Goal: Information Seeking & Learning: Check status

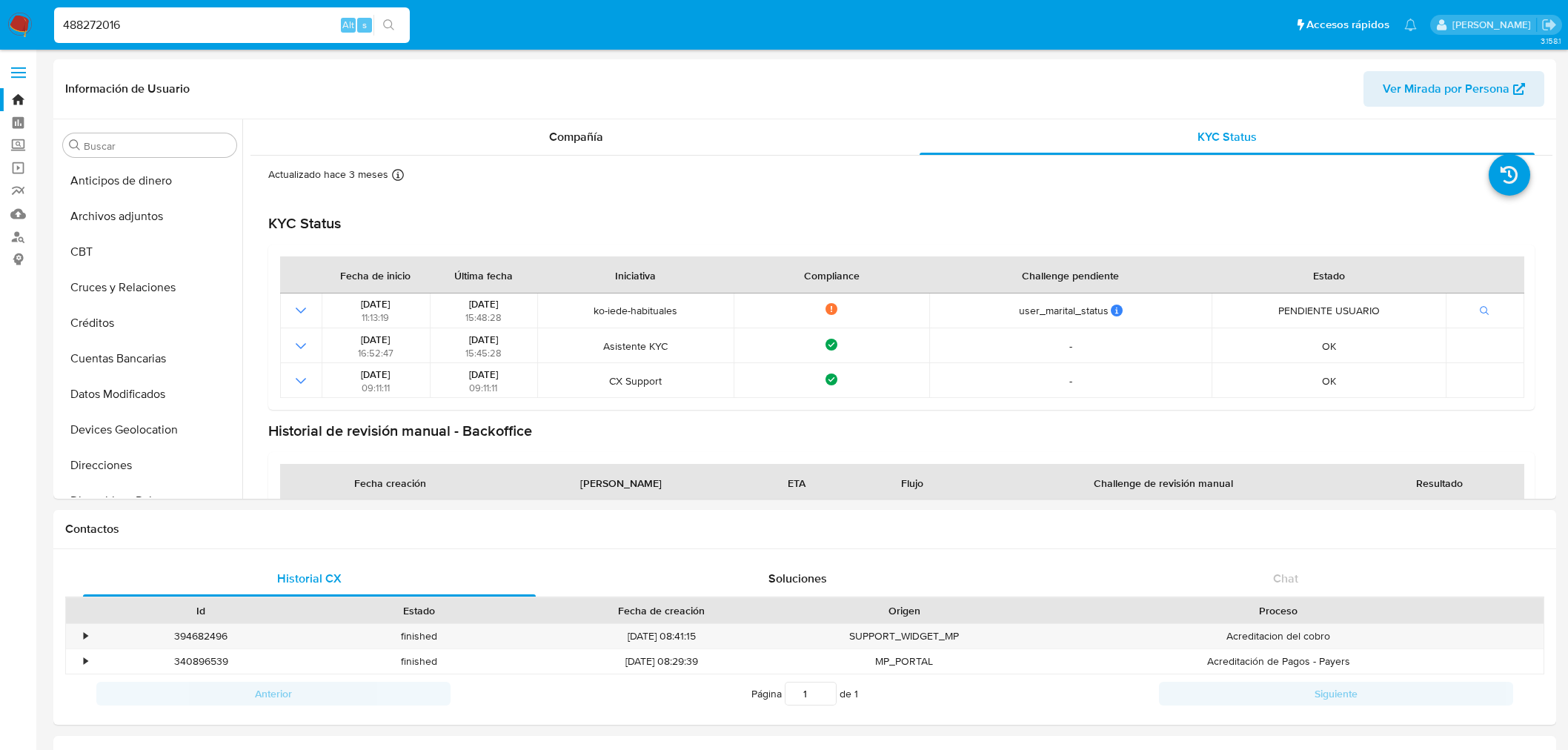
select select "10"
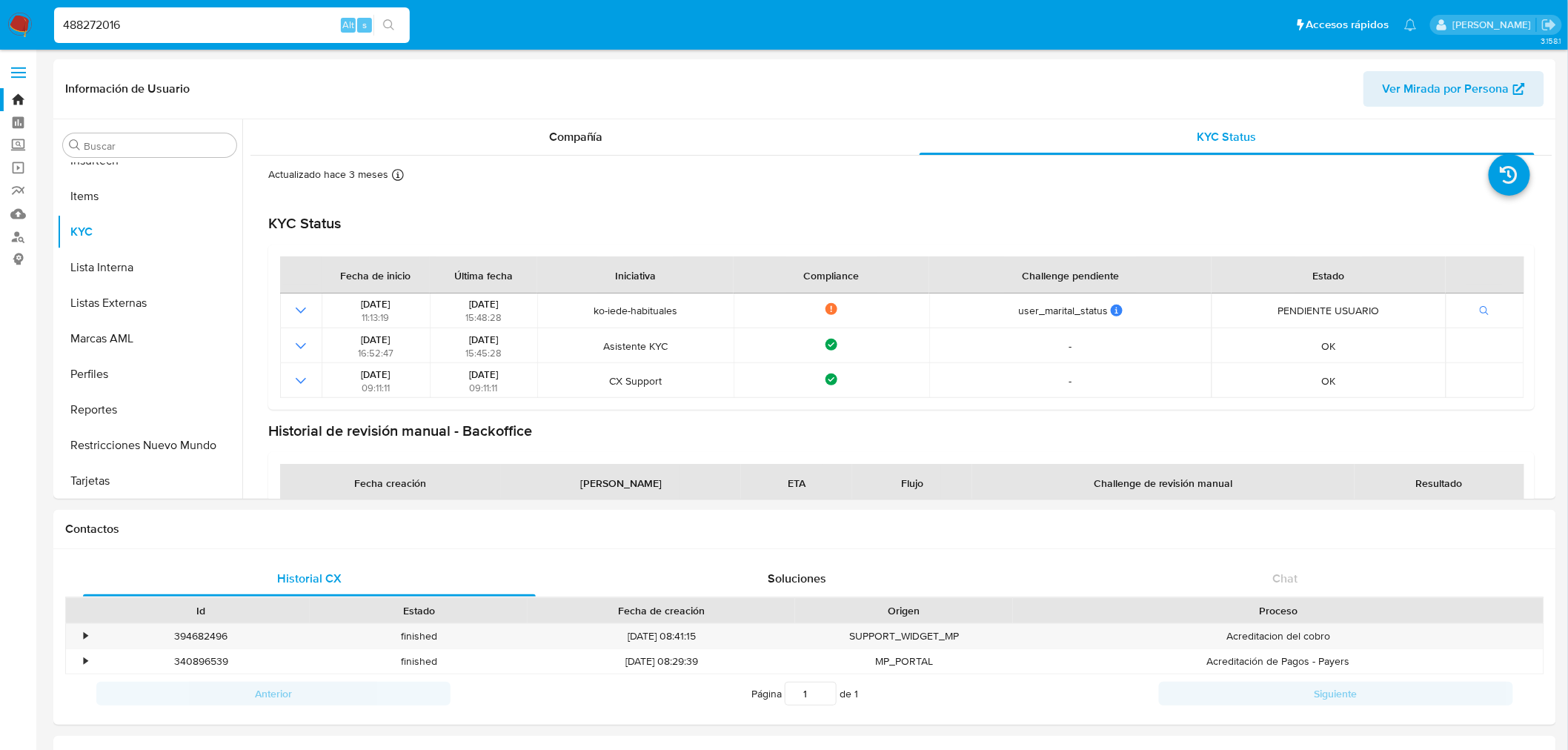
click at [134, 30] on input "488272016" at bounding box center [232, 25] width 356 height 19
paste input "531391400"
type input "531391400"
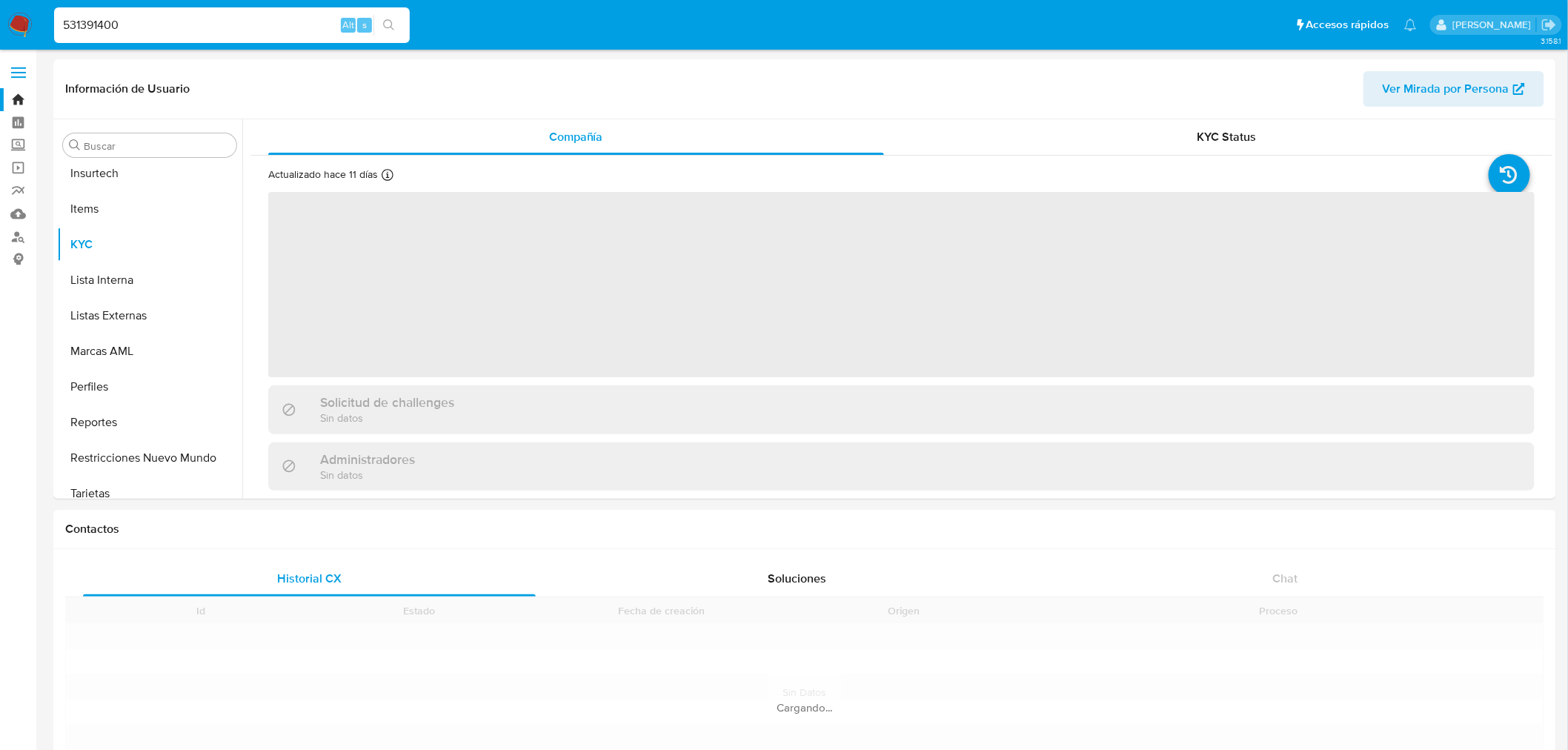
scroll to position [662, 0]
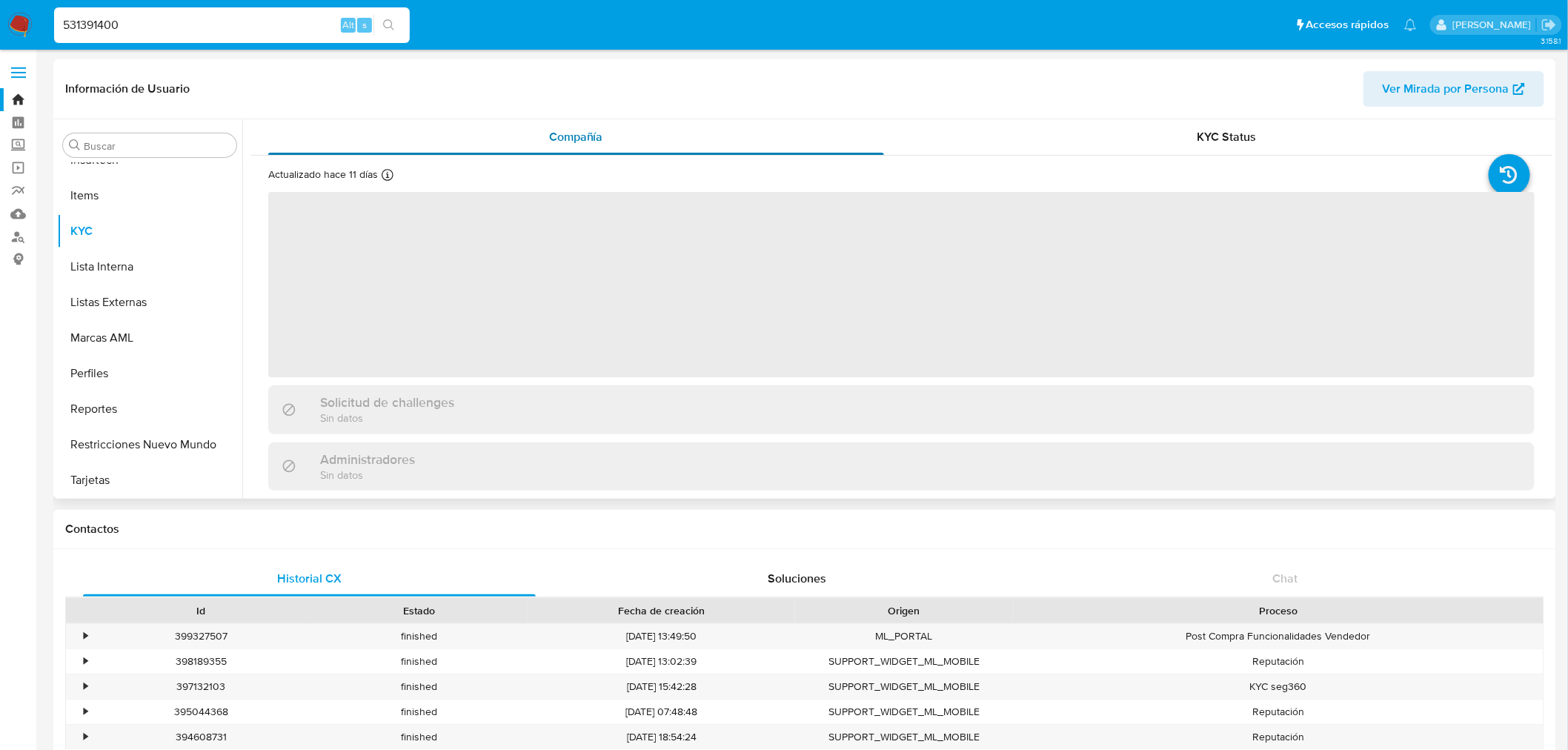
select select "10"
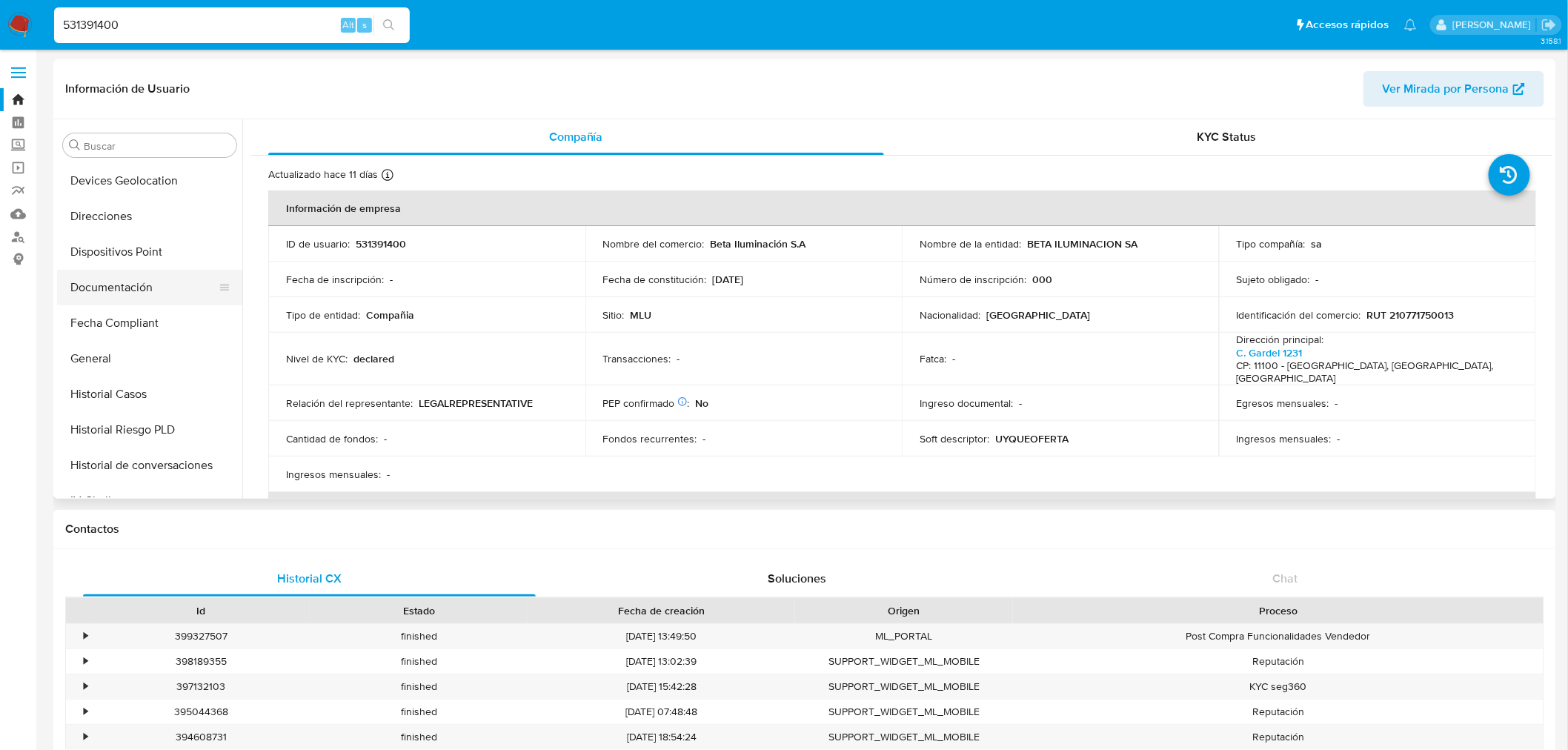
scroll to position [167, 0]
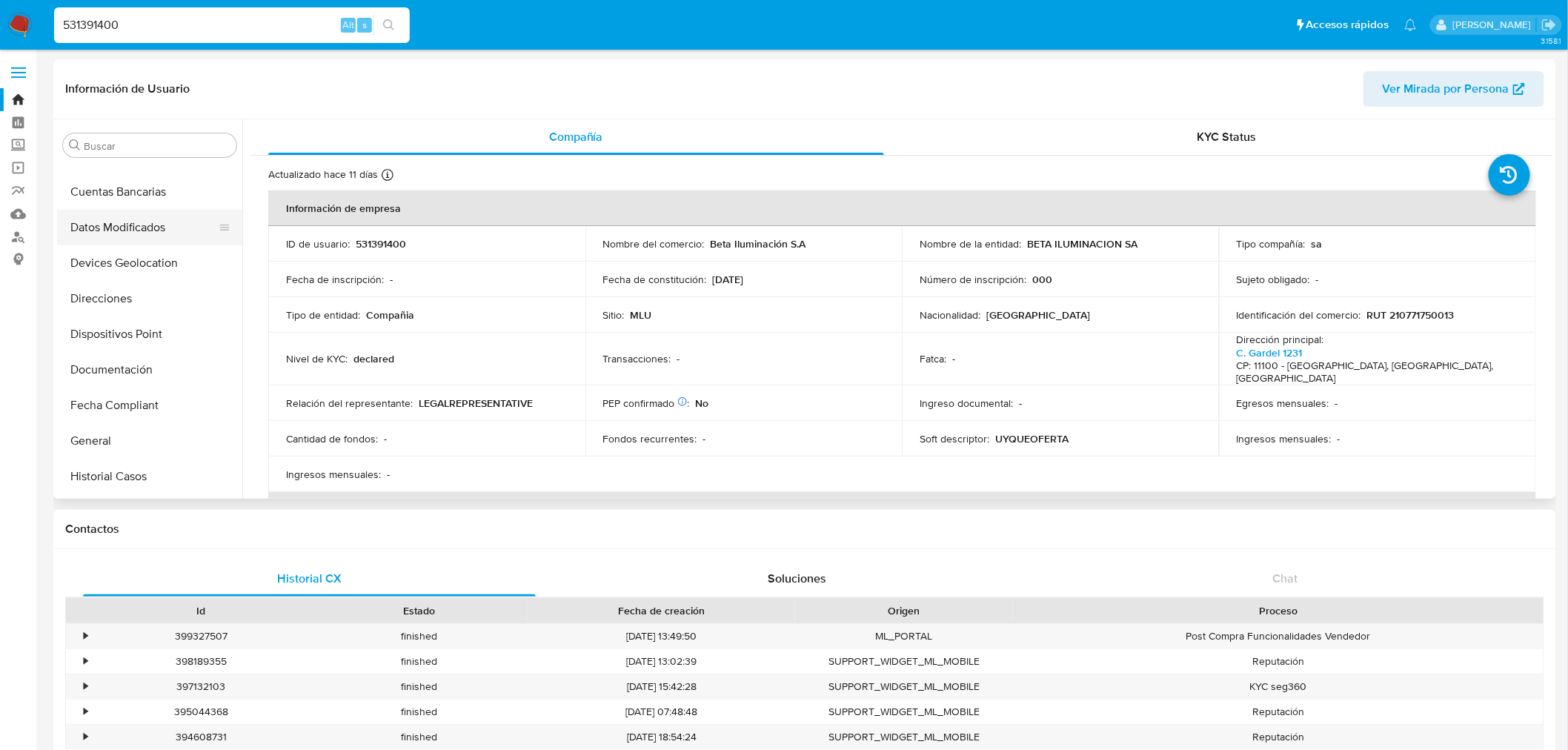
click at [158, 224] on button "Datos Modificados" at bounding box center [143, 227] width 173 height 36
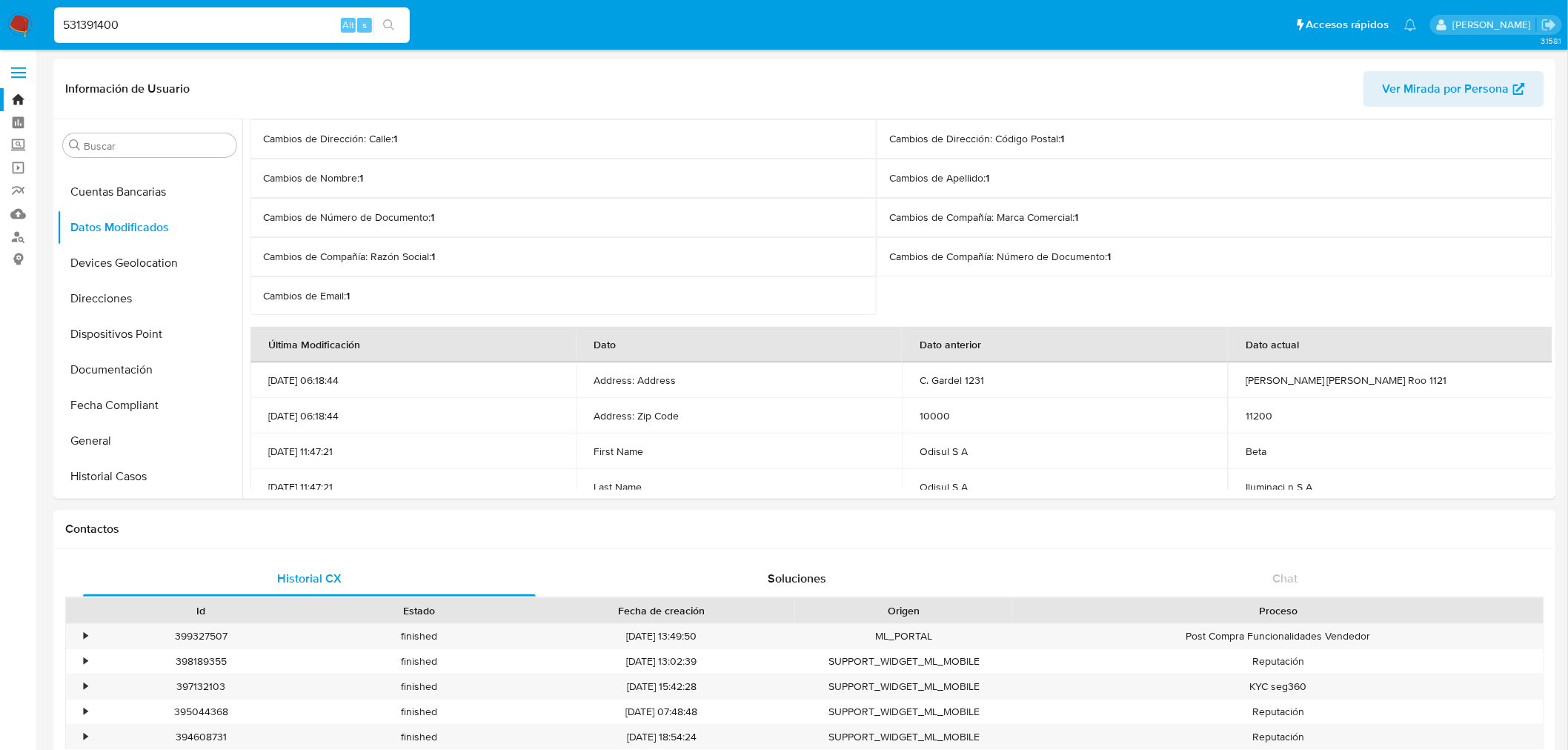
click at [151, 20] on input "531391400" at bounding box center [232, 25] width 356 height 19
click at [152, 20] on input "531391400" at bounding box center [232, 25] width 356 height 19
paste input "2682802708"
type input "2682802708"
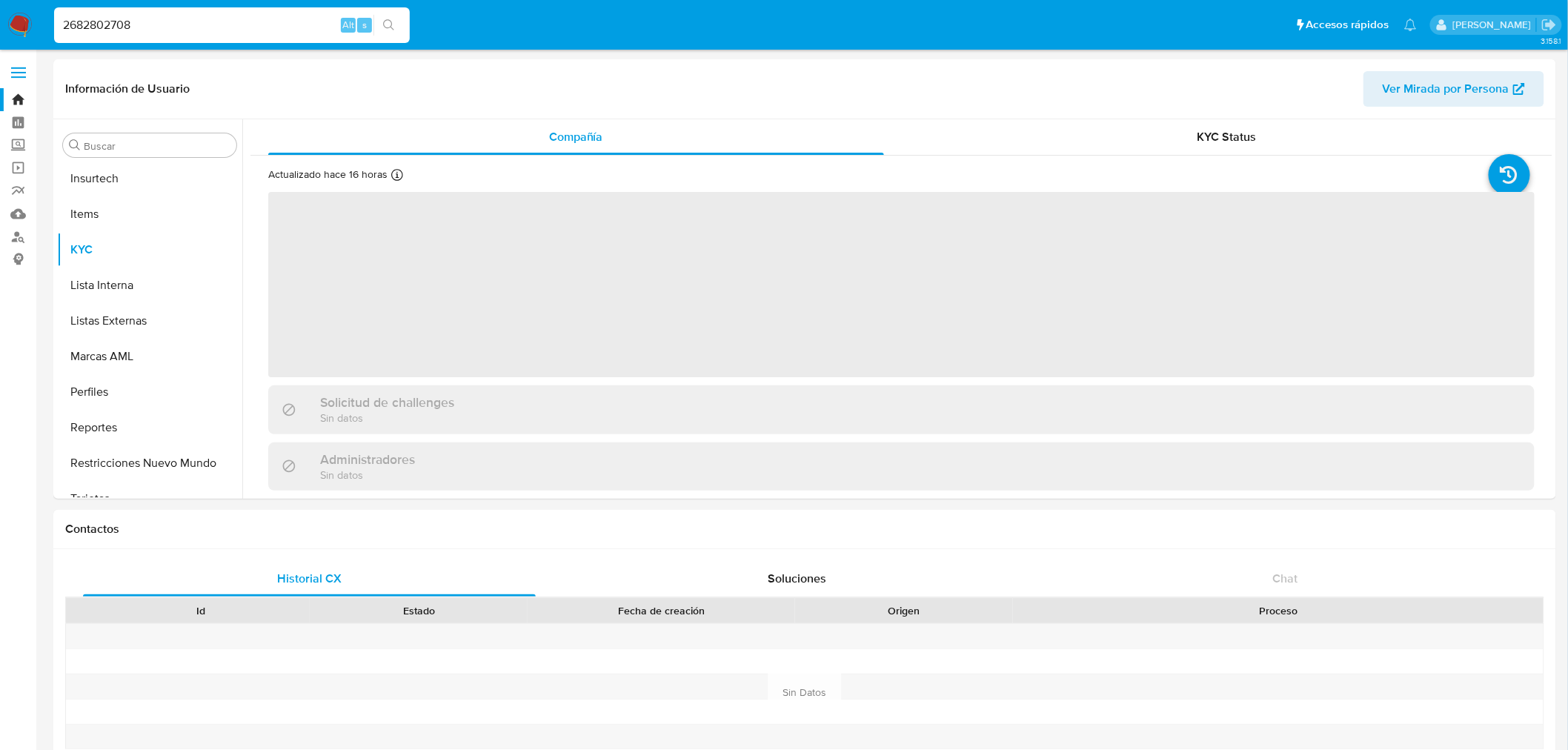
scroll to position [662, 0]
select select "10"
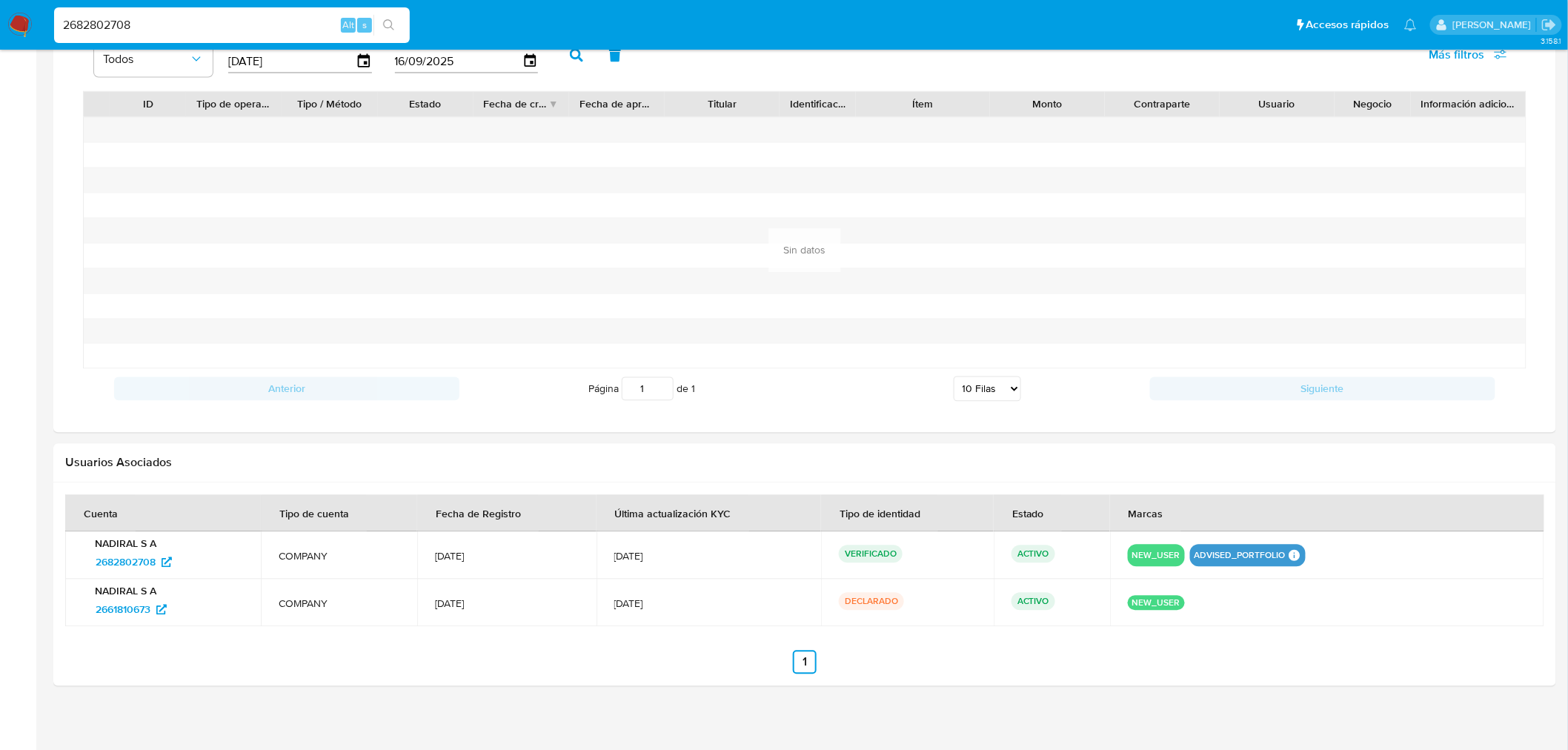
scroll to position [0, 0]
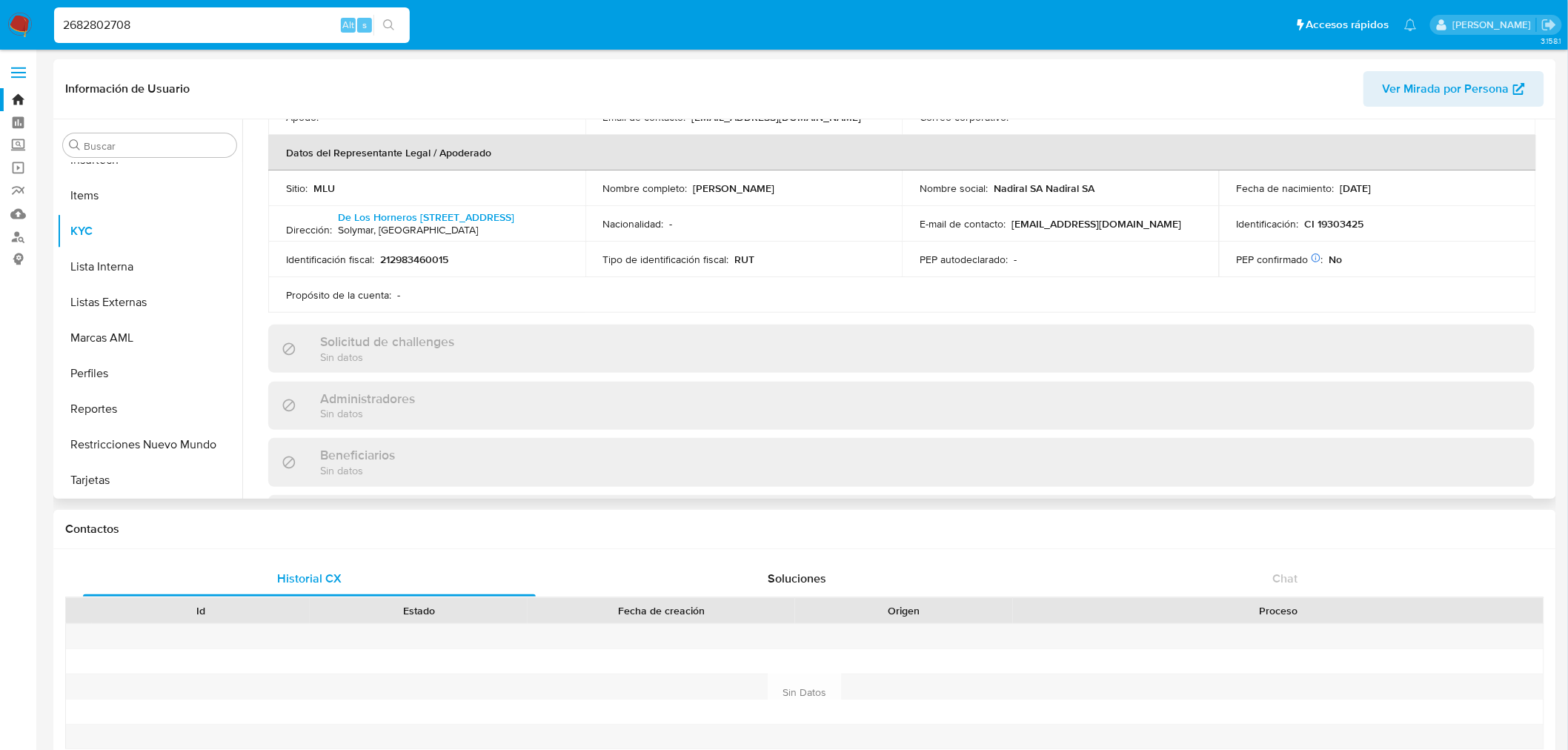
click at [1305, 230] on p "CI 19303425" at bounding box center [1335, 224] width 59 height 13
click at [1344, 228] on p "CI 19303425" at bounding box center [1335, 224] width 59 height 13
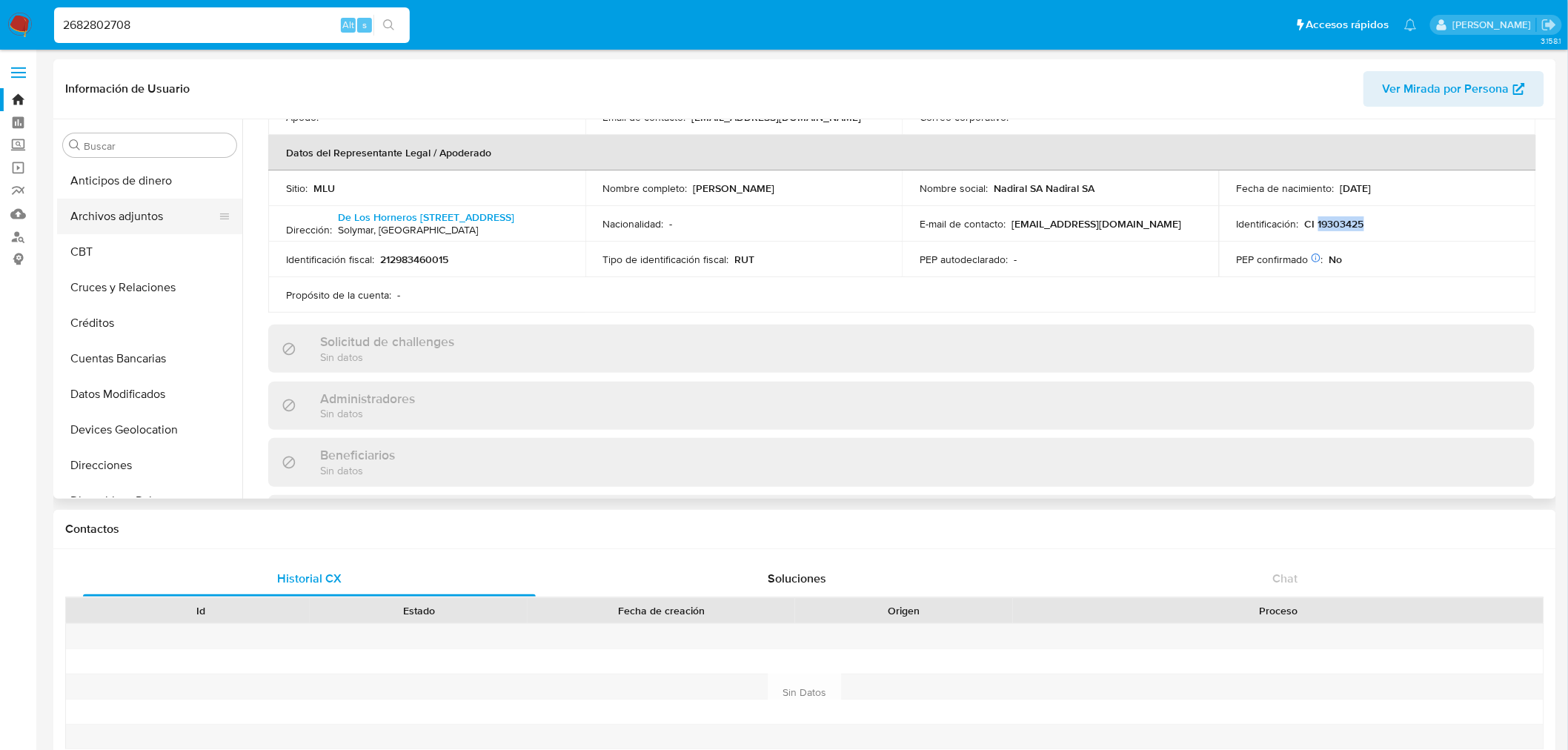
click at [149, 216] on button "Archivos adjuntos" at bounding box center [143, 216] width 173 height 36
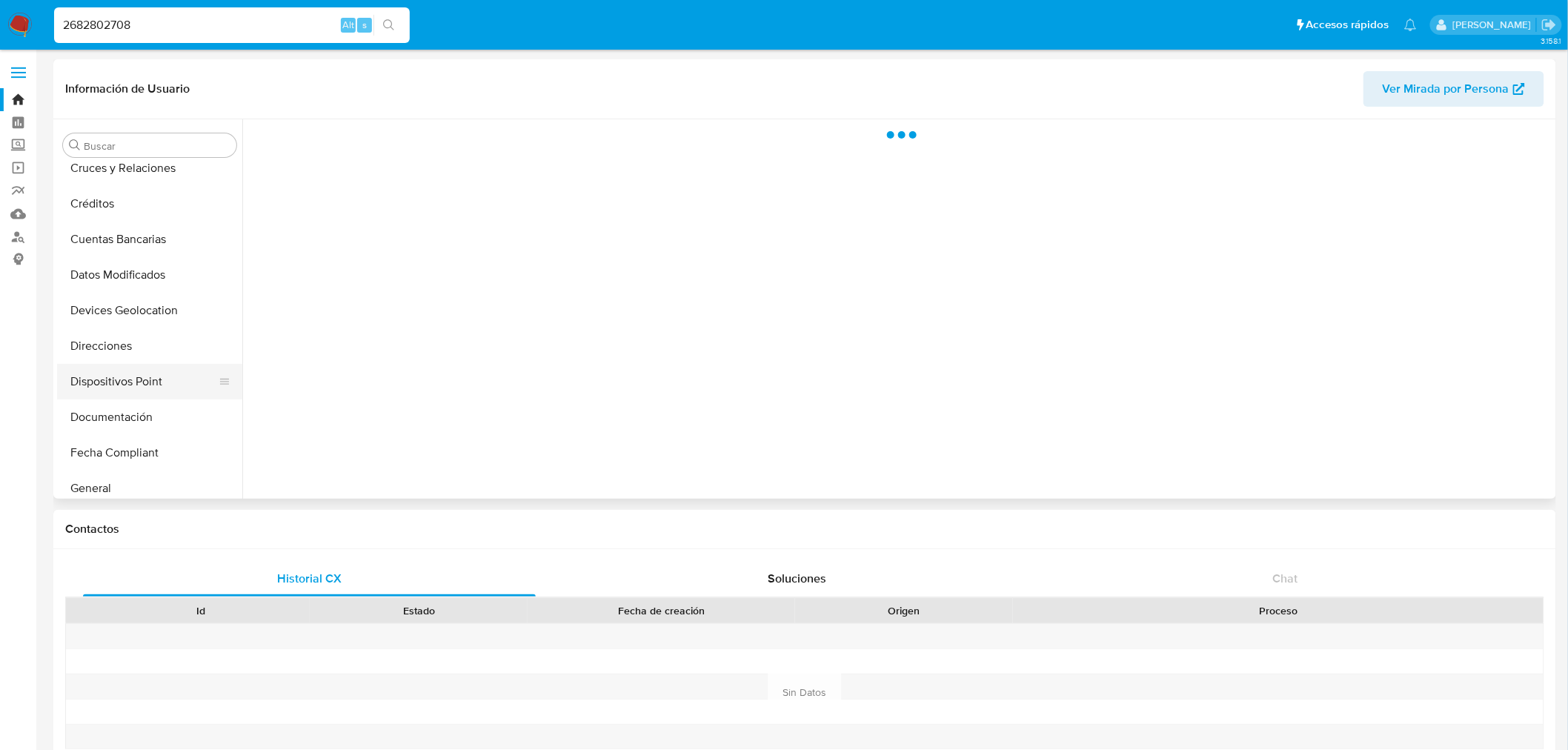
scroll to position [246, 0]
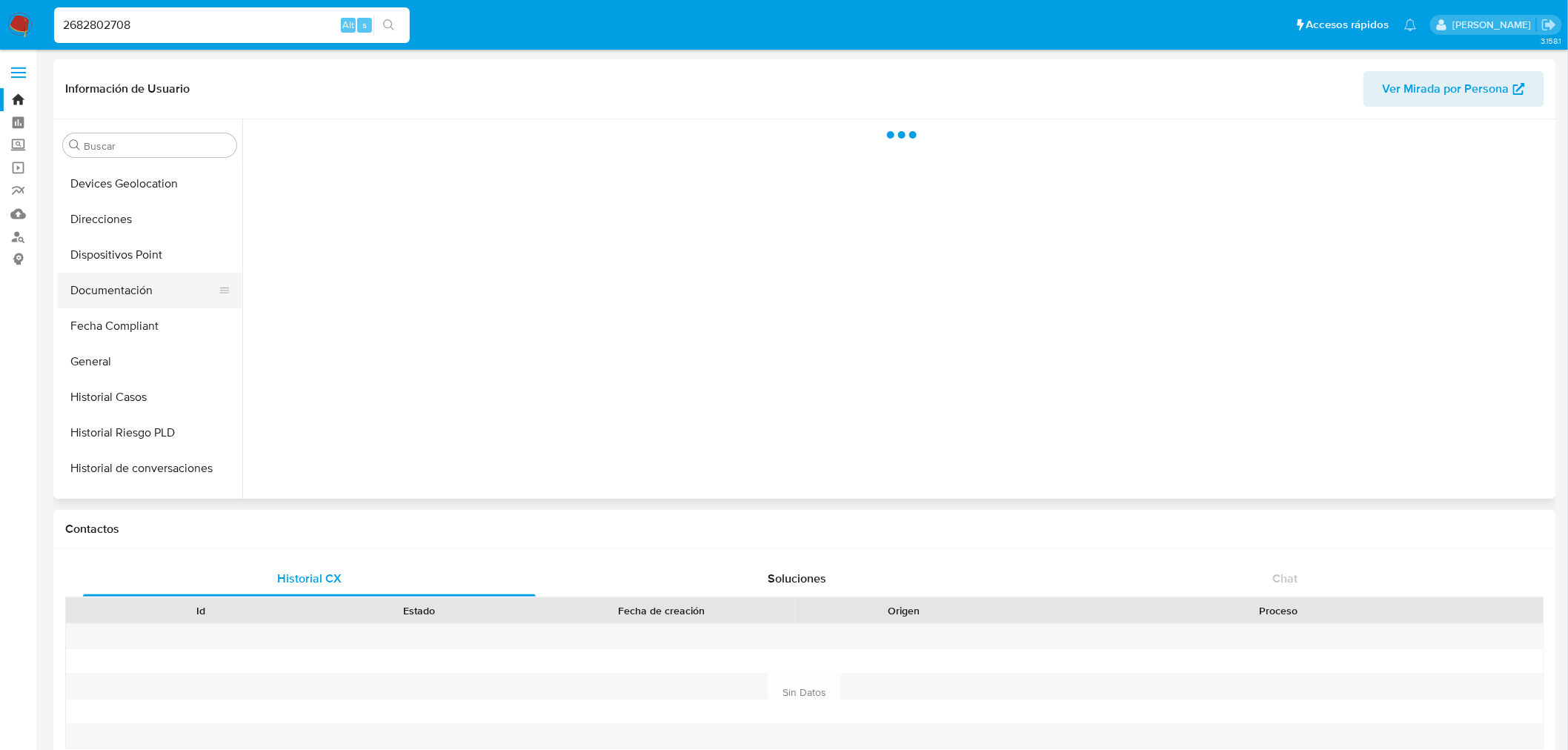
click at [159, 285] on button "Documentación" at bounding box center [143, 291] width 173 height 36
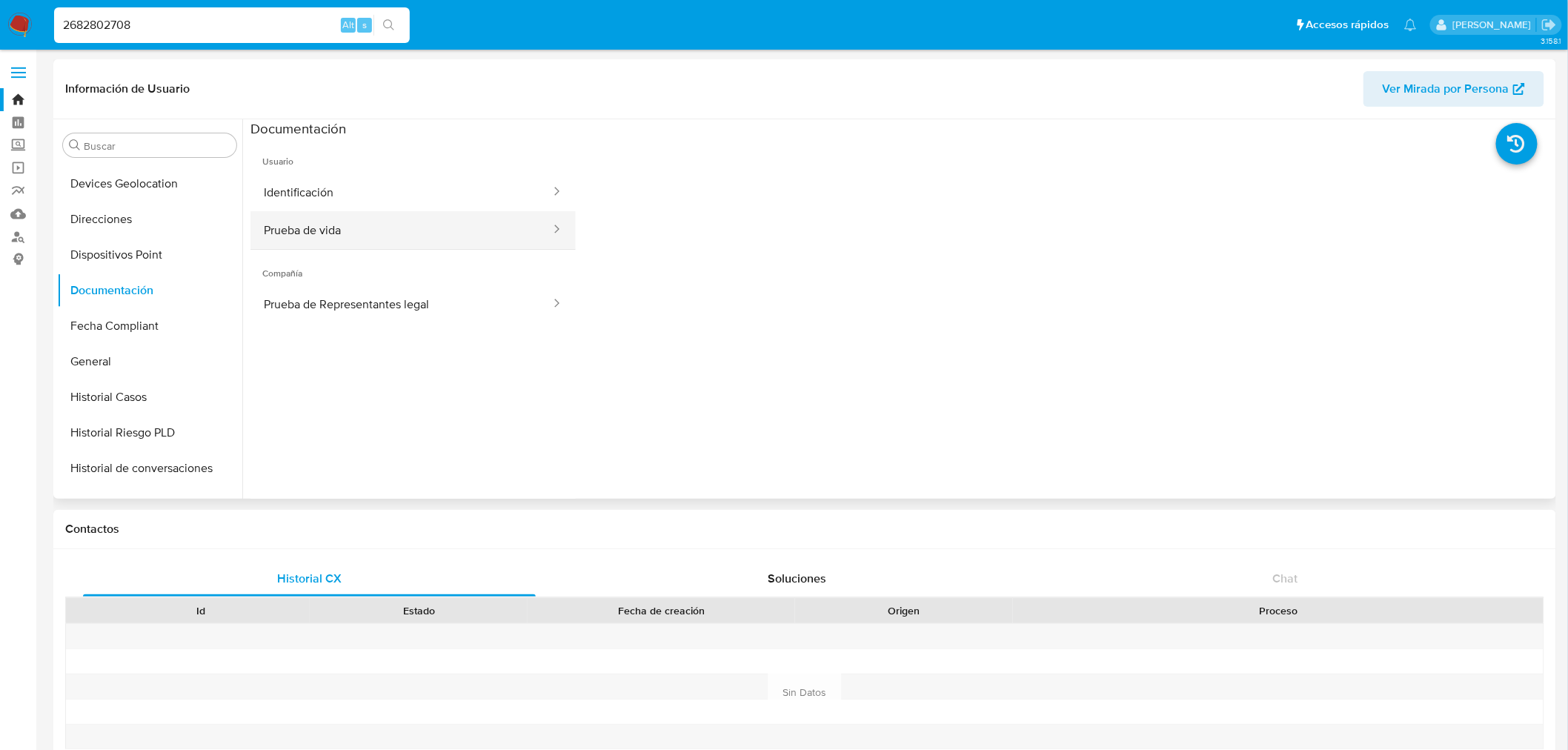
click at [465, 232] on button "Prueba de vida" at bounding box center [401, 230] width 302 height 38
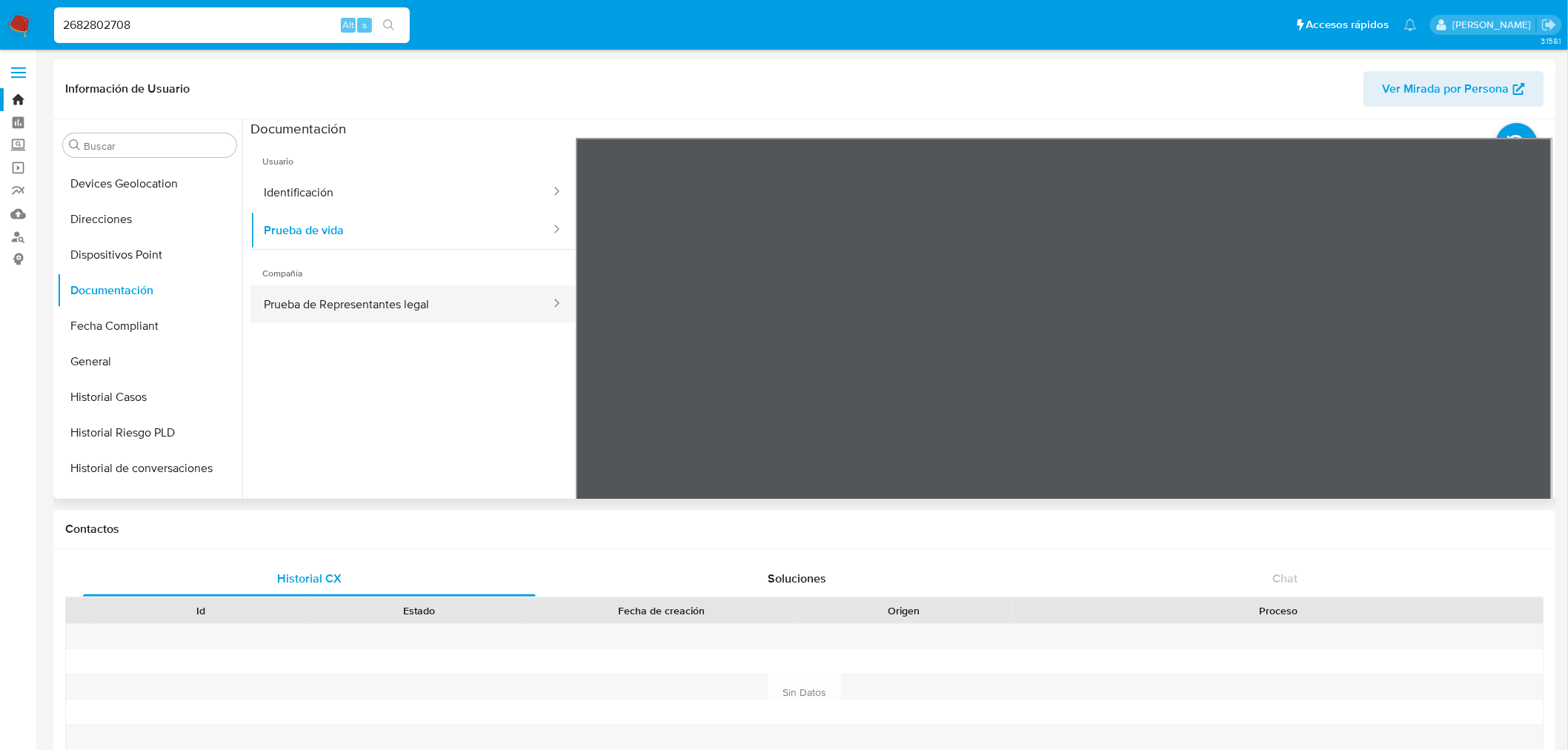
click at [454, 304] on button "Prueba de Representantes legal" at bounding box center [401, 304] width 302 height 38
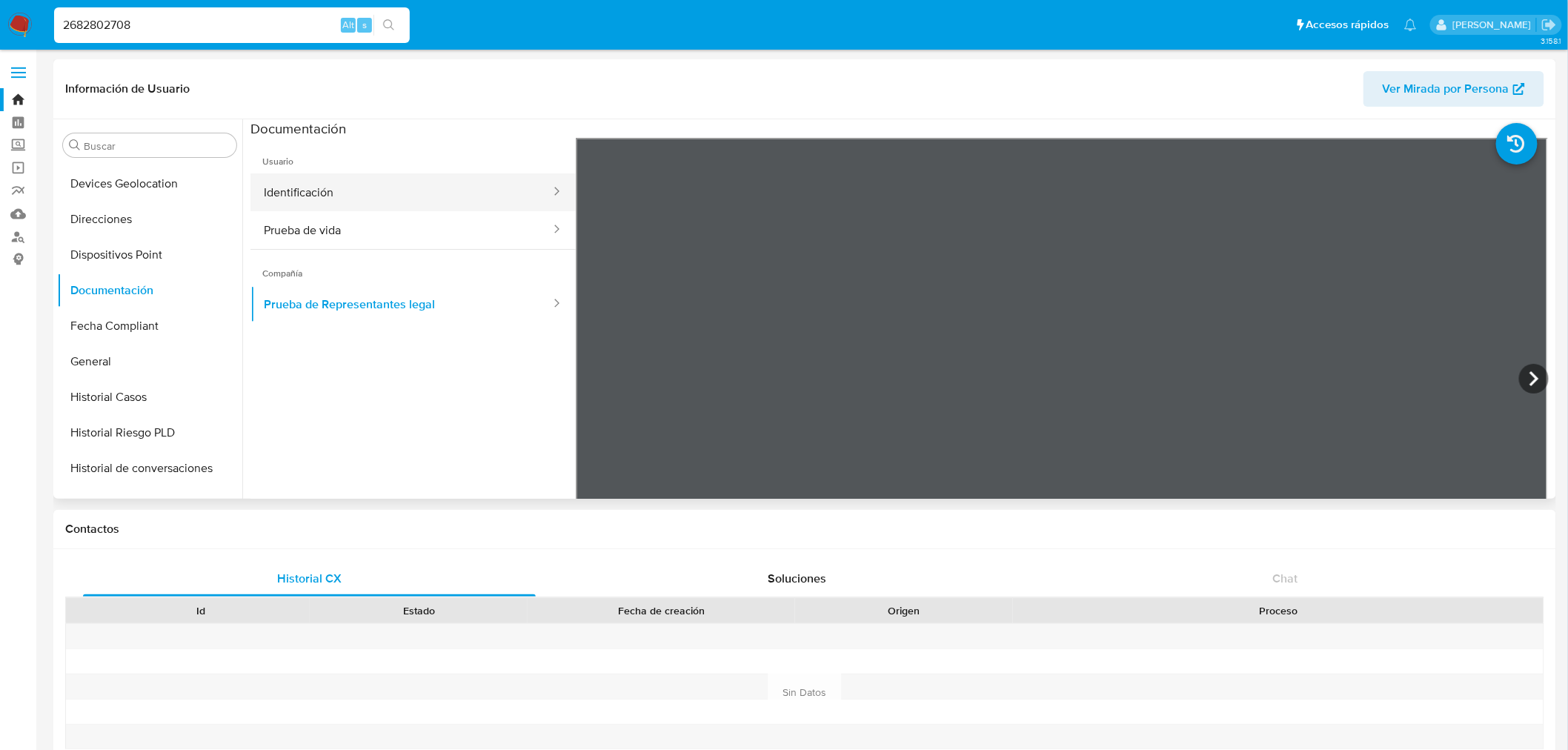
click at [384, 204] on button "Identificación" at bounding box center [401, 192] width 302 height 38
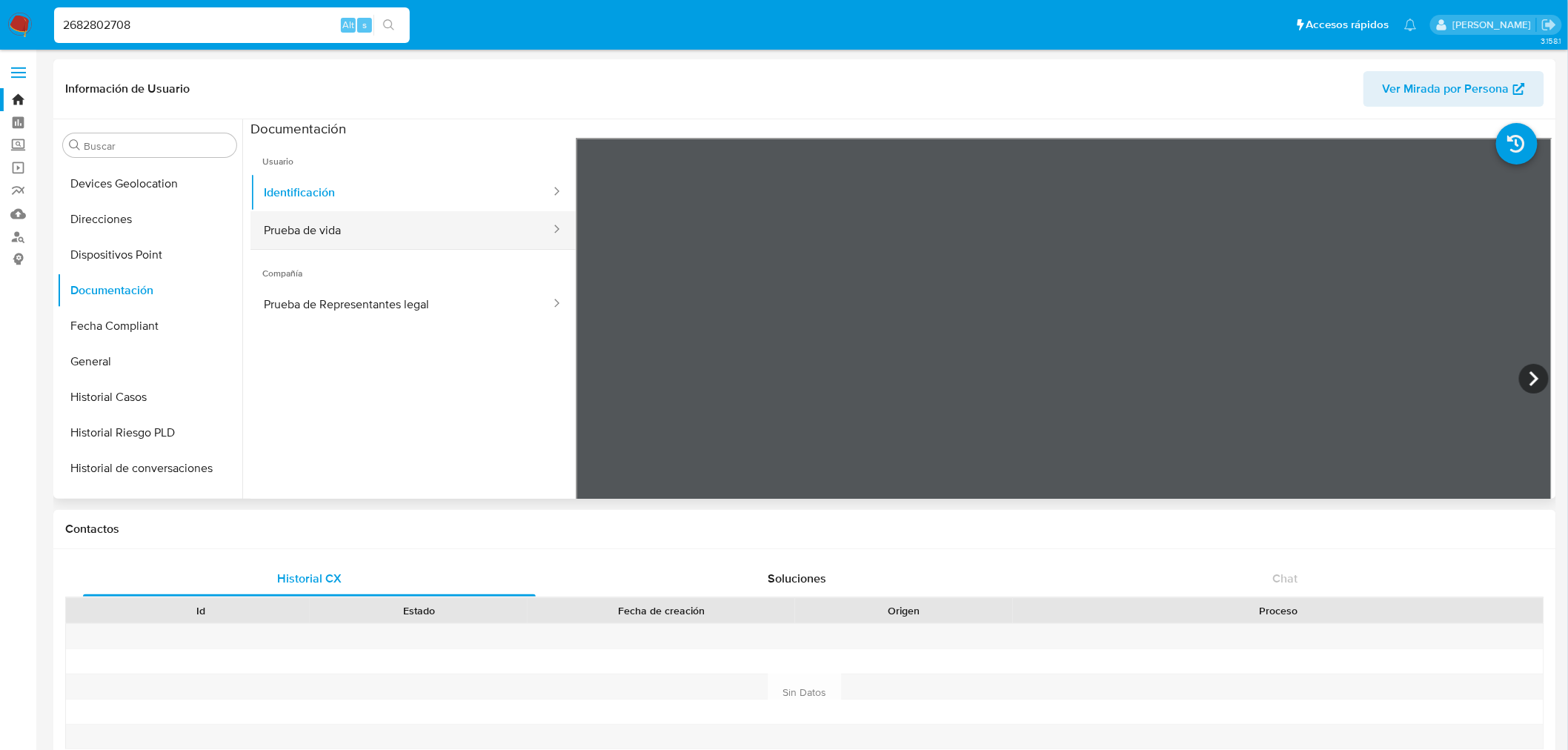
click at [383, 227] on button "Prueba de vida" at bounding box center [401, 230] width 302 height 38
click at [395, 191] on button "Identificación" at bounding box center [401, 192] width 302 height 38
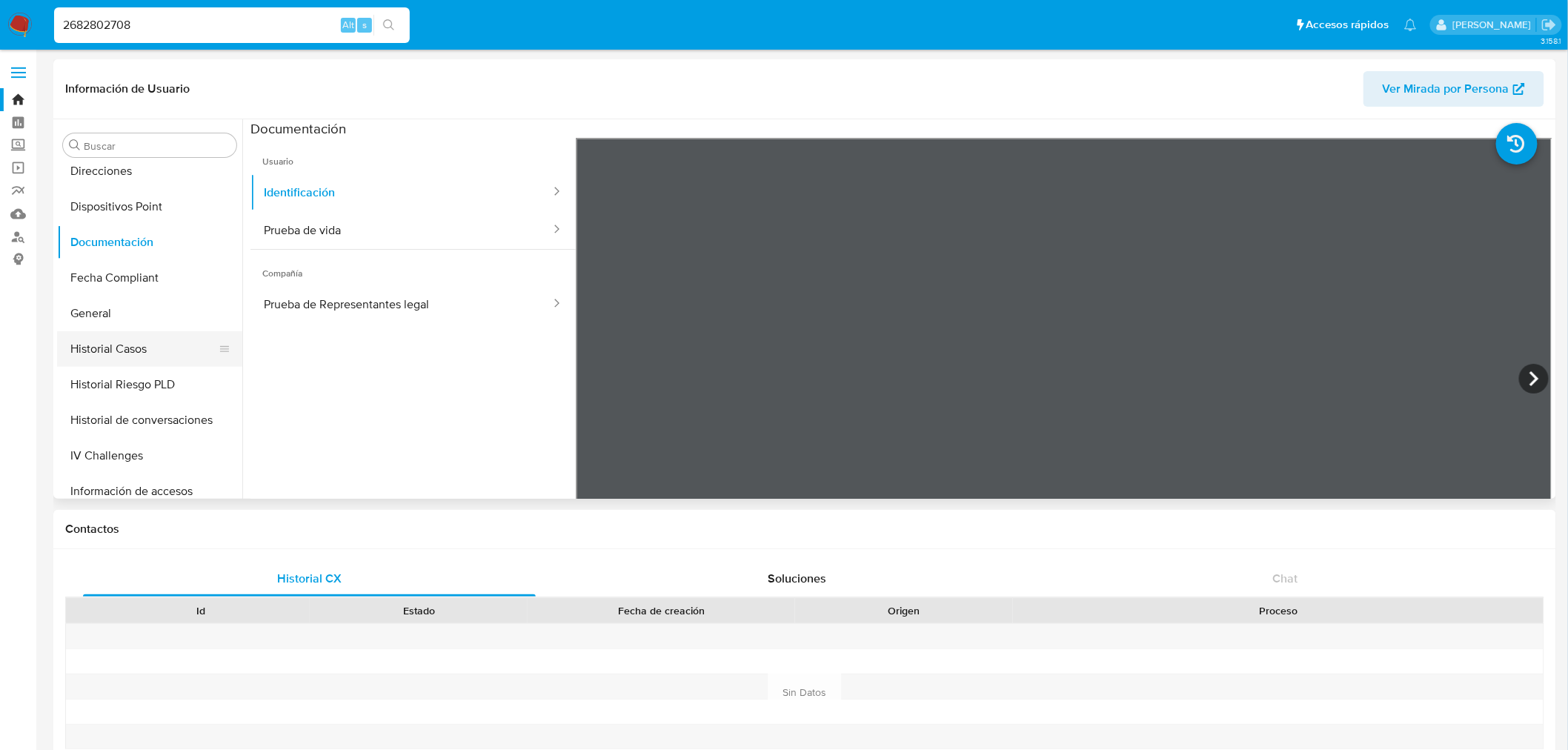
scroll to position [493, 0]
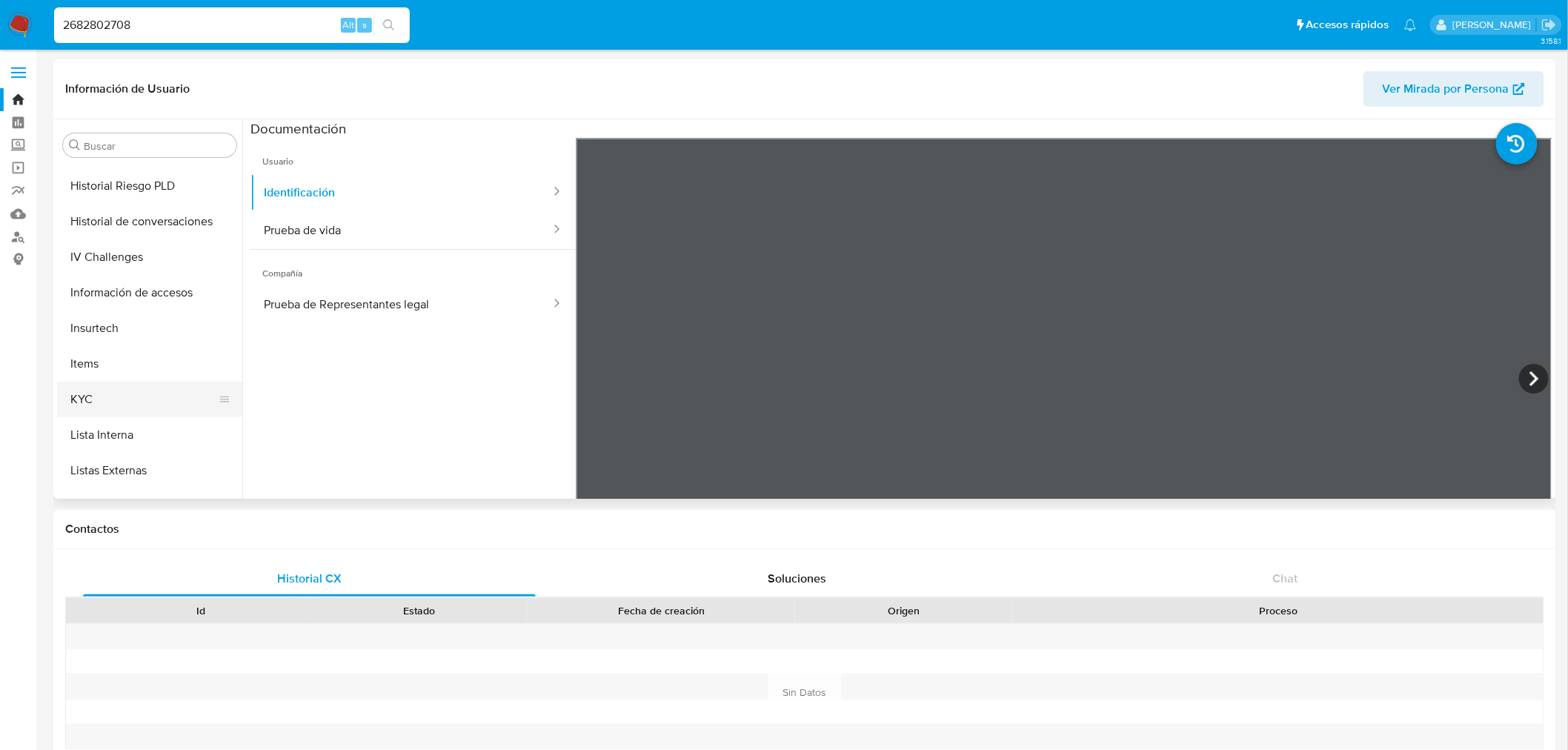
click at [117, 395] on button "KYC" at bounding box center [143, 400] width 173 height 36
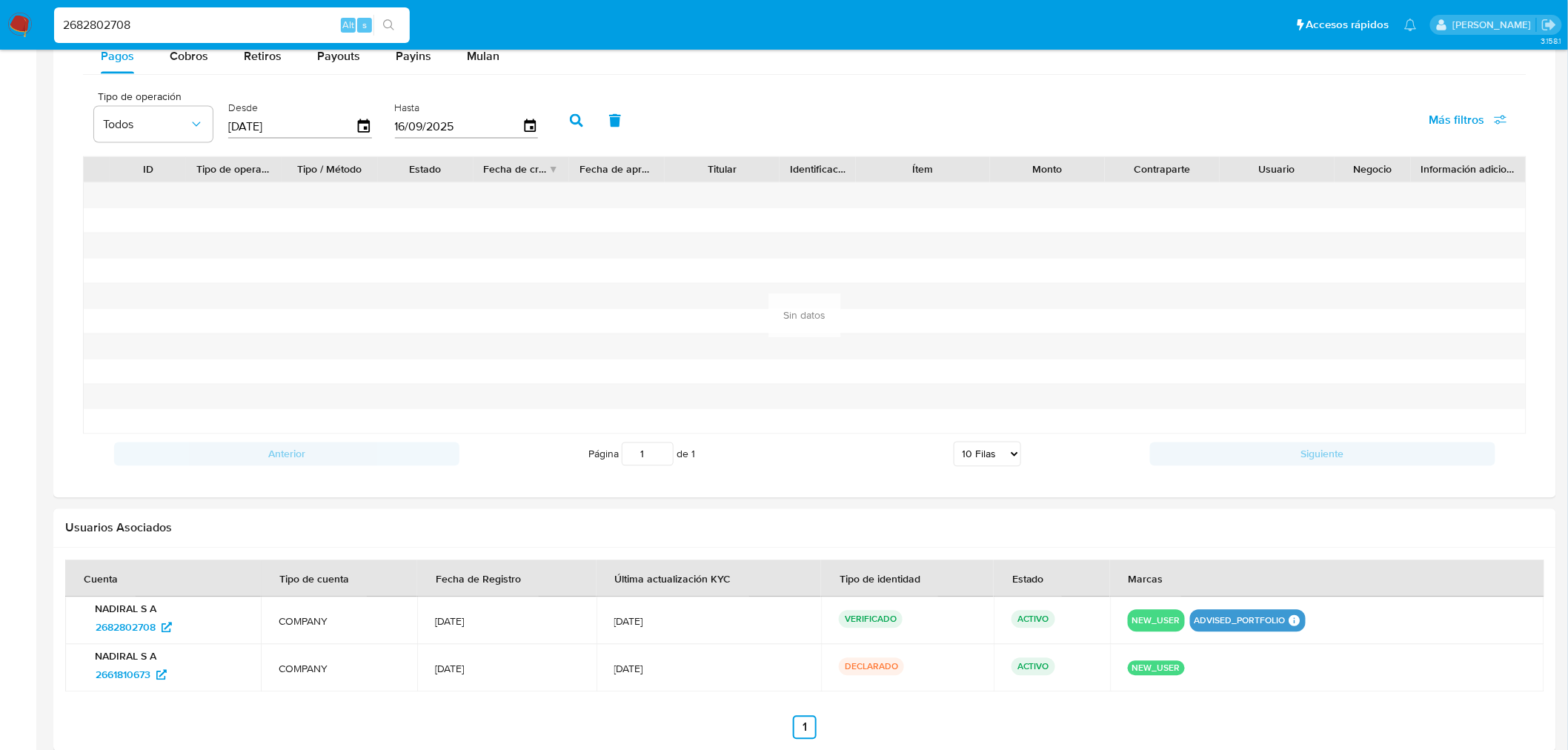
scroll to position [1088, 0]
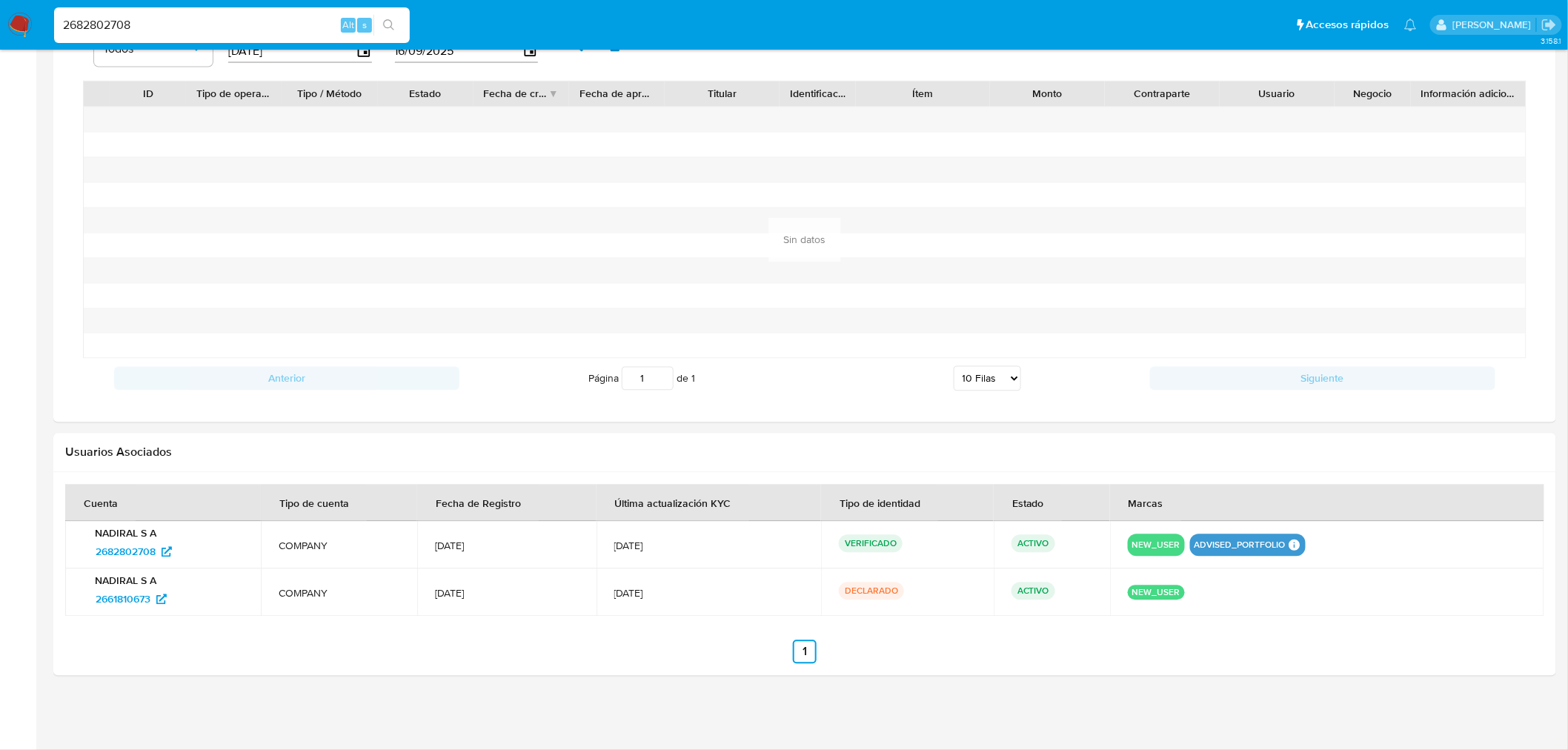
click at [139, 19] on input "2682802708" at bounding box center [232, 25] width 356 height 19
paste input "35876531"
type input "2635876531"
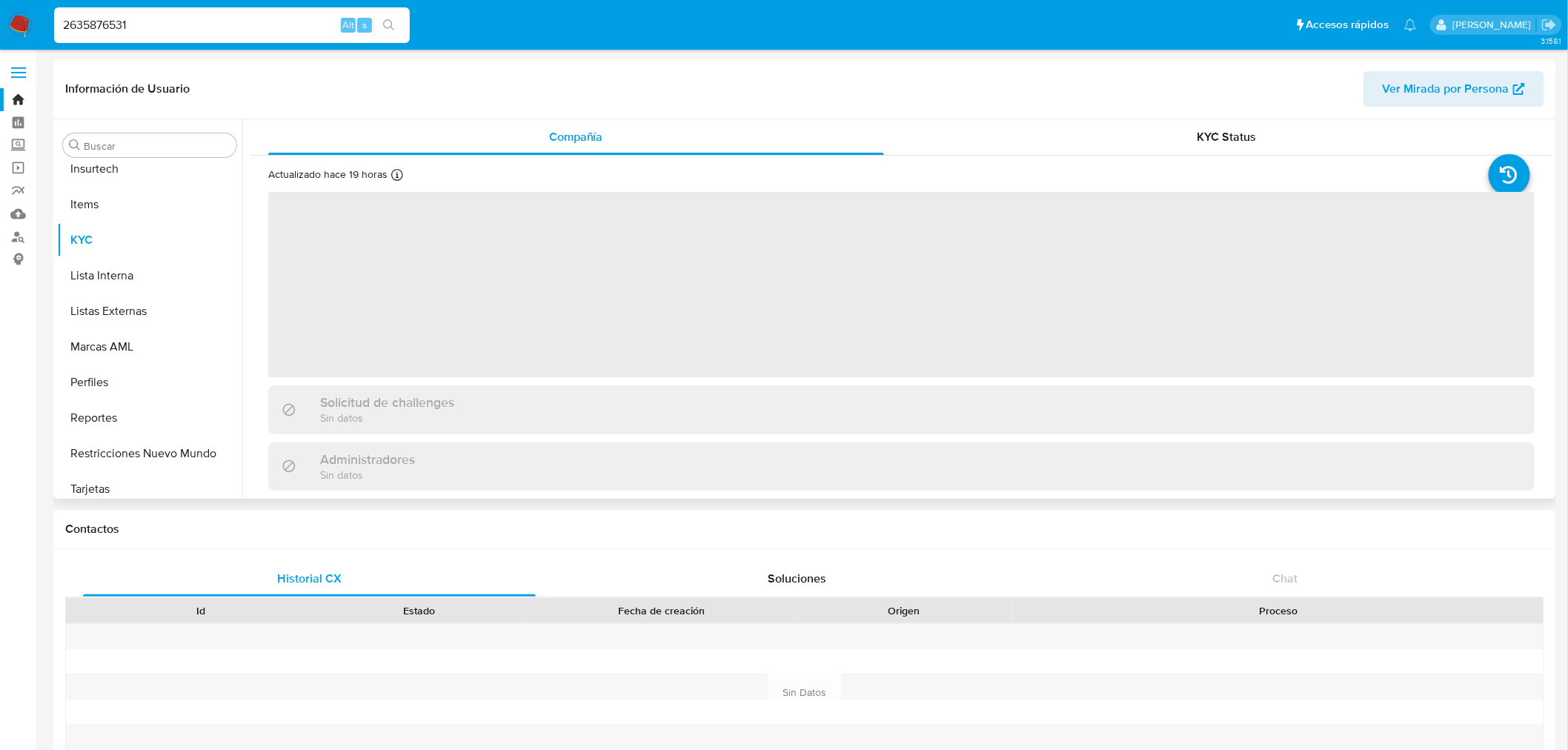
scroll to position [662, 0]
select select "10"
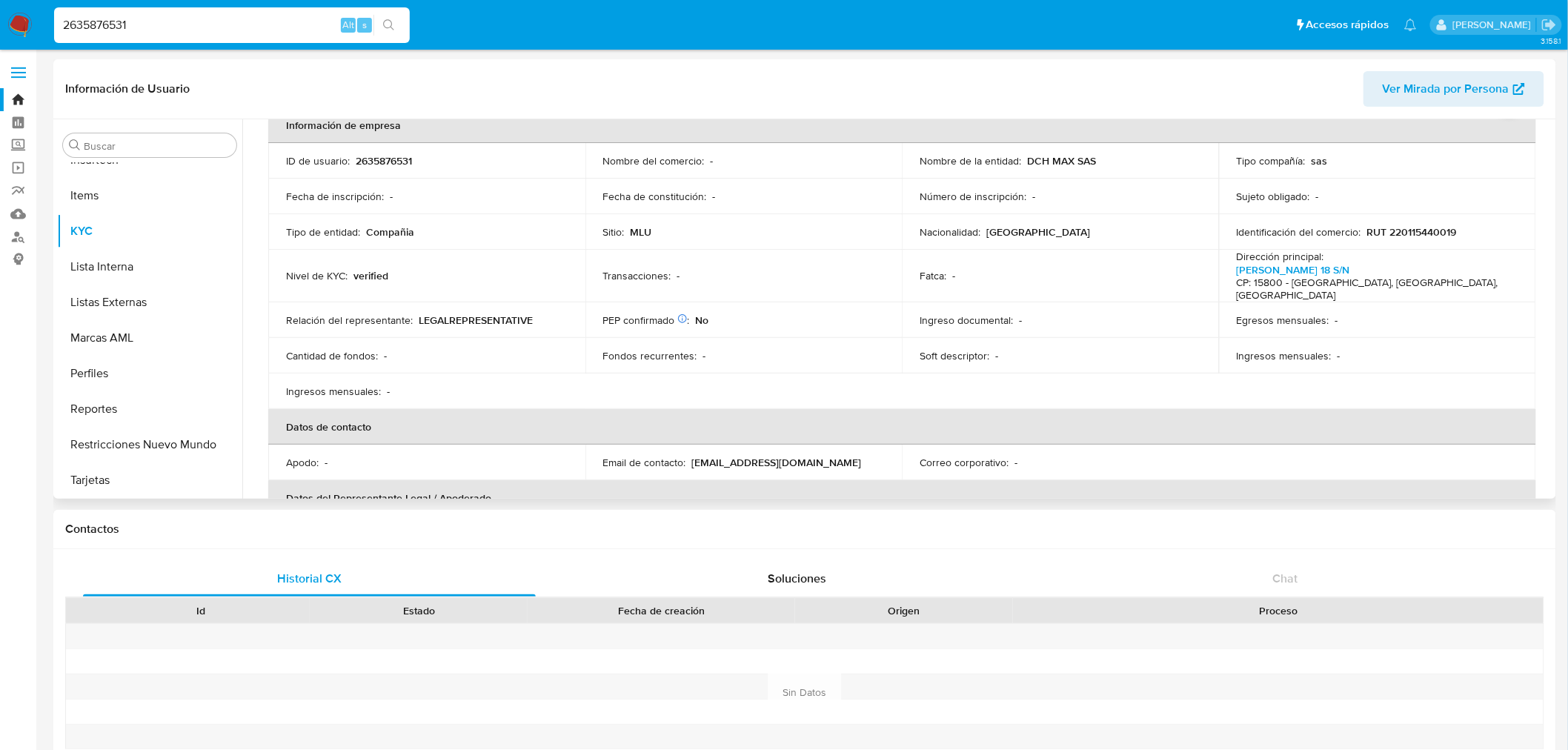
scroll to position [0, 0]
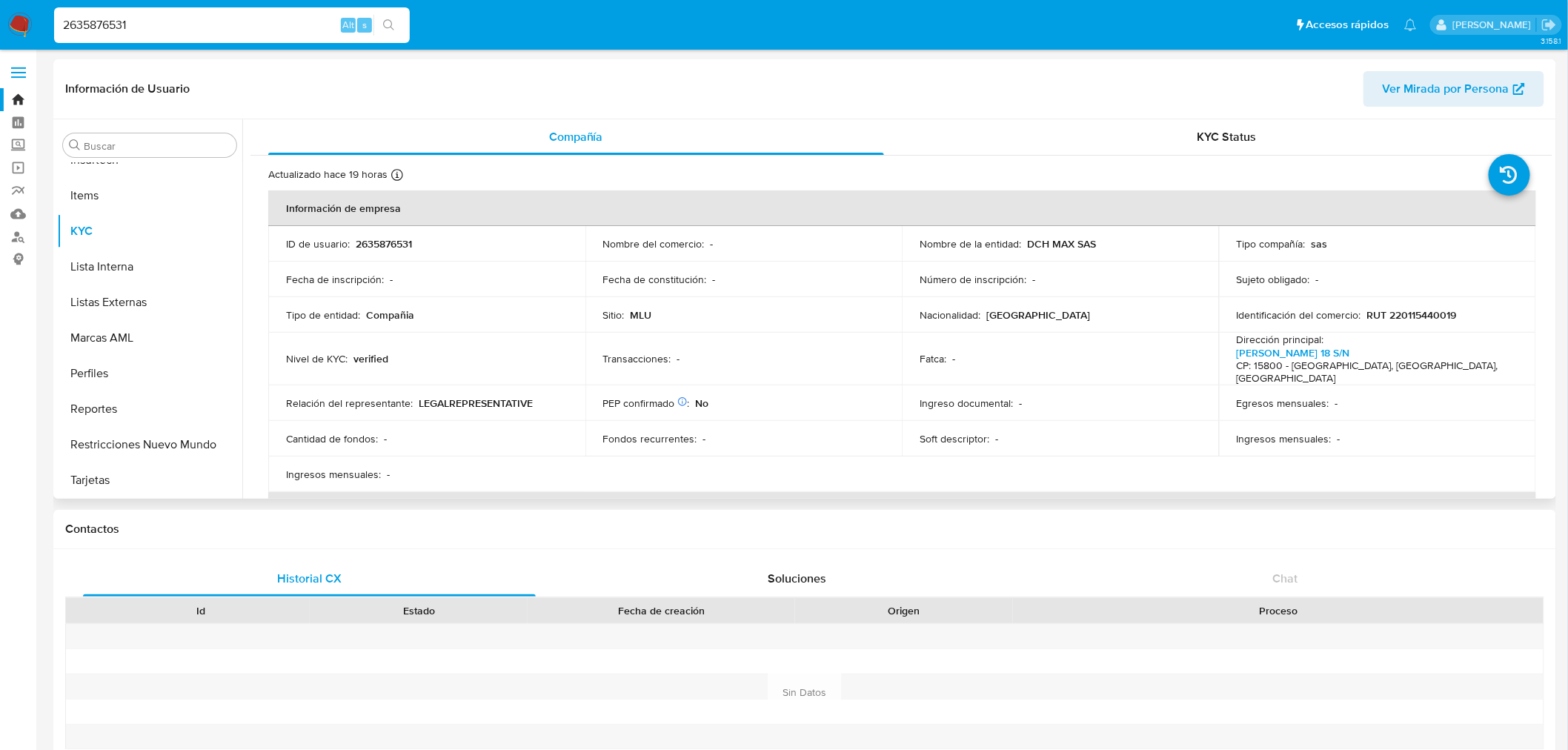
click at [498, 397] on p "LEGALREPRESENTATIVE" at bounding box center [476, 404] width 114 height 13
click at [1387, 308] on p "RUT 220115440019" at bounding box center [1412, 315] width 90 height 13
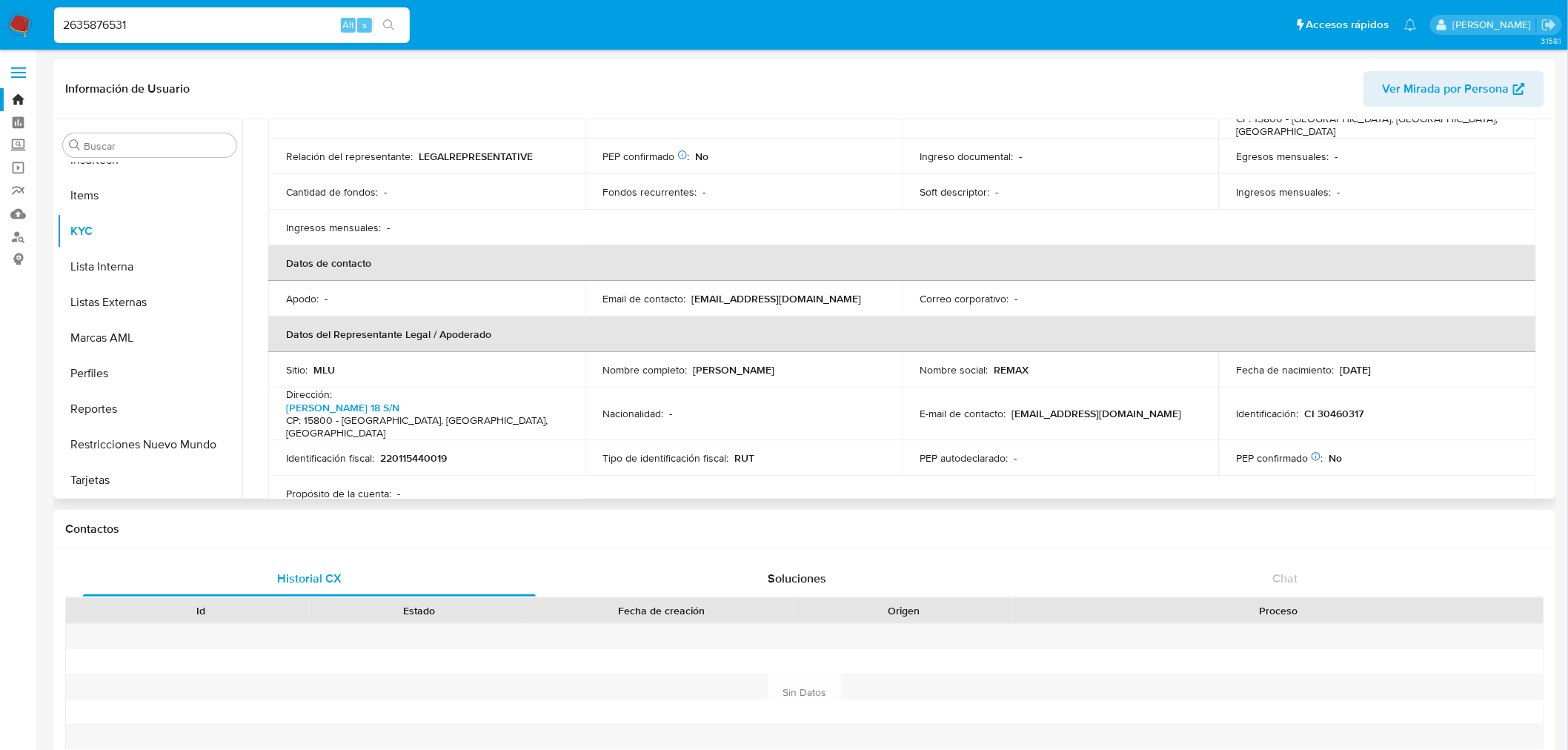
scroll to position [329, 0]
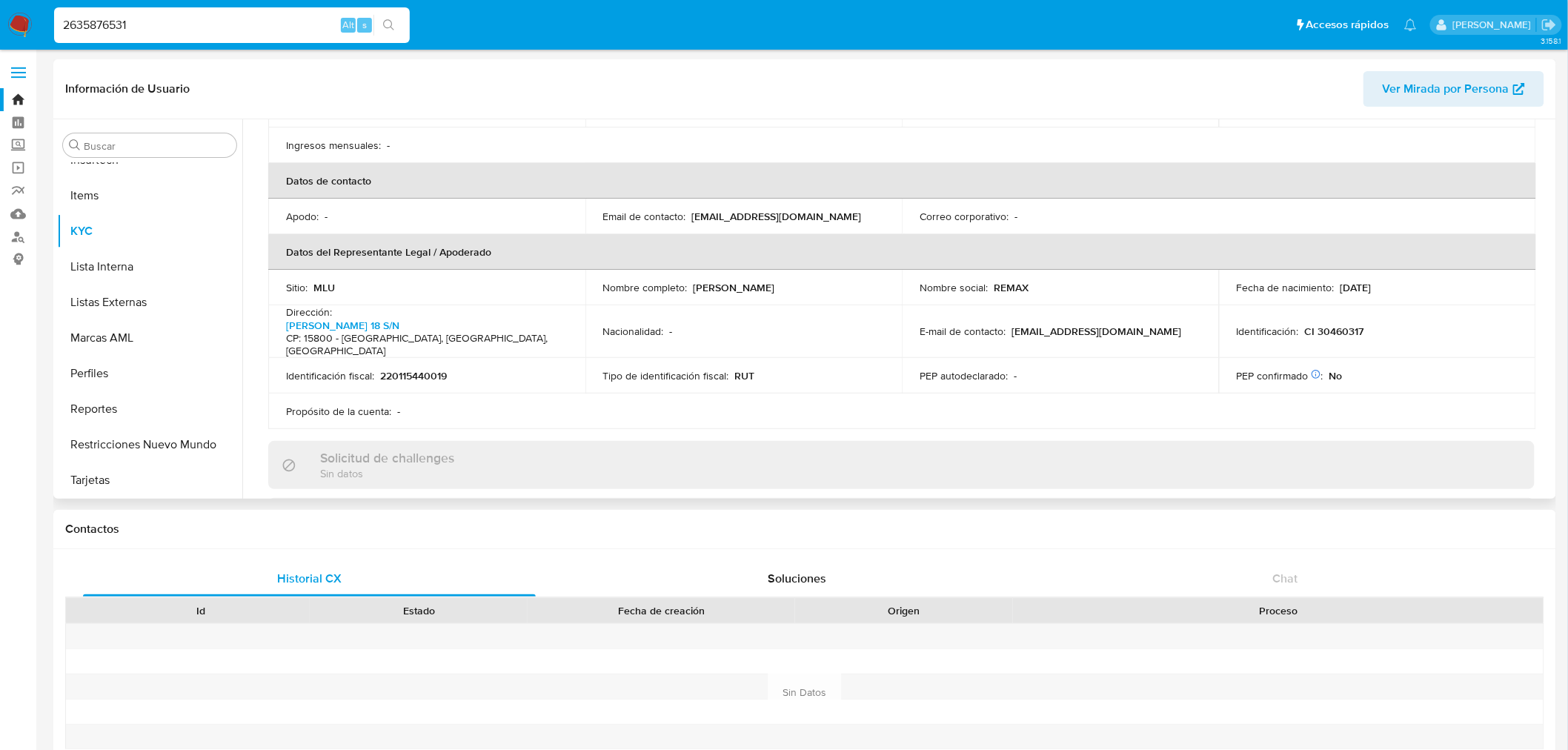
click at [1344, 325] on p "CI 30460317" at bounding box center [1335, 332] width 59 height 13
drag, startPoint x: 710, startPoint y: 279, endPoint x: 801, endPoint y: 282, distance: 91.0
click at [801, 282] on td "Nombre completo : Caroline Alaban Michailov" at bounding box center [744, 288] width 317 height 36
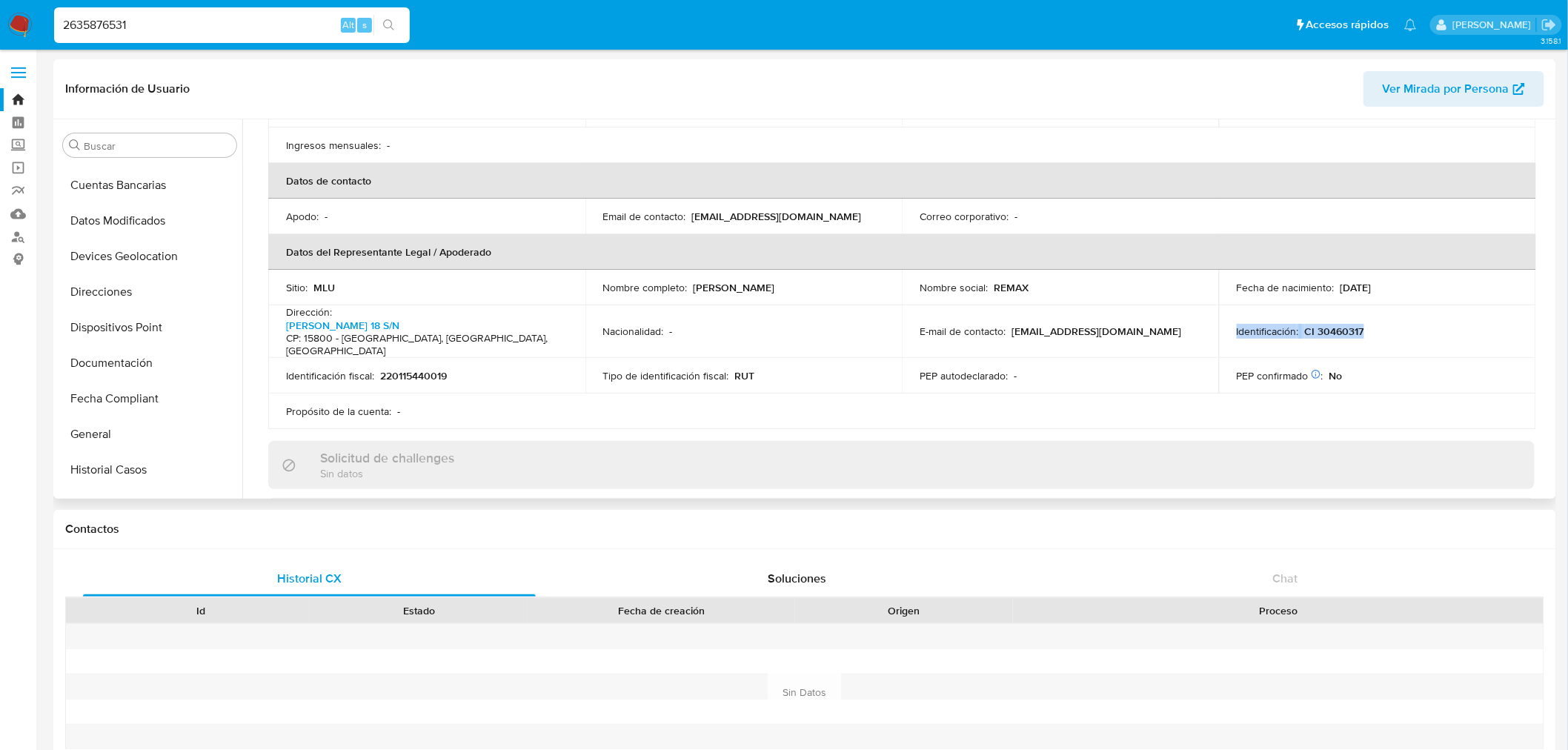
scroll to position [167, 0]
click at [150, 366] on button "Documentación" at bounding box center [143, 370] width 173 height 36
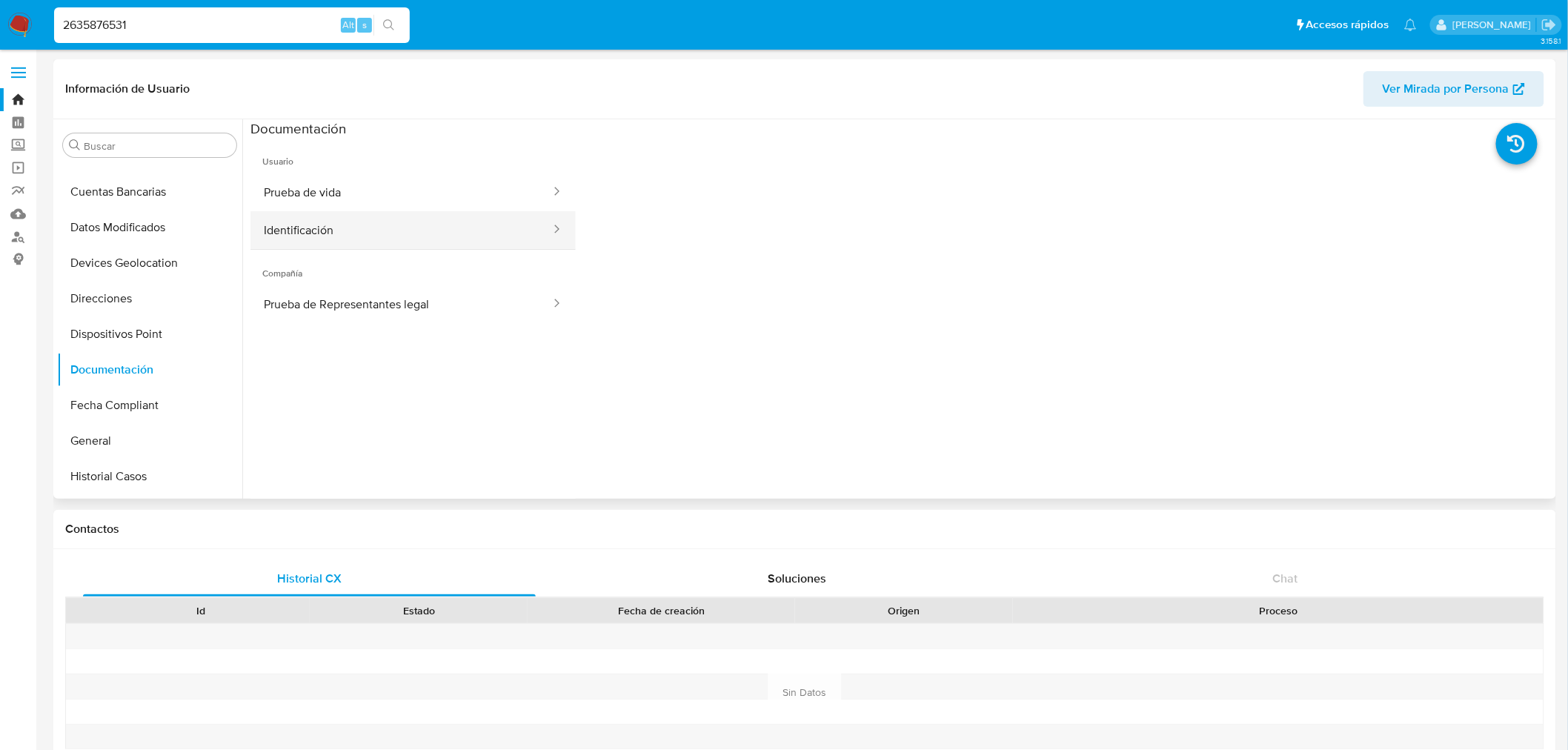
click at [418, 233] on button "Identificación" at bounding box center [401, 230] width 302 height 38
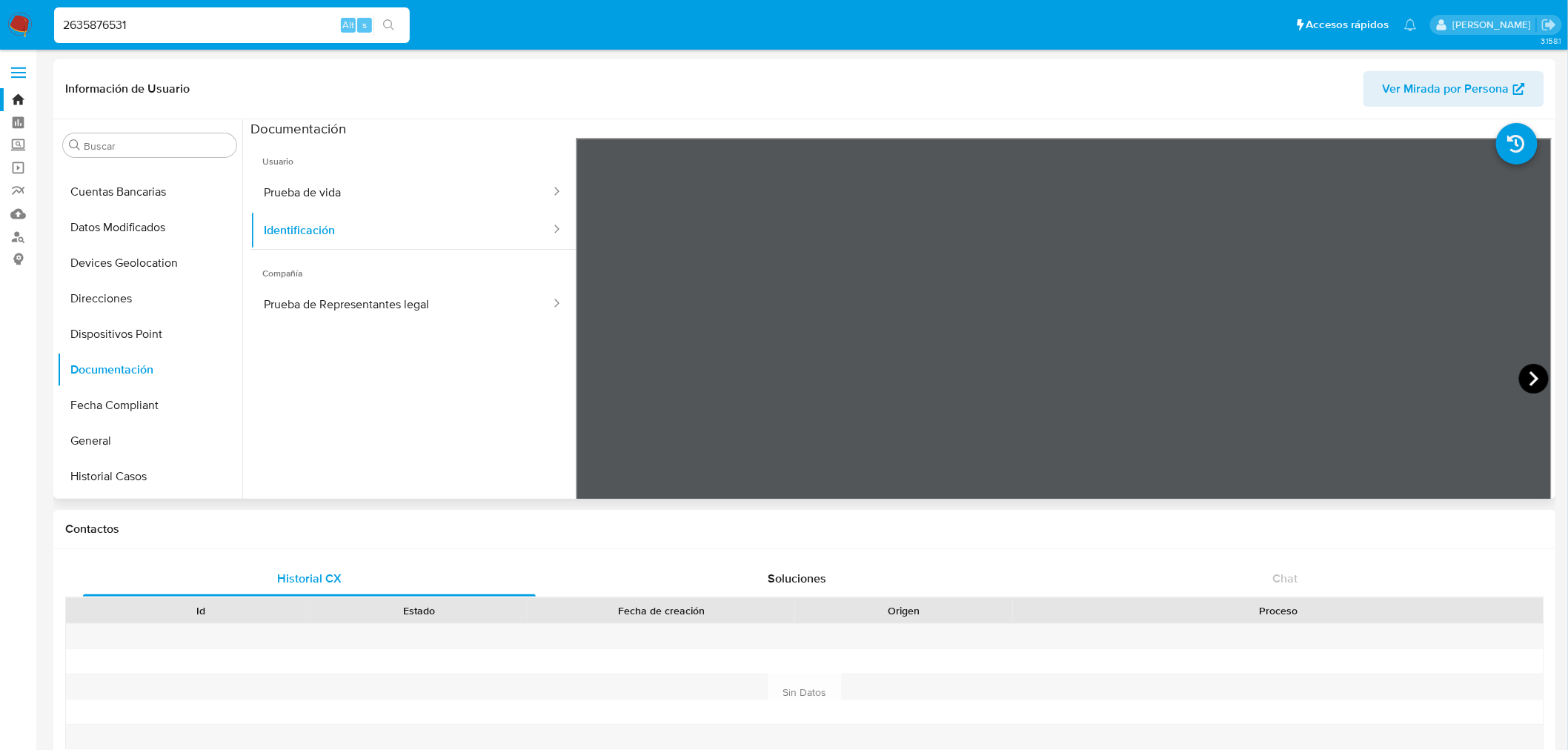
click at [1524, 375] on icon at bounding box center [1535, 379] width 30 height 30
click at [409, 174] on button "Prueba de vida" at bounding box center [401, 192] width 302 height 38
click at [448, 300] on button "Prueba de Representantes legal" at bounding box center [401, 304] width 302 height 38
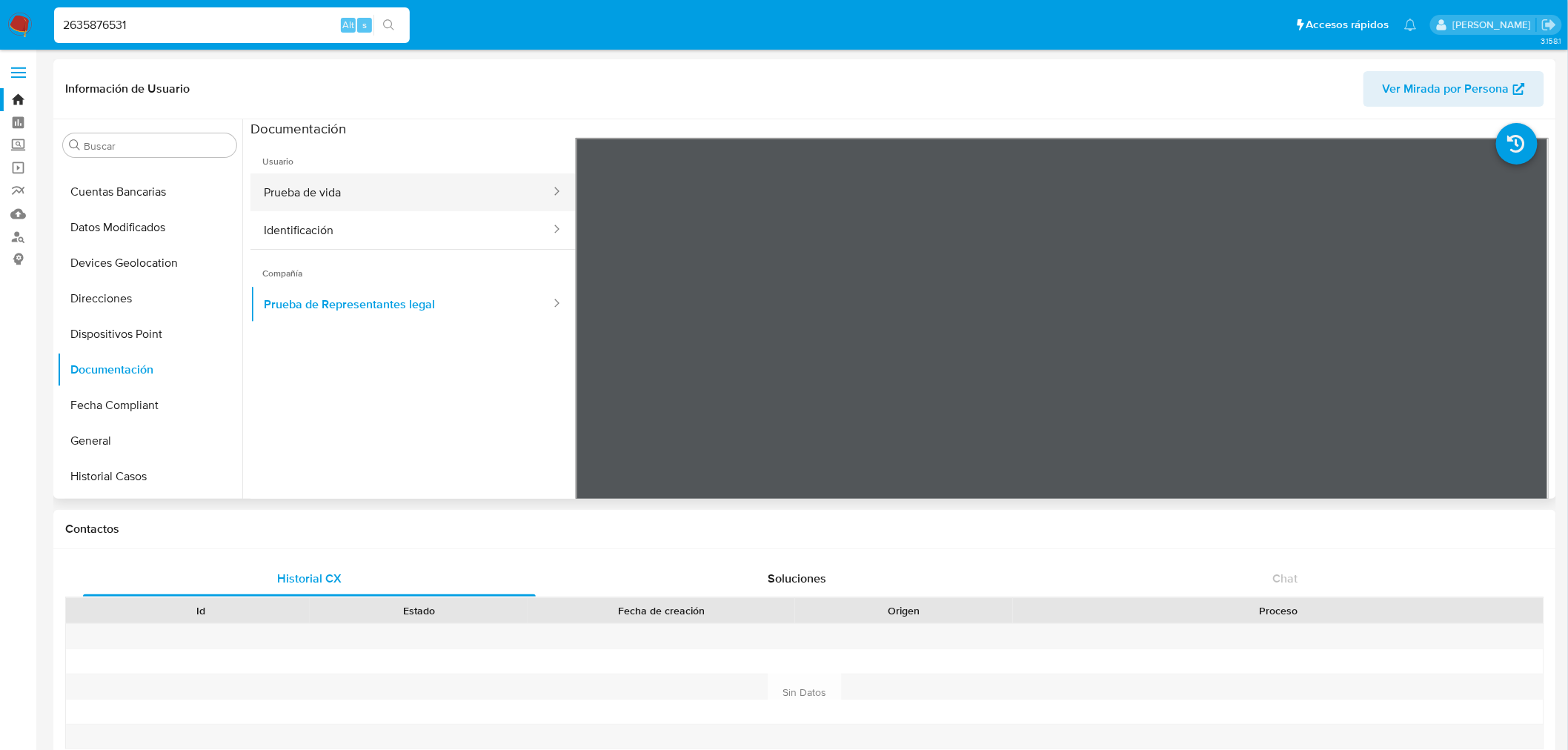
click at [383, 205] on button "Prueba de vida" at bounding box center [401, 192] width 302 height 38
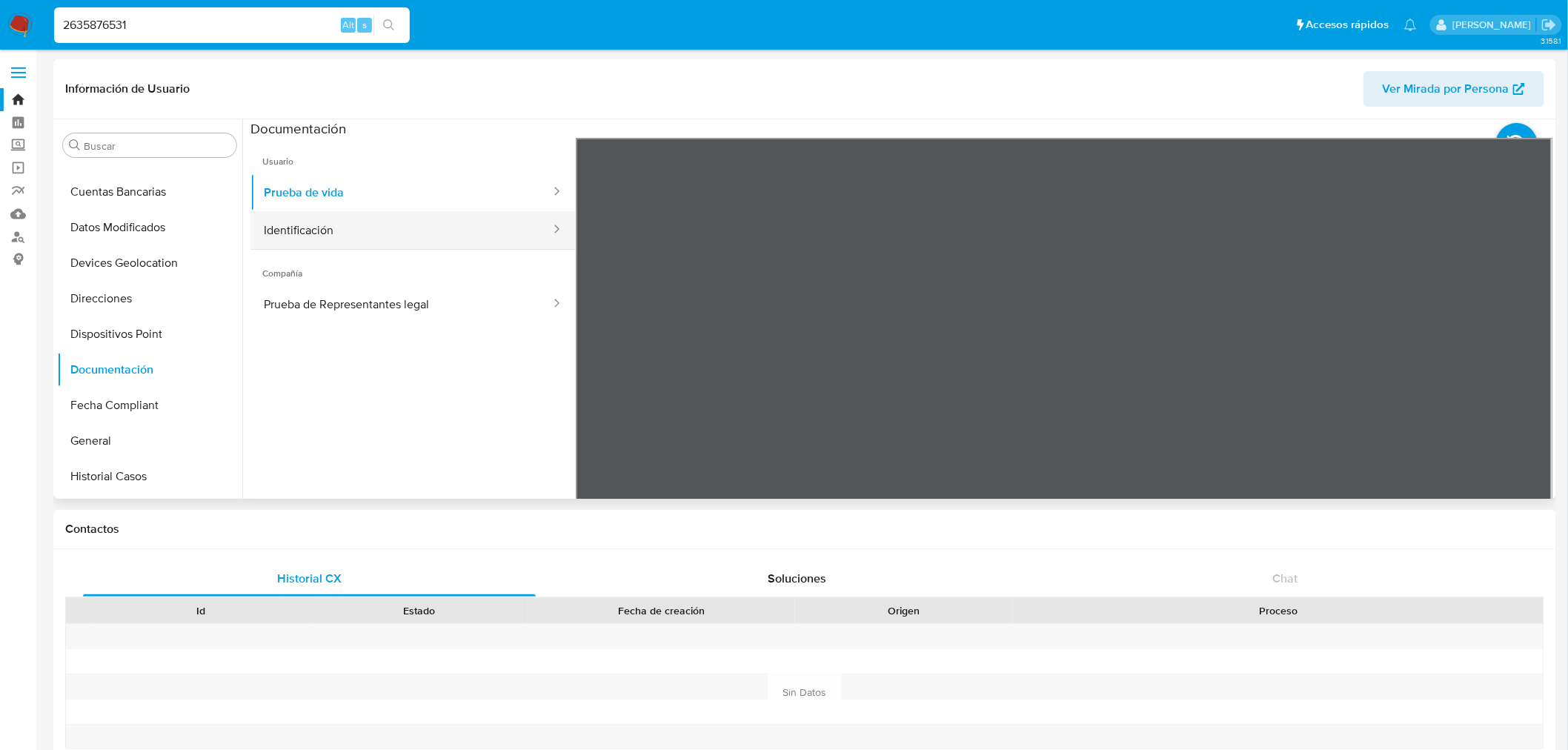
click at [406, 218] on button "Identificación" at bounding box center [401, 230] width 302 height 38
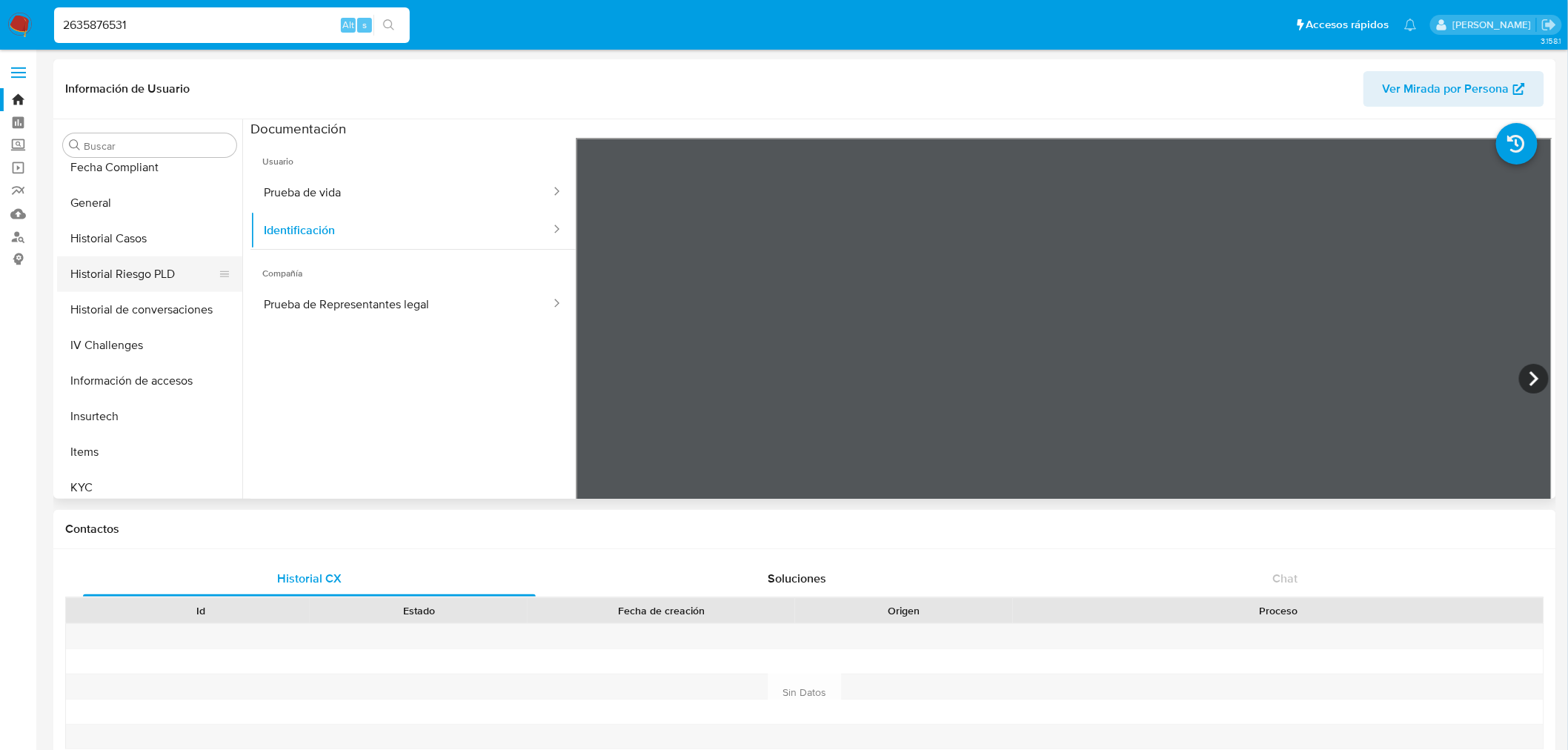
scroll to position [497, 0]
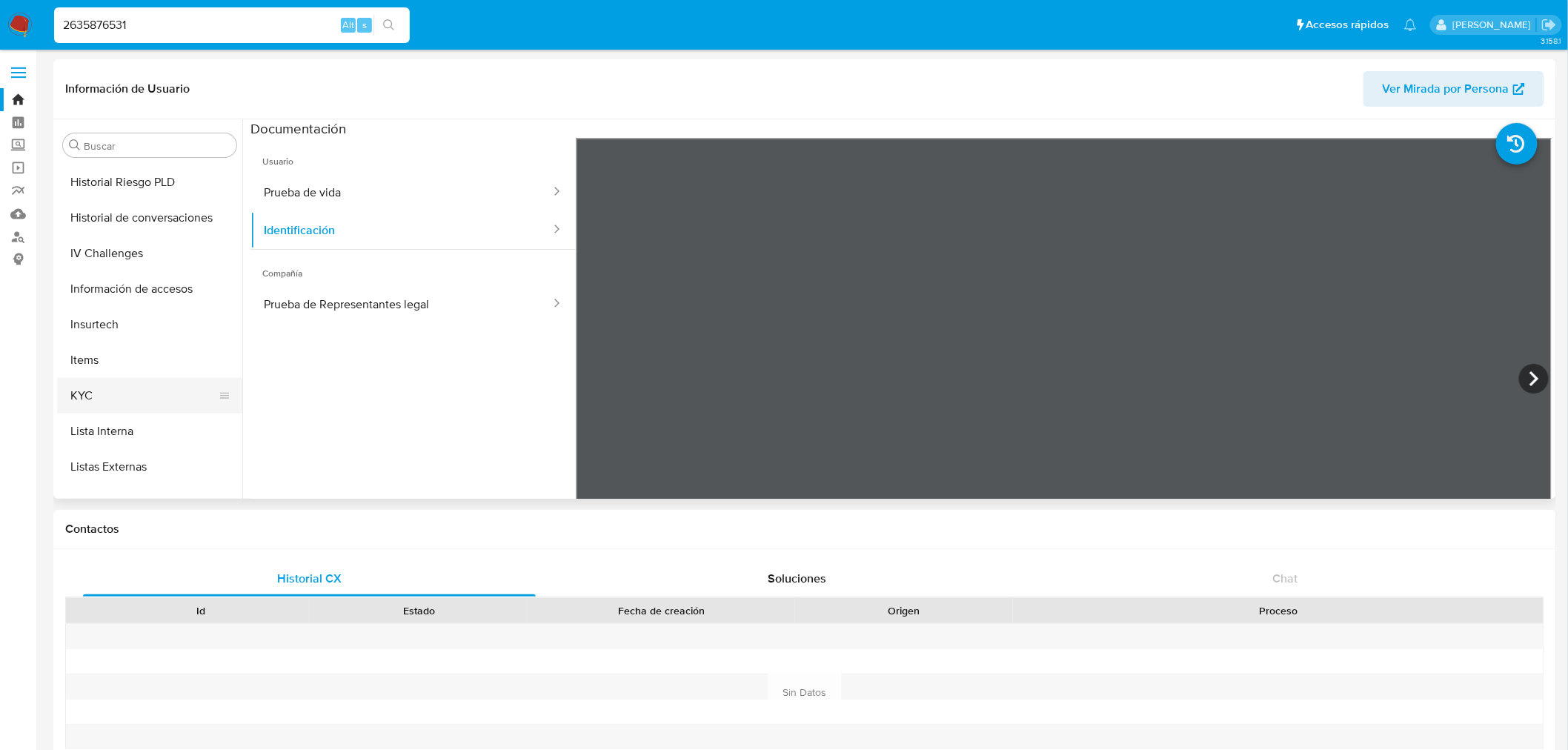
click at [142, 397] on button "KYC" at bounding box center [143, 396] width 173 height 36
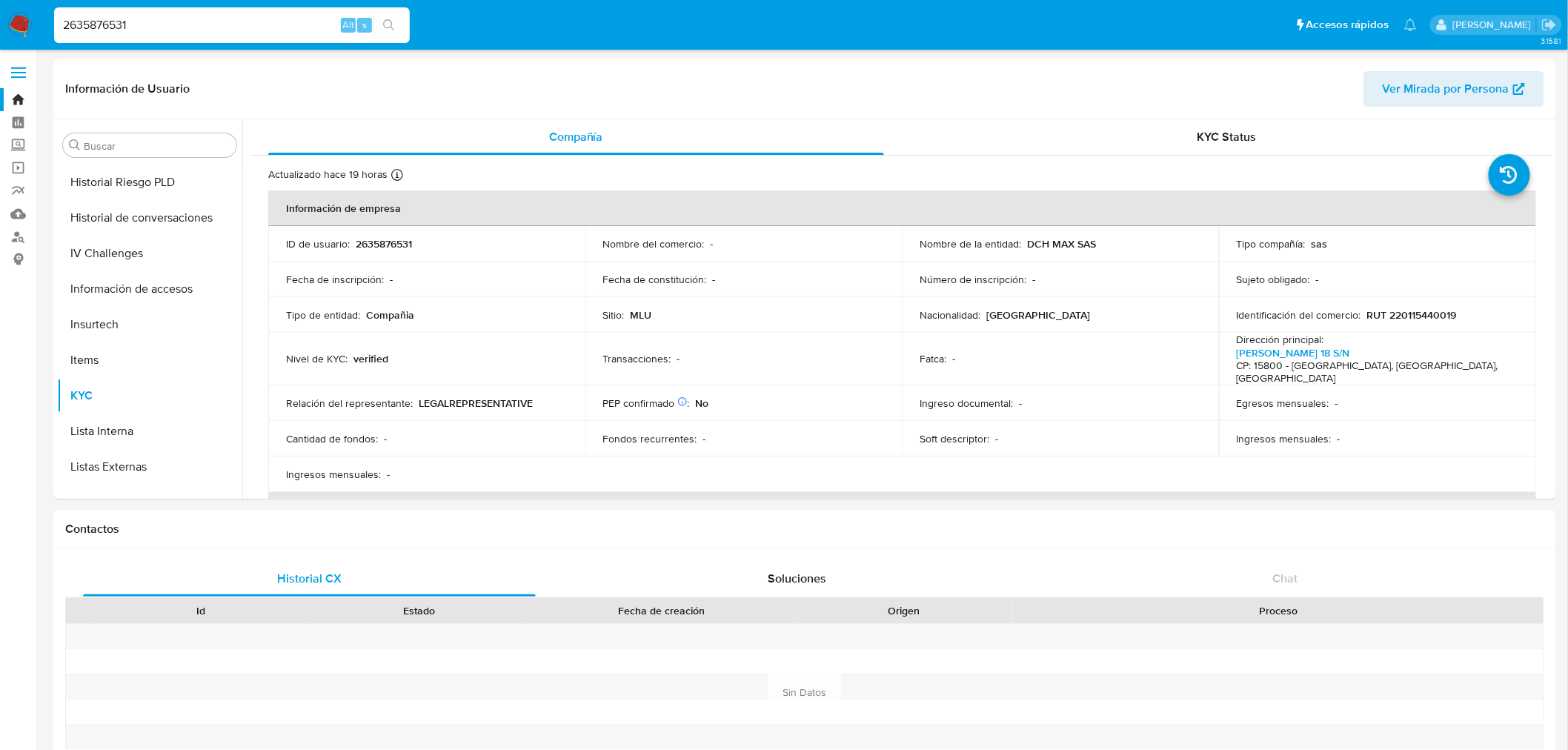
click at [111, 25] on input "2635876531" at bounding box center [232, 25] width 356 height 19
paste input "613113659"
type input "613113659"
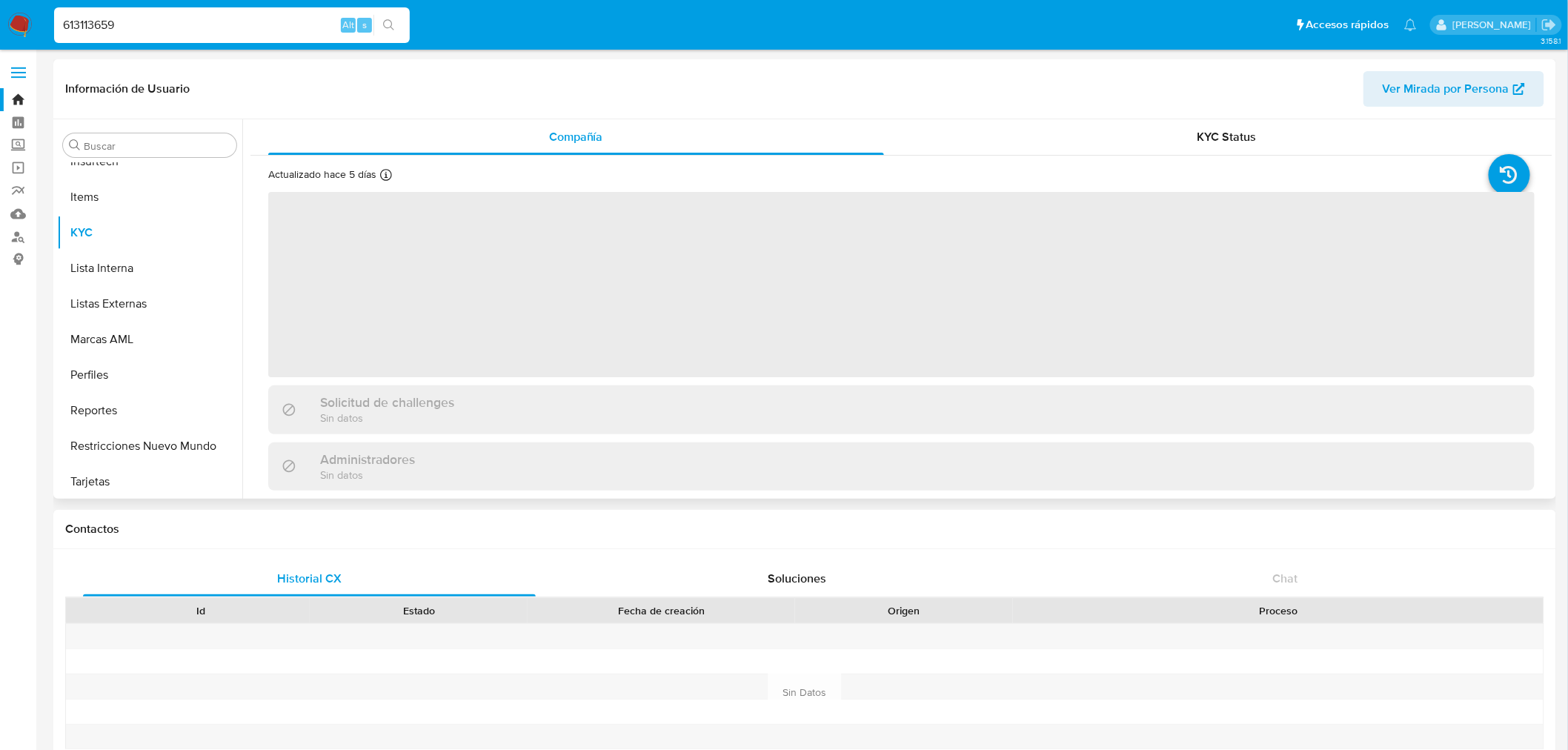
scroll to position [662, 0]
select select "10"
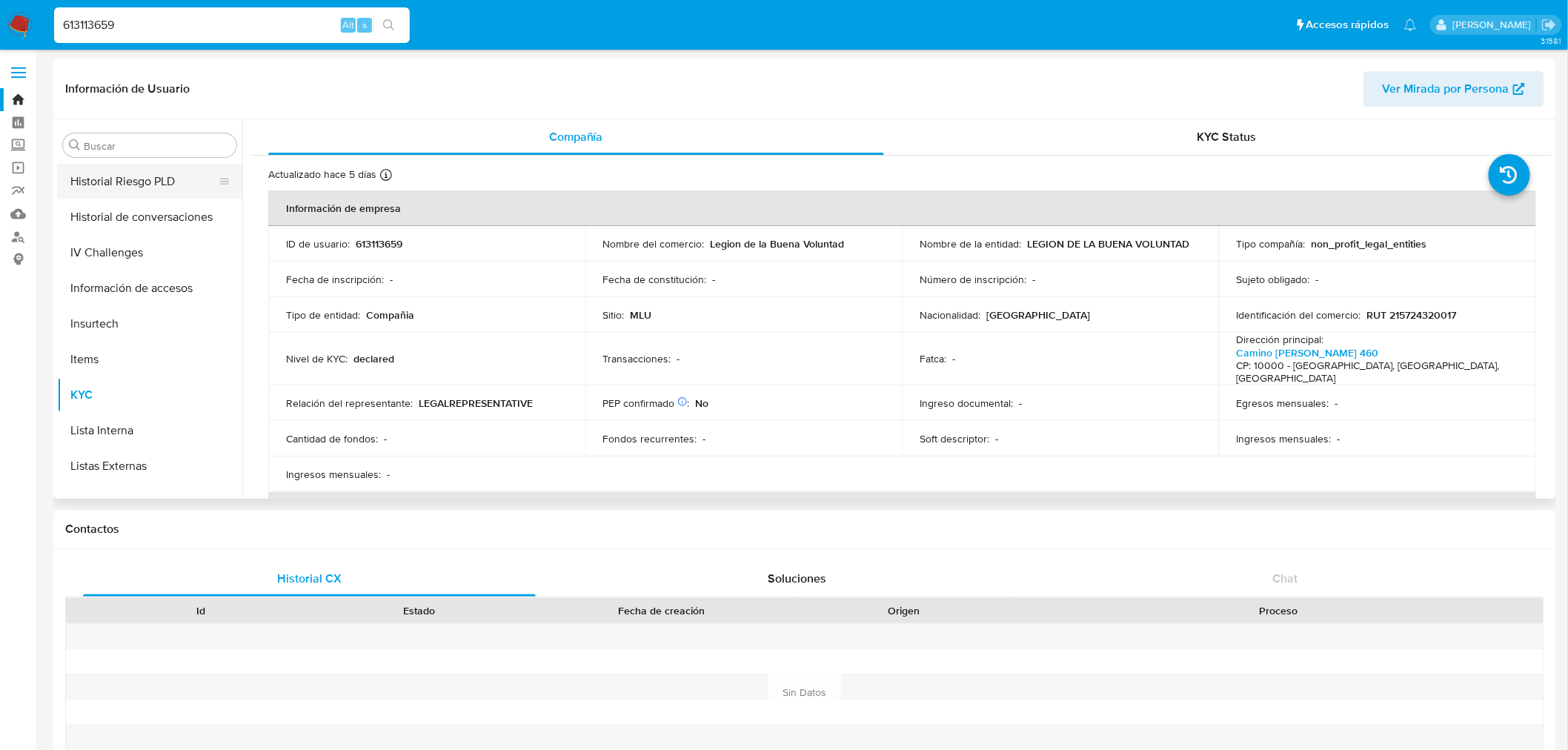
scroll to position [414, 0]
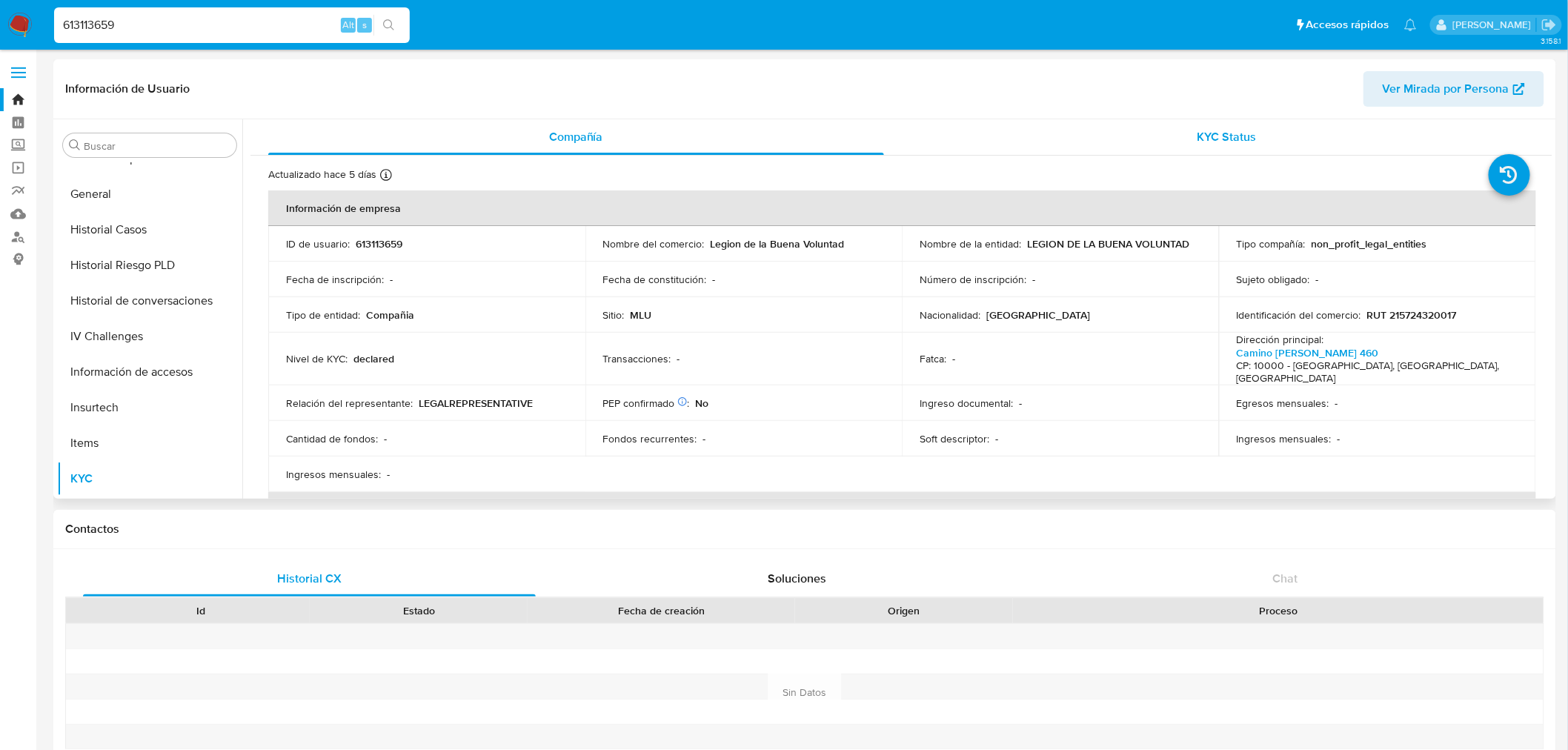
click at [1147, 132] on div "KYC Status" at bounding box center [1228, 138] width 616 height 36
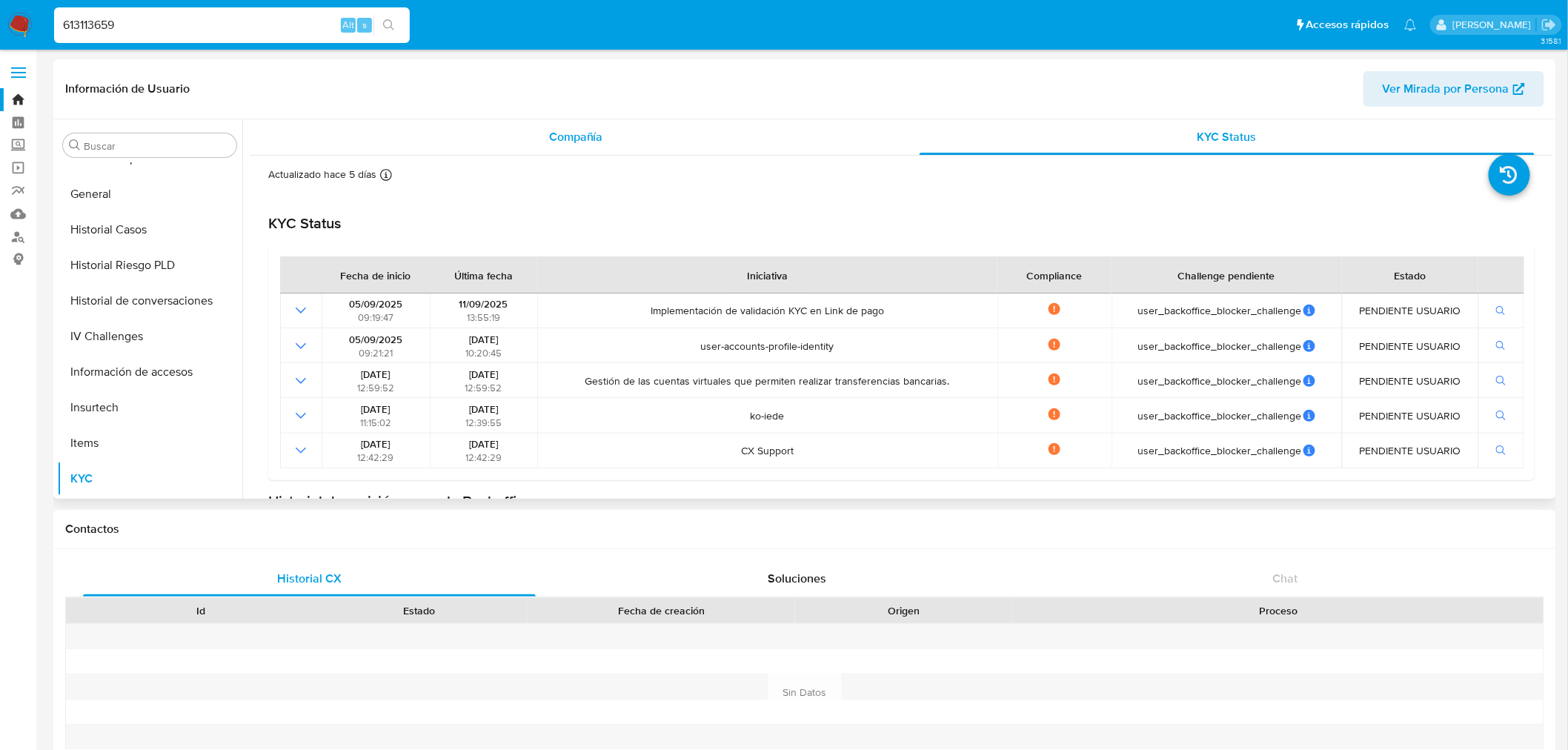
click at [630, 135] on div "Compañía" at bounding box center [576, 138] width 616 height 36
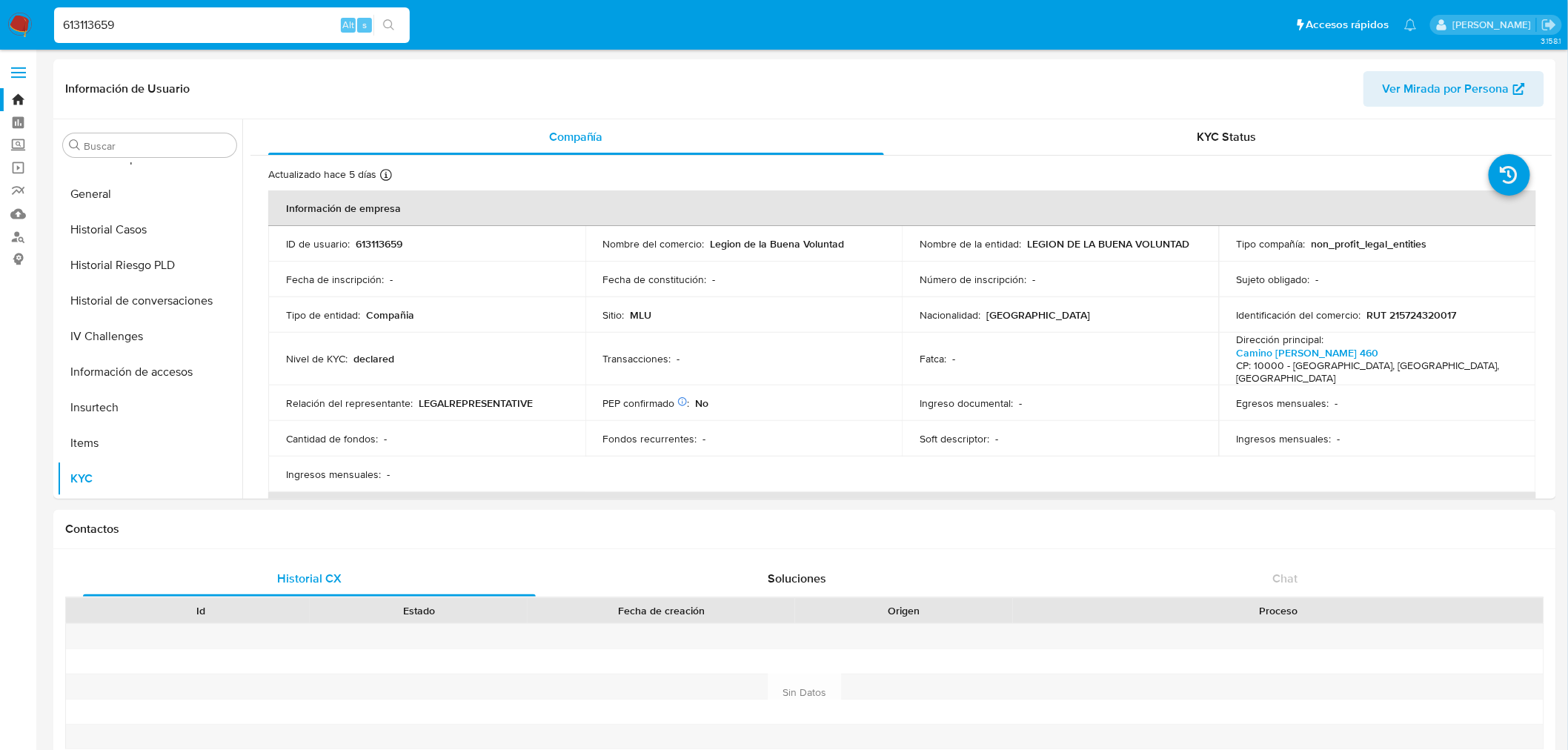
click at [144, 33] on input "613113659" at bounding box center [232, 25] width 356 height 19
paste input "1148220475"
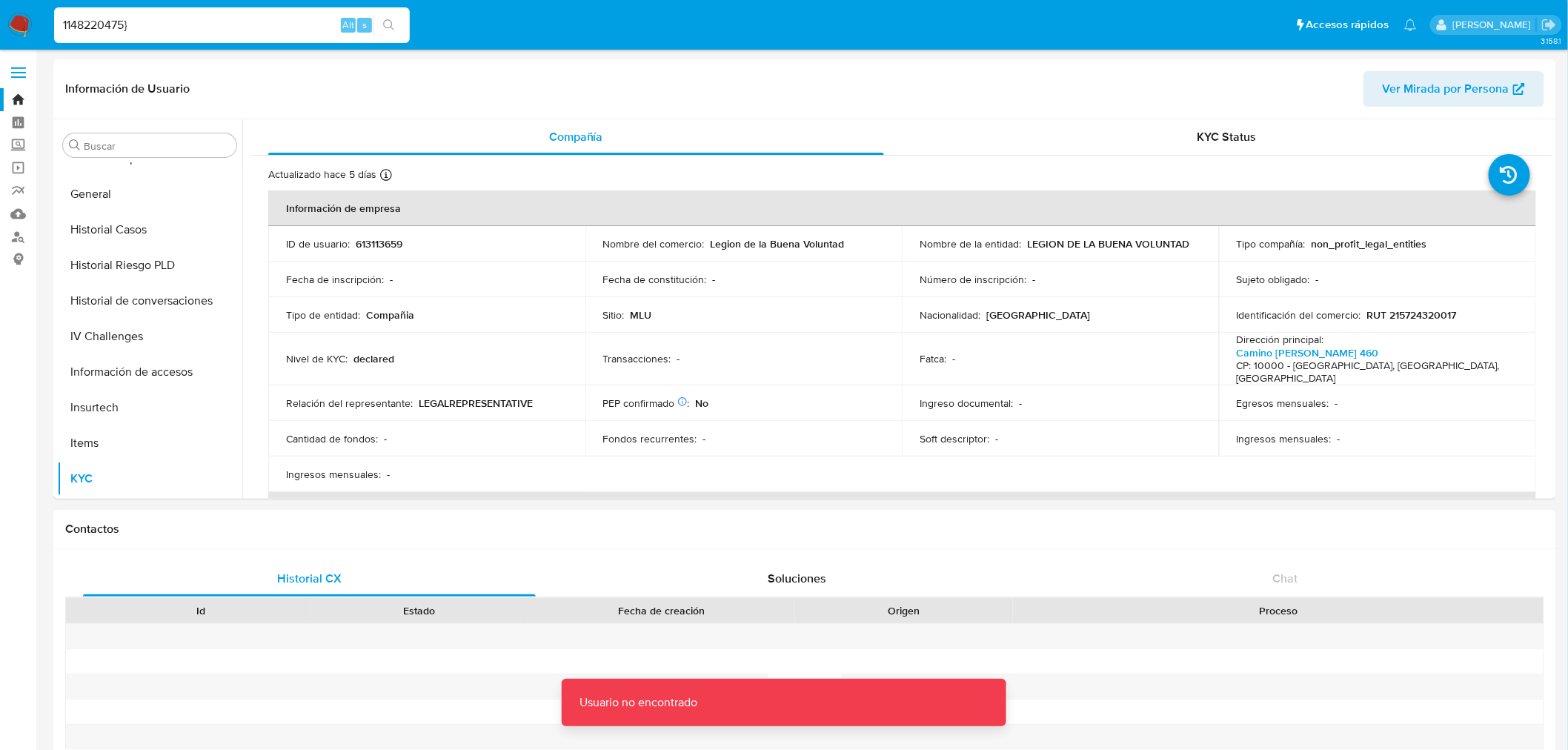
click at [144, 33] on input "1148220475}" at bounding box center [232, 25] width 356 height 19
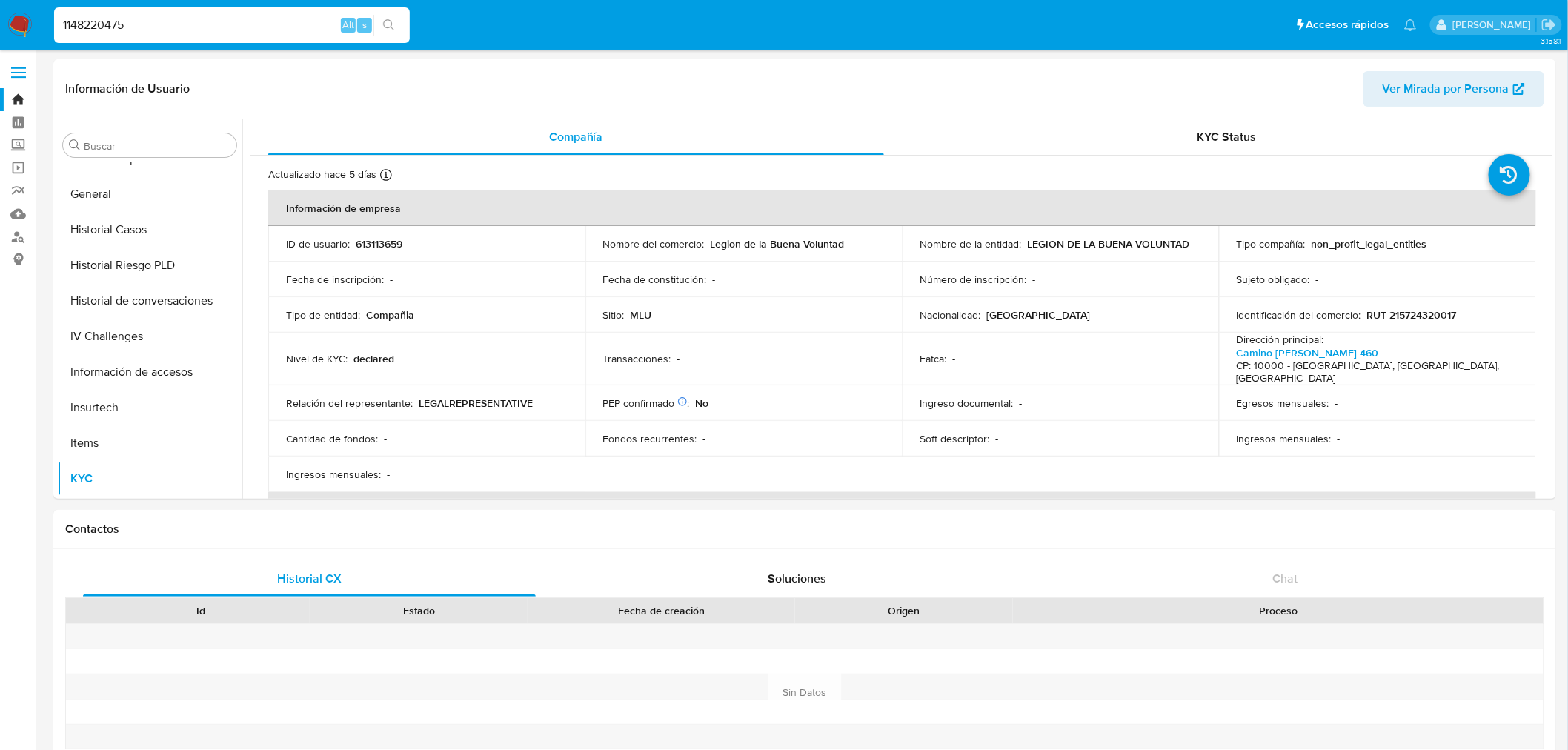
type input "1148220475"
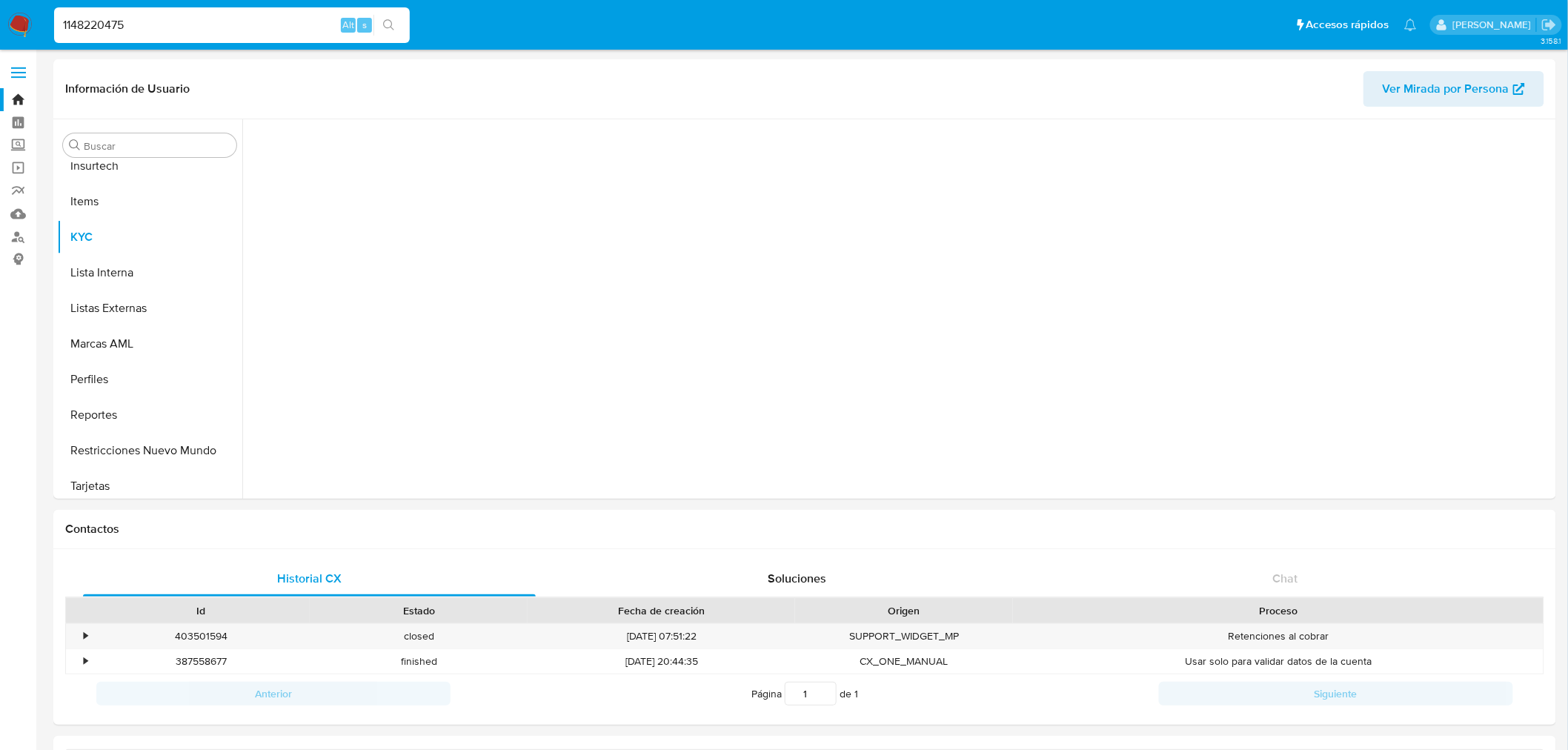
scroll to position [662, 0]
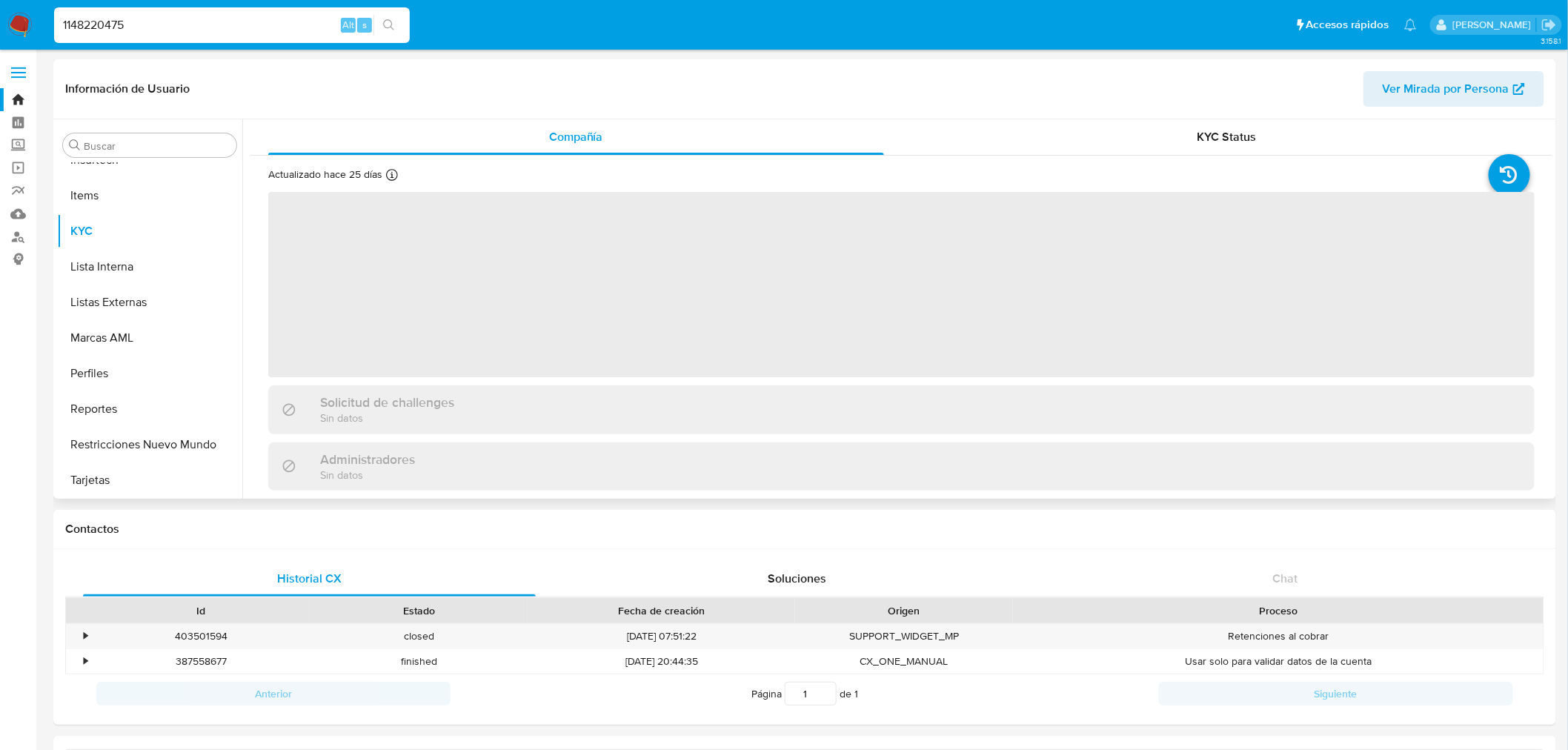
select select "10"
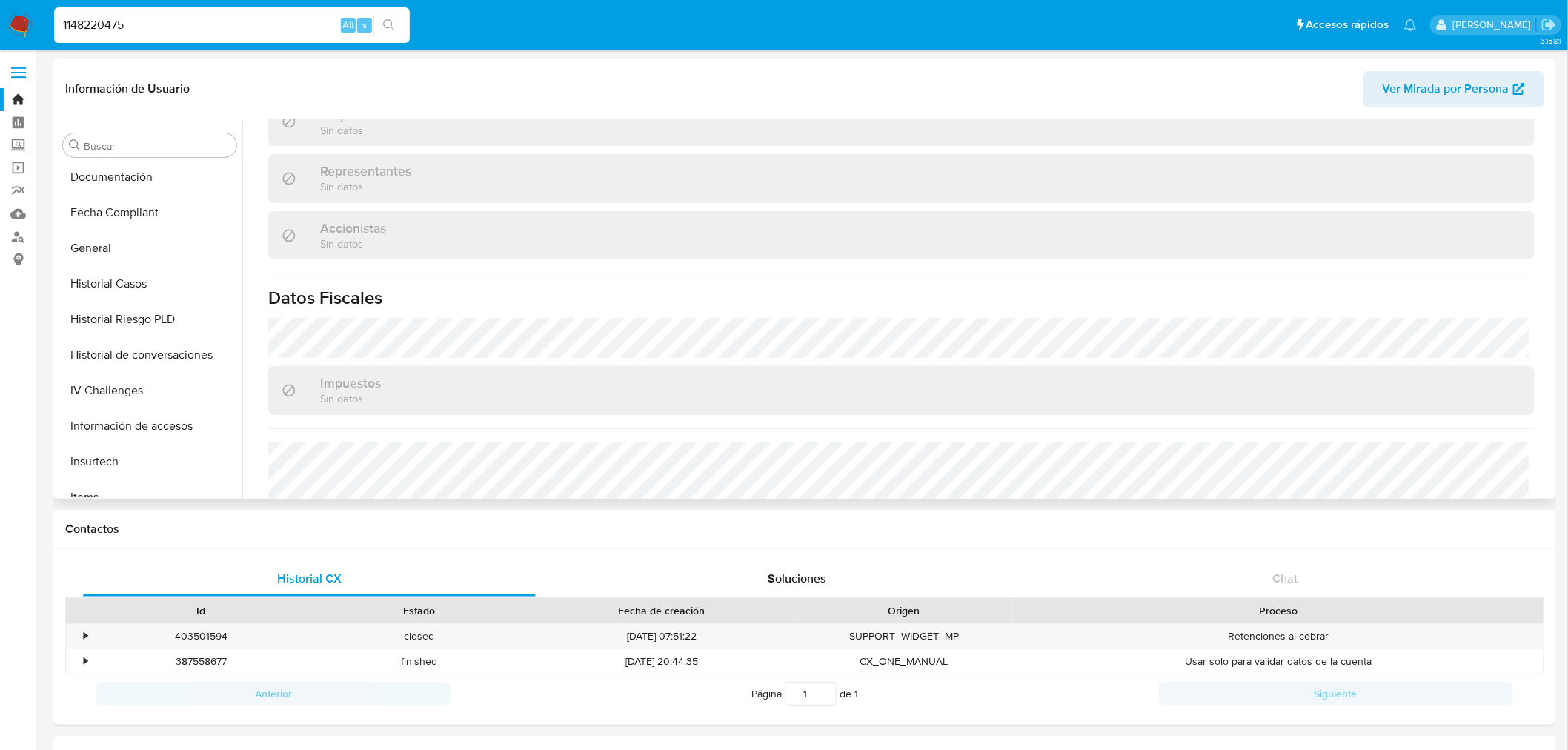
scroll to position [249, 0]
click at [144, 285] on button "Documentación" at bounding box center [143, 288] width 173 height 36
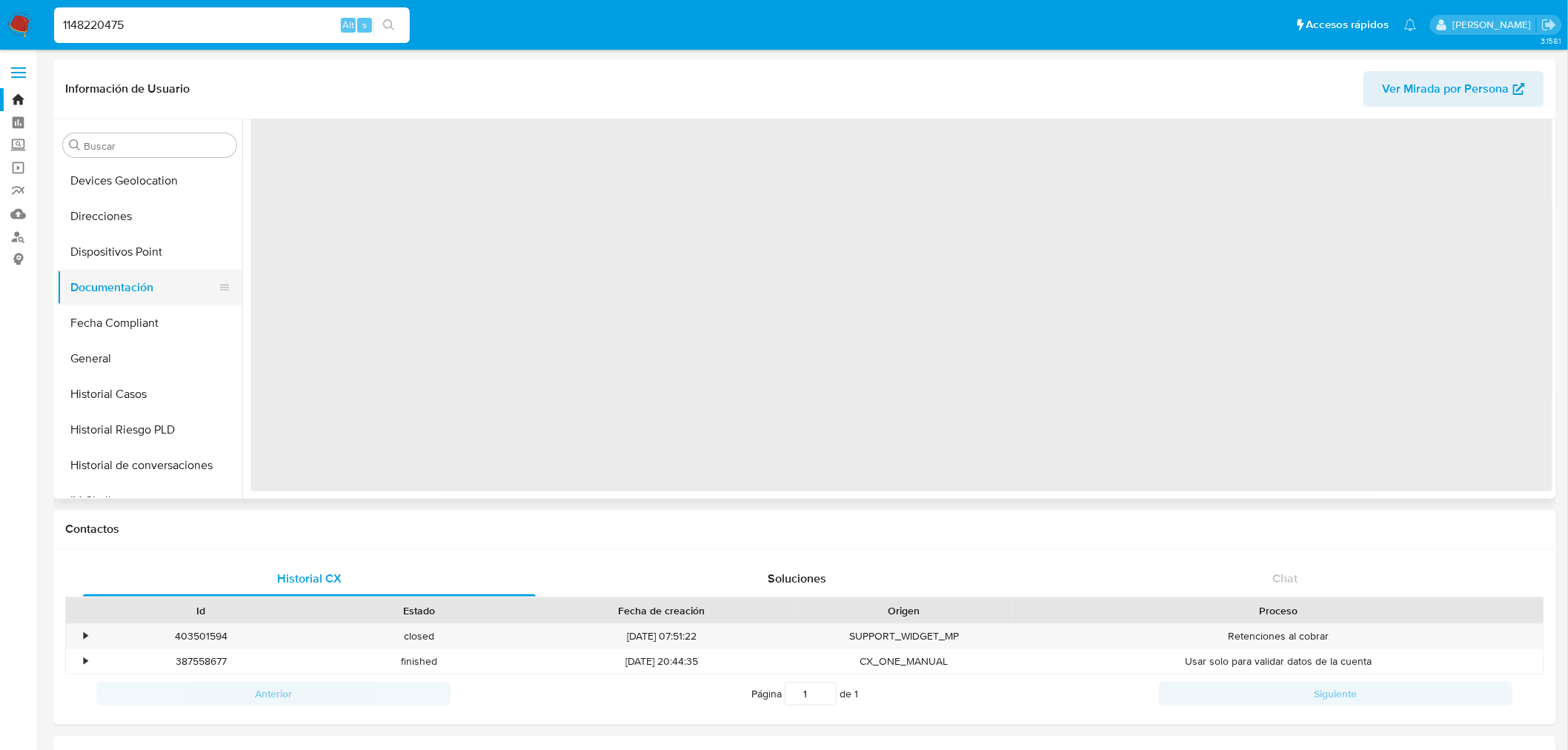
scroll to position [0, 0]
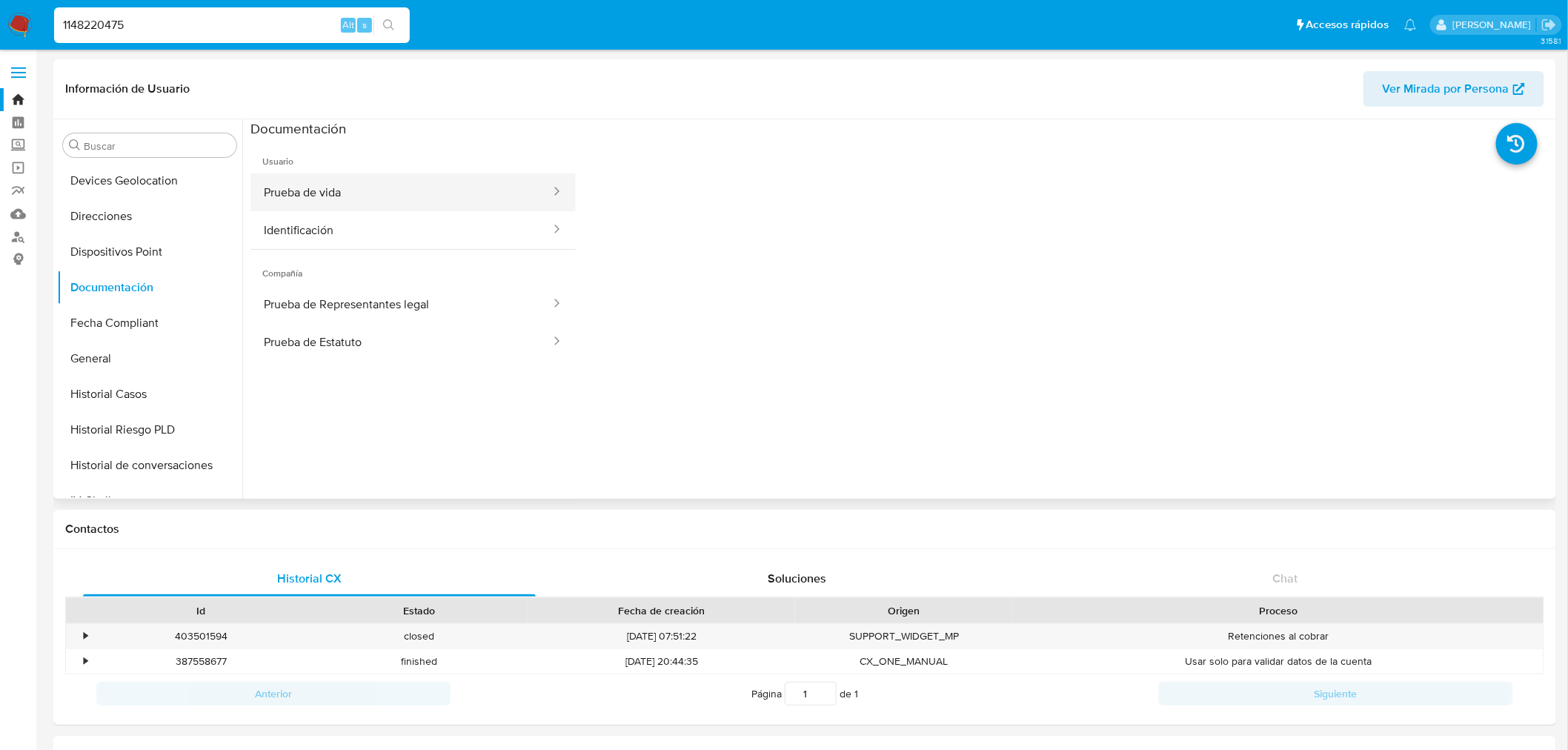
click at [438, 186] on button "Prueba de vida" at bounding box center [401, 192] width 302 height 38
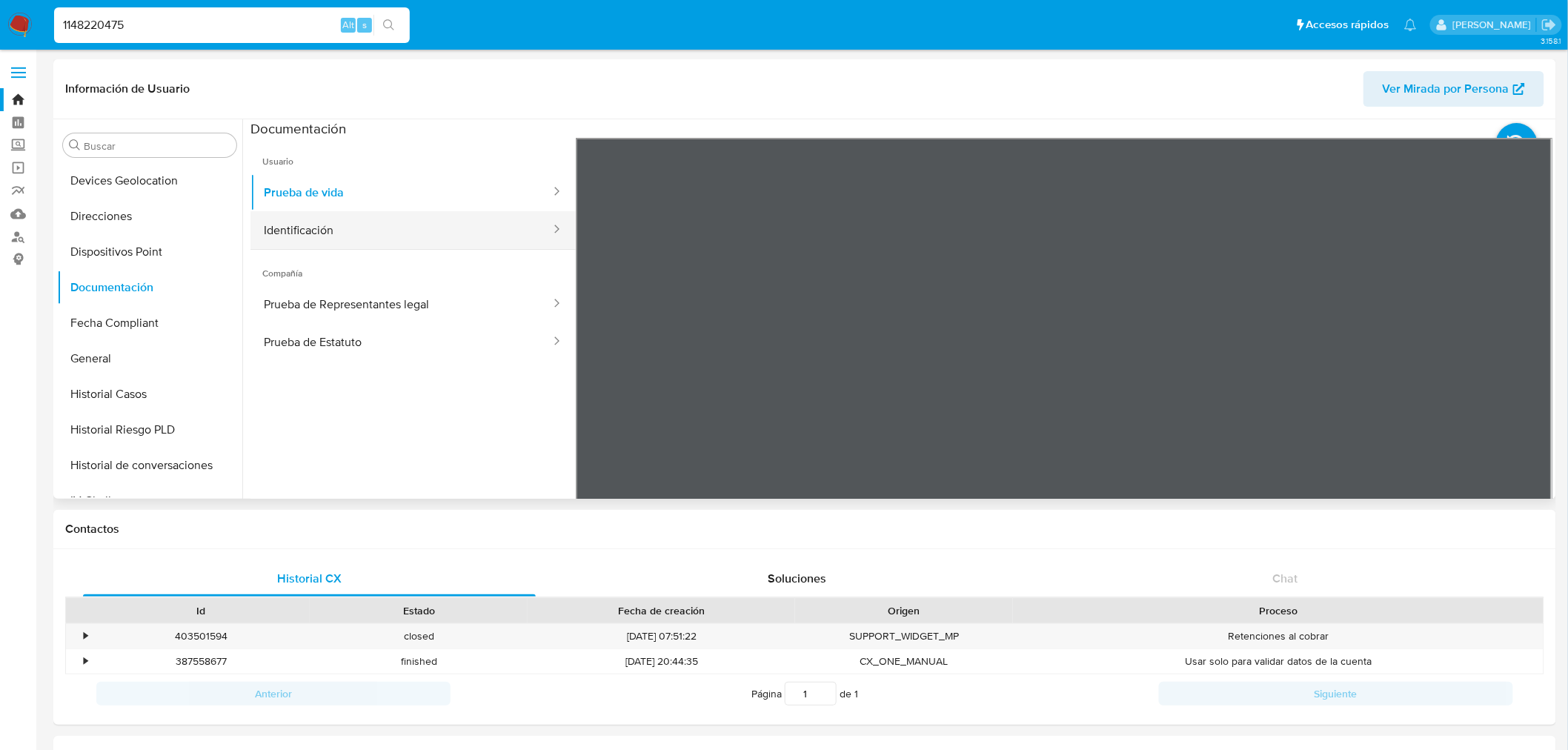
click at [386, 238] on button "Identificación" at bounding box center [401, 230] width 302 height 38
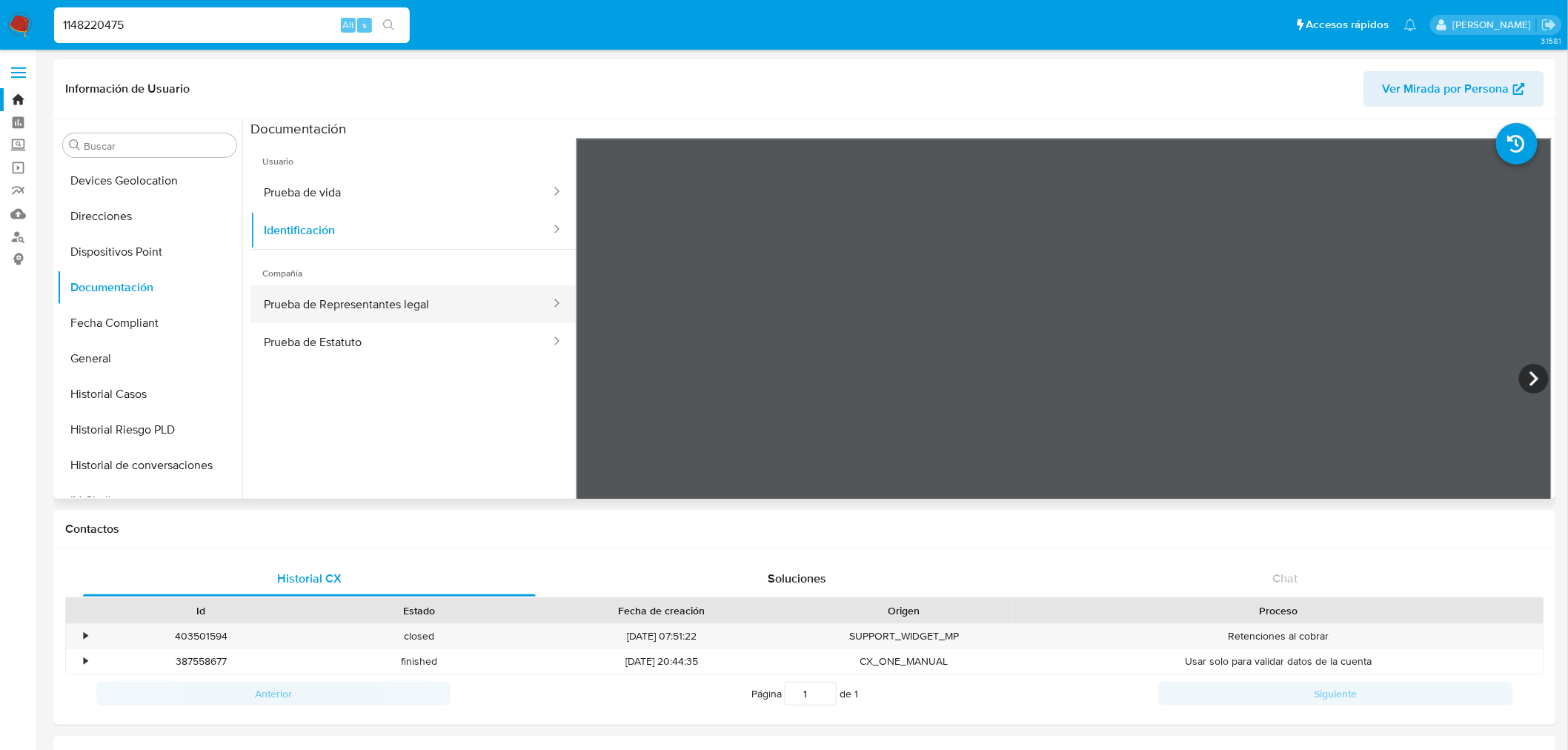
click at [369, 292] on button "Prueba de Representantes legal" at bounding box center [401, 304] width 302 height 38
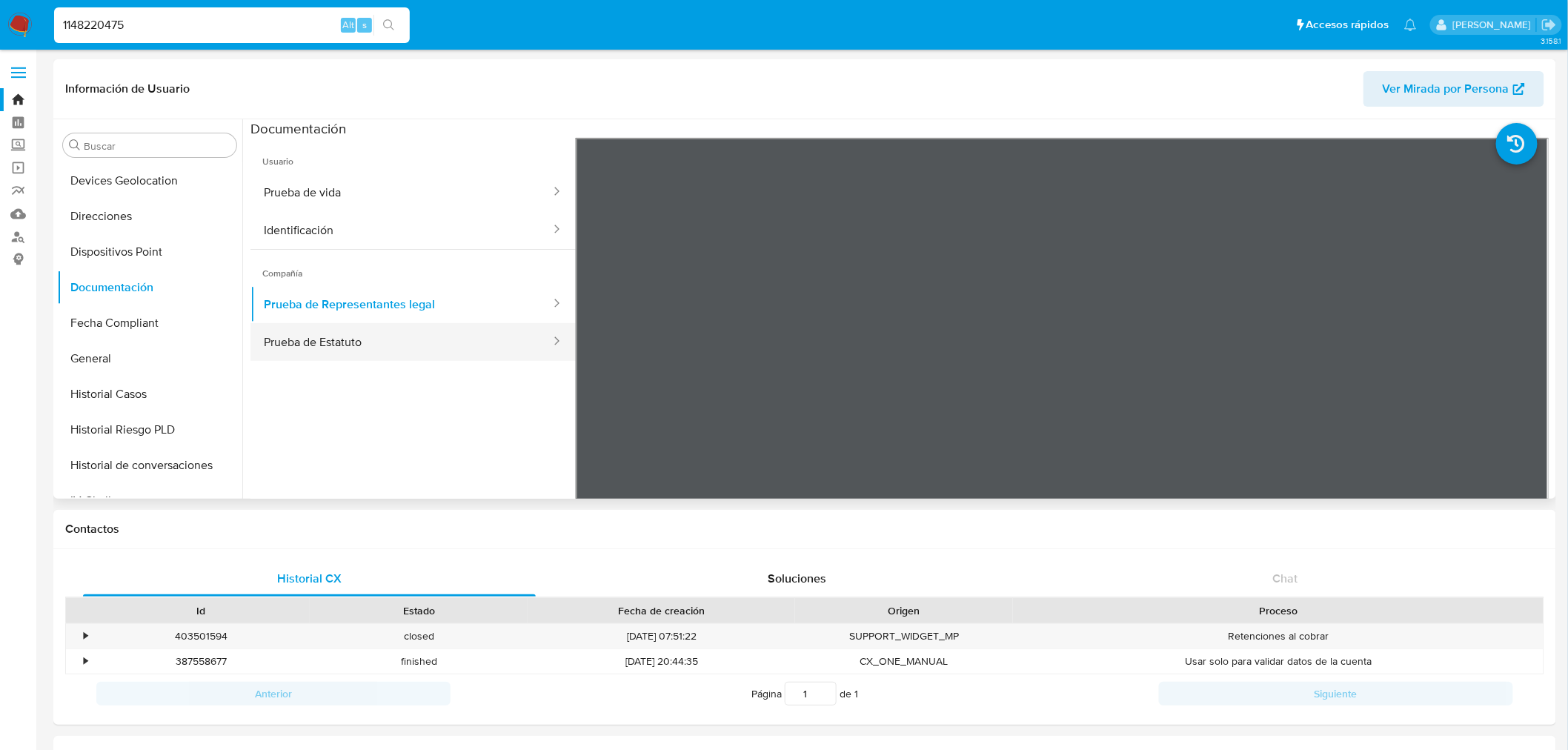
click at [383, 332] on button "Prueba de Estatuto" at bounding box center [401, 342] width 302 height 38
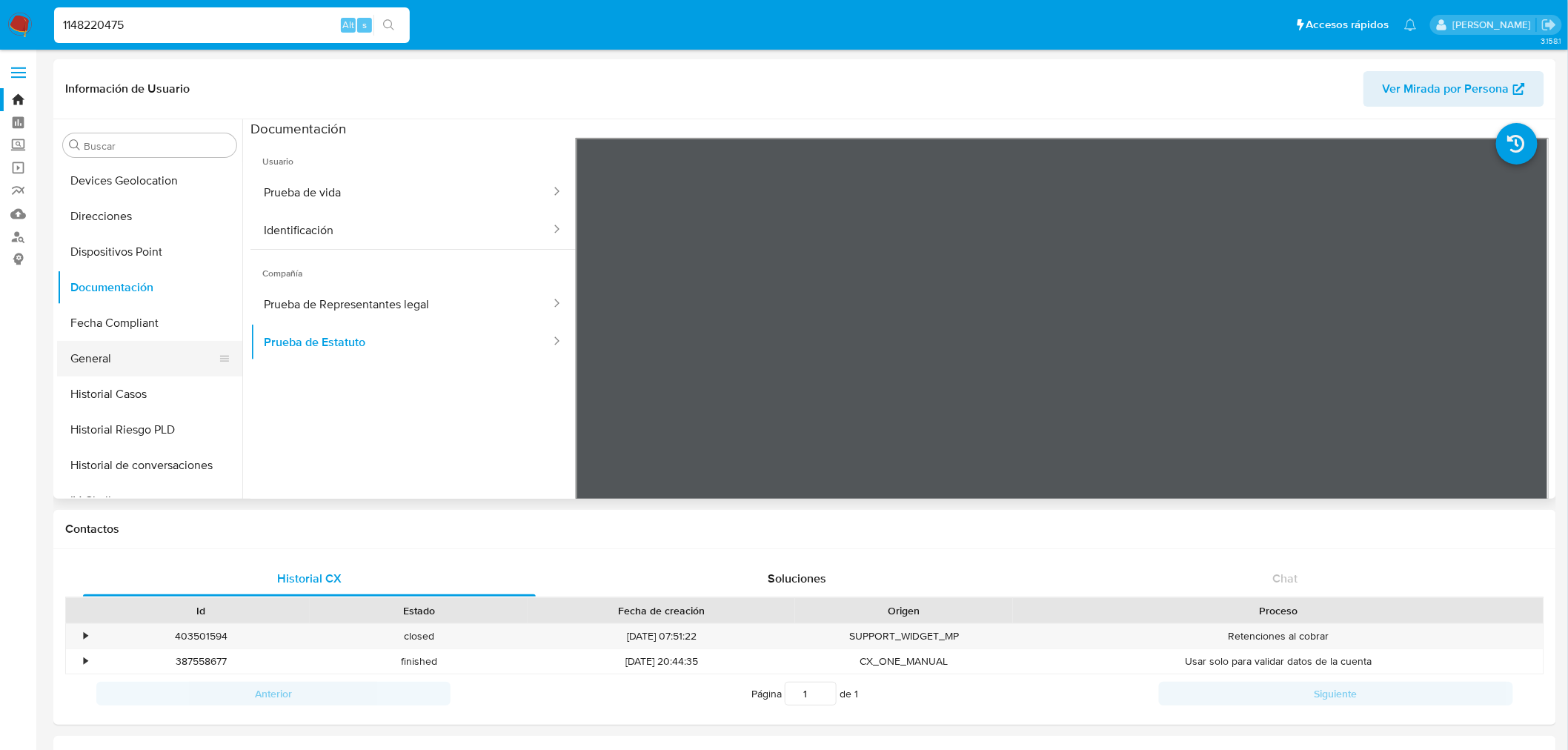
click at [140, 371] on button "General" at bounding box center [143, 359] width 173 height 36
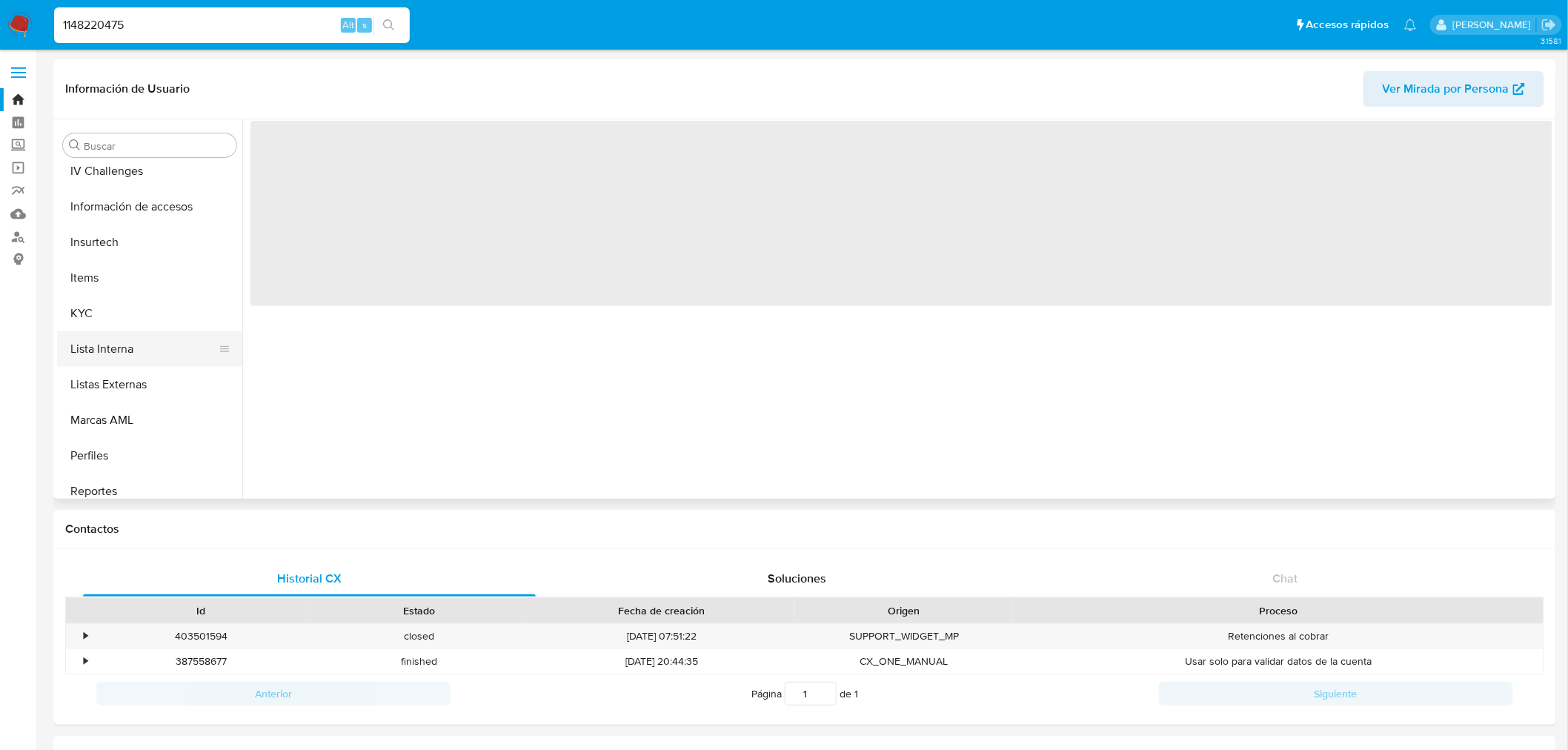
scroll to position [578, 0]
click at [127, 316] on button "KYC" at bounding box center [143, 314] width 173 height 36
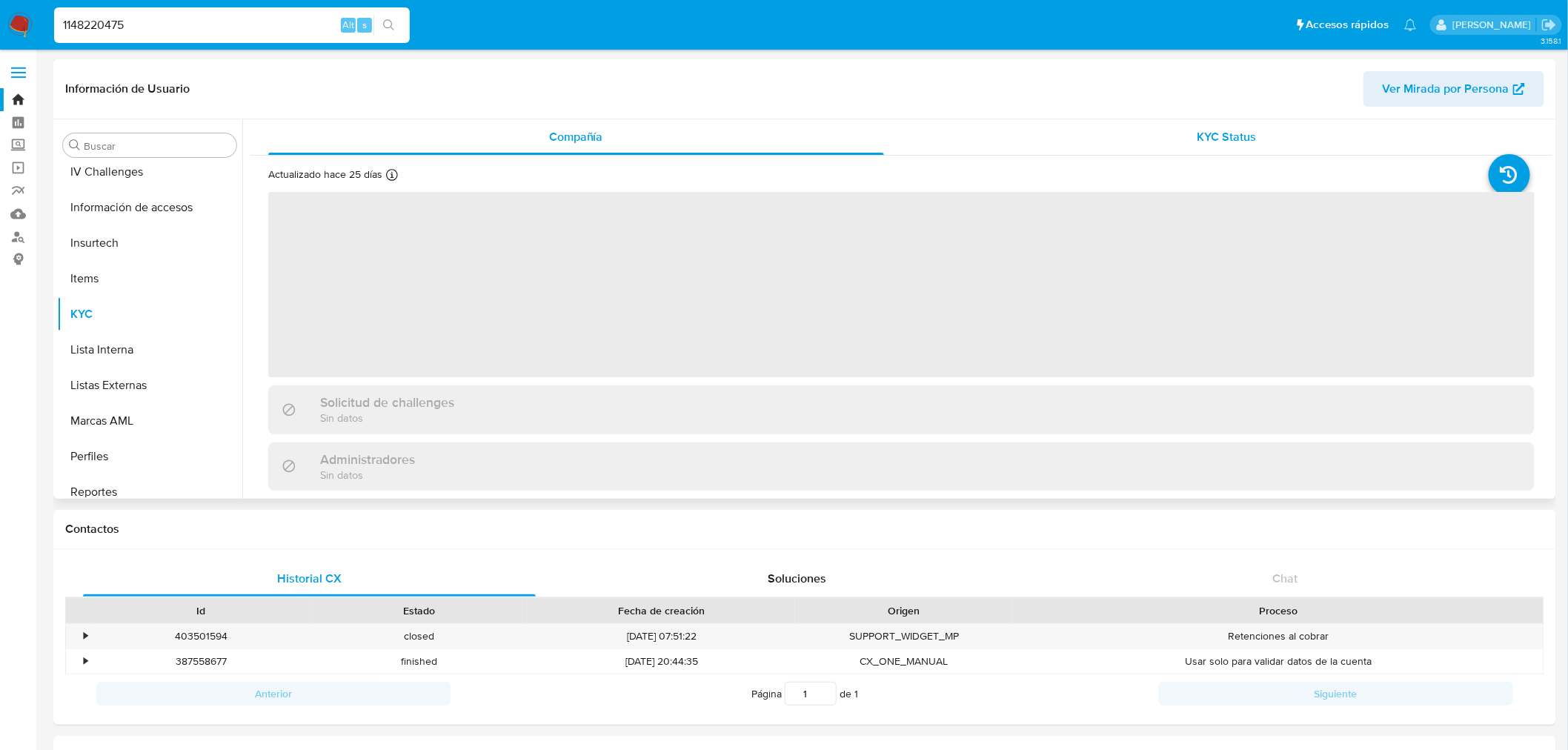
click at [1249, 122] on div "KYC Status" at bounding box center [1228, 138] width 616 height 36
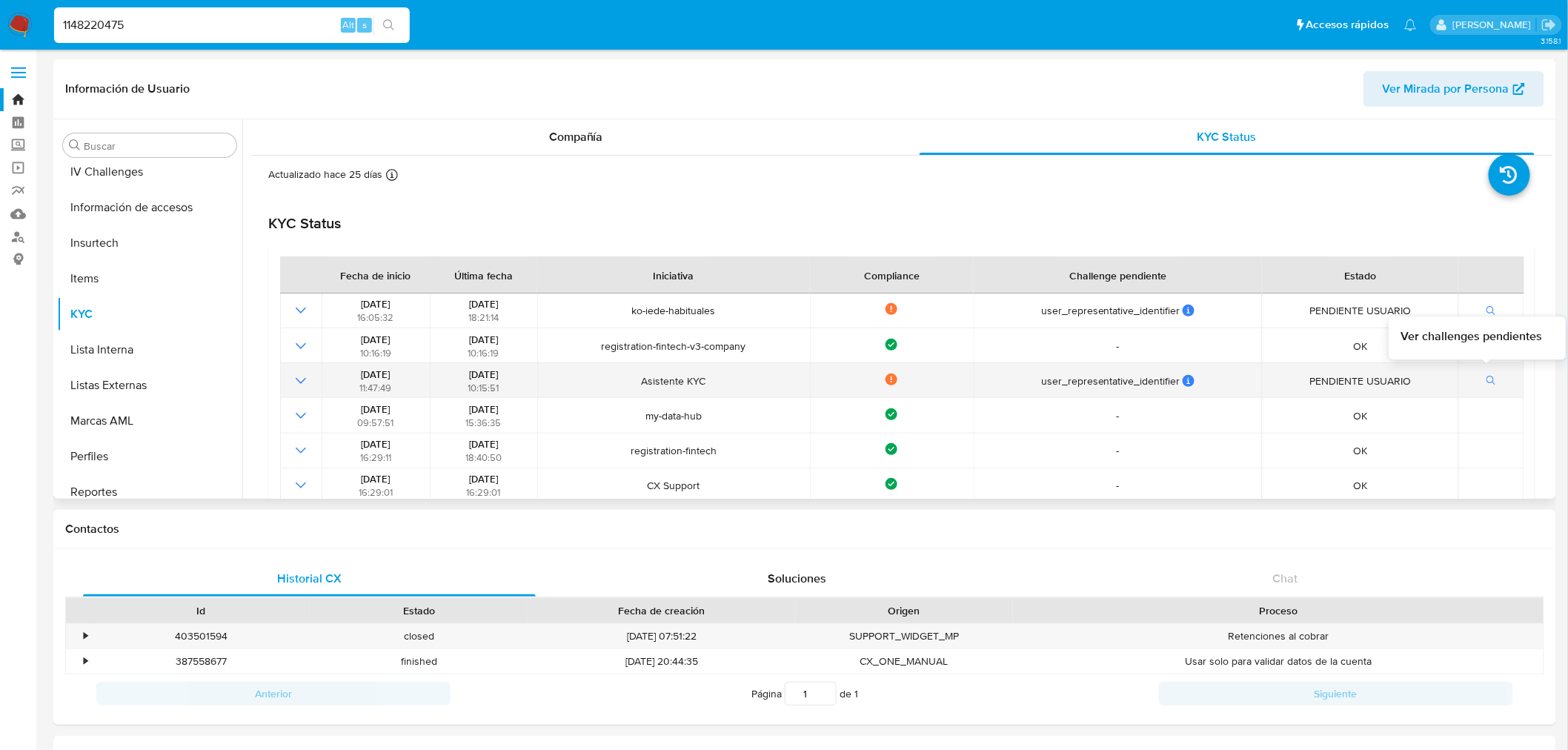
click at [1487, 379] on icon "button" at bounding box center [1492, 381] width 10 height 10
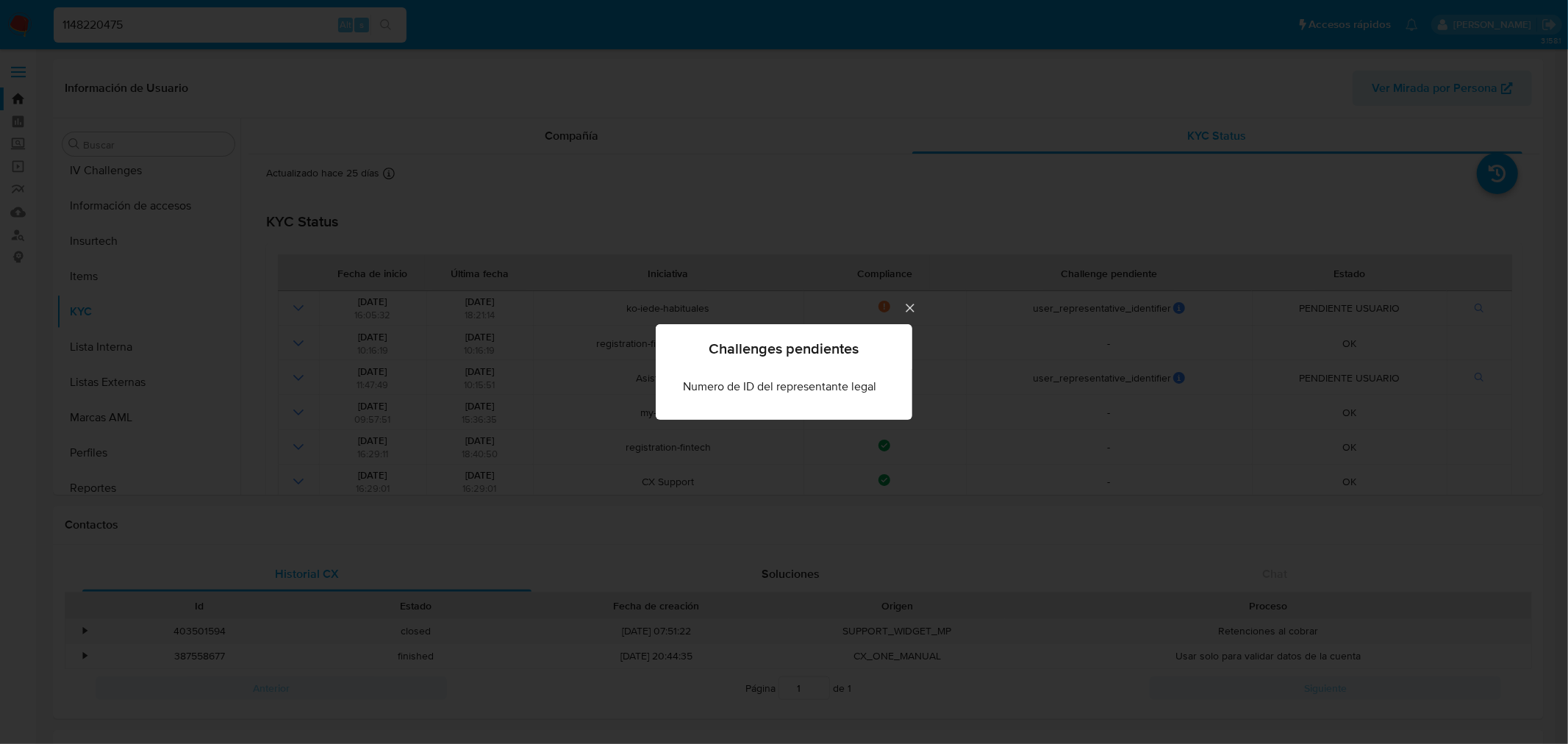
click at [902, 305] on div "Challenges pendientes Numero de ID del representante legal" at bounding box center [784, 372] width 1568 height 744
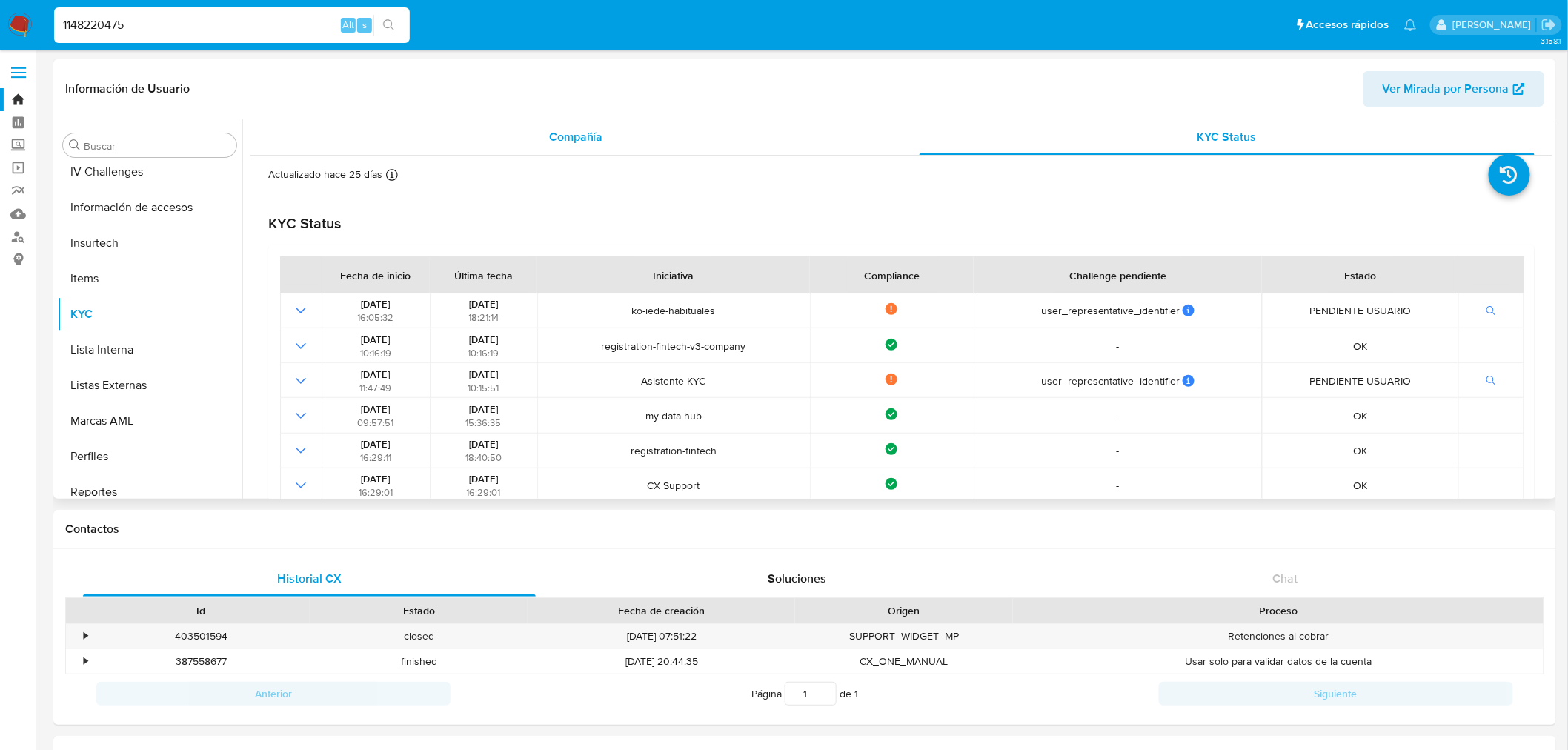
click at [598, 131] on span "Compañía" at bounding box center [576, 137] width 54 height 17
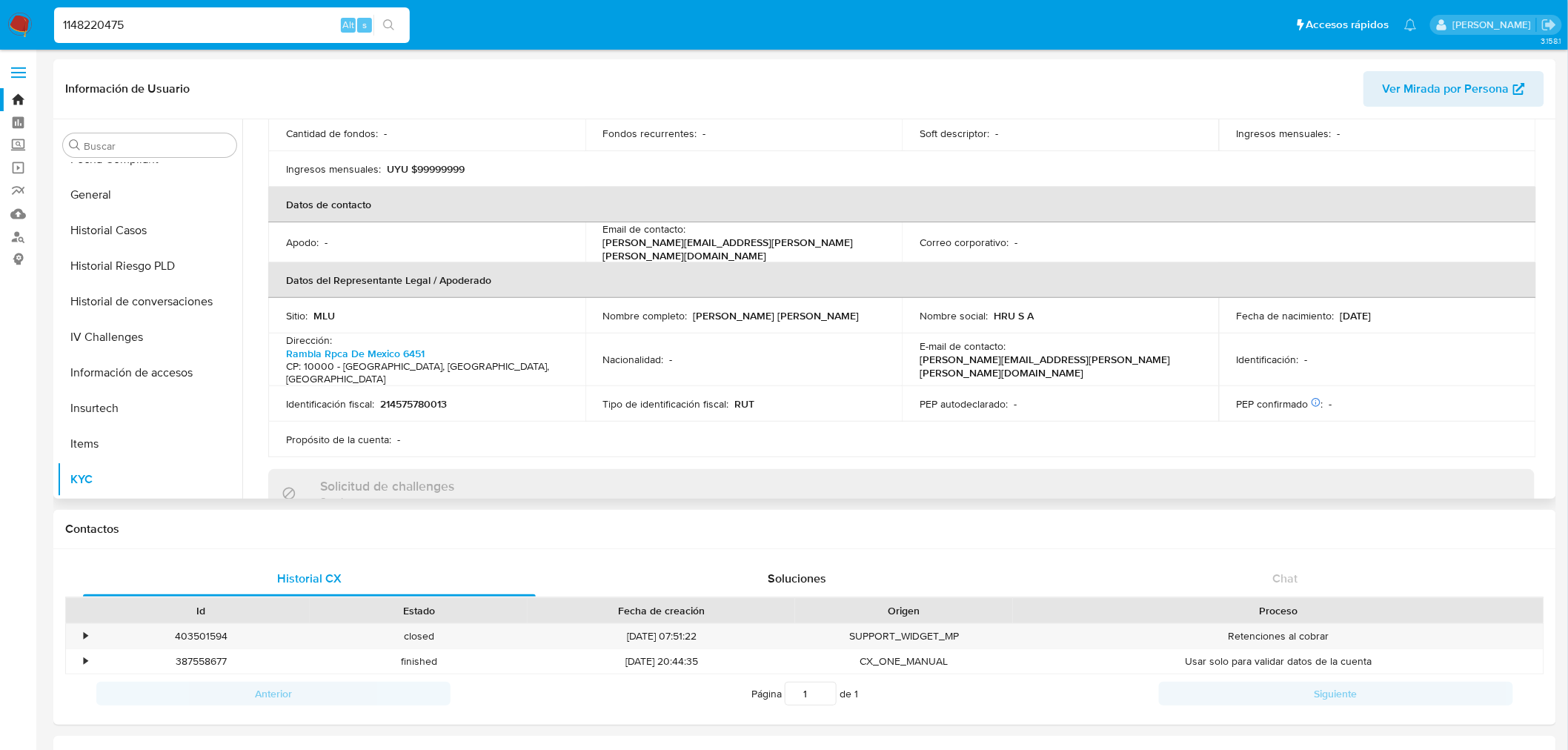
scroll to position [329, 0]
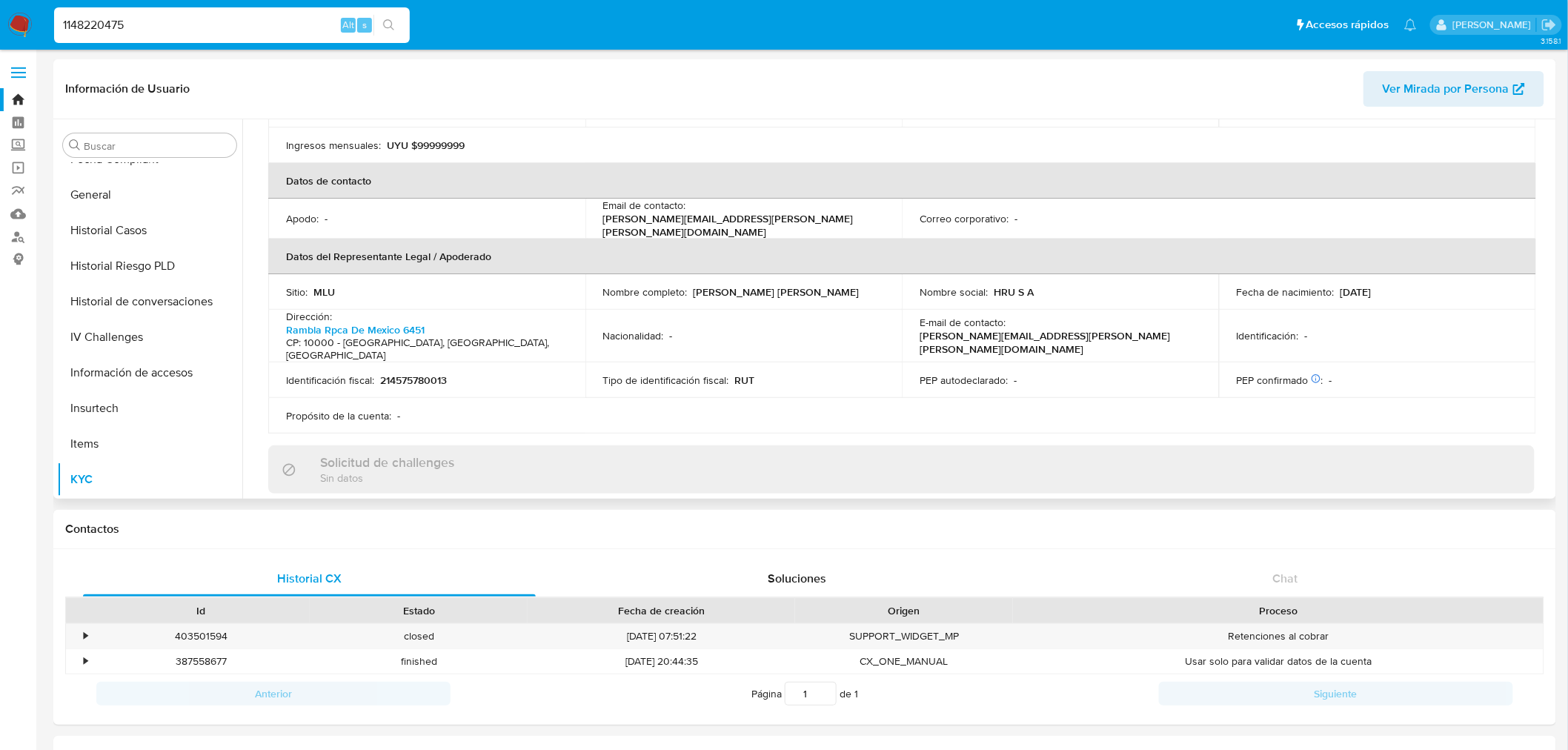
click at [433, 374] on p "214575780013" at bounding box center [414, 381] width 67 height 13
click at [435, 374] on p "214575780013" at bounding box center [414, 381] width 67 height 13
drag, startPoint x: 809, startPoint y: 353, endPoint x: 702, endPoint y: 352, distance: 107.0
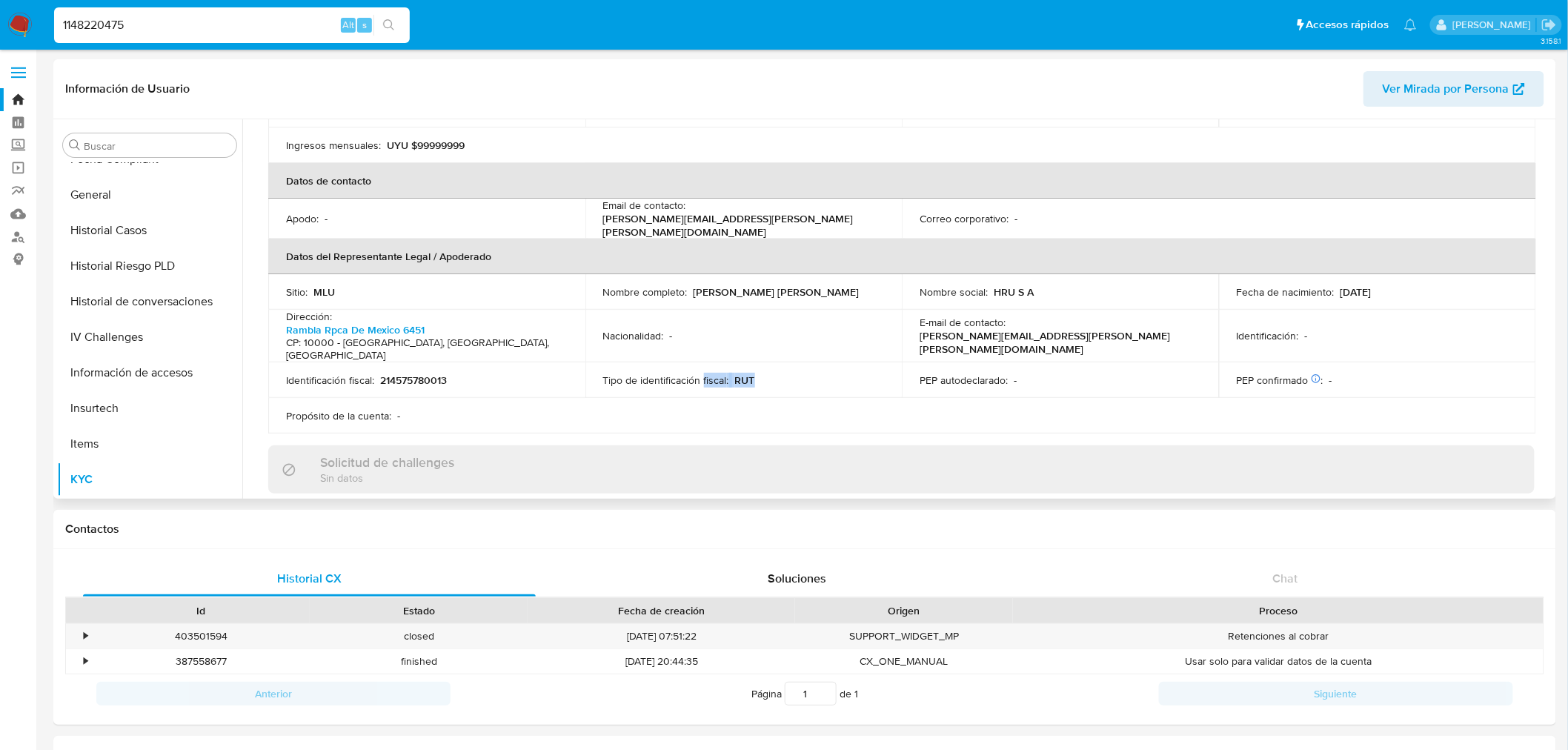
click at [702, 363] on td "Tipo de identificación fiscal : RUT" at bounding box center [744, 381] width 317 height 36
click at [758, 374] on div "Tipo de identificación fiscal : RUT" at bounding box center [744, 381] width 282 height 13
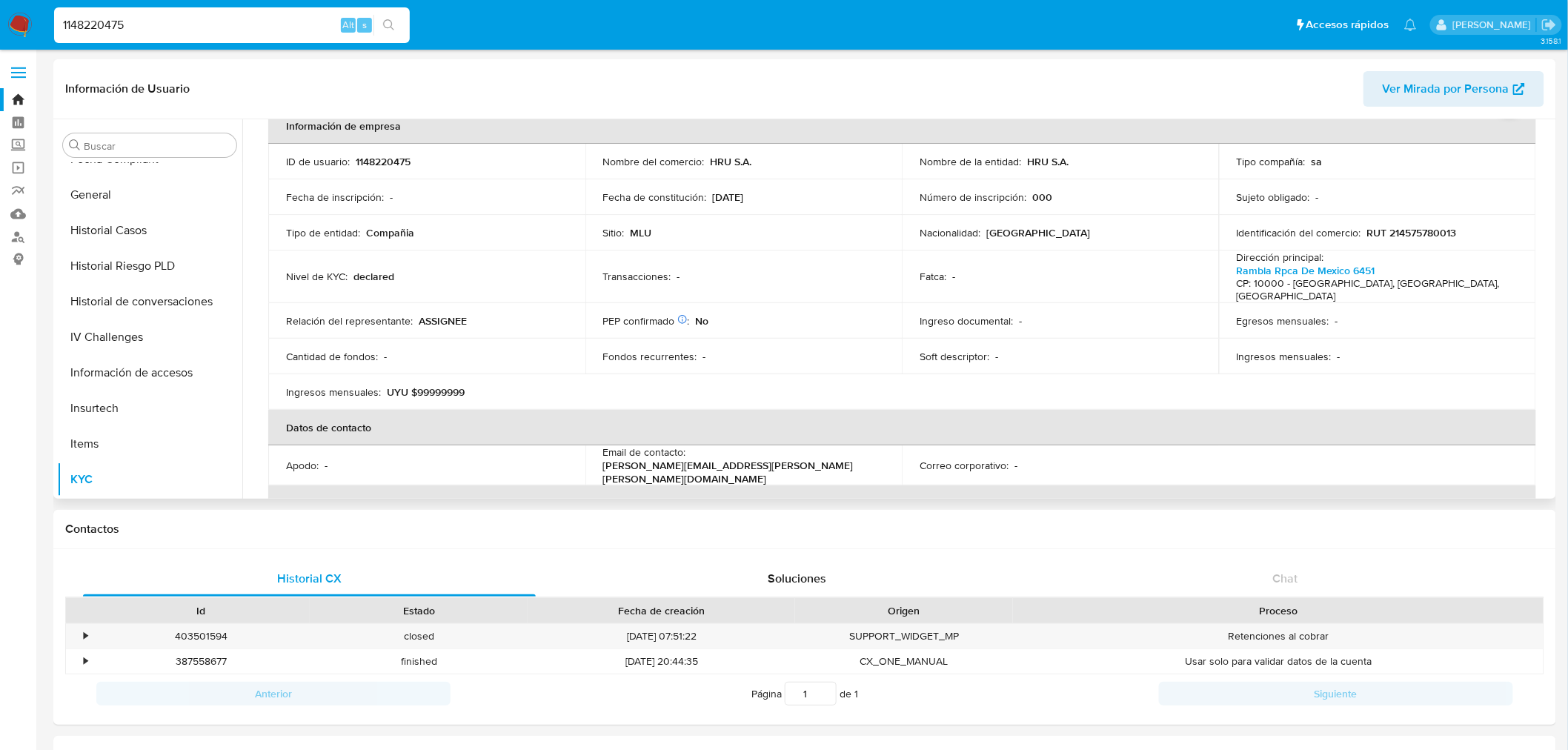
click at [1444, 223] on td "Identificación del comercio : RUT 214575780013" at bounding box center [1378, 233] width 317 height 36
click at [1440, 228] on p "RUT 214575780013" at bounding box center [1412, 233] width 90 height 13
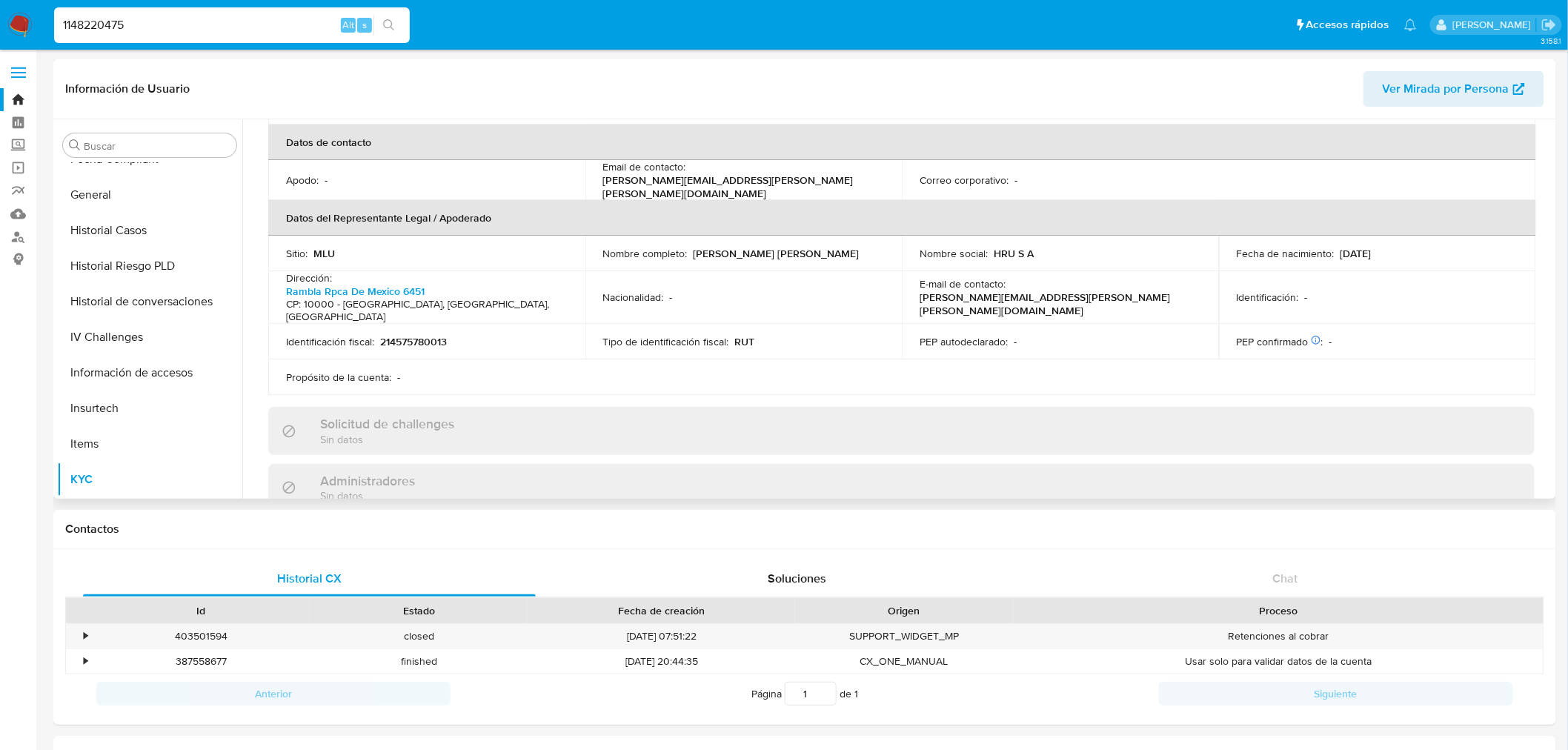
scroll to position [329, 0]
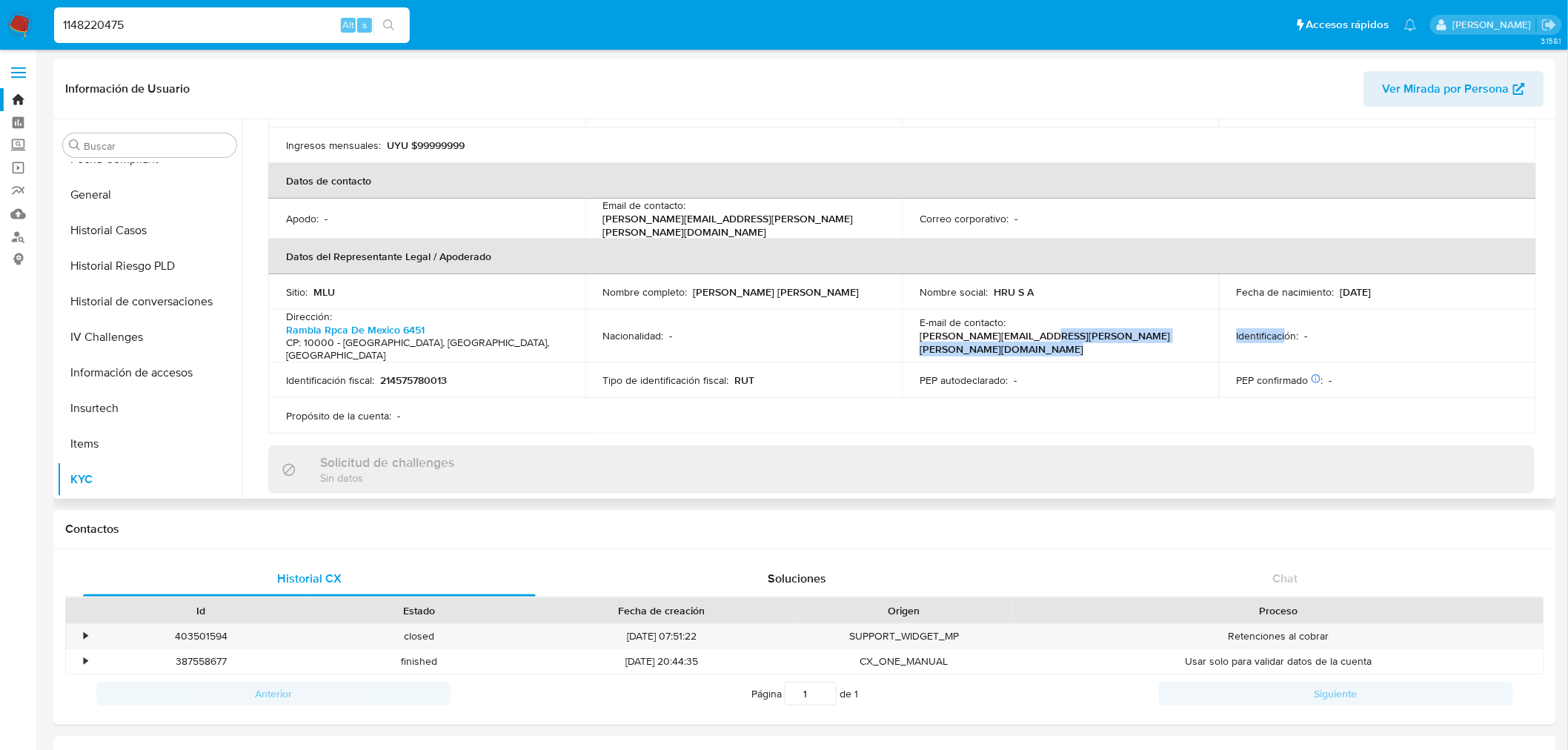
drag, startPoint x: 1283, startPoint y: 311, endPoint x: 1176, endPoint y: 309, distance: 107.0
click at [1176, 310] on tr "Dirección : Rambla Rpca De Mexico 6451 CP: 10000 - Pocitos, Montevideo, Uruguay…" at bounding box center [902, 336] width 1269 height 53
click at [1254, 329] on p "Identificación :" at bounding box center [1269, 336] width 62 height 13
drag, startPoint x: 1279, startPoint y: 307, endPoint x: 1327, endPoint y: 308, distance: 48.0
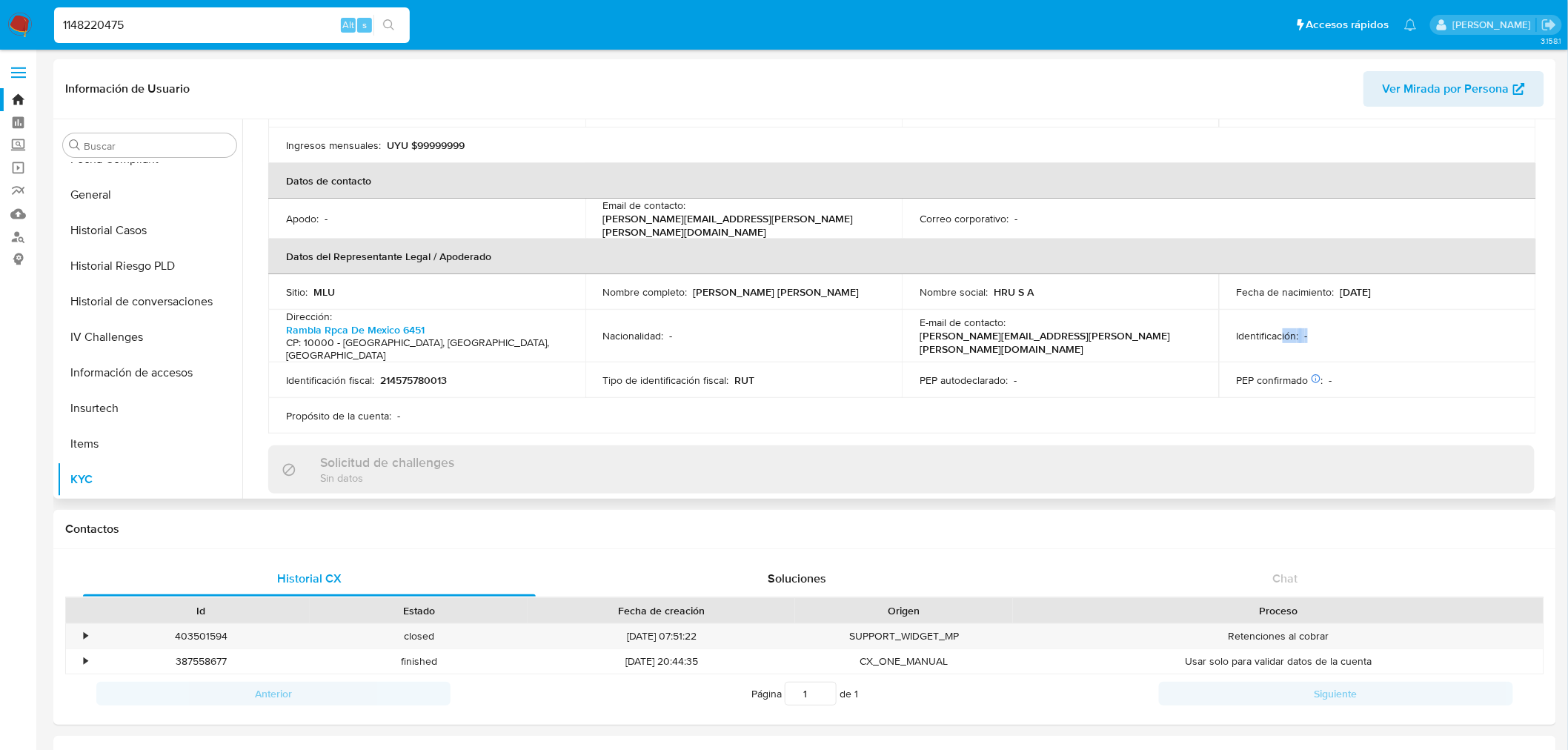
click at [1327, 329] on div "Identificación : -" at bounding box center [1378, 336] width 282 height 13
click at [1326, 329] on div "Identificación : -" at bounding box center [1378, 336] width 282 height 13
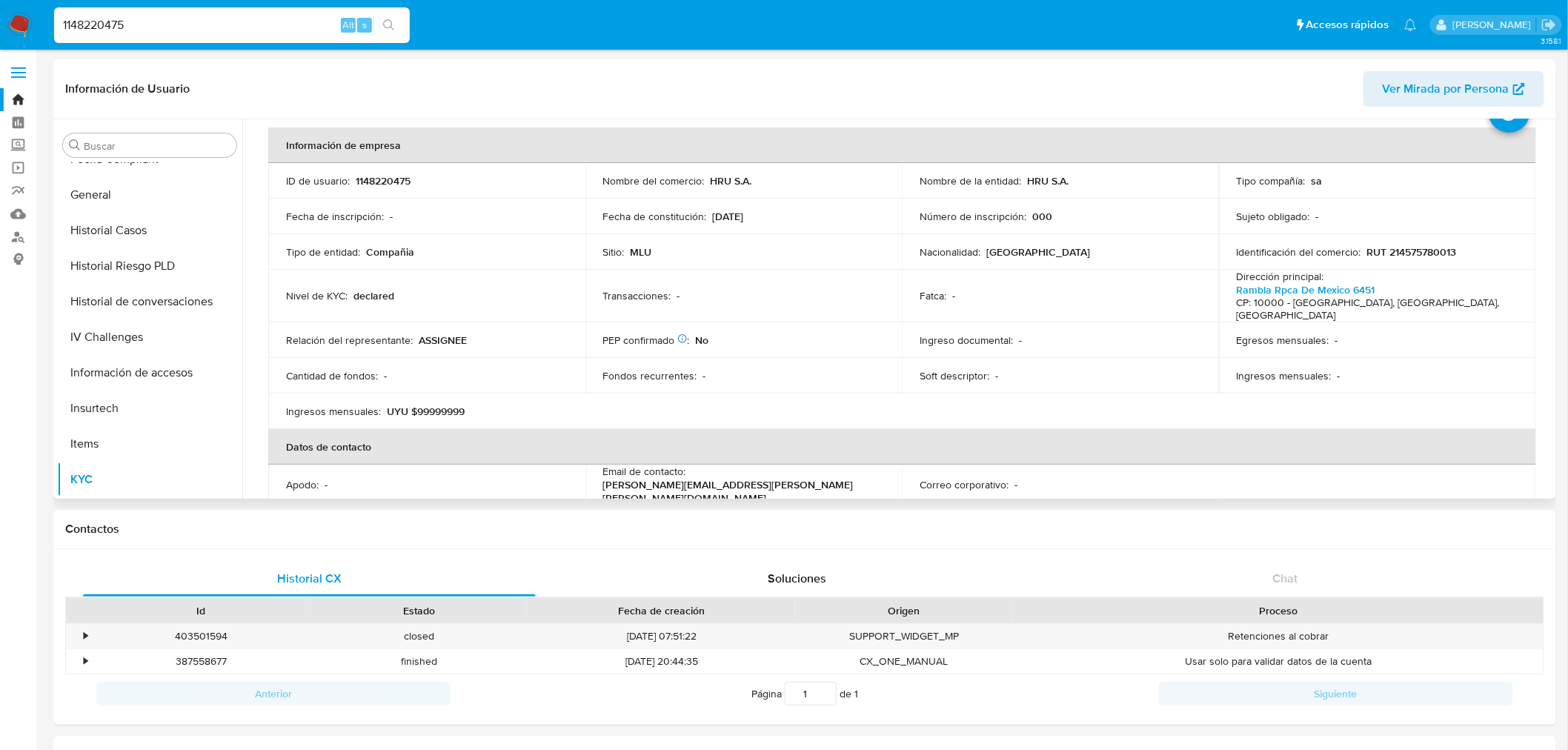
scroll to position [0, 0]
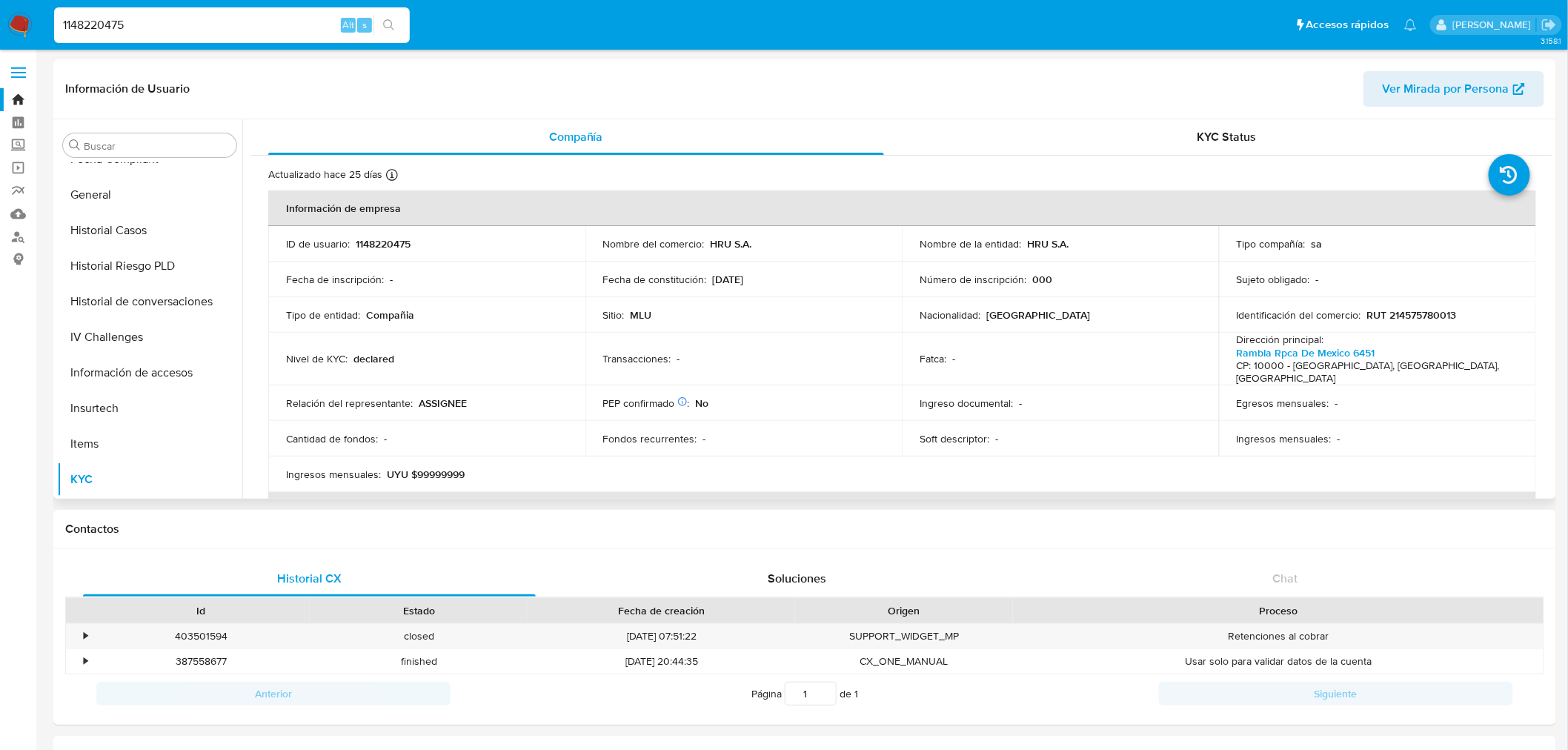
click at [372, 352] on p "declared" at bounding box center [374, 359] width 41 height 13
click at [359, 352] on p "declared" at bounding box center [374, 359] width 41 height 13
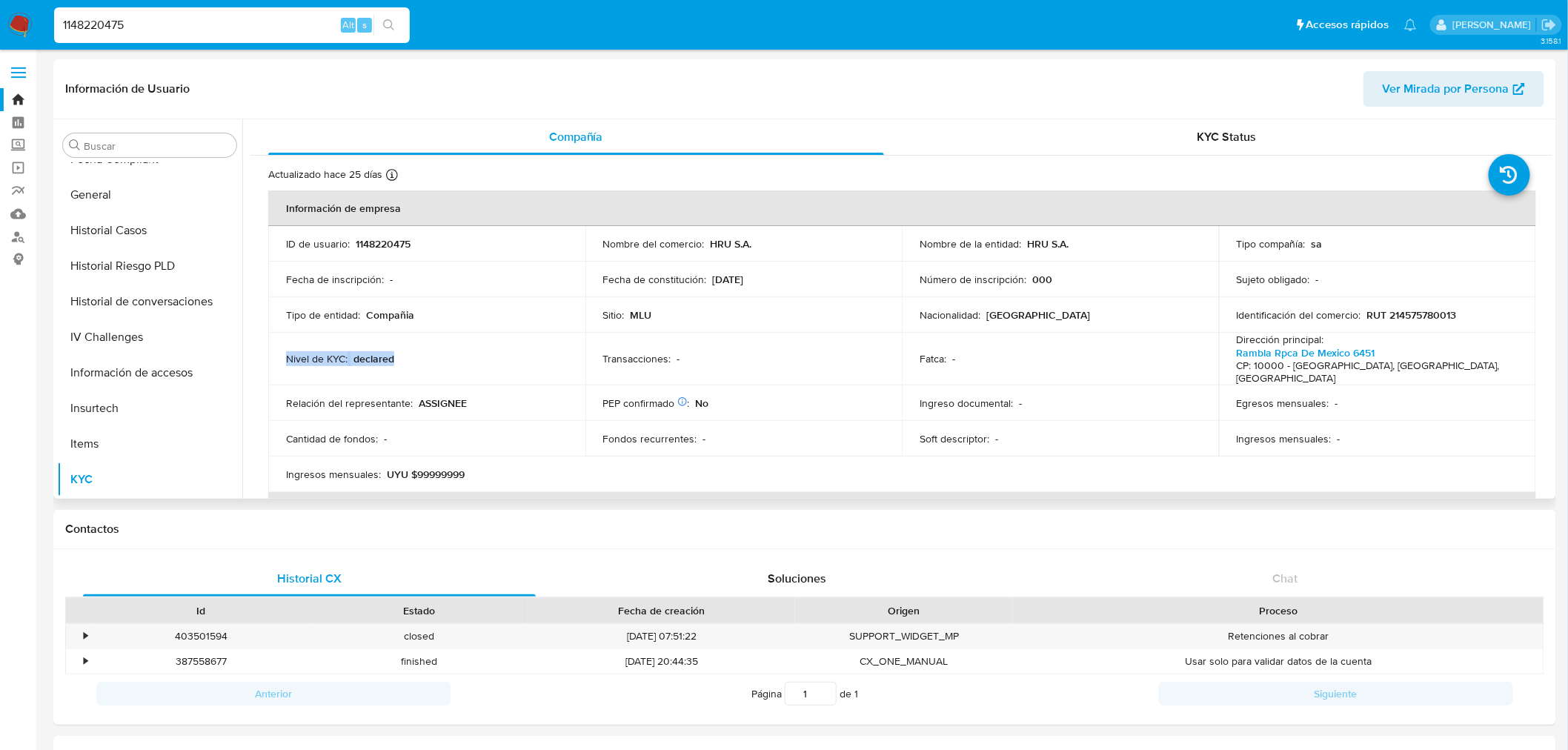
click at [360, 352] on p "declared" at bounding box center [374, 359] width 41 height 13
click at [1349, 89] on header "Información de Usuario Ver Mirada por Persona" at bounding box center [805, 89] width 1480 height 36
click at [1247, 132] on span "KYC Status" at bounding box center [1228, 137] width 59 height 17
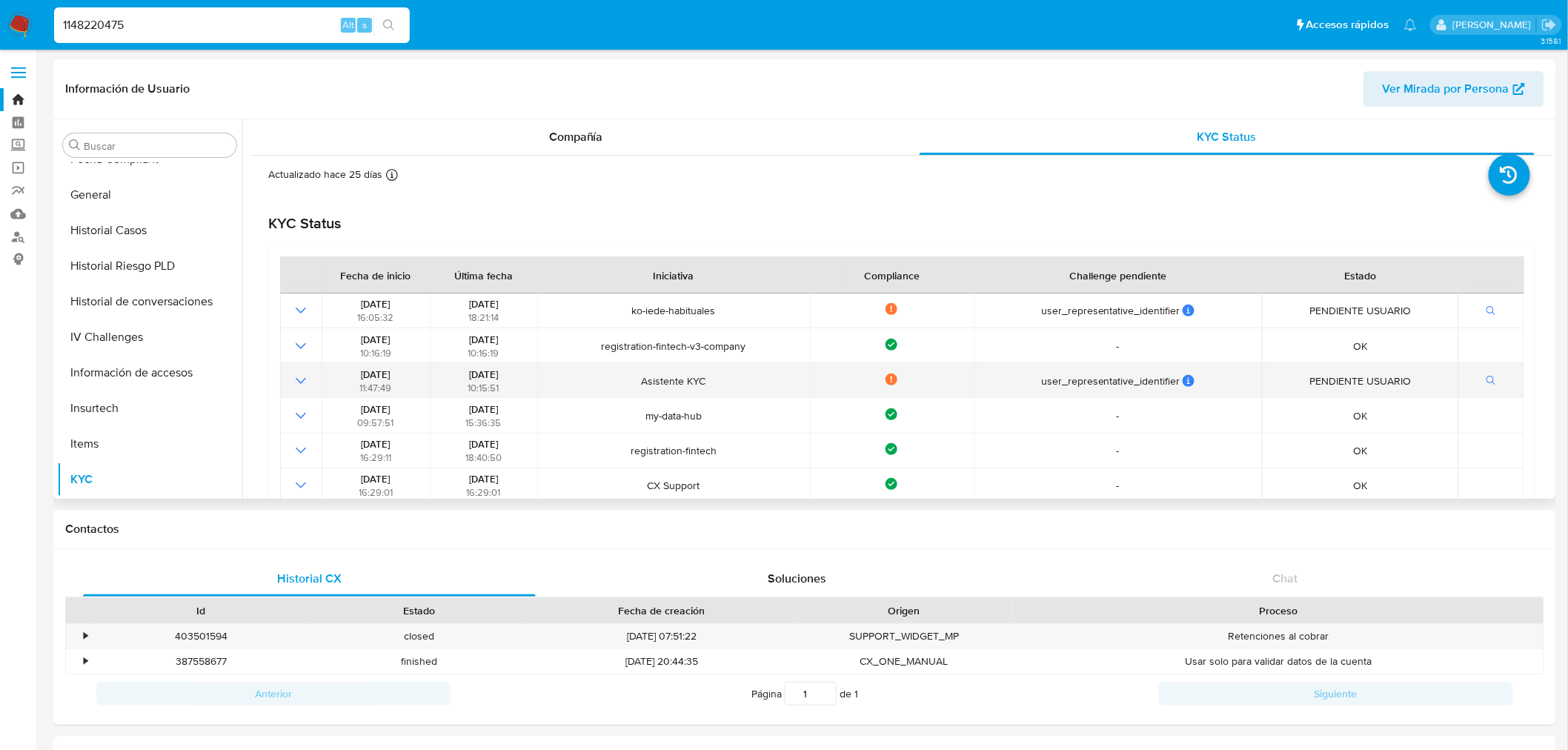
click at [1390, 377] on span "PENDIENTE USUARIO" at bounding box center [1361, 381] width 187 height 13
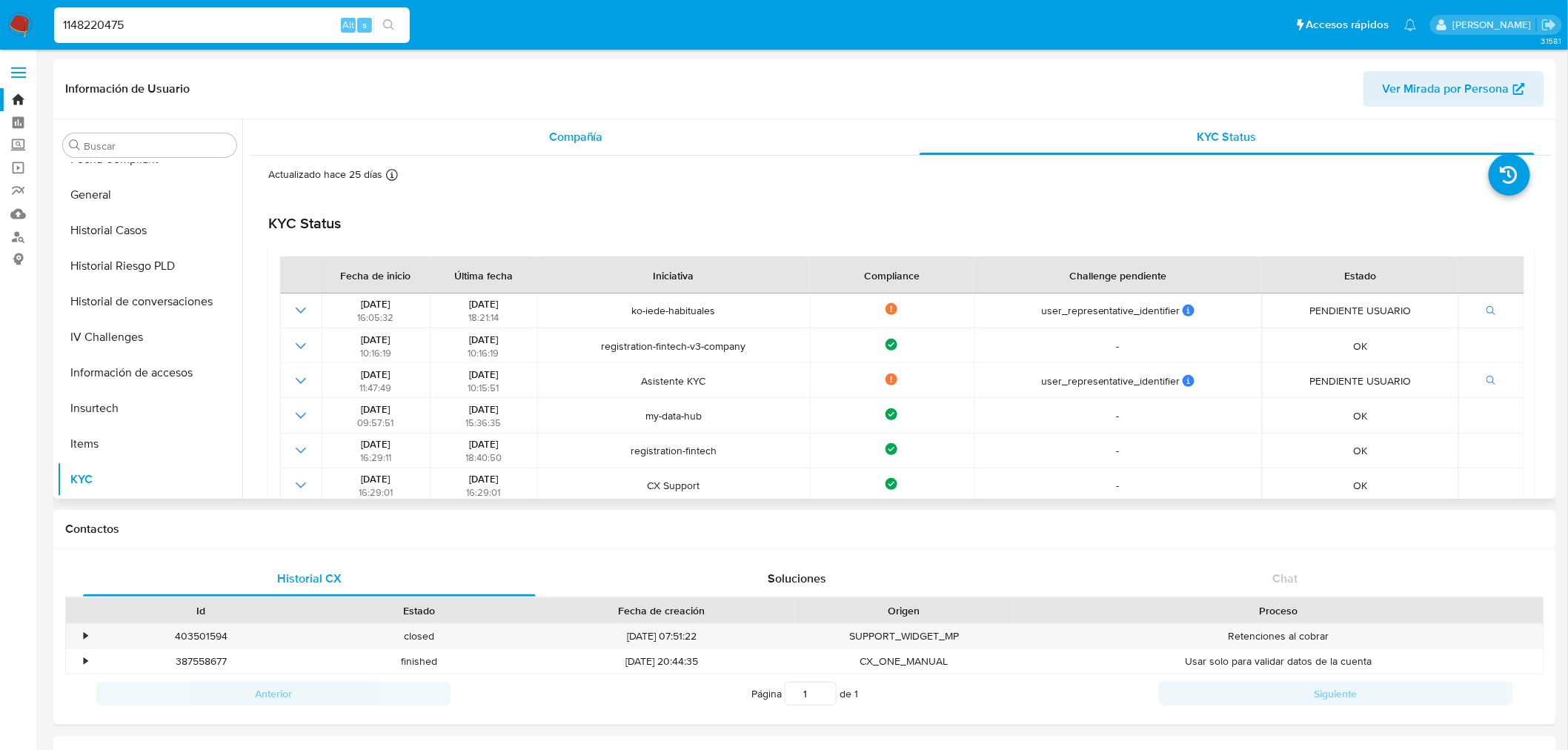
click at [546, 134] on div "Compañía" at bounding box center [576, 138] width 616 height 36
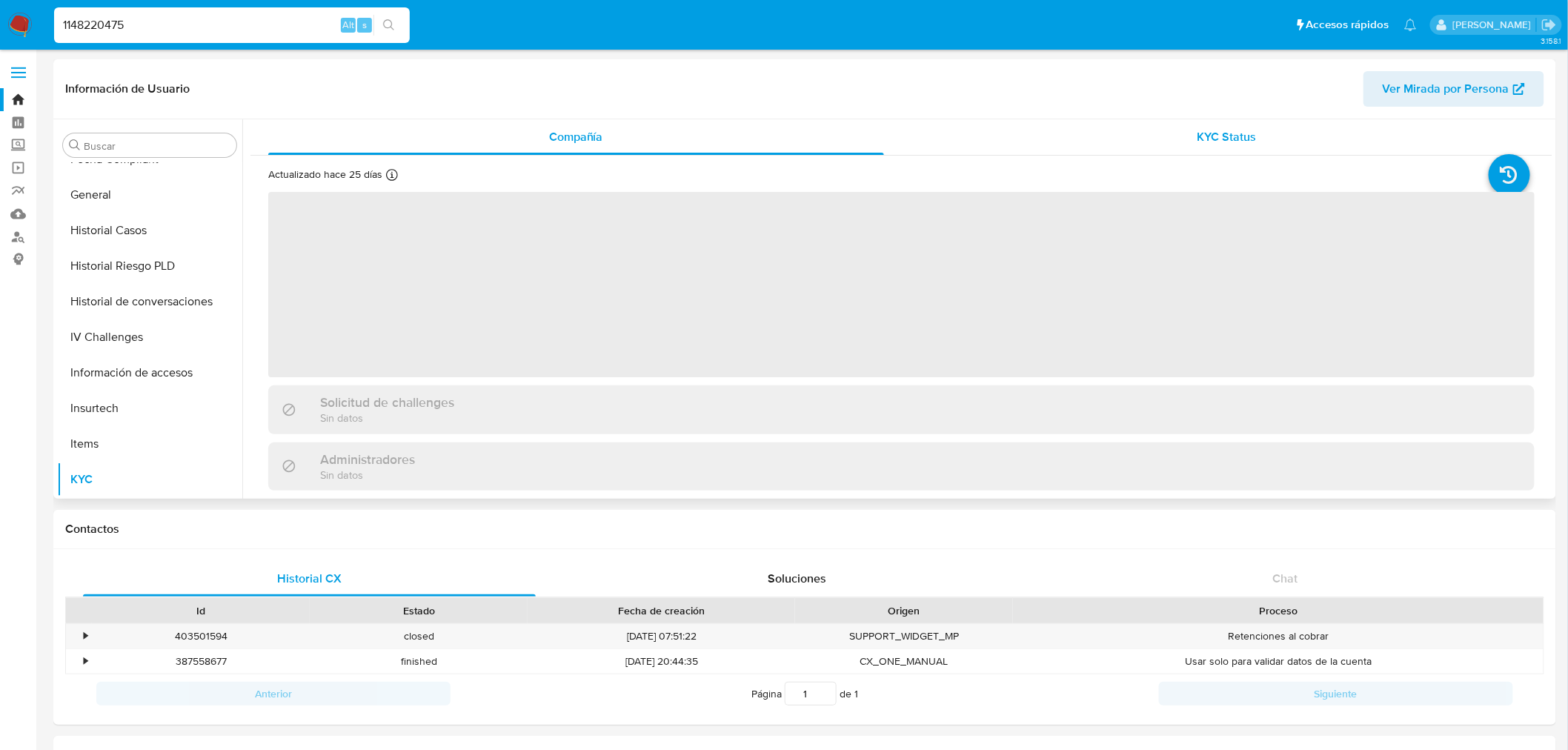
click at [1143, 126] on div "KYC Status" at bounding box center [1228, 138] width 616 height 36
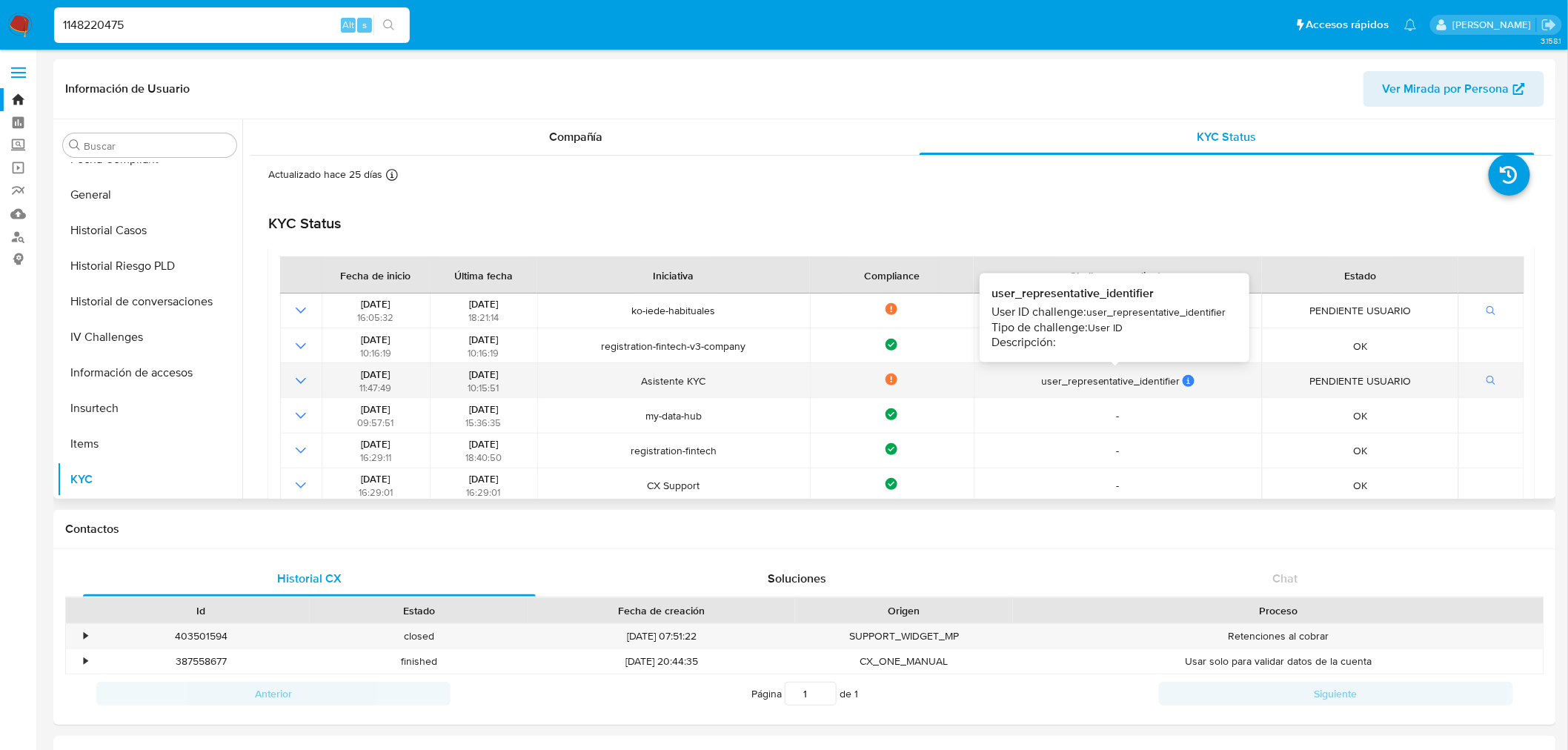
drag, startPoint x: 984, startPoint y: 396, endPoint x: 1037, endPoint y: 382, distance: 54.8
click at [1037, 382] on tr "17/03/2023 11:47:49 17/07/2024 10:15:51 Asistente KYC Not compliance user_repre…" at bounding box center [902, 381] width 1245 height 35
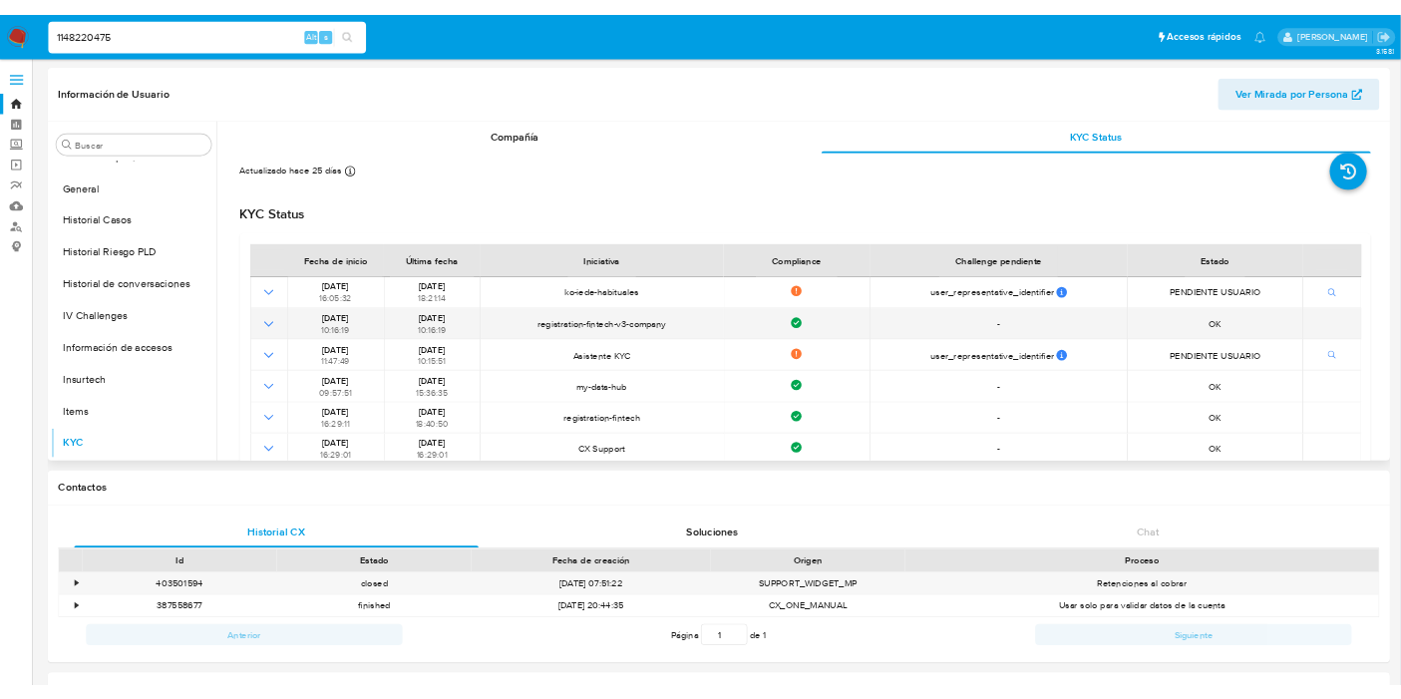
scroll to position [556, 0]
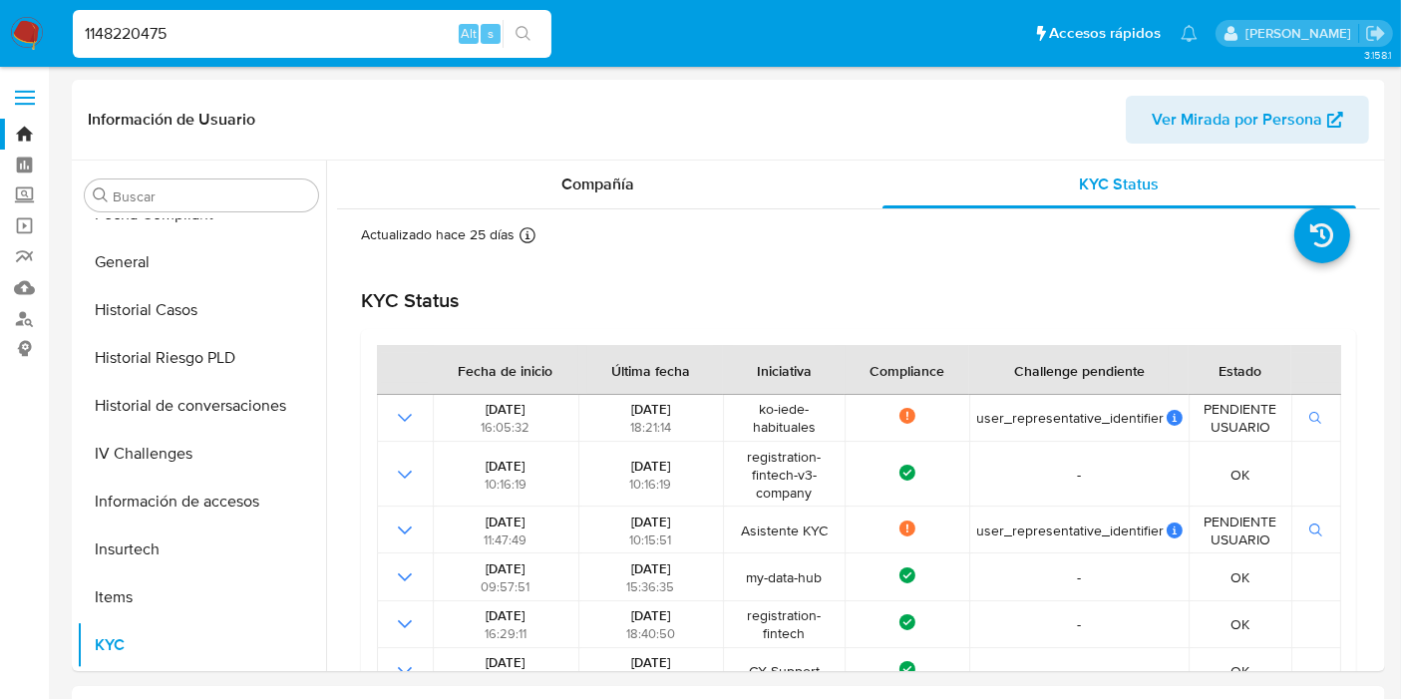
click at [154, 21] on input "1148220475" at bounding box center [312, 34] width 479 height 26
paste input "670283964"
click at [154, 21] on input "1148220475" at bounding box center [312, 34] width 479 height 26
type input "1670283964"
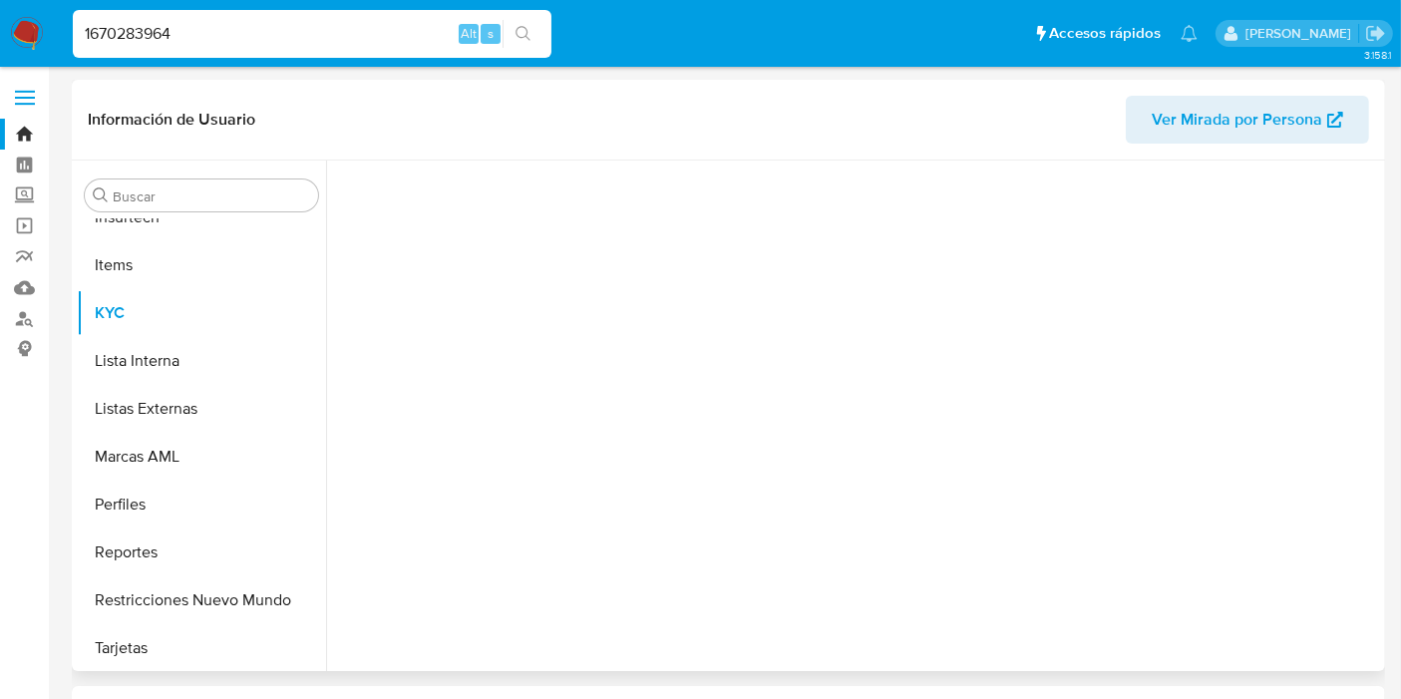
scroll to position [890, 0]
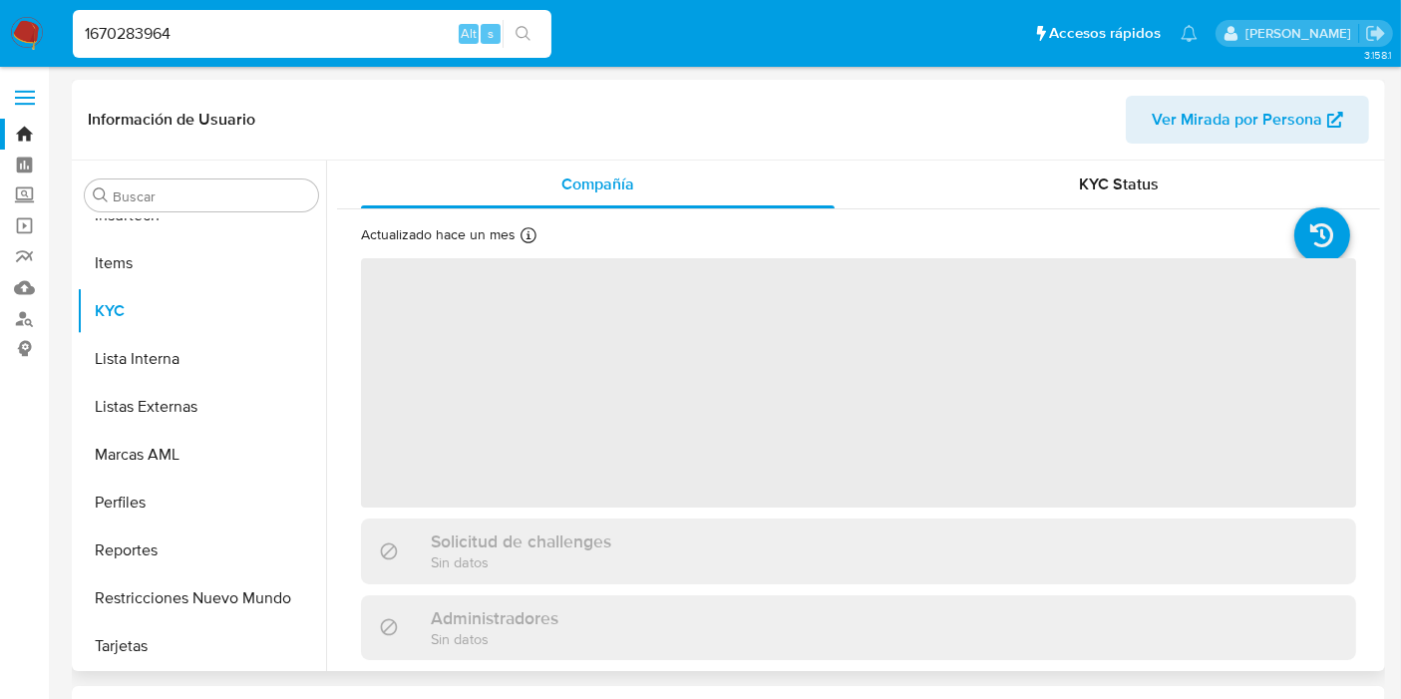
select select "10"
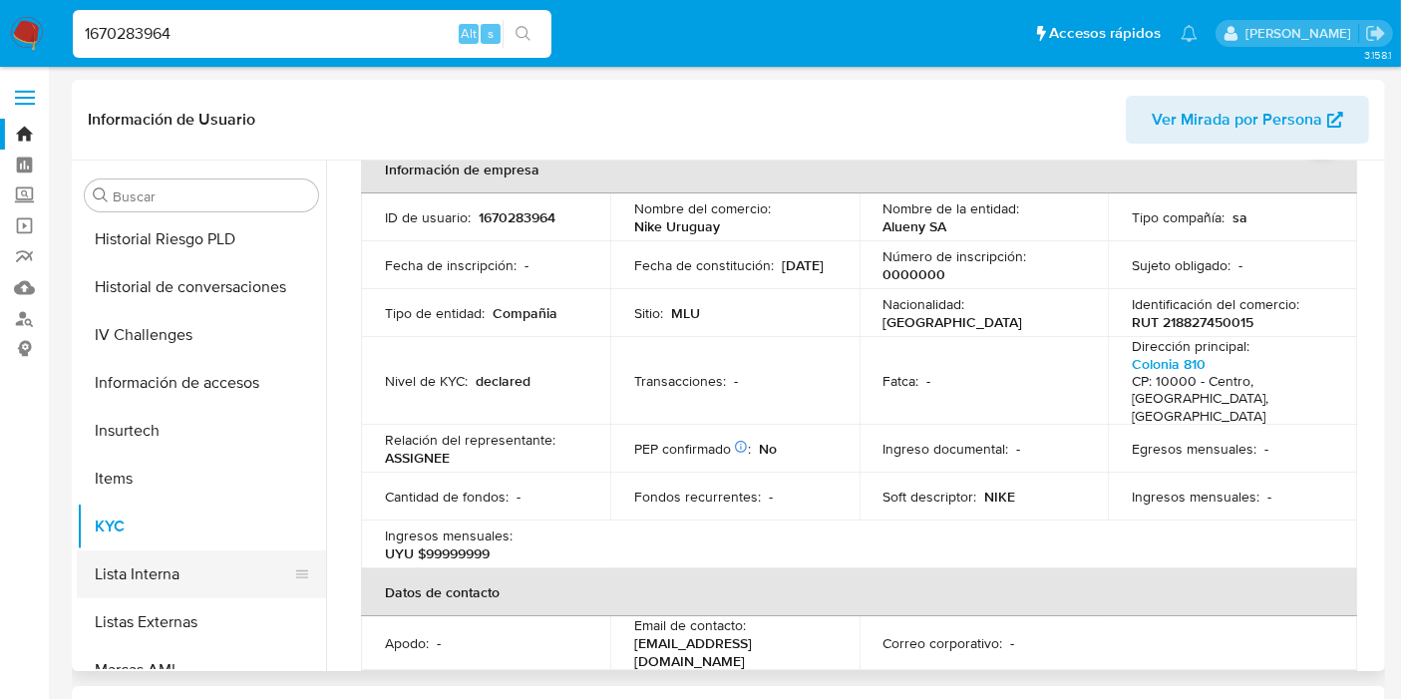
scroll to position [508, 0]
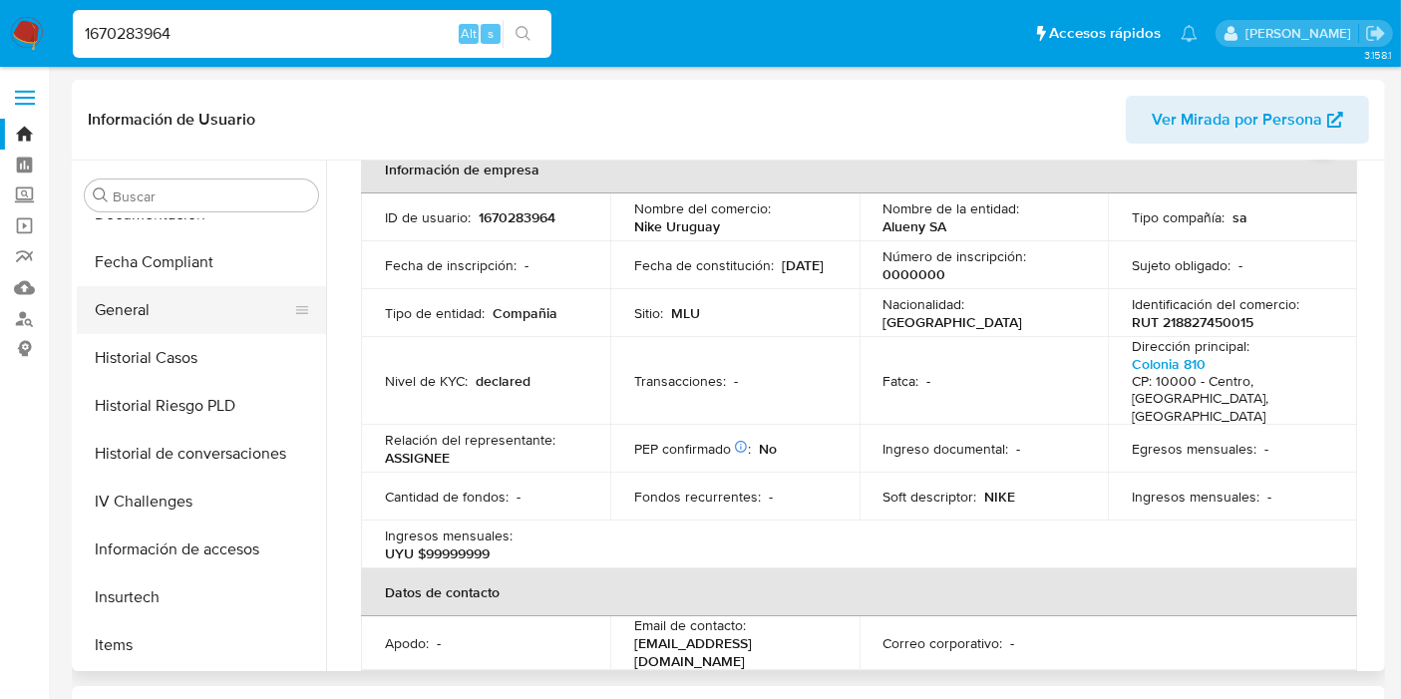
click at [173, 303] on button "General" at bounding box center [193, 310] width 233 height 48
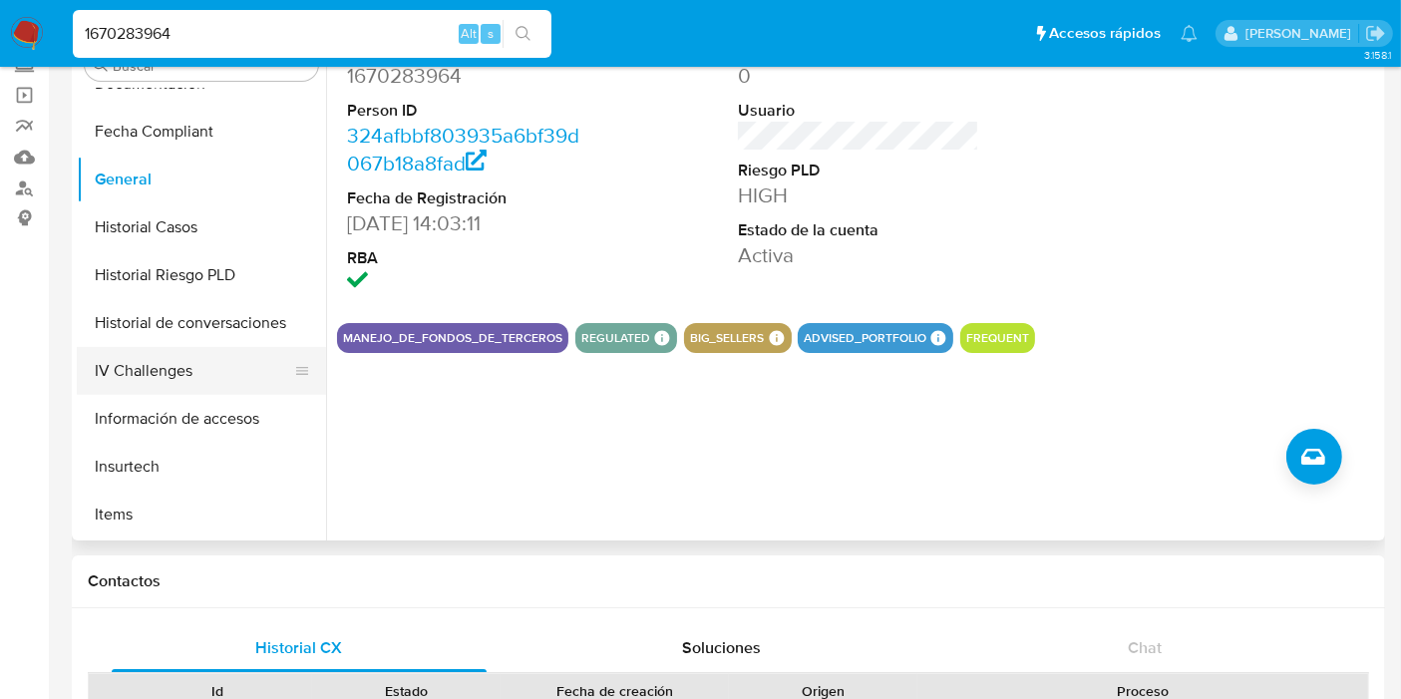
scroll to position [665, 0]
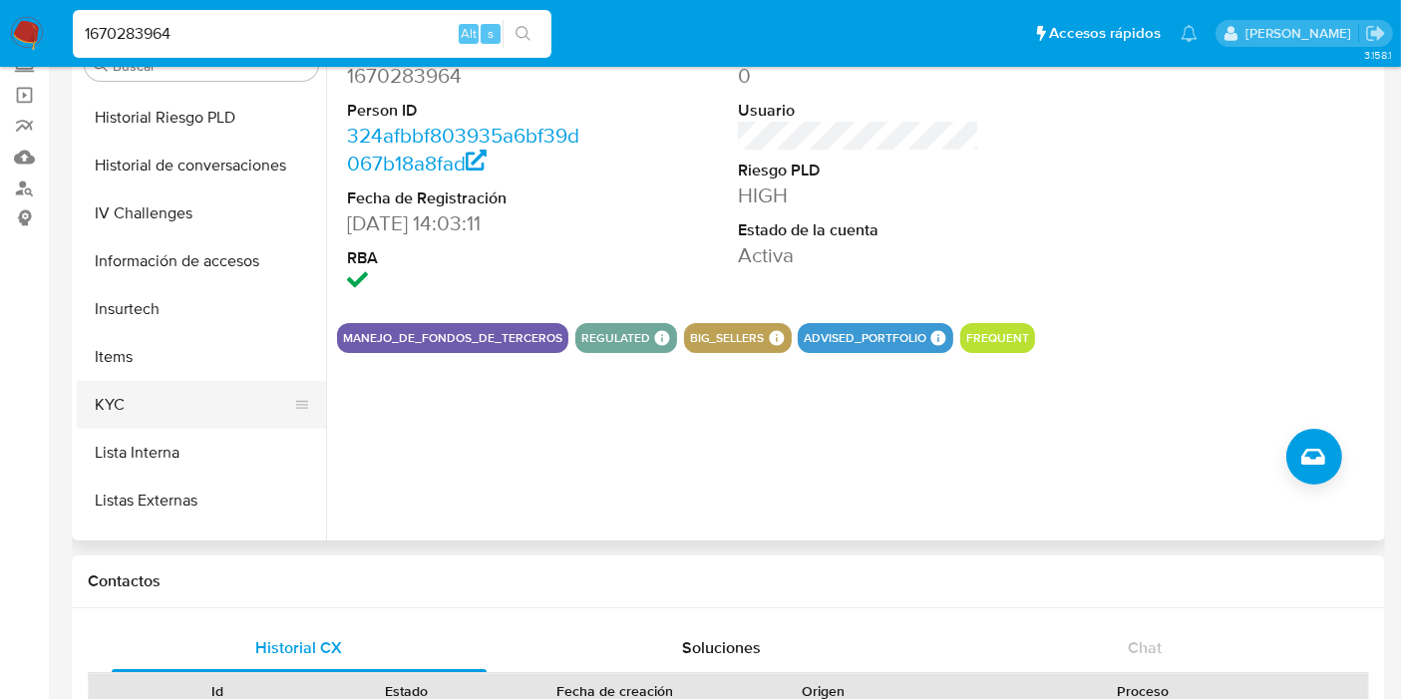
click at [213, 396] on button "KYC" at bounding box center [193, 405] width 233 height 48
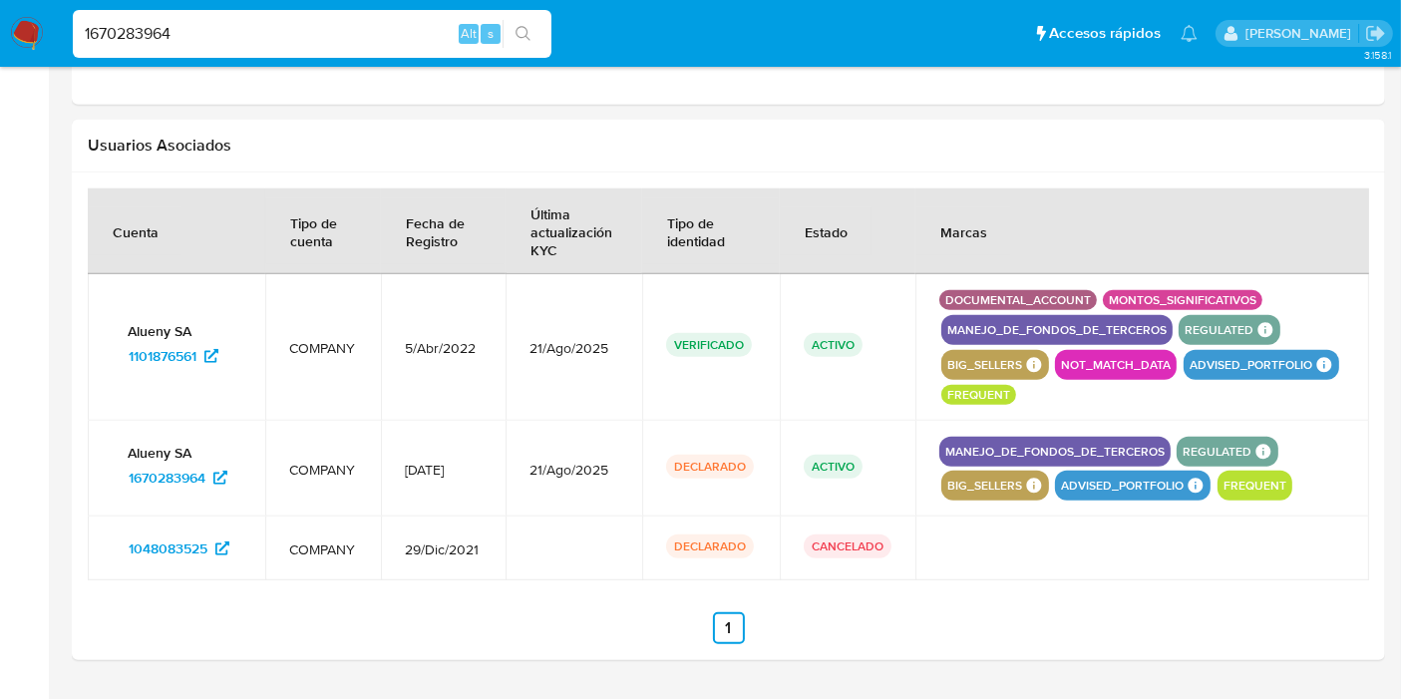
scroll to position [0, 0]
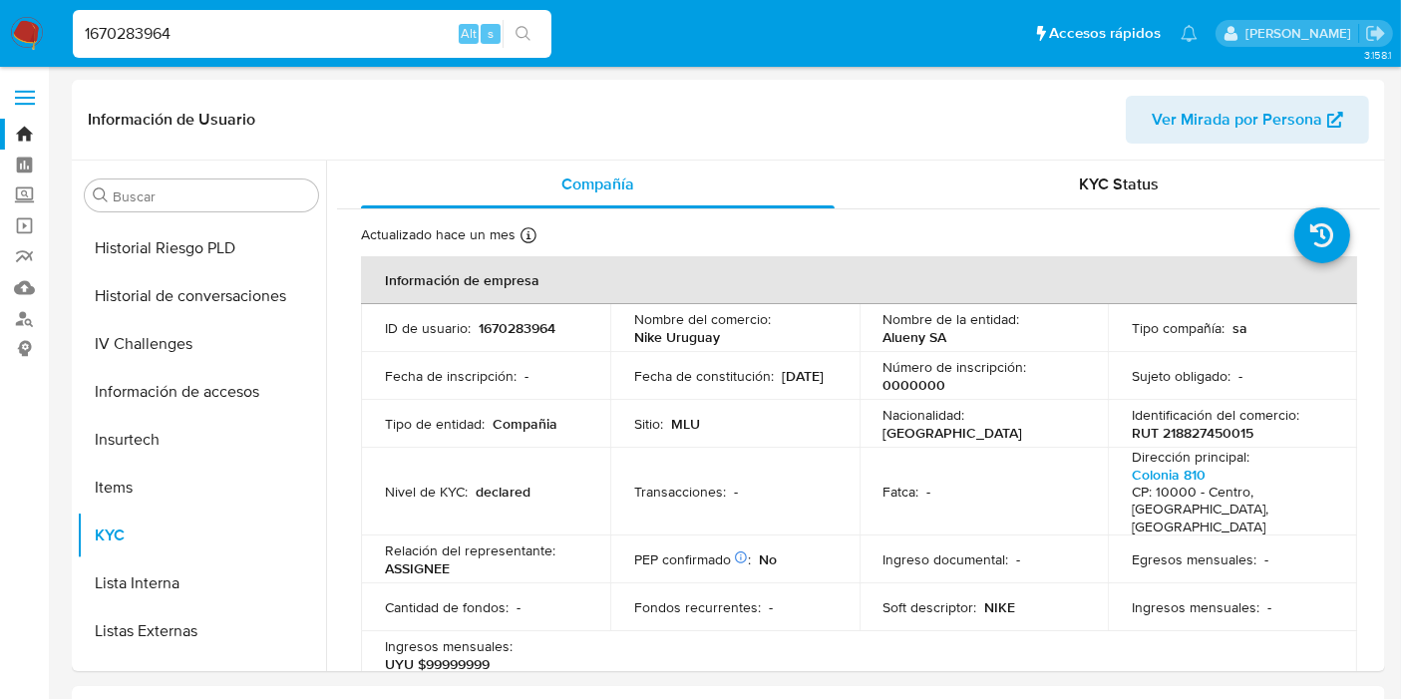
click at [192, 35] on input "1670283964" at bounding box center [312, 34] width 479 height 26
paste input "757119291"
type input "757119291"
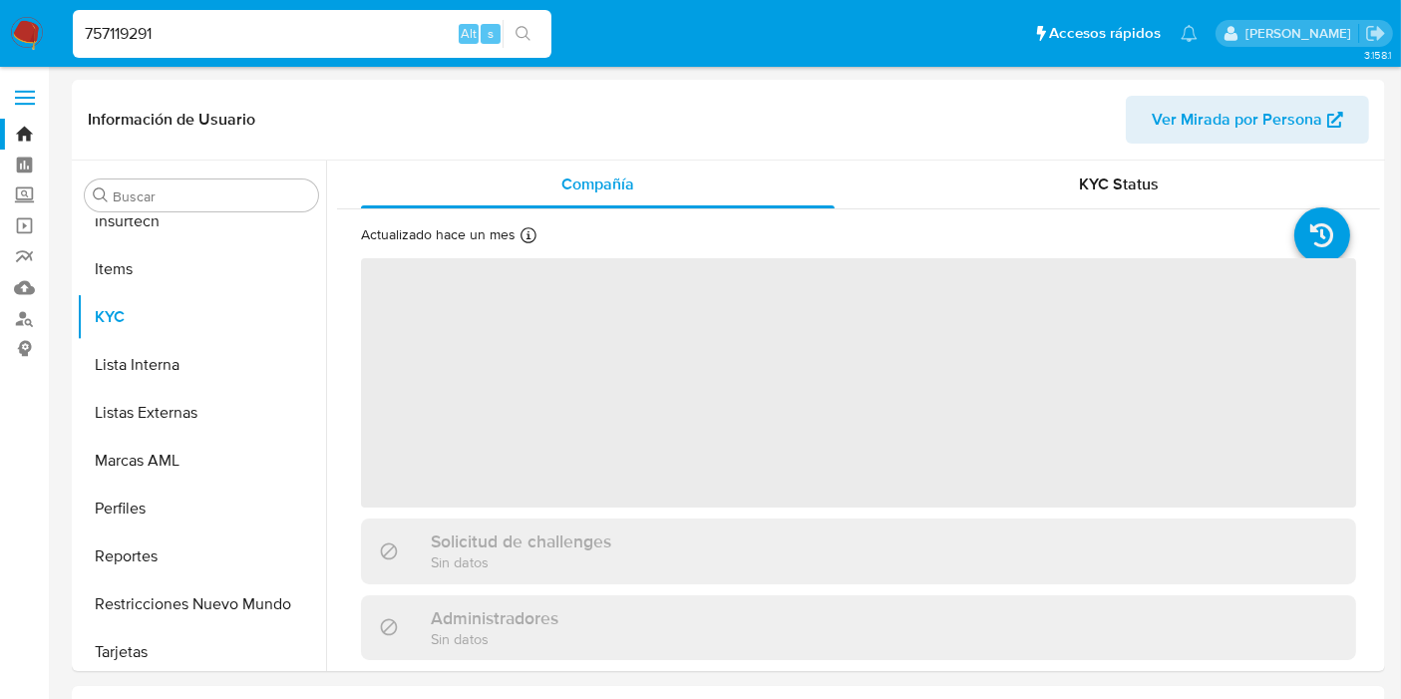
scroll to position [890, 0]
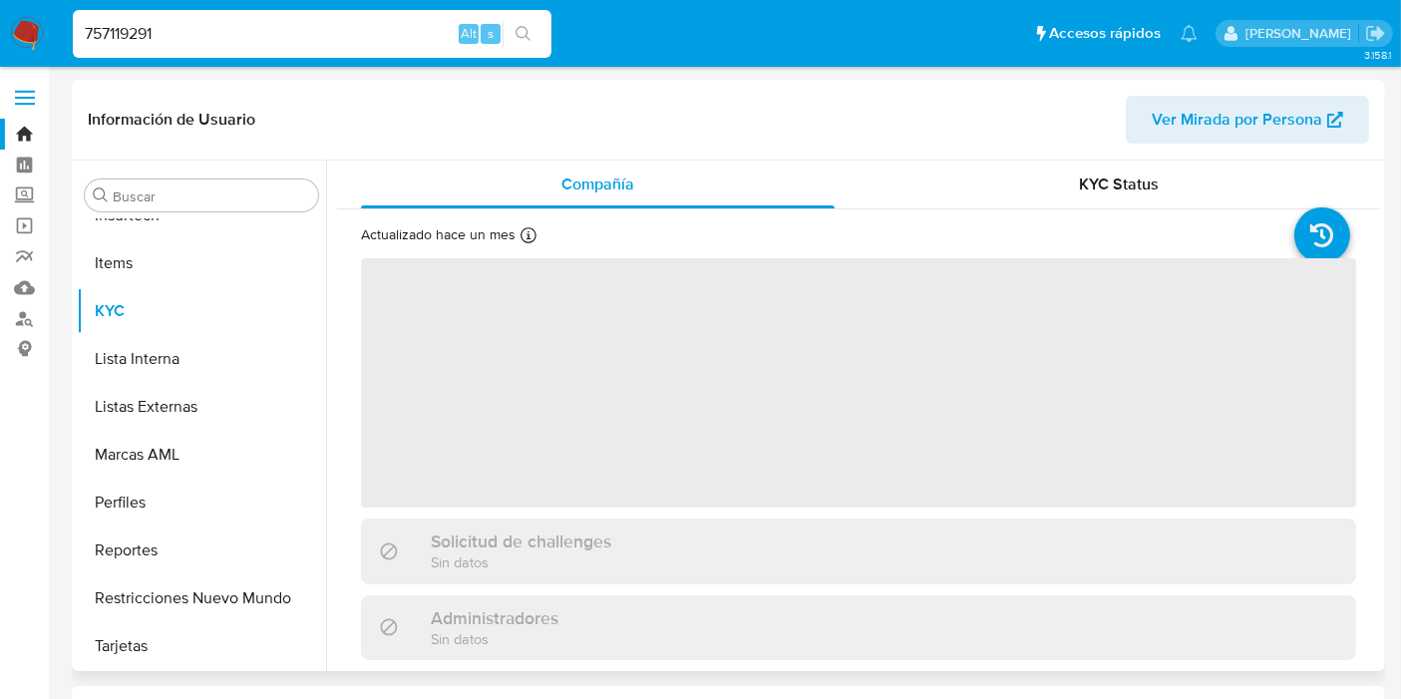
select select "10"
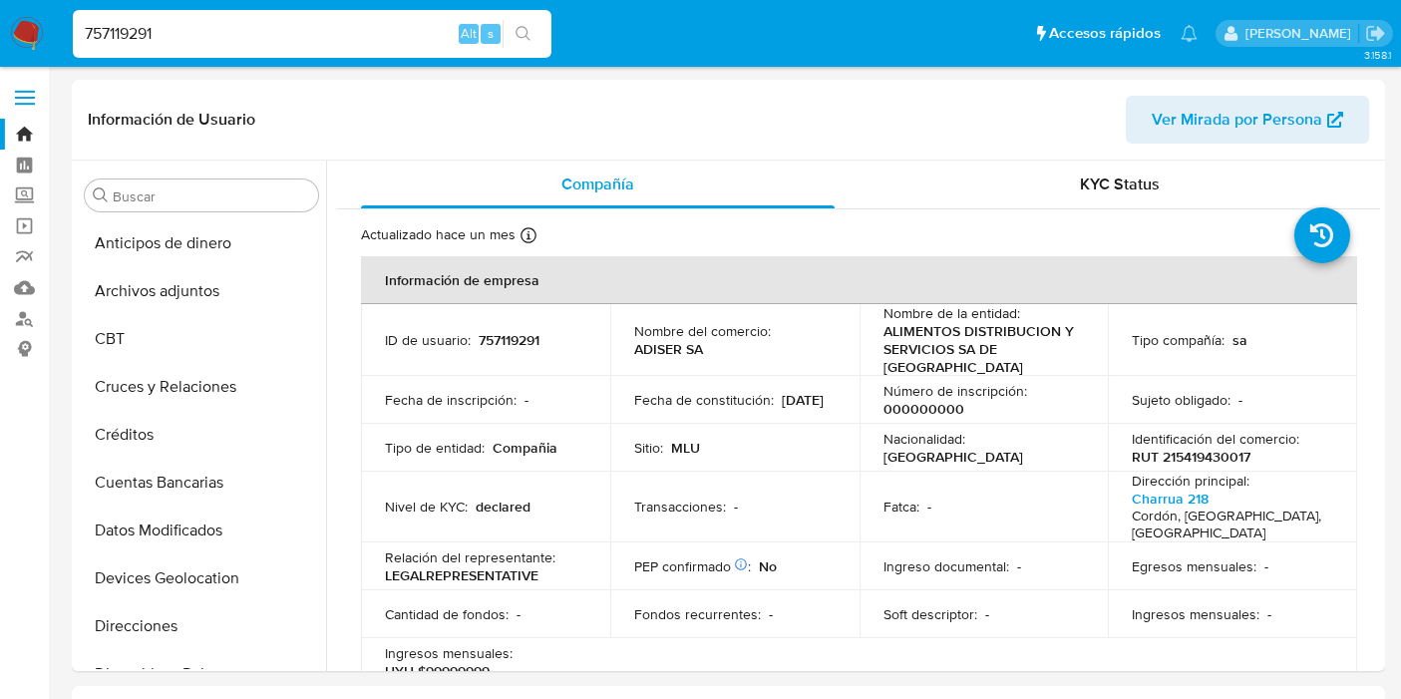
select select "10"
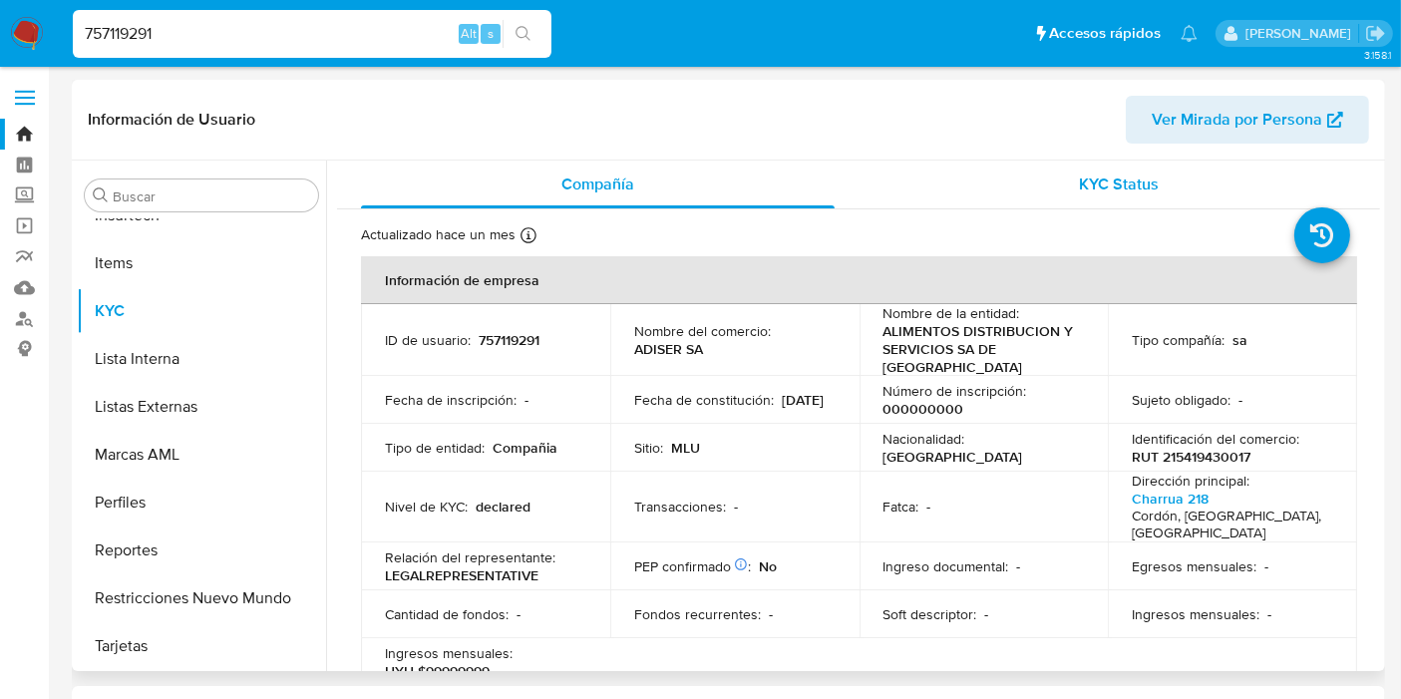
click at [1099, 165] on div "KYC Status" at bounding box center [1120, 185] width 474 height 48
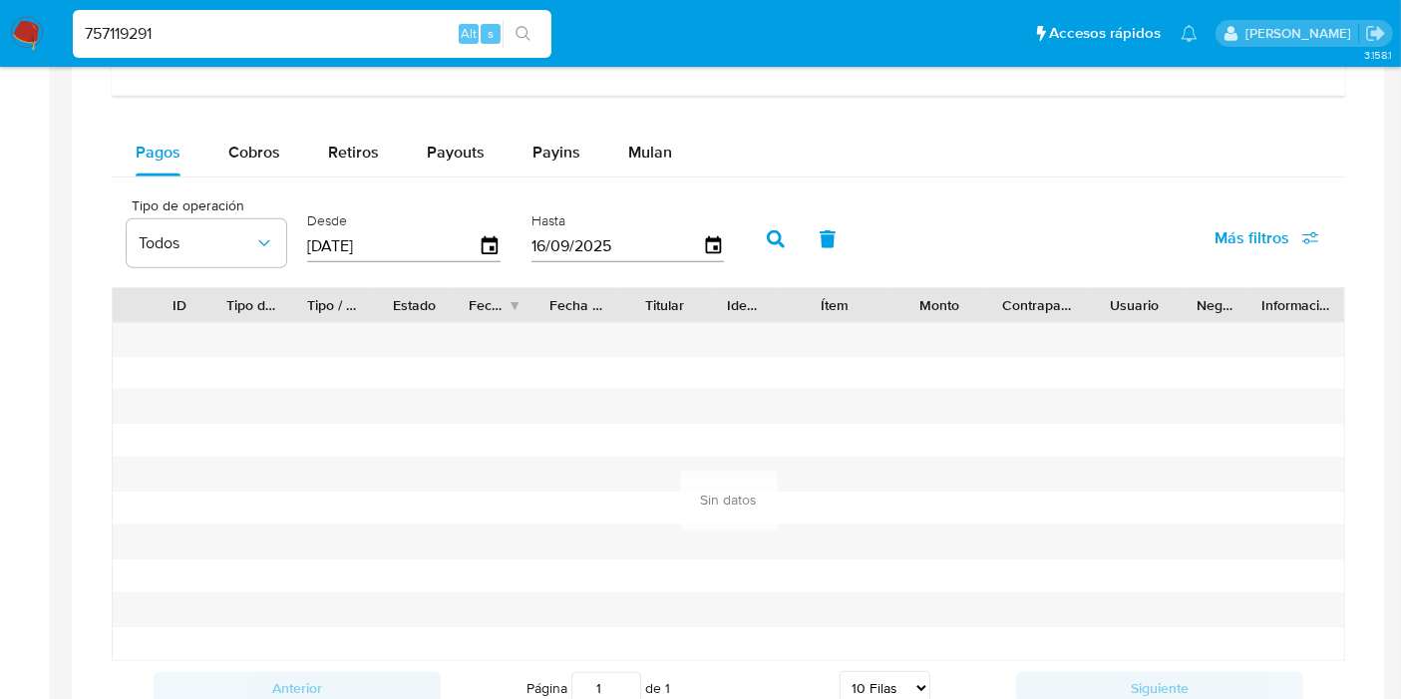
scroll to position [1215, 0]
click at [236, 143] on span "Cobros" at bounding box center [254, 154] width 52 height 23
select select "10"
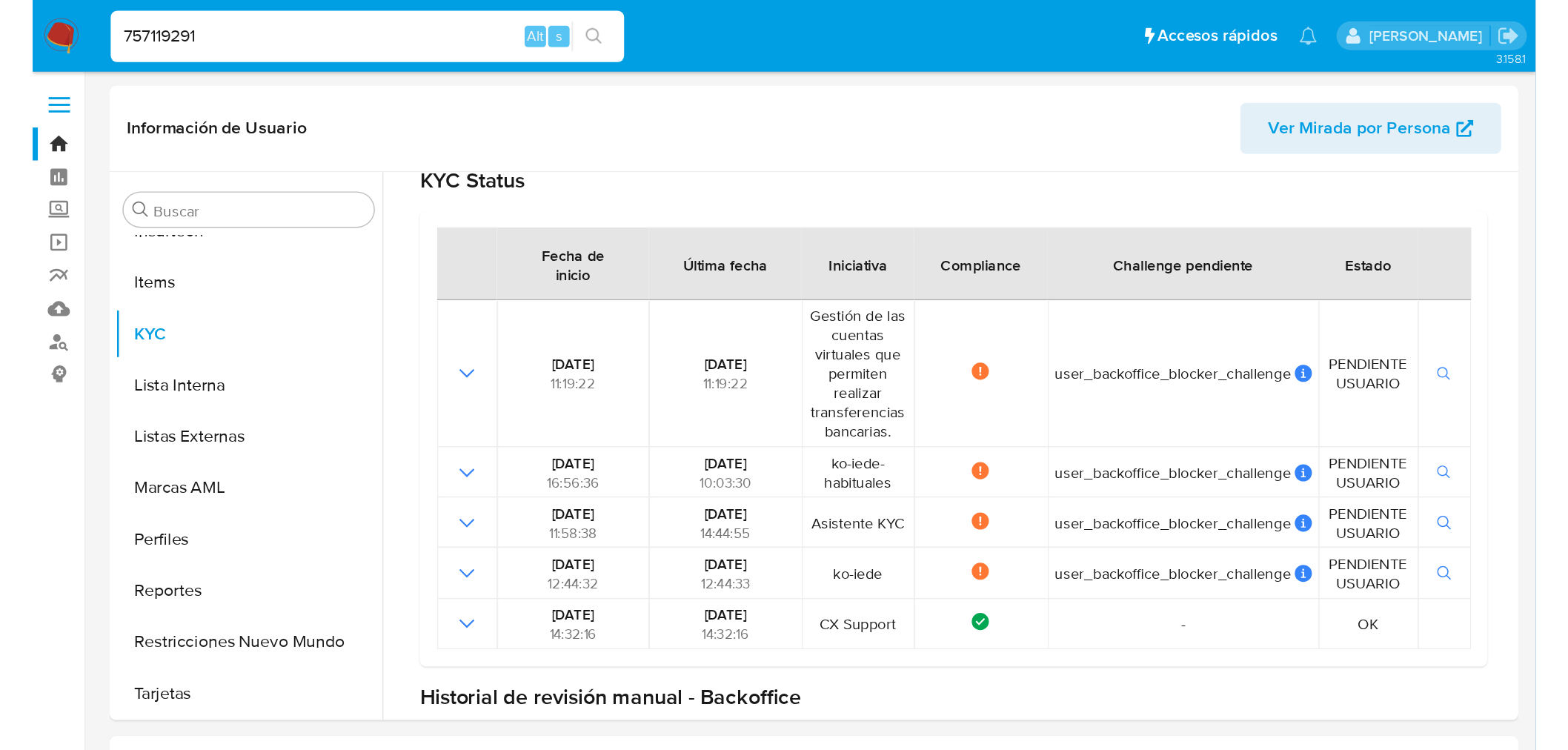
scroll to position [99, 0]
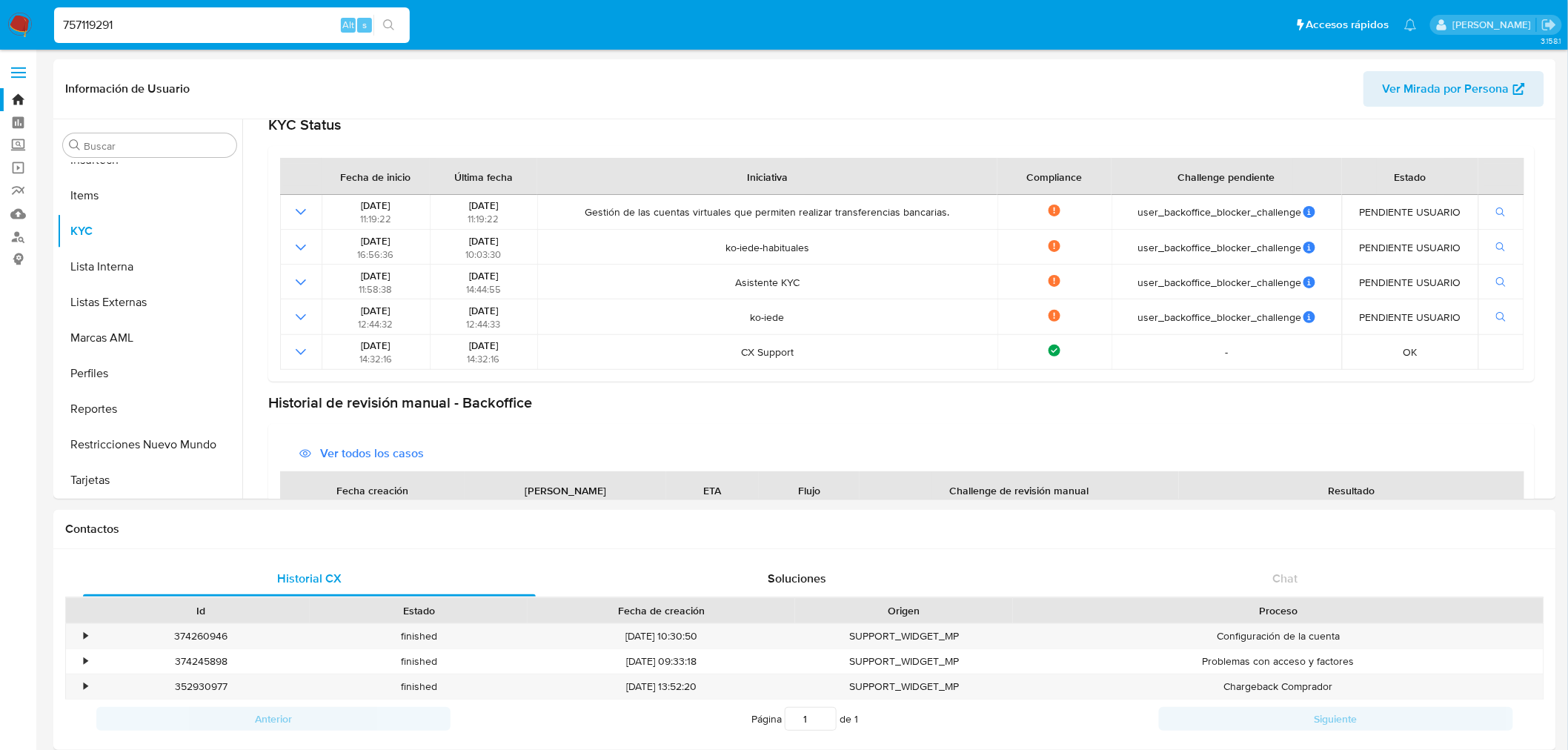
click at [132, 21] on input "757119291" at bounding box center [232, 25] width 356 height 19
paste input "1670283964"
type input "1670283964"
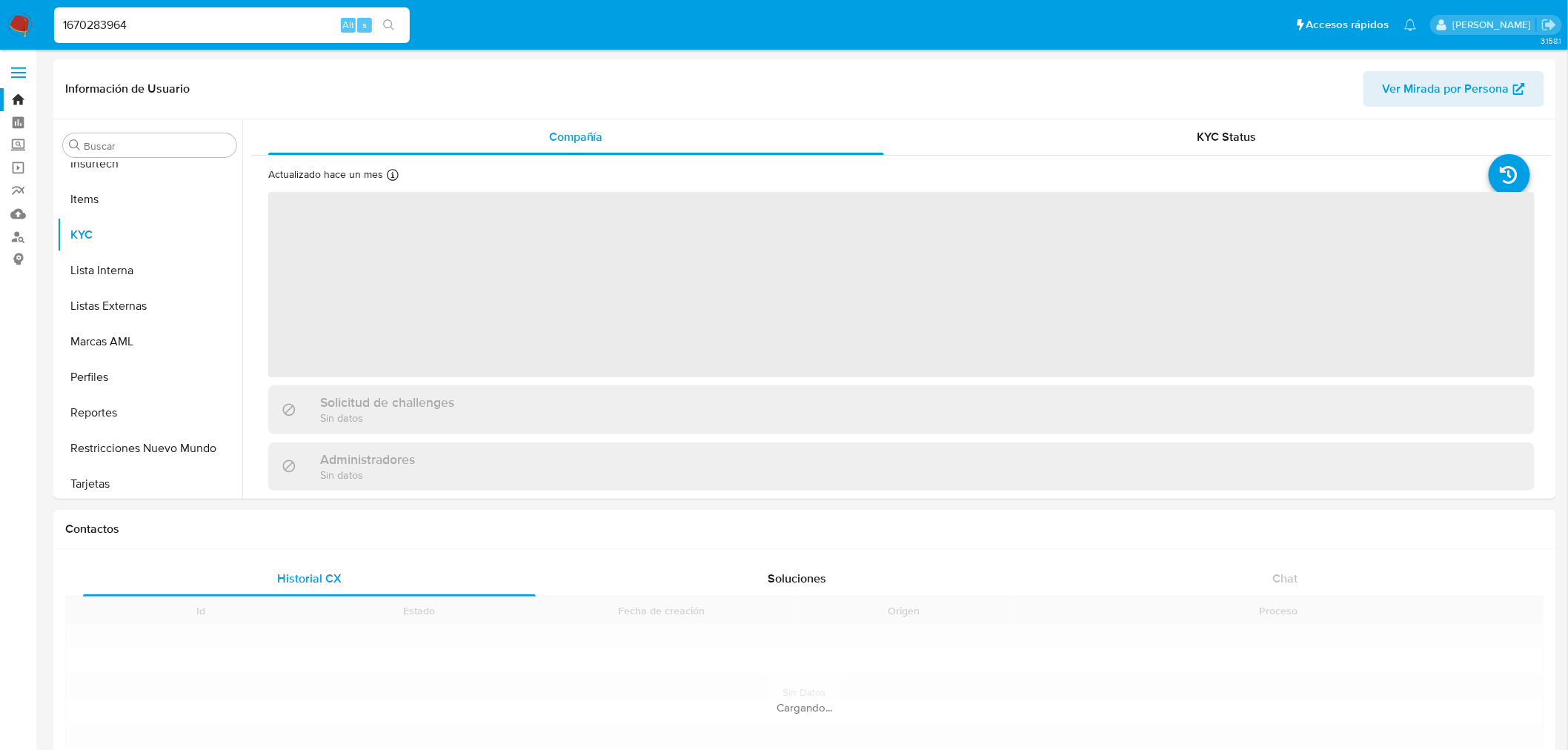
scroll to position [662, 0]
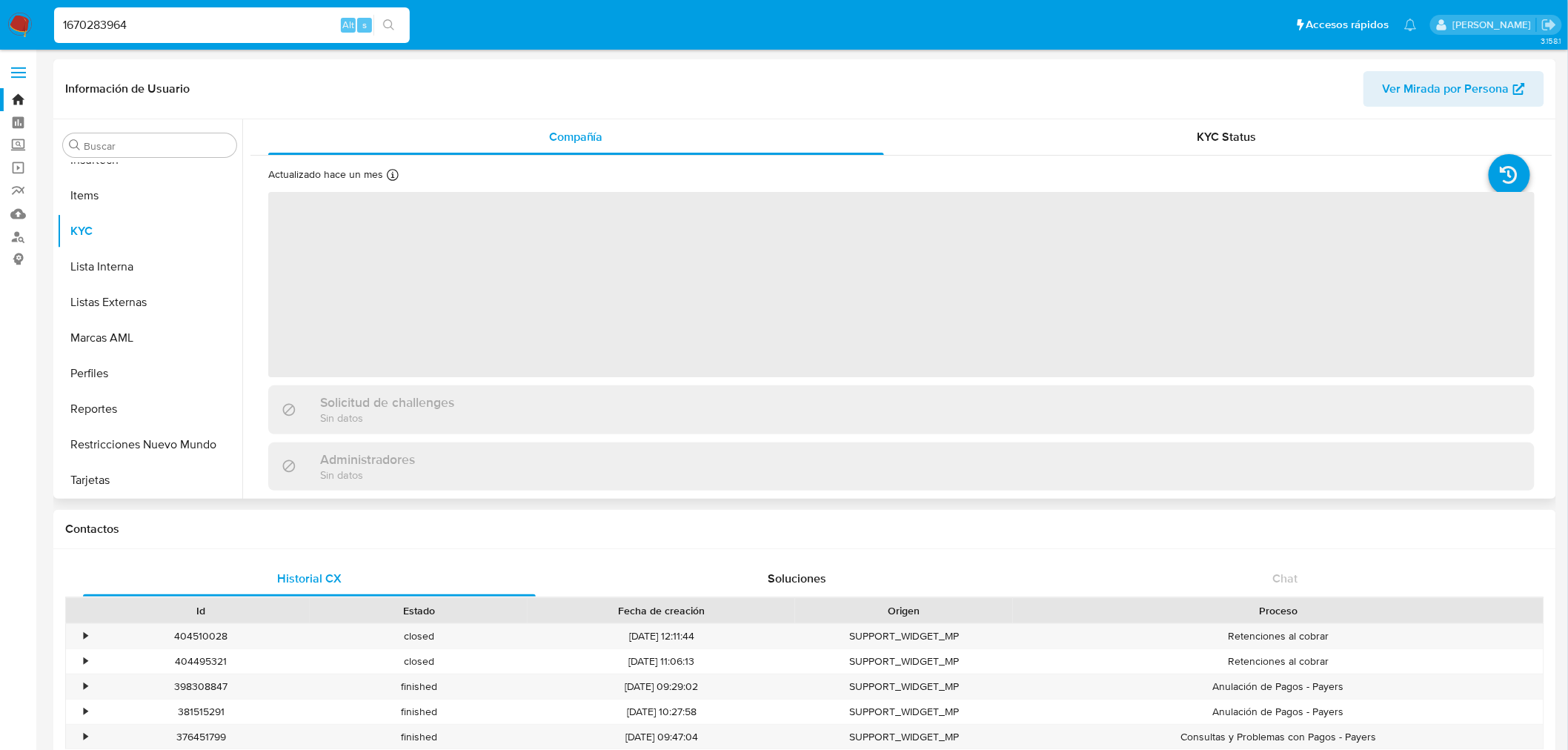
select select "10"
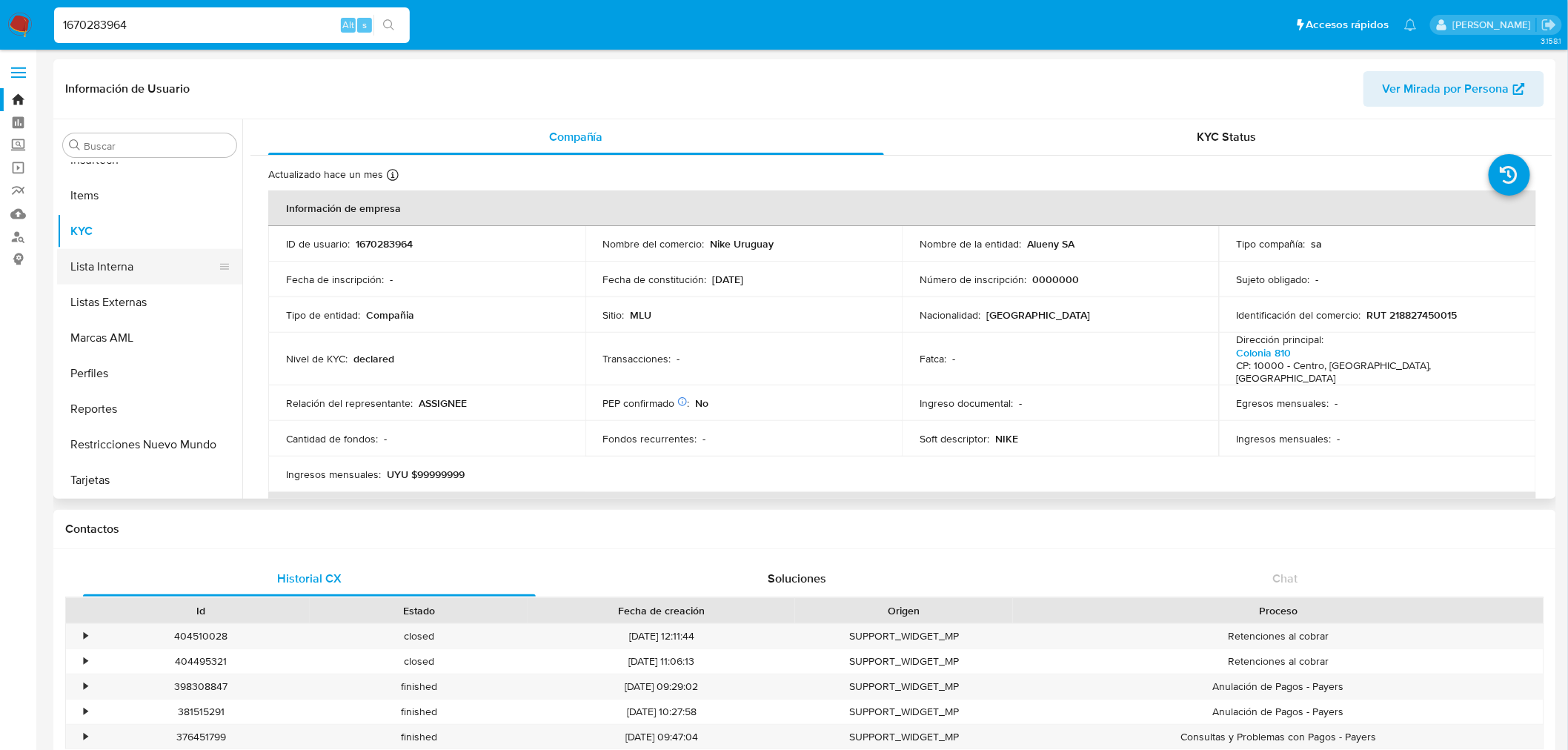
scroll to position [414, 0]
click at [146, 186] on button "General" at bounding box center [143, 194] width 173 height 36
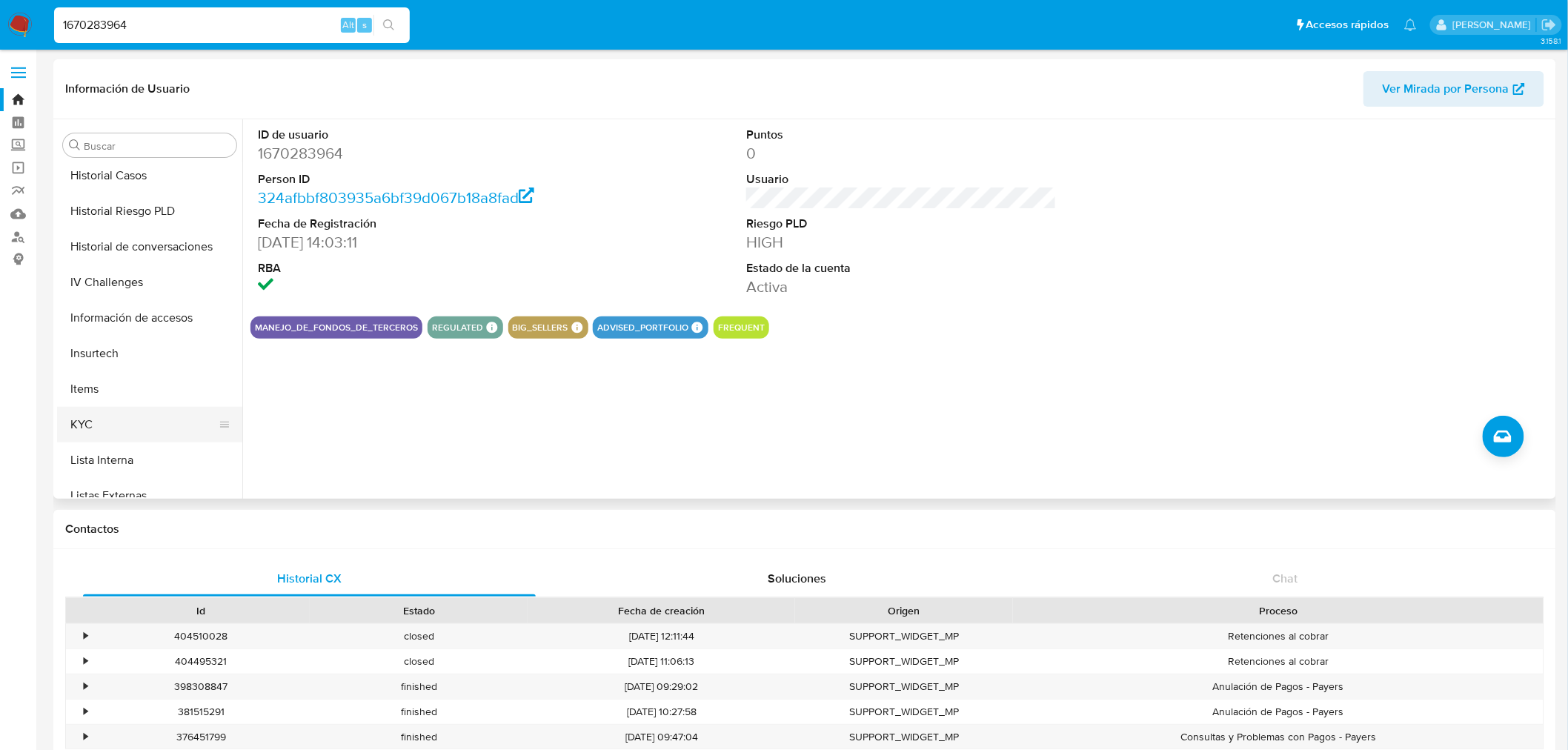
scroll to position [497, 0]
click at [163, 388] on button "KYC" at bounding box center [143, 396] width 173 height 36
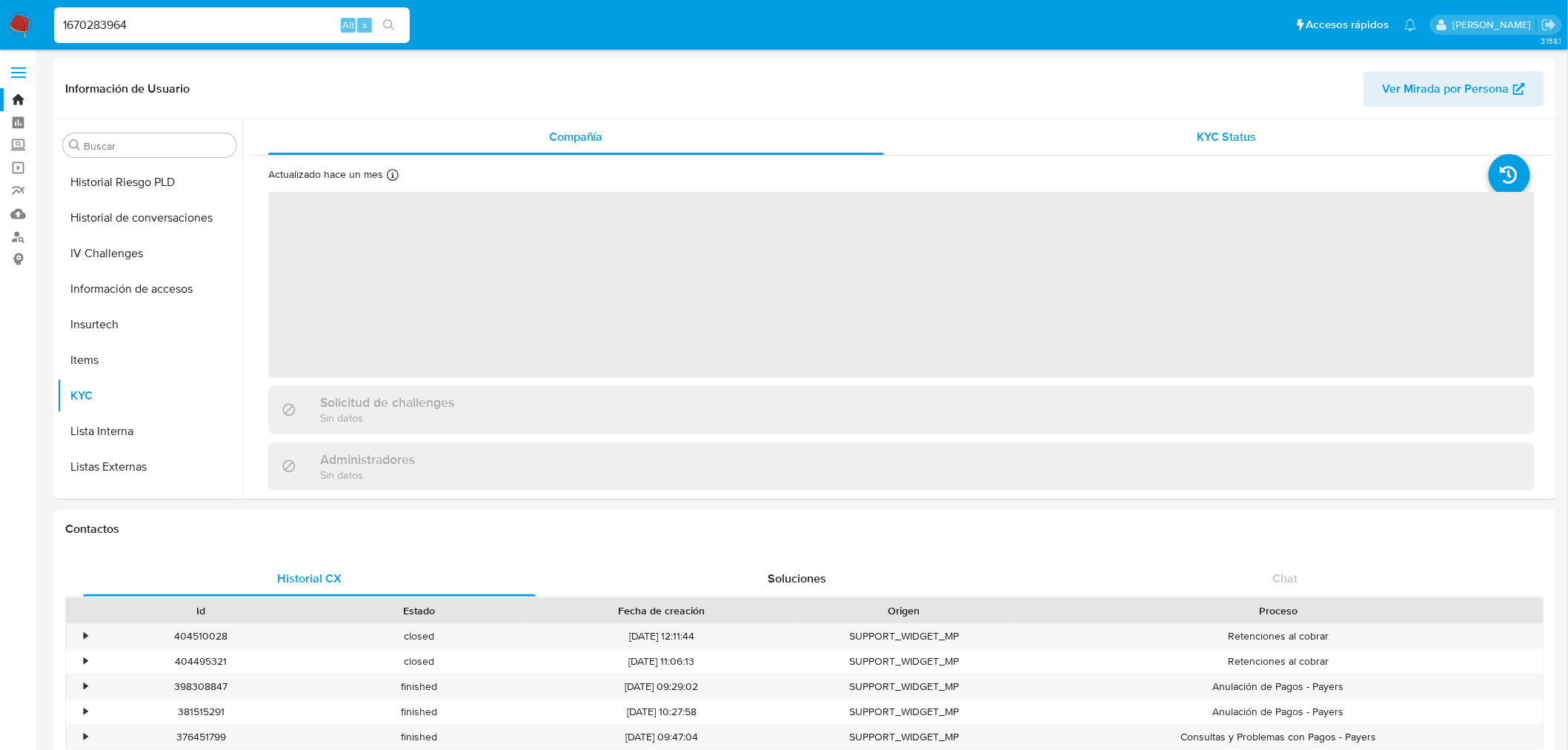
click at [1040, 145] on div "KYC Status" at bounding box center [1228, 138] width 616 height 36
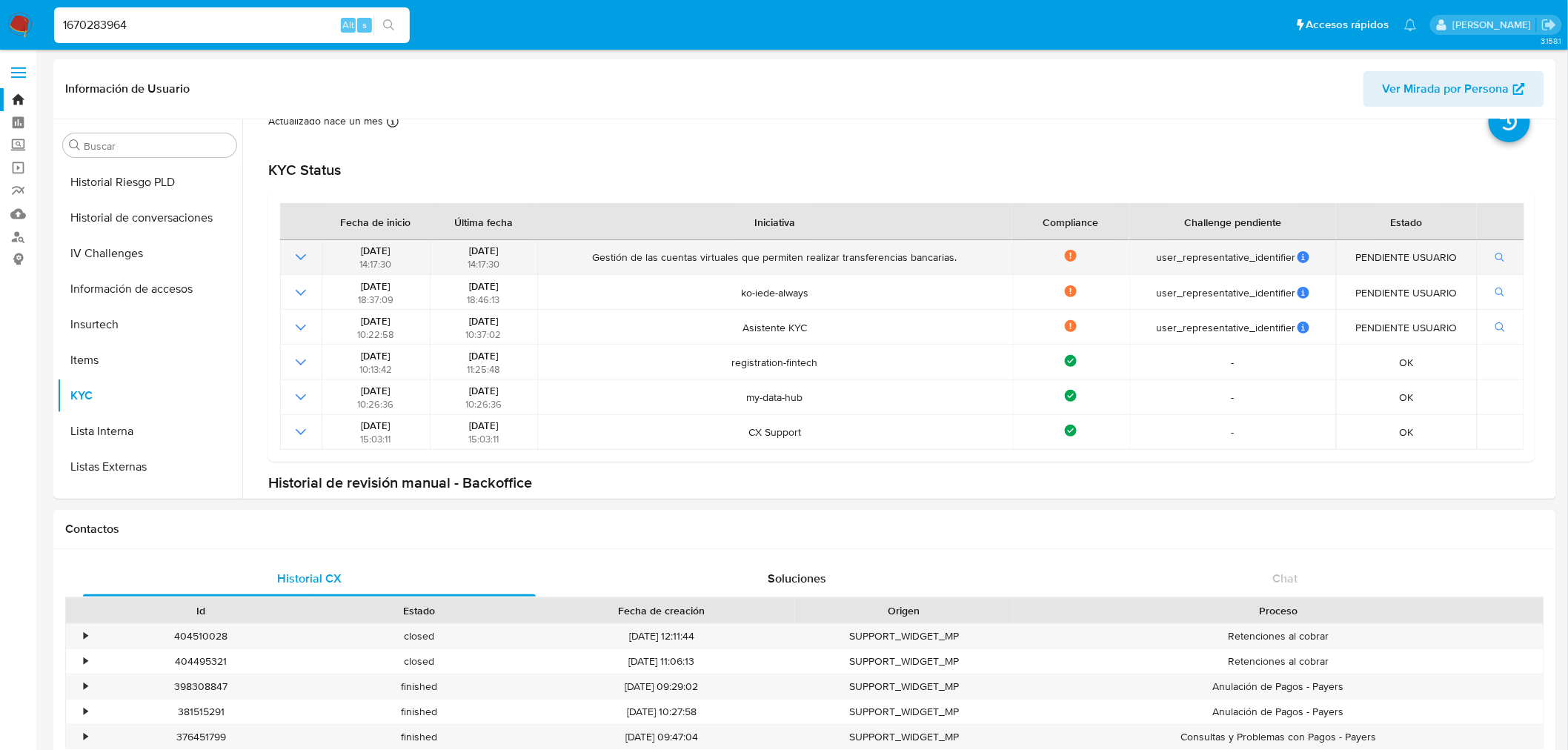
scroll to position [83, 0]
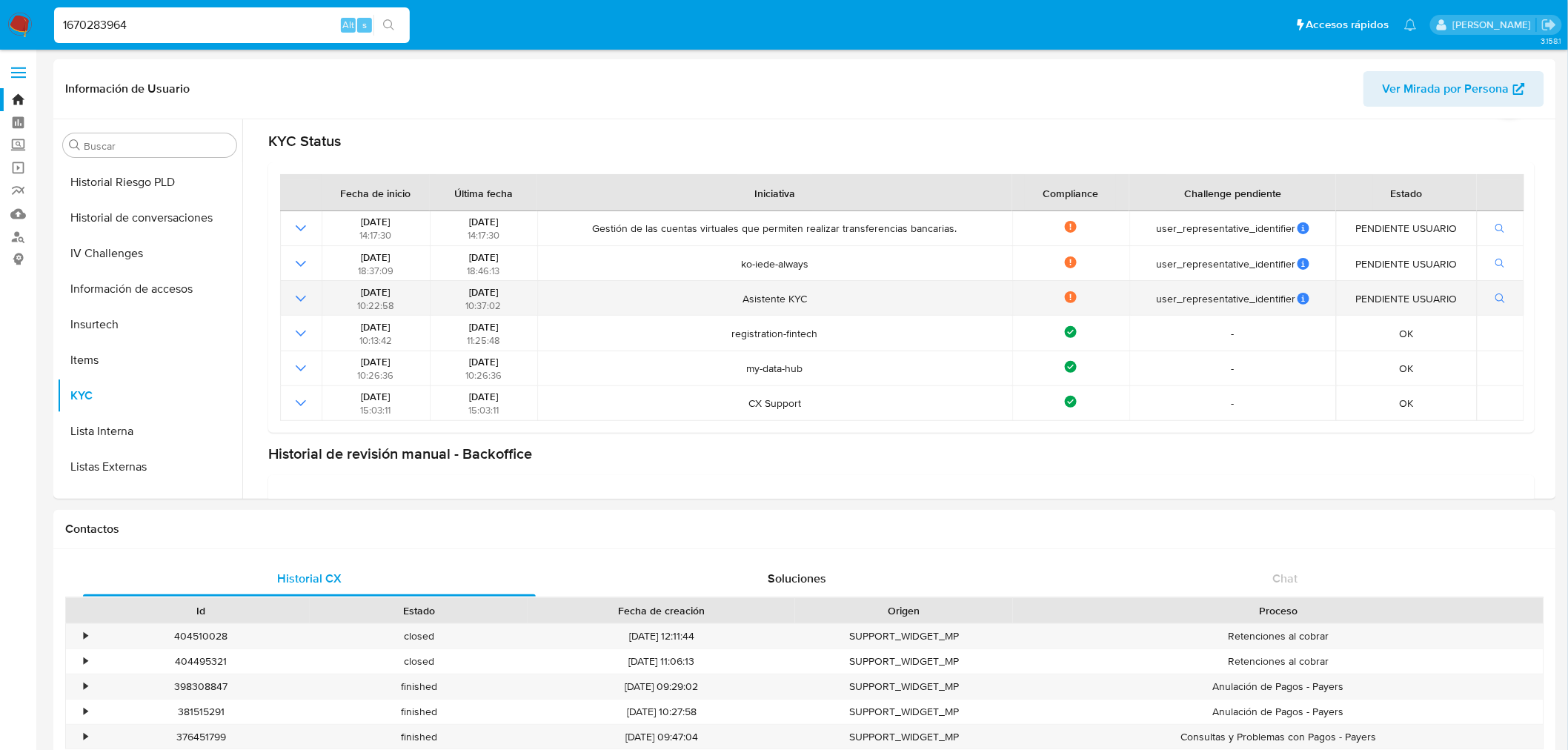
drag, startPoint x: 831, startPoint y: 297, endPoint x: 820, endPoint y: 295, distance: 11.2
click at [820, 295] on span "Asistente KYC" at bounding box center [775, 299] width 465 height 13
drag, startPoint x: 1300, startPoint y: 295, endPoint x: 1241, endPoint y: 301, distance: 59.3
click at [1040, 301] on div "user_representative_identifier" at bounding box center [1233, 299] width 197 height 13
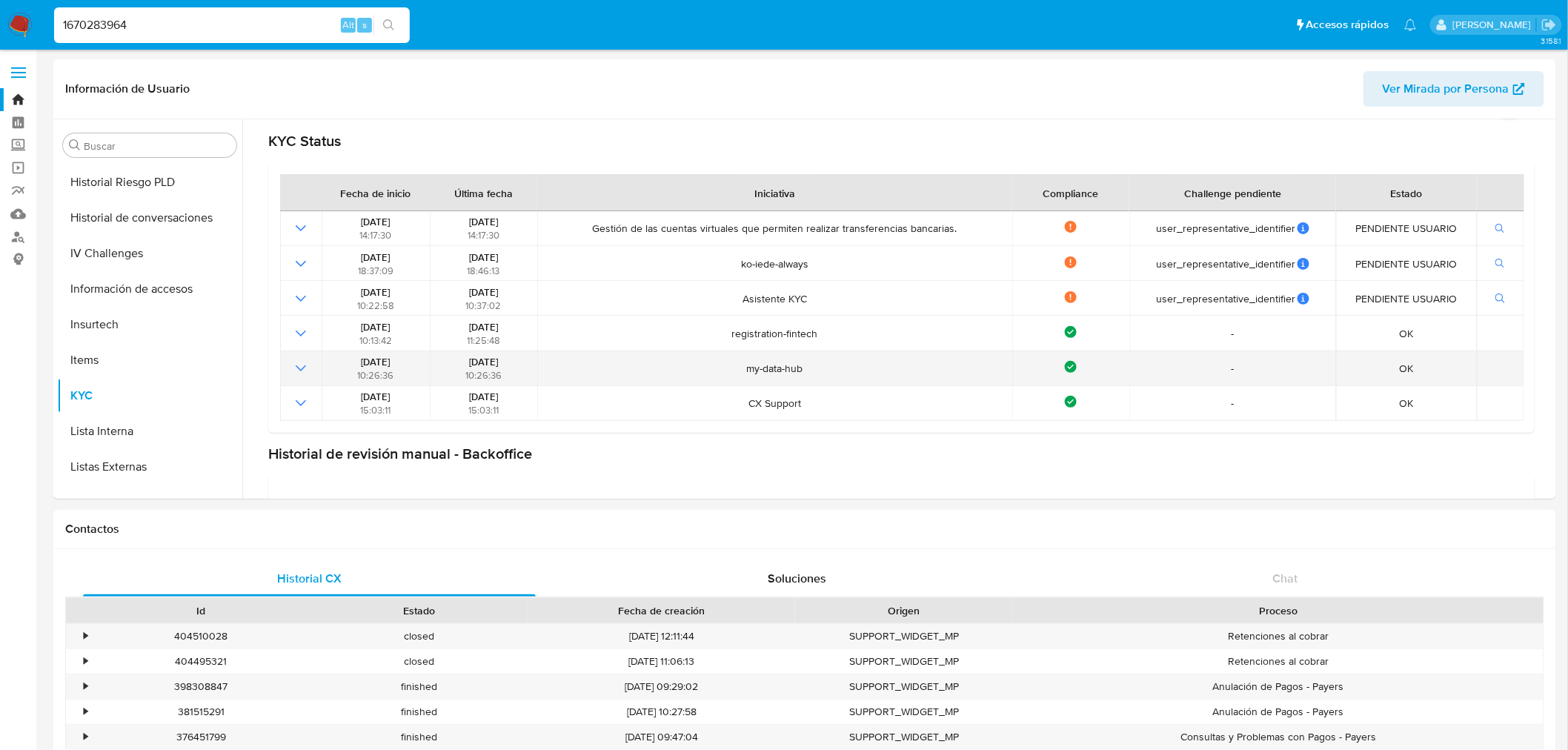
click at [1040, 359] on td "-" at bounding box center [1233, 369] width 207 height 35
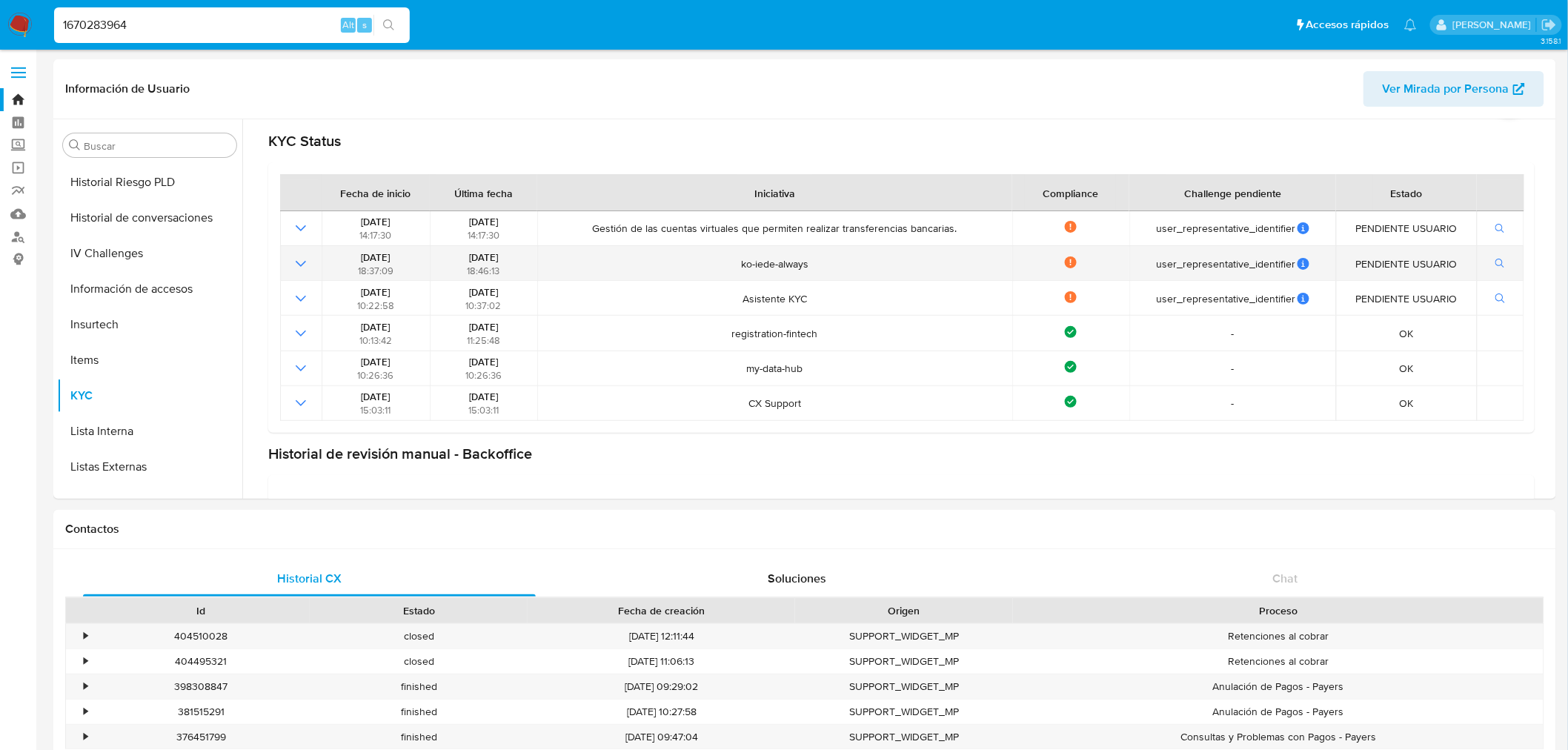
drag, startPoint x: 787, startPoint y: 258, endPoint x: 965, endPoint y: 259, distance: 178.0
click at [965, 259] on span "ko-iede-always" at bounding box center [775, 264] width 465 height 13
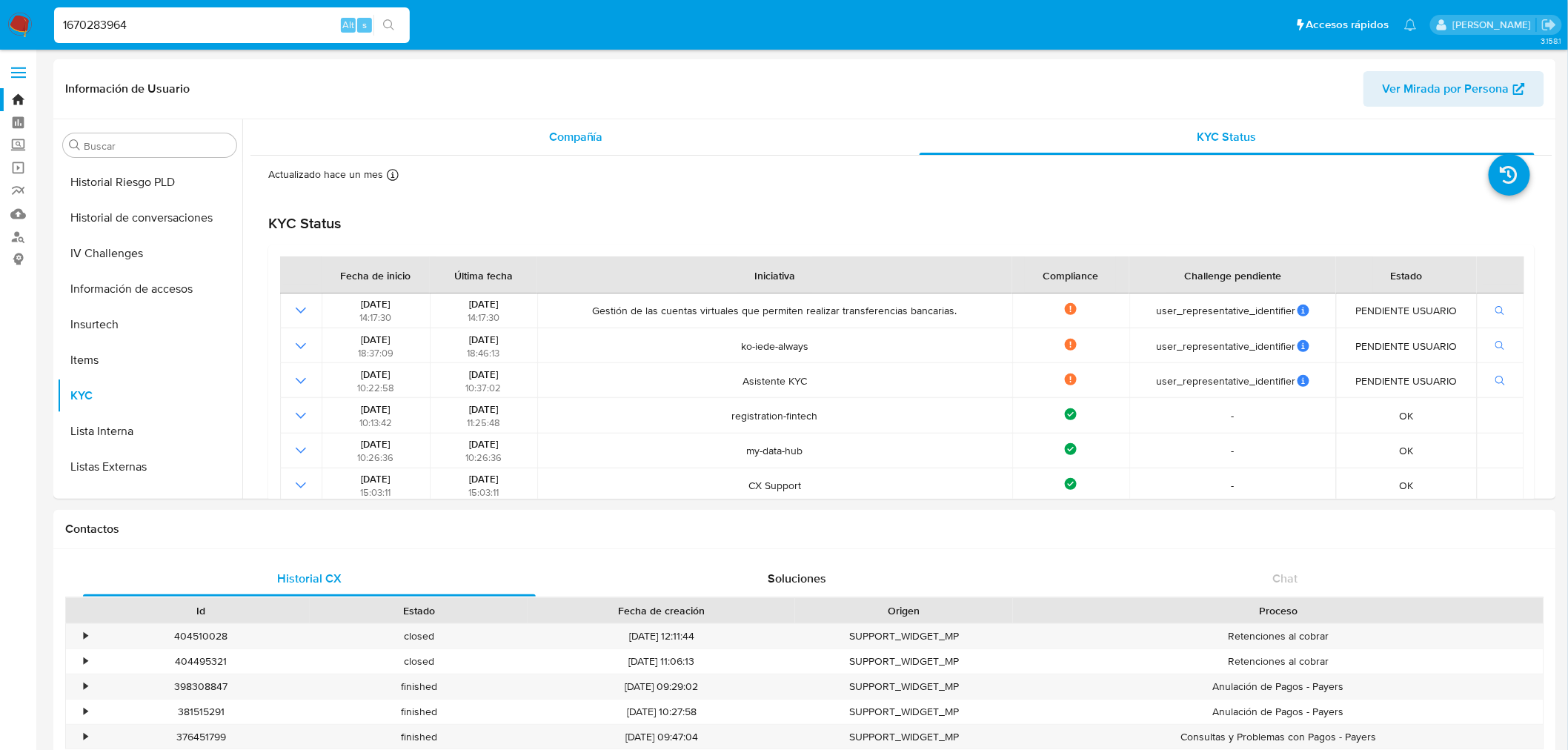
click at [544, 138] on div "Compañía" at bounding box center [576, 138] width 616 height 36
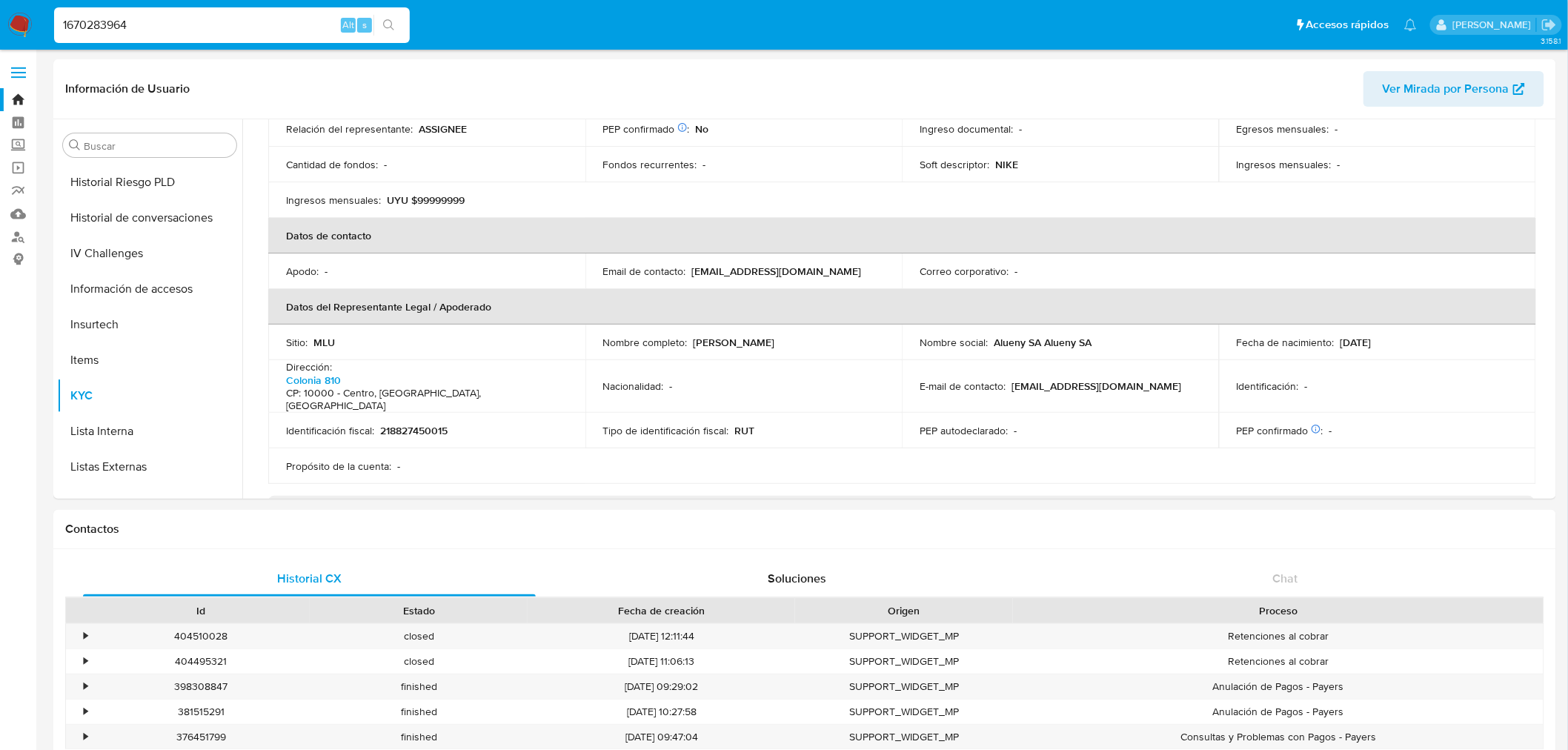
scroll to position [271, 0]
drag, startPoint x: 1291, startPoint y: 371, endPoint x: 1239, endPoint y: 371, distance: 52.0
click at [1040, 384] on div "Identificación : -" at bounding box center [1378, 390] width 282 height 13
click at [1040, 383] on td "E-mail de contacto : mpnikeuy@infracommerce.lat" at bounding box center [1060, 390] width 317 height 53
drag, startPoint x: 1216, startPoint y: 377, endPoint x: 1405, endPoint y: 366, distance: 189.3
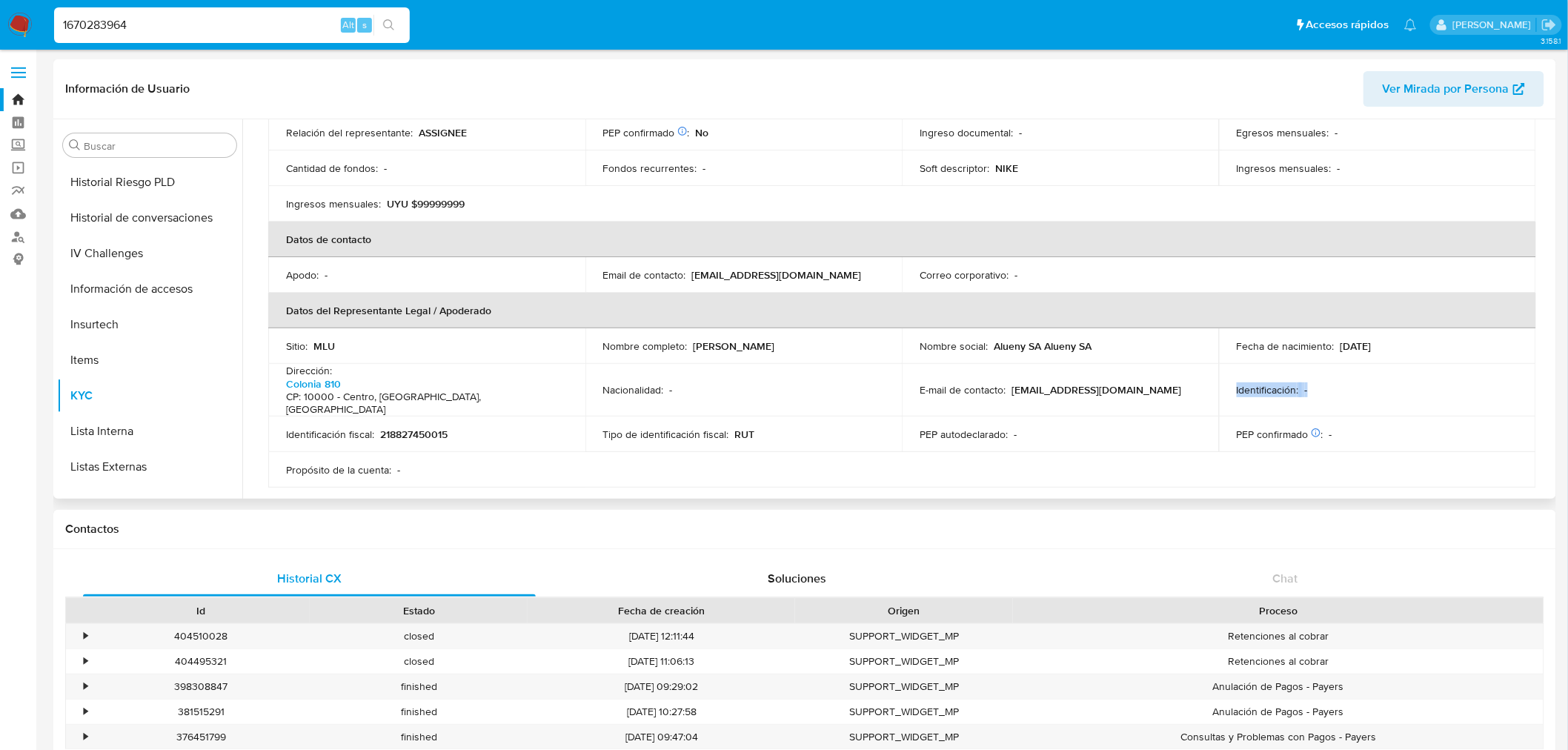
click at [1040, 366] on td "Identificación : -" at bounding box center [1378, 390] width 317 height 53
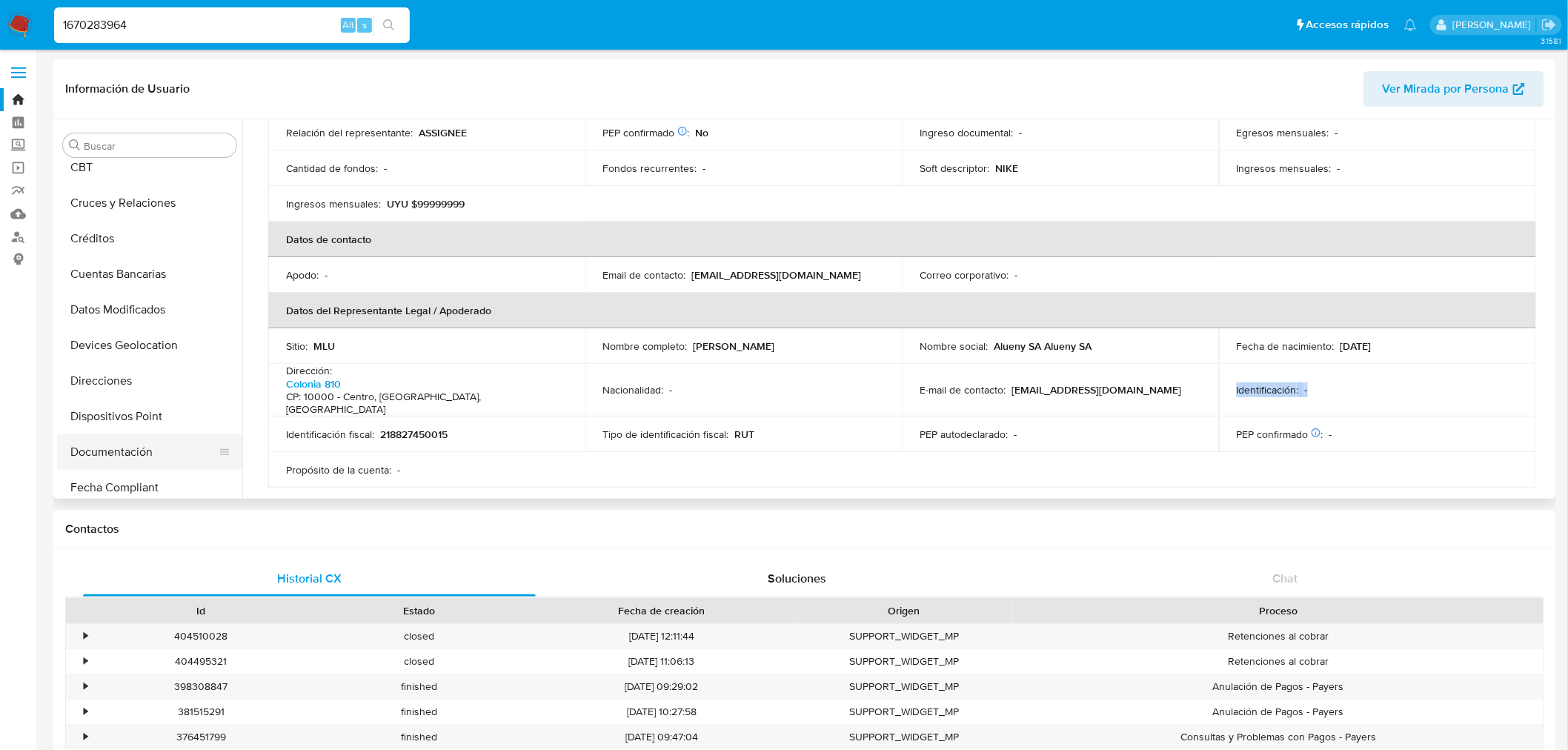
click at [137, 458] on button "Documentación" at bounding box center [143, 452] width 173 height 36
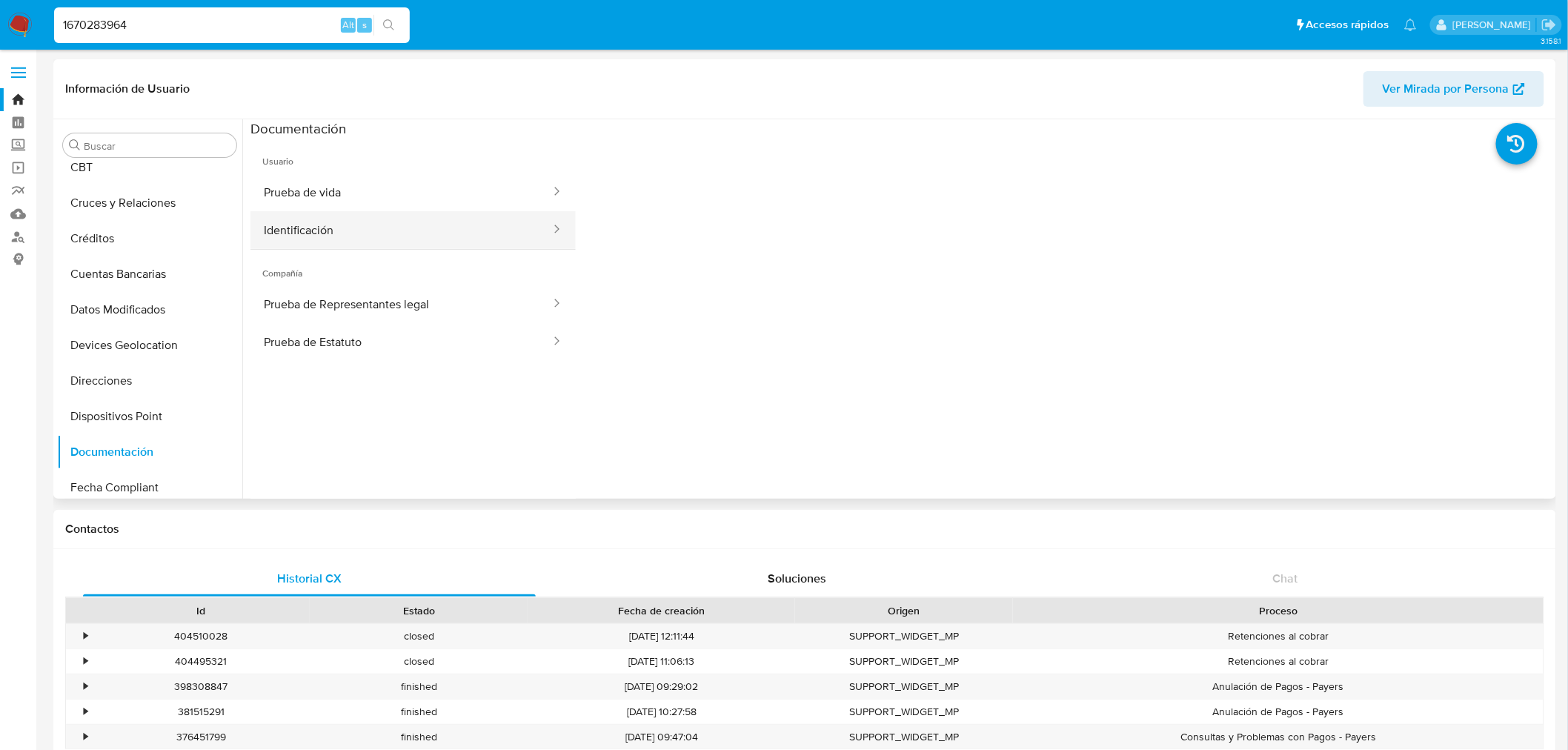
click at [441, 224] on button "Identificación" at bounding box center [401, 230] width 302 height 38
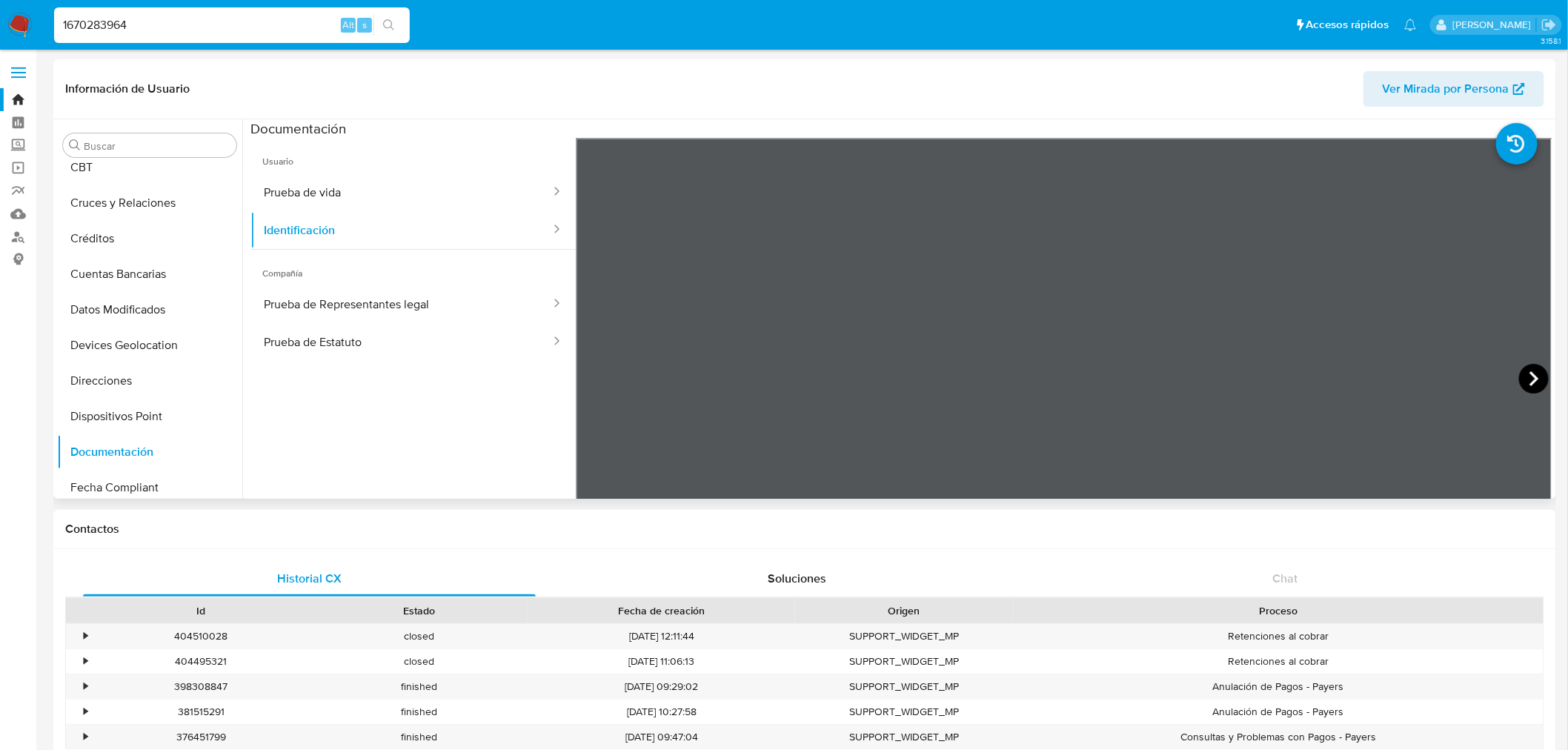
click at [1040, 371] on icon at bounding box center [1535, 379] width 30 height 30
click at [593, 366] on icon at bounding box center [595, 379] width 30 height 30
click at [127, 329] on button "KYC" at bounding box center [143, 314] width 173 height 36
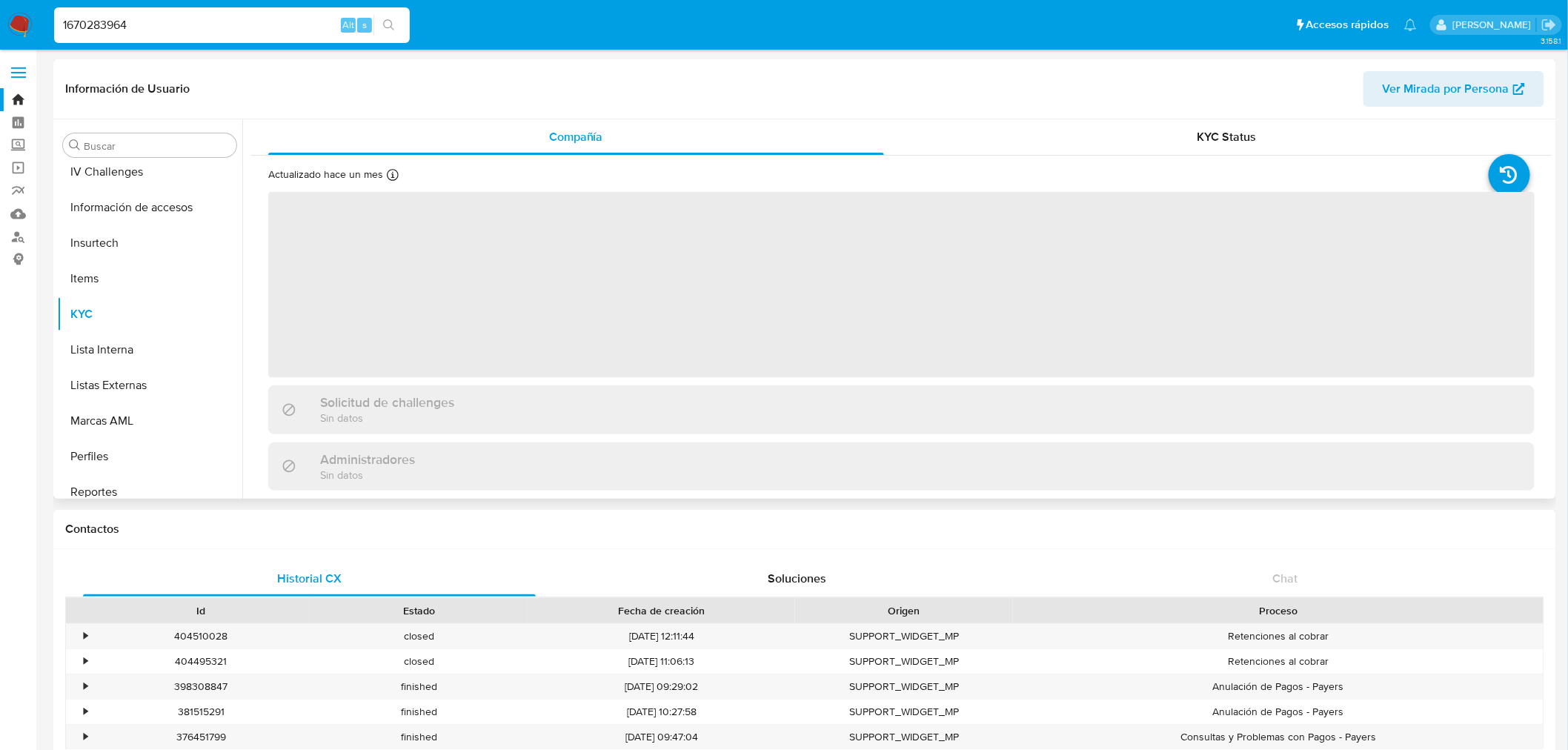
click at [1040, 119] on div "Información de Usuario Ver Mirada por Persona Buscar Anticipos de dinero Archiv…" at bounding box center [805, 279] width 1503 height 439
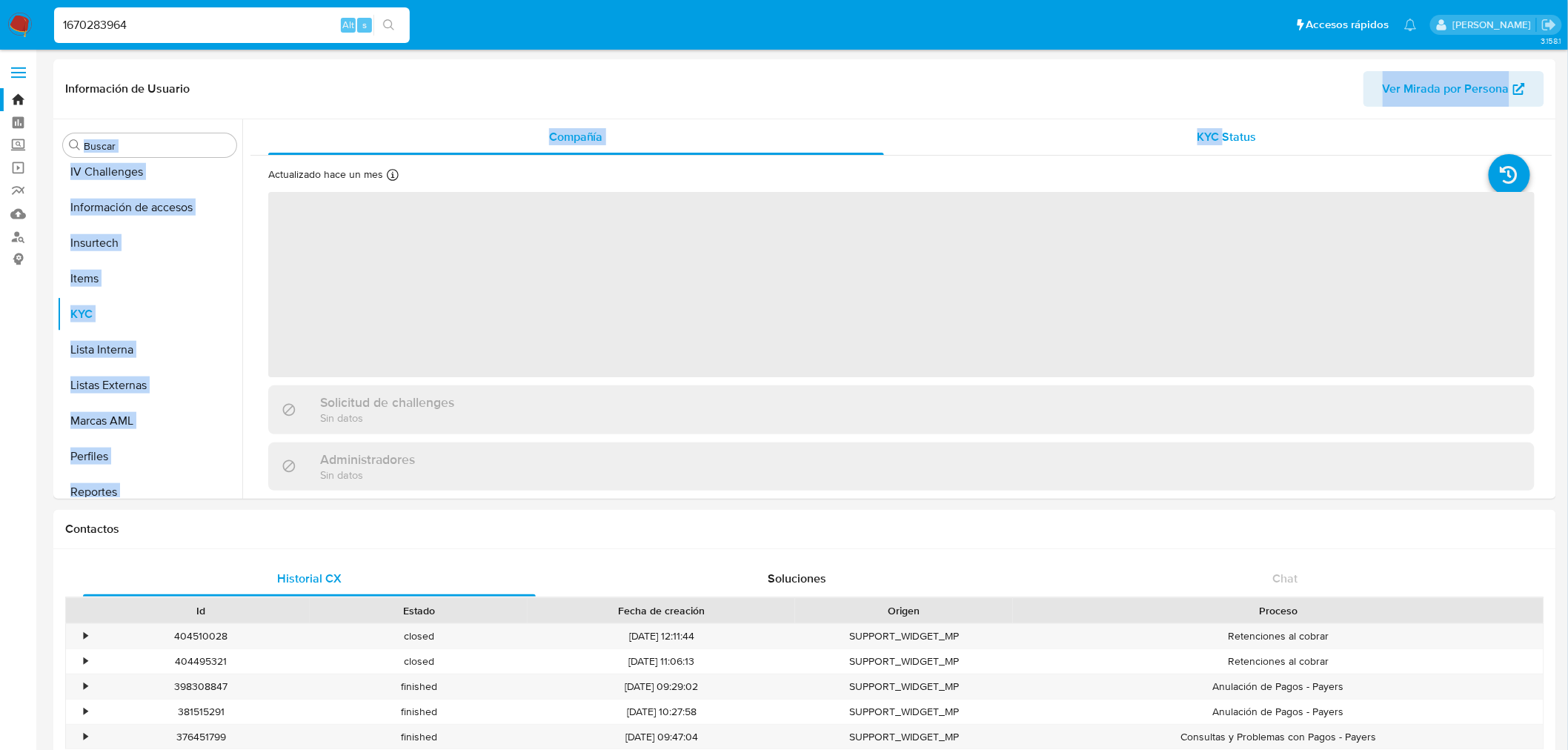
click at [1040, 137] on span "KYC Status" at bounding box center [1228, 137] width 59 height 17
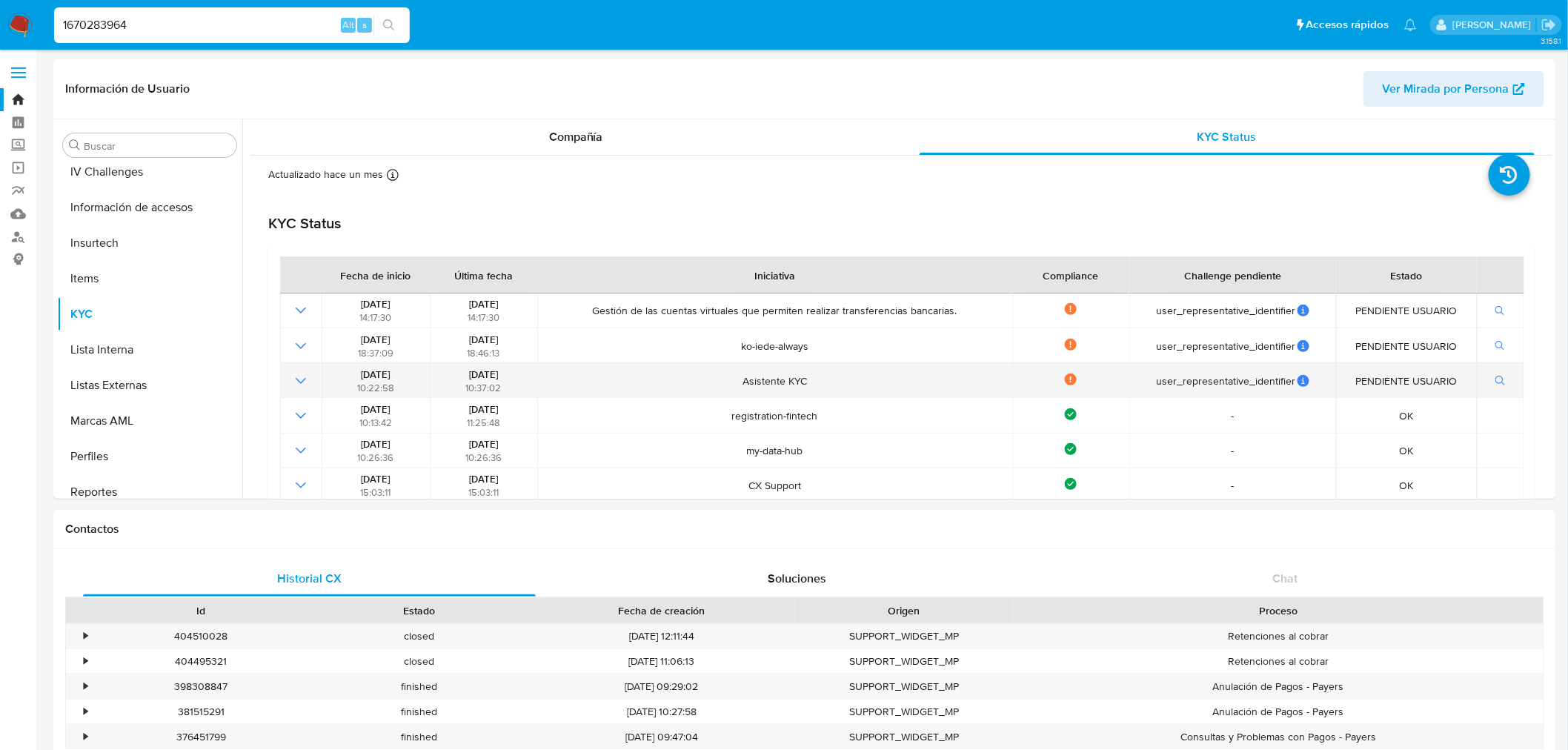
drag, startPoint x: 820, startPoint y: 384, endPoint x: 832, endPoint y: 389, distance: 13.0
click at [823, 393] on td "Asistente KYC" at bounding box center [774, 381] width 474 height 35
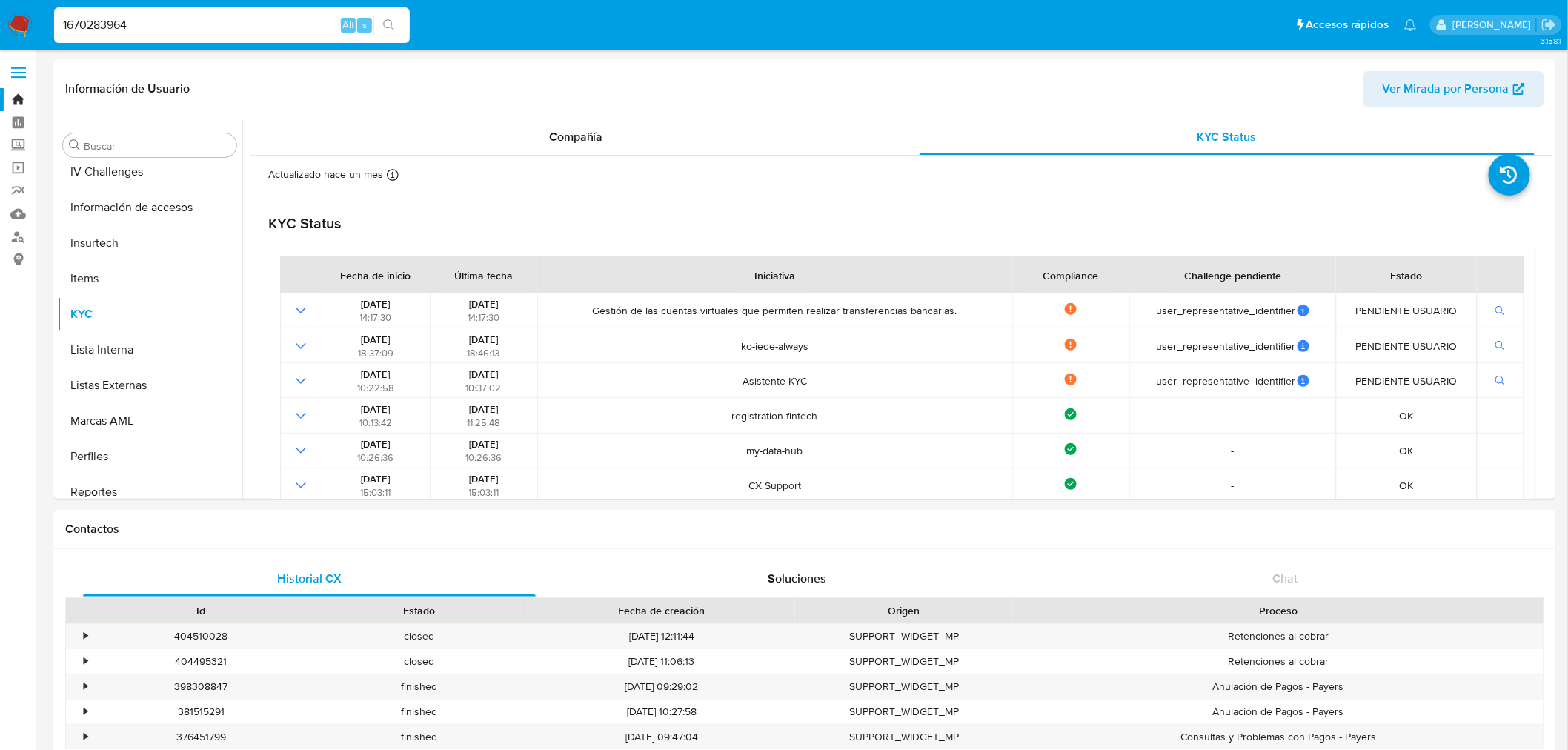
click at [144, 19] on input "1670283964" at bounding box center [232, 25] width 356 height 19
paste input "757119291"
type input "757119291"
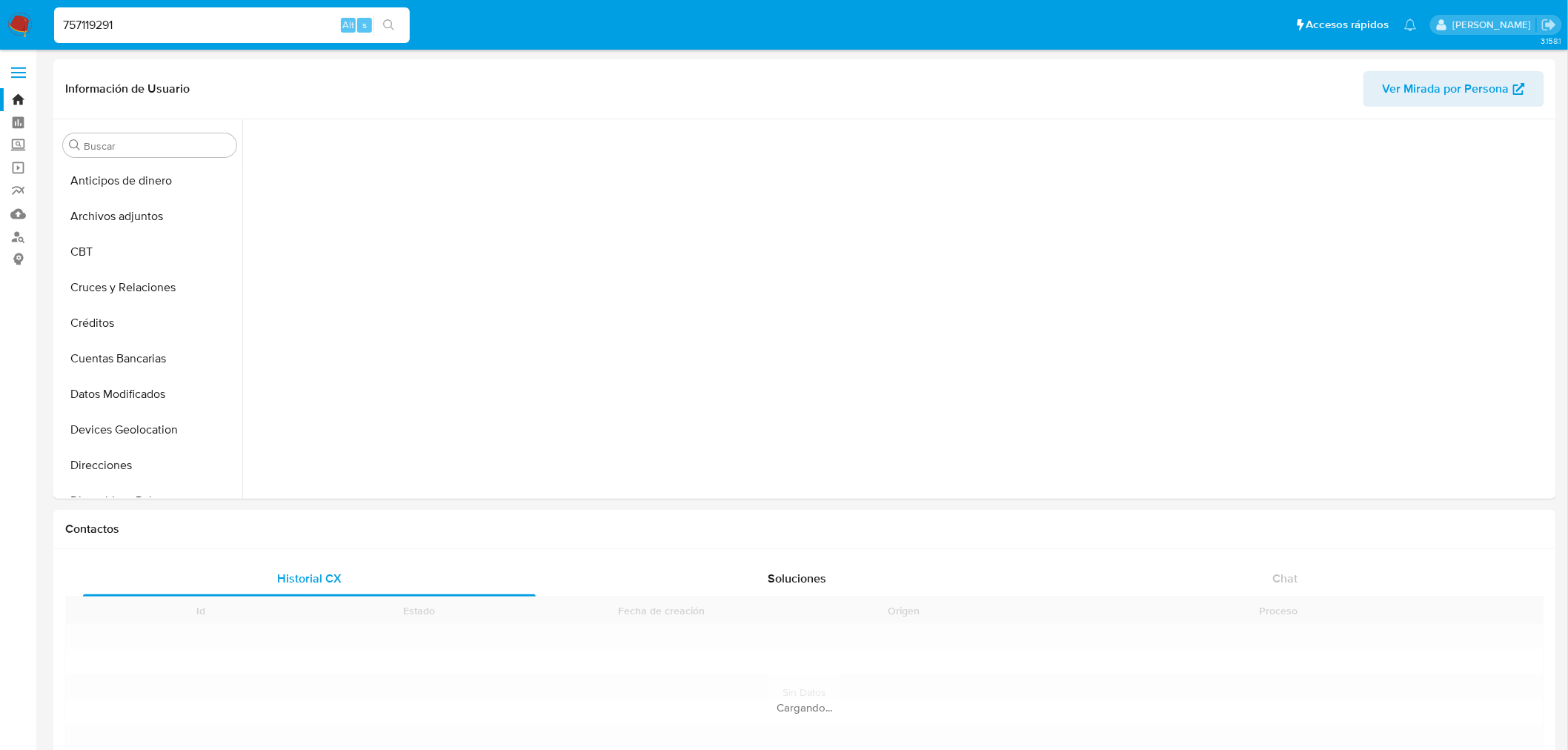
scroll to position [662, 0]
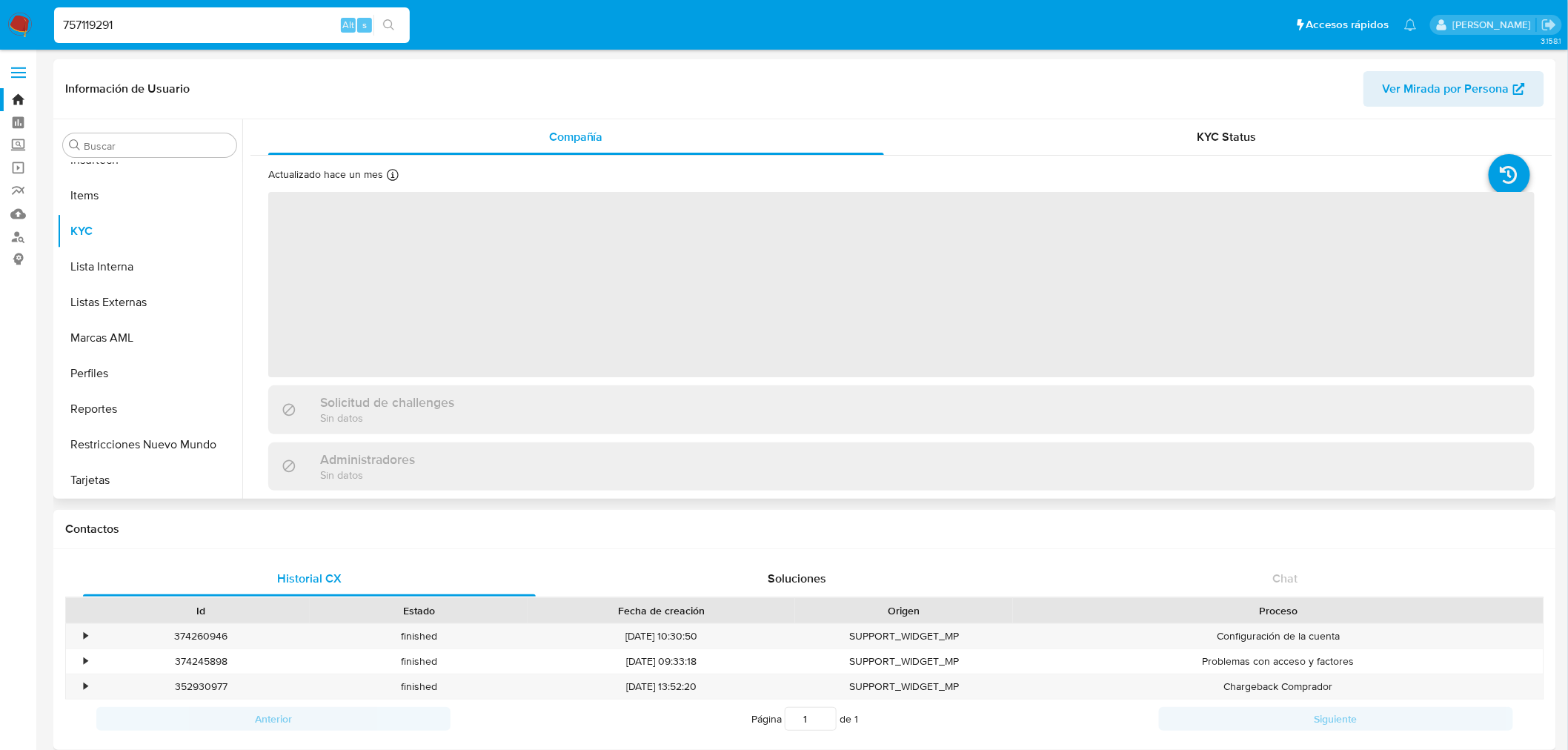
select select "10"
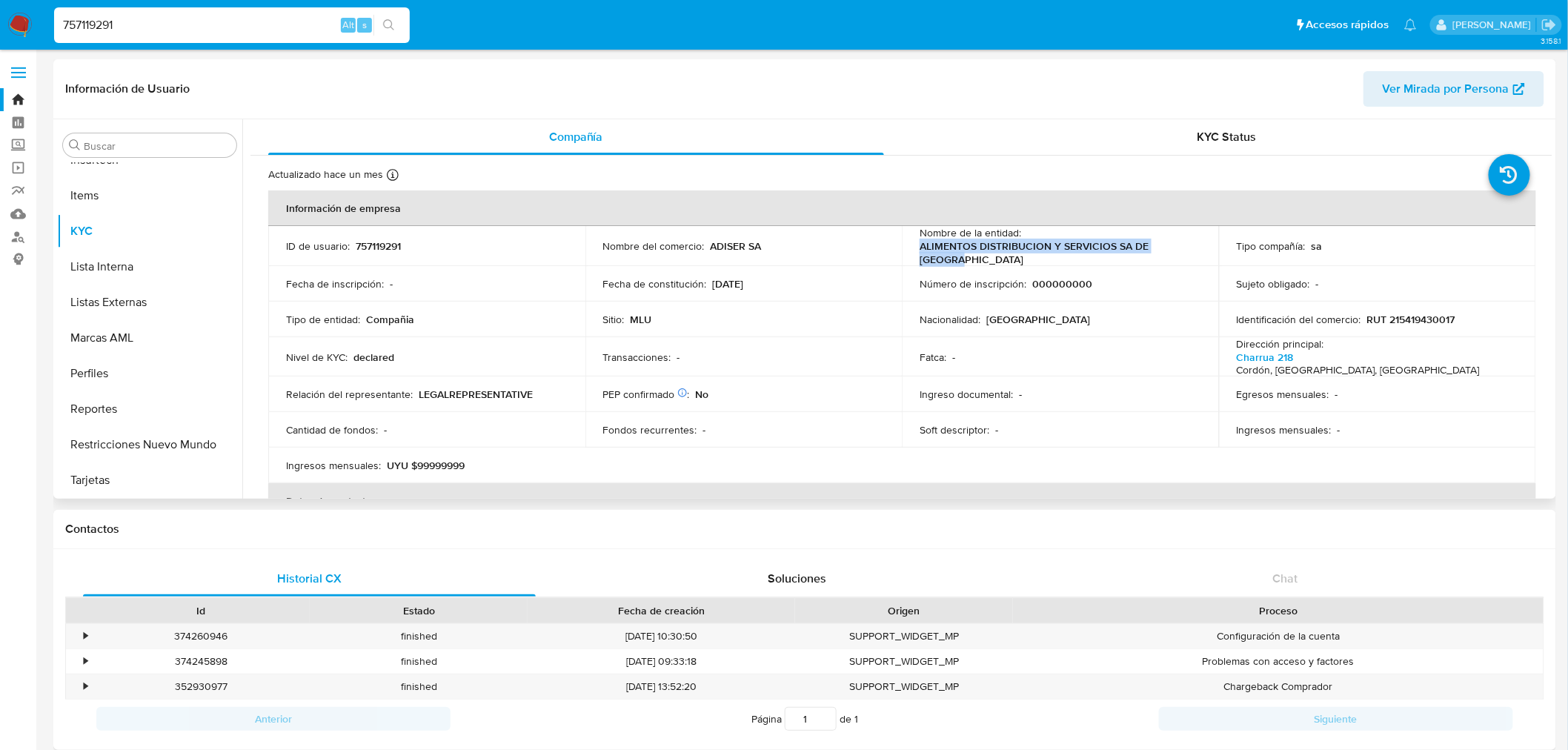
drag, startPoint x: 909, startPoint y: 249, endPoint x: 1061, endPoint y: 254, distance: 152.1
click at [1040, 254] on td "Nombre de la entidad : ALIMENTOS DISTRIBUCION Y SERVICIOS SA DE URUGUAY" at bounding box center [1060, 246] width 317 height 40
drag, startPoint x: 754, startPoint y: 245, endPoint x: 678, endPoint y: 243, distance: 76.0
click at [678, 245] on div "Nombre del comercio : ADISER SA" at bounding box center [744, 246] width 282 height 13
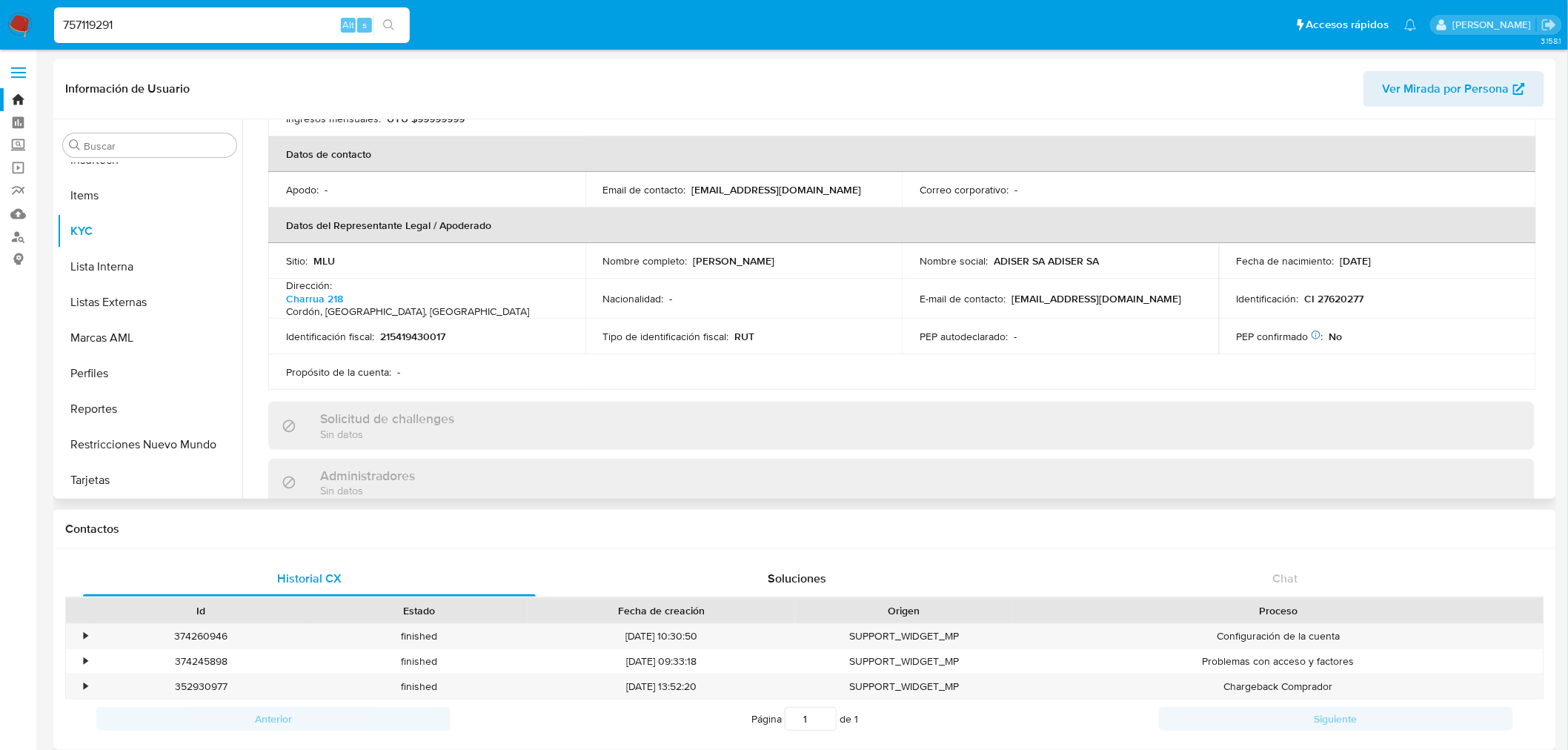
scroll to position [329, 0]
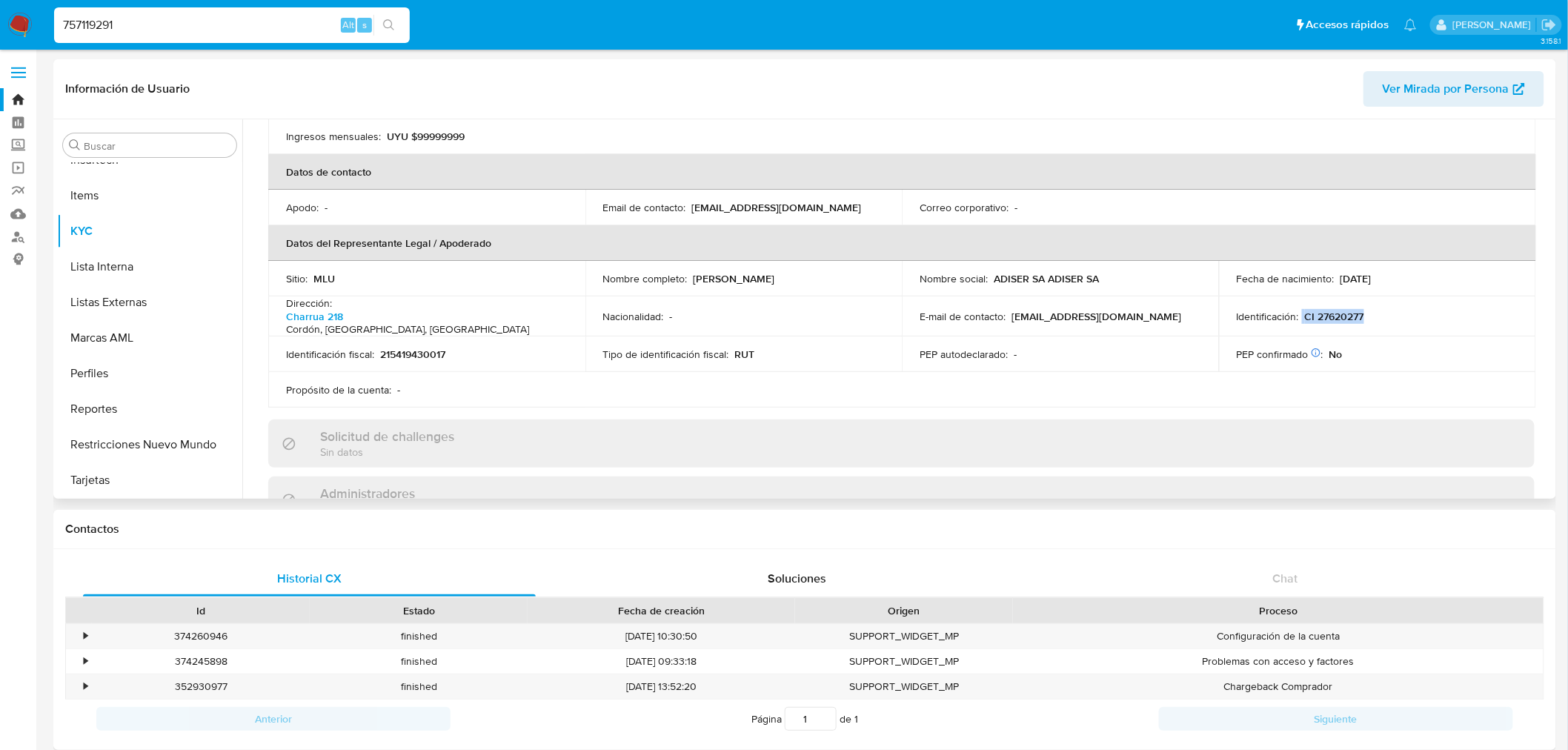
drag, startPoint x: 1379, startPoint y: 302, endPoint x: 1297, endPoint y: 305, distance: 82.1
click at [1040, 310] on div "Identificación : CI 27620277" at bounding box center [1378, 317] width 282 height 13
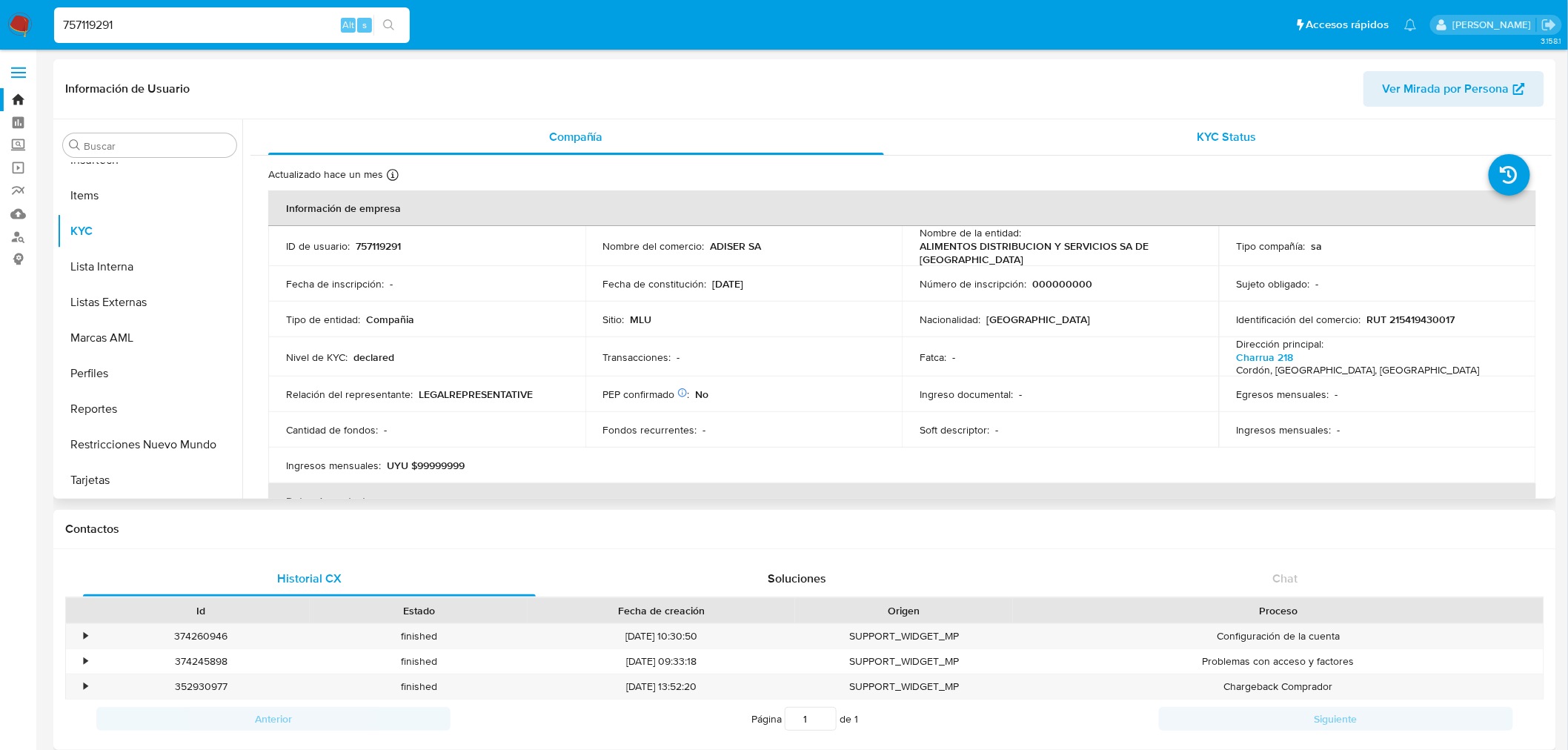
click at [1040, 142] on div "KYC Status" at bounding box center [1228, 138] width 616 height 36
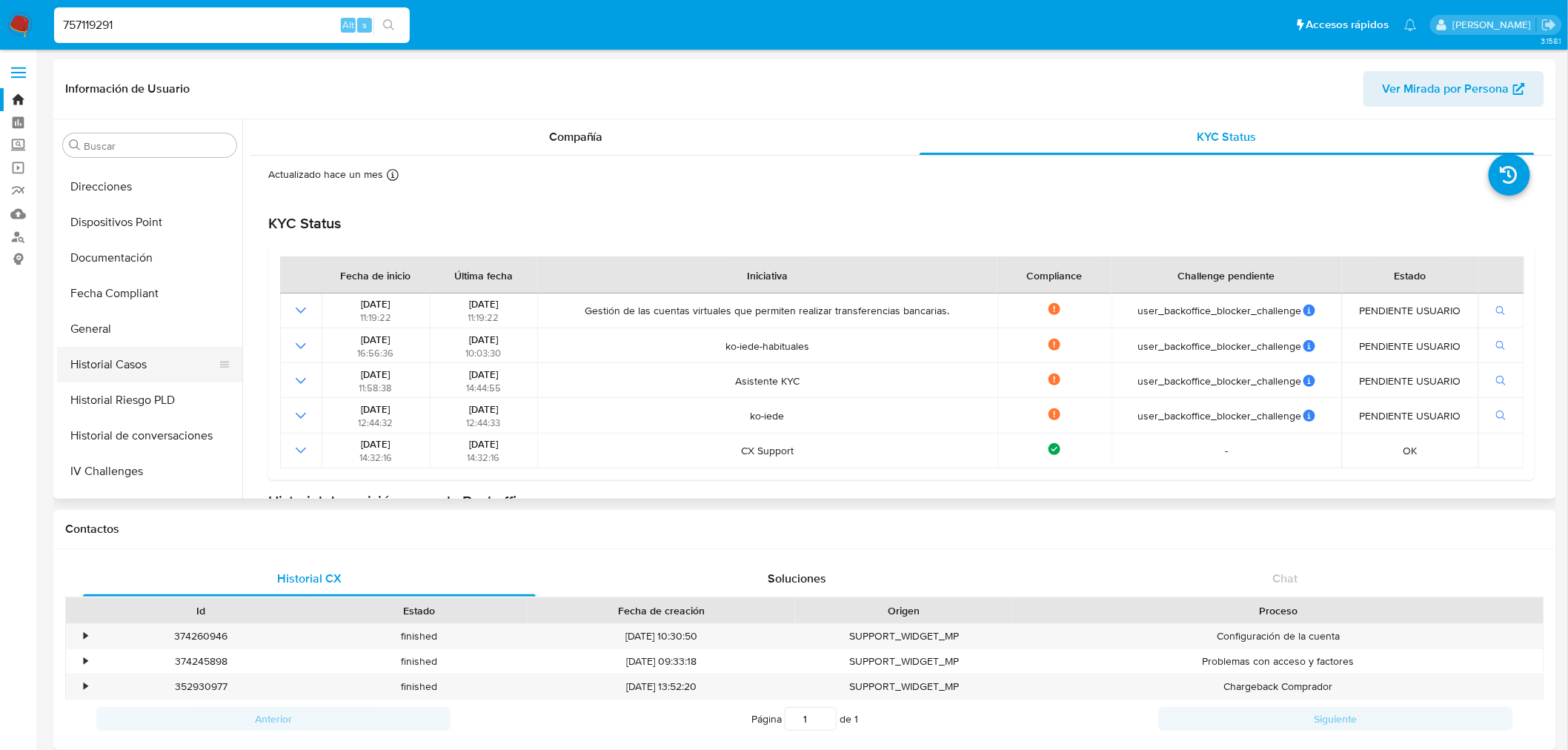
scroll to position [249, 0]
click at [143, 289] on button "Documentación" at bounding box center [143, 288] width 173 height 36
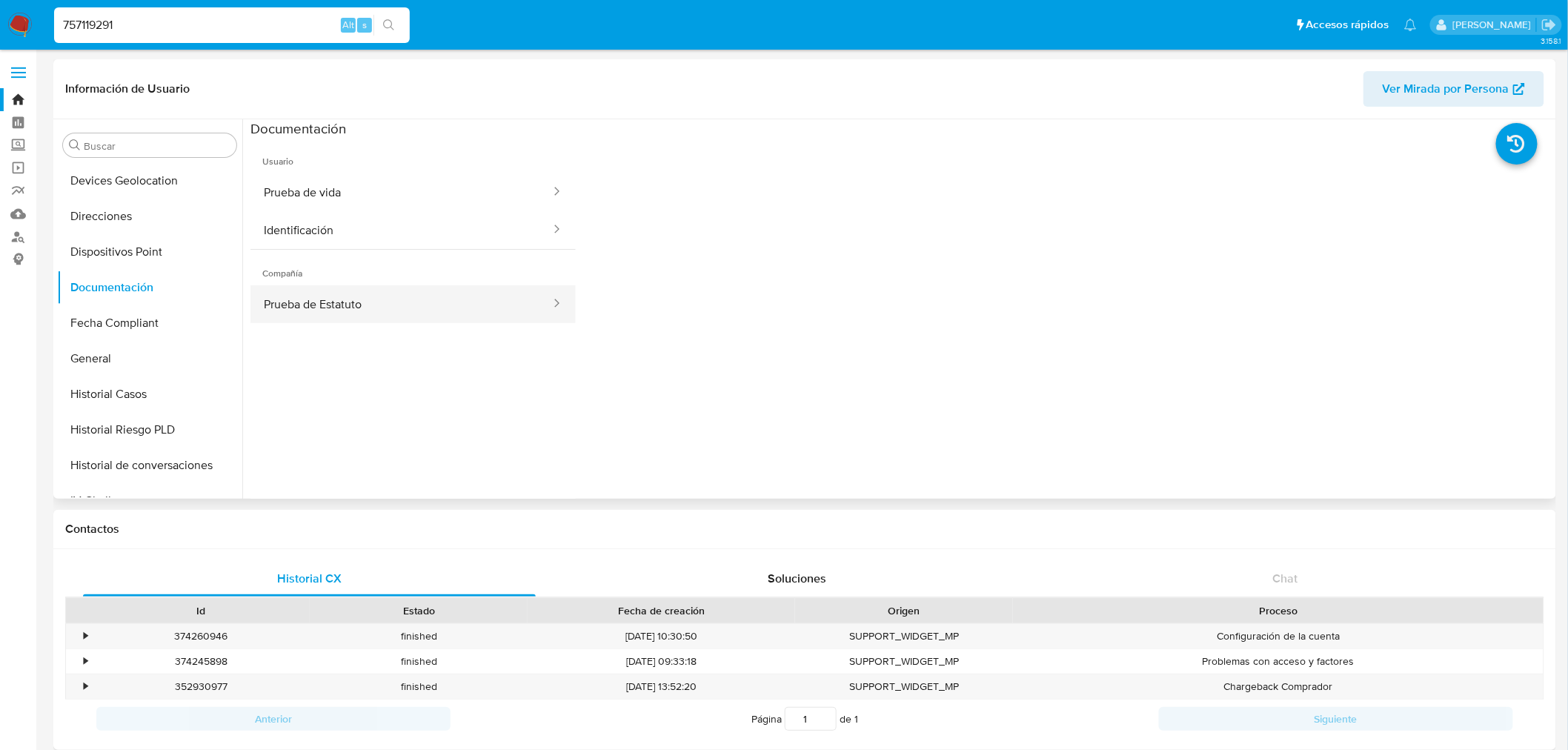
click at [368, 307] on button "Prueba de Estatuto" at bounding box center [401, 304] width 302 height 38
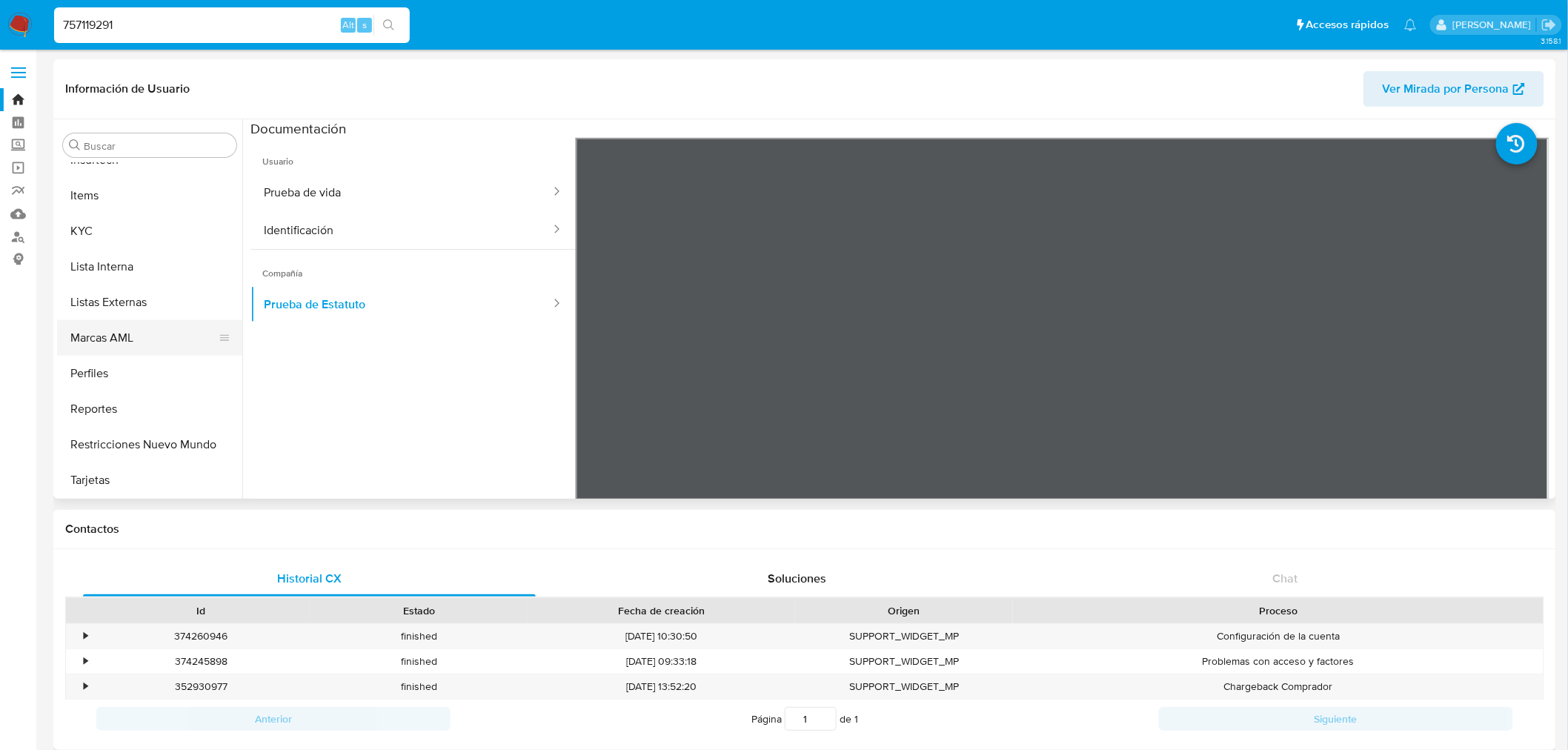
scroll to position [661, 0]
click at [137, 261] on button "Lista Interna" at bounding box center [143, 268] width 173 height 36
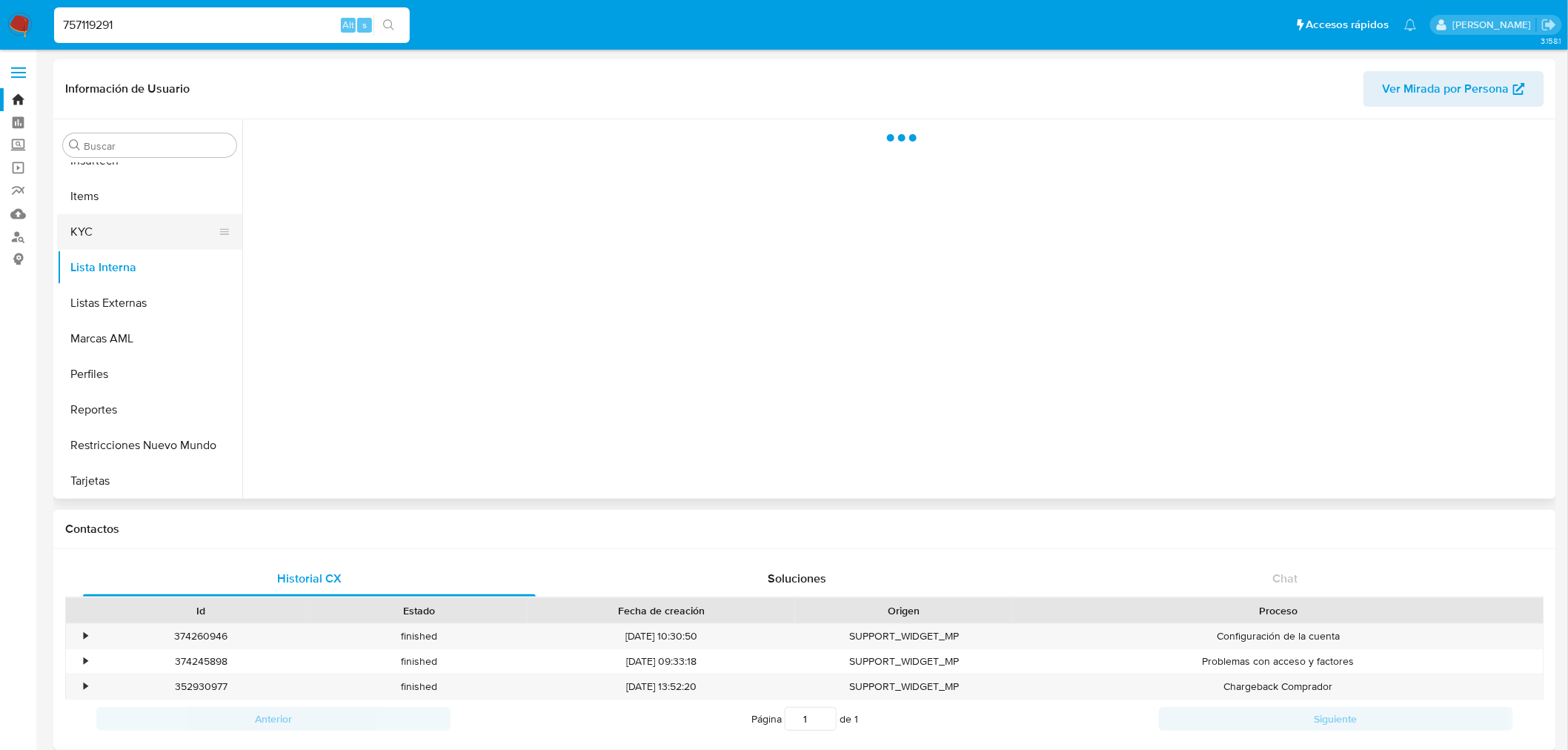
click at [137, 236] on button "KYC" at bounding box center [143, 232] width 173 height 36
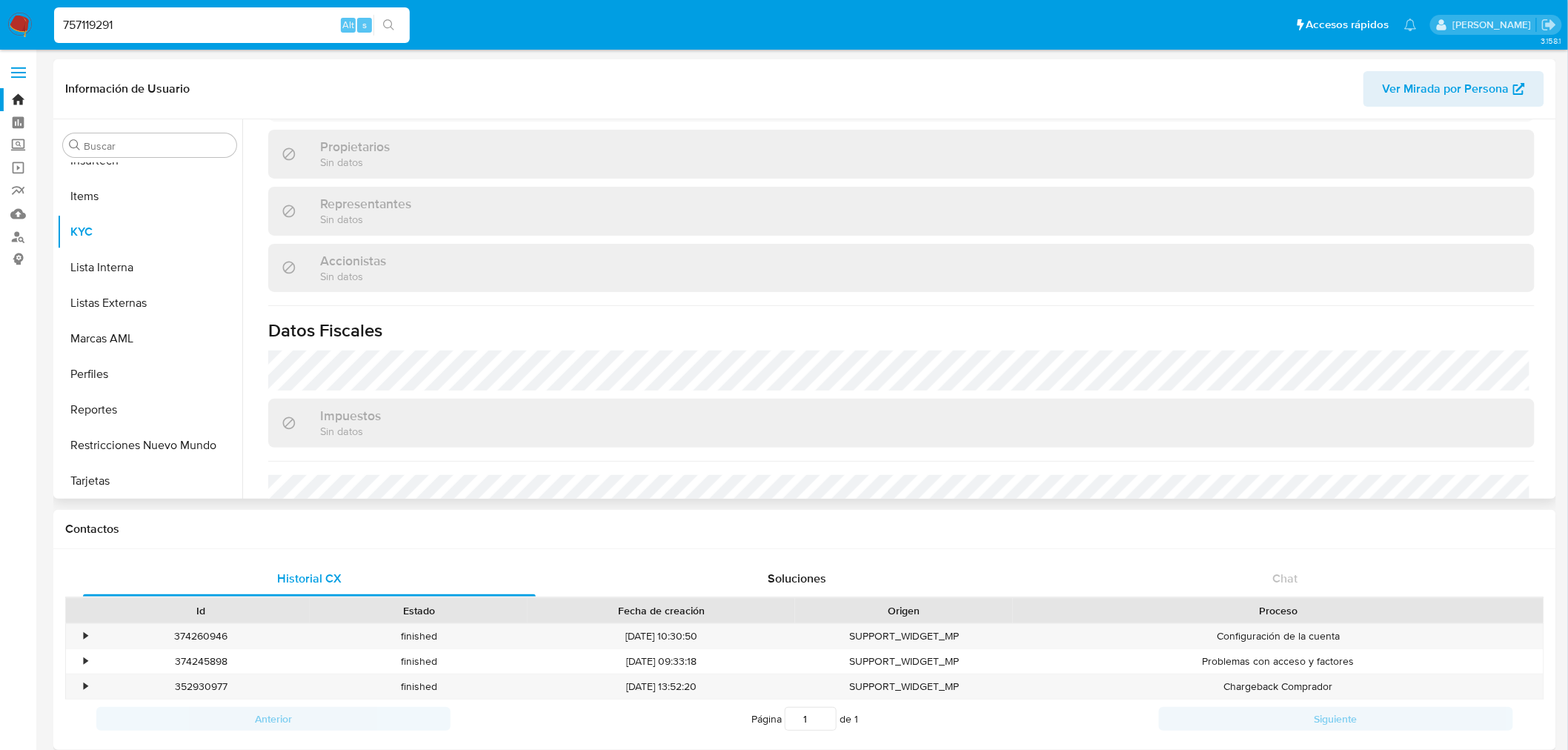
scroll to position [833, 0]
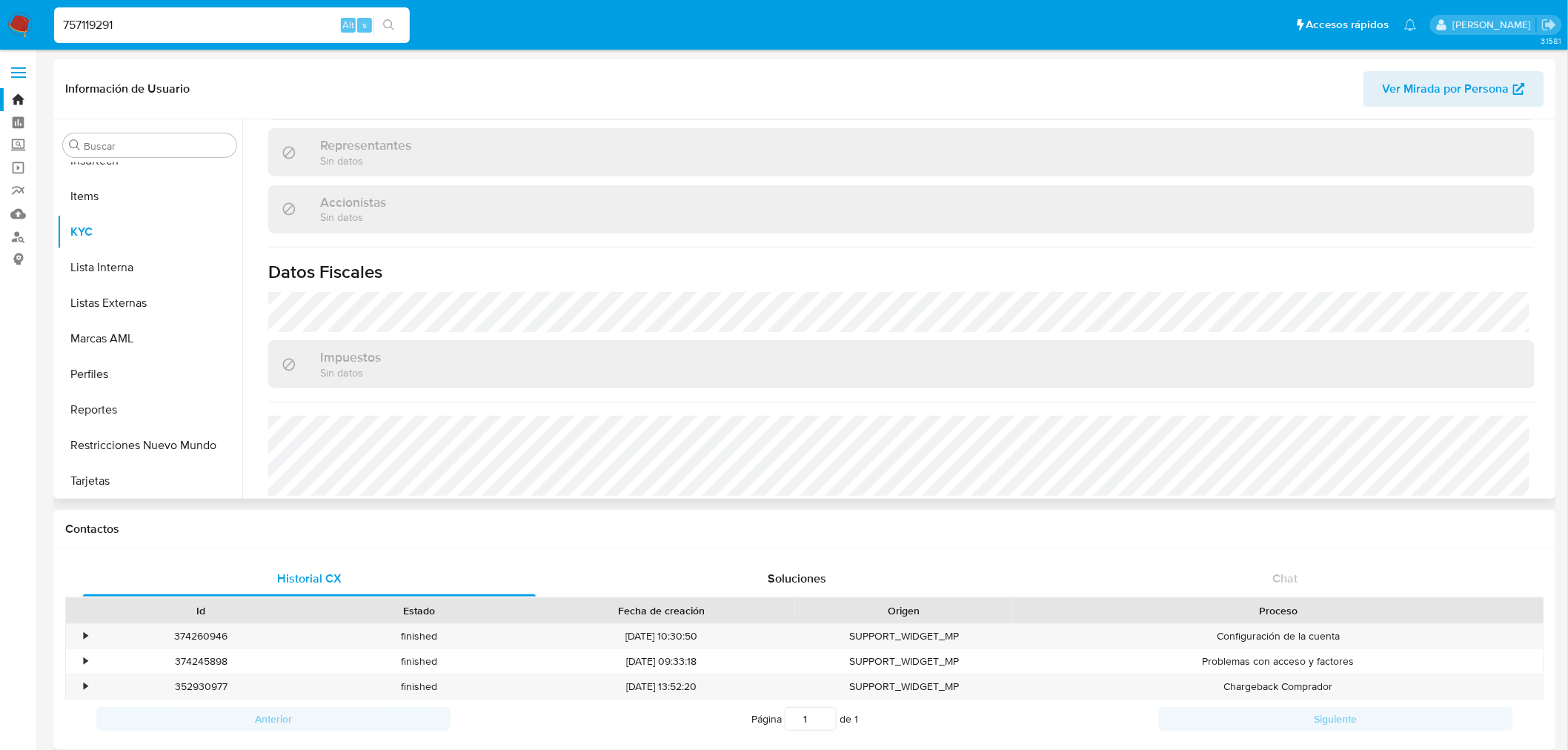
click at [138, 26] on input "757119291" at bounding box center [232, 25] width 356 height 19
paste input "1350150922"
type input "1350150922"
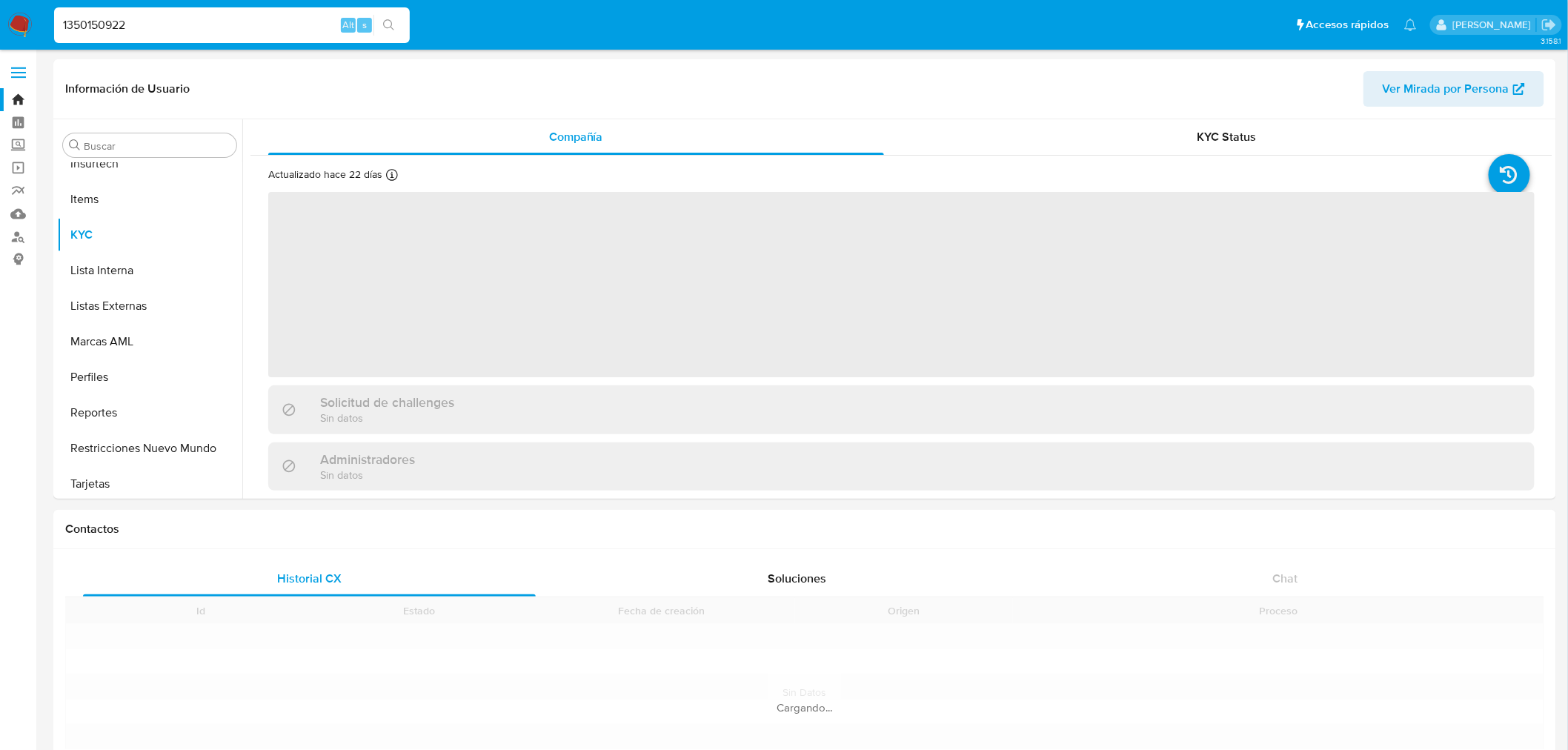
scroll to position [662, 0]
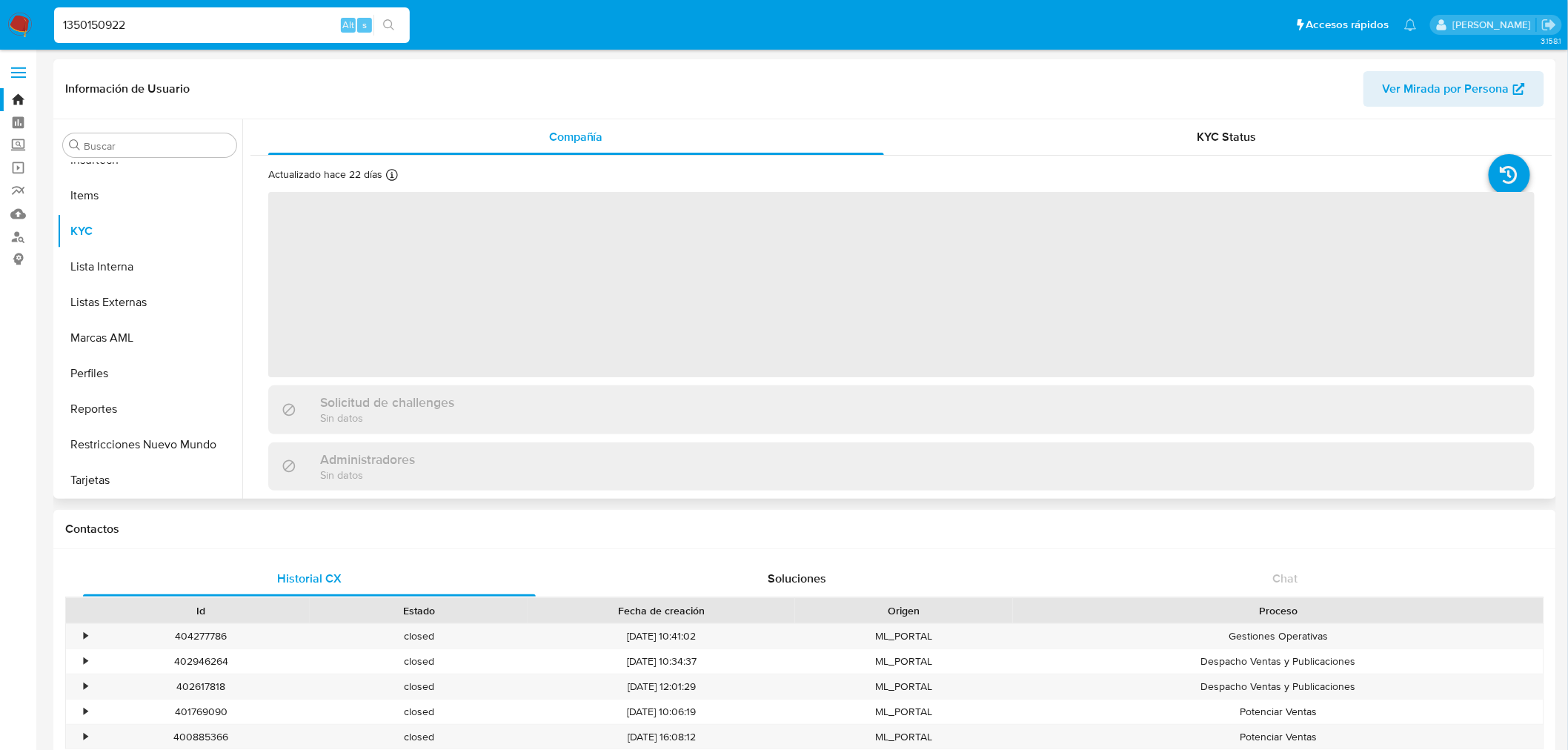
select select "10"
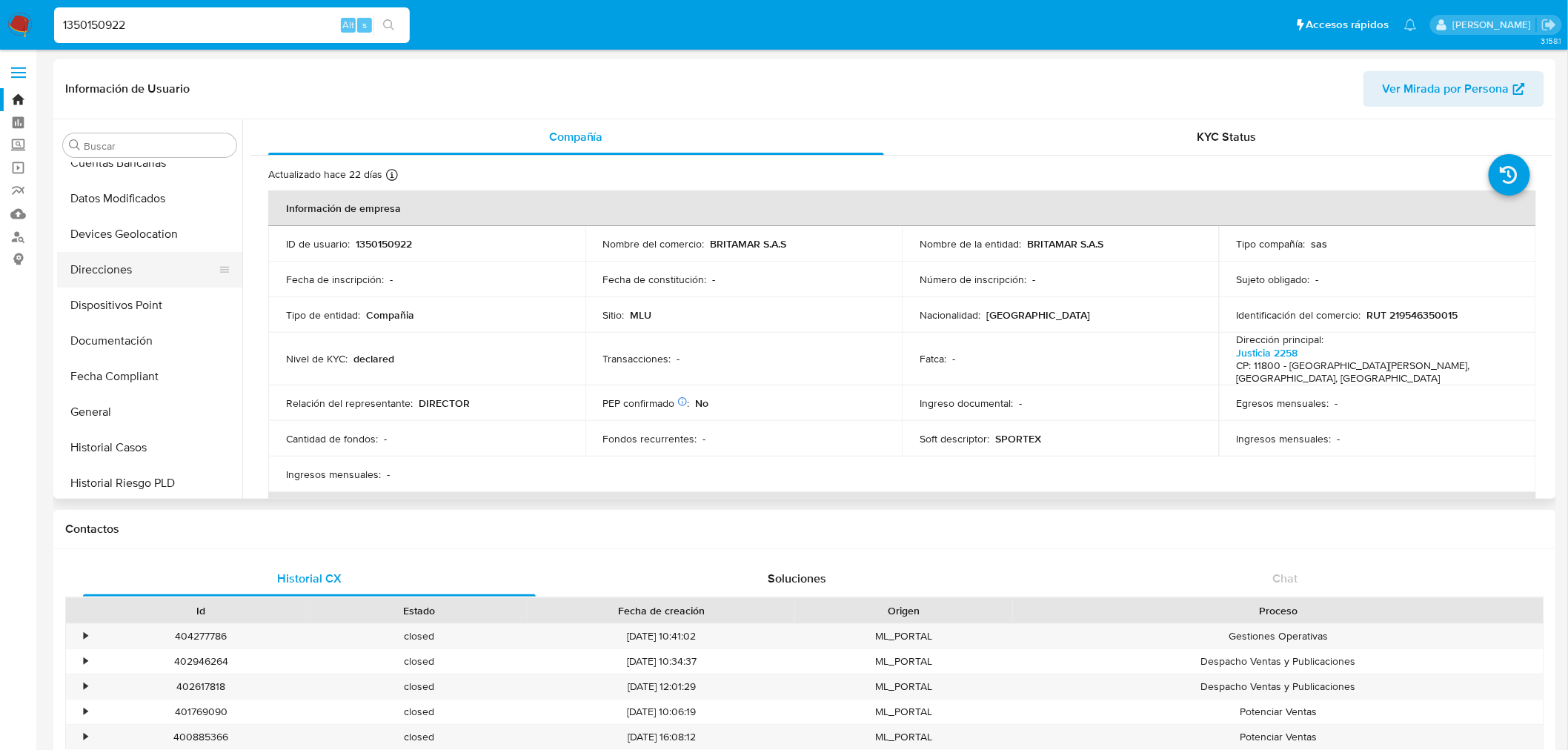
scroll to position [167, 0]
click at [146, 218] on button "Datos Modificados" at bounding box center [143, 227] width 173 height 36
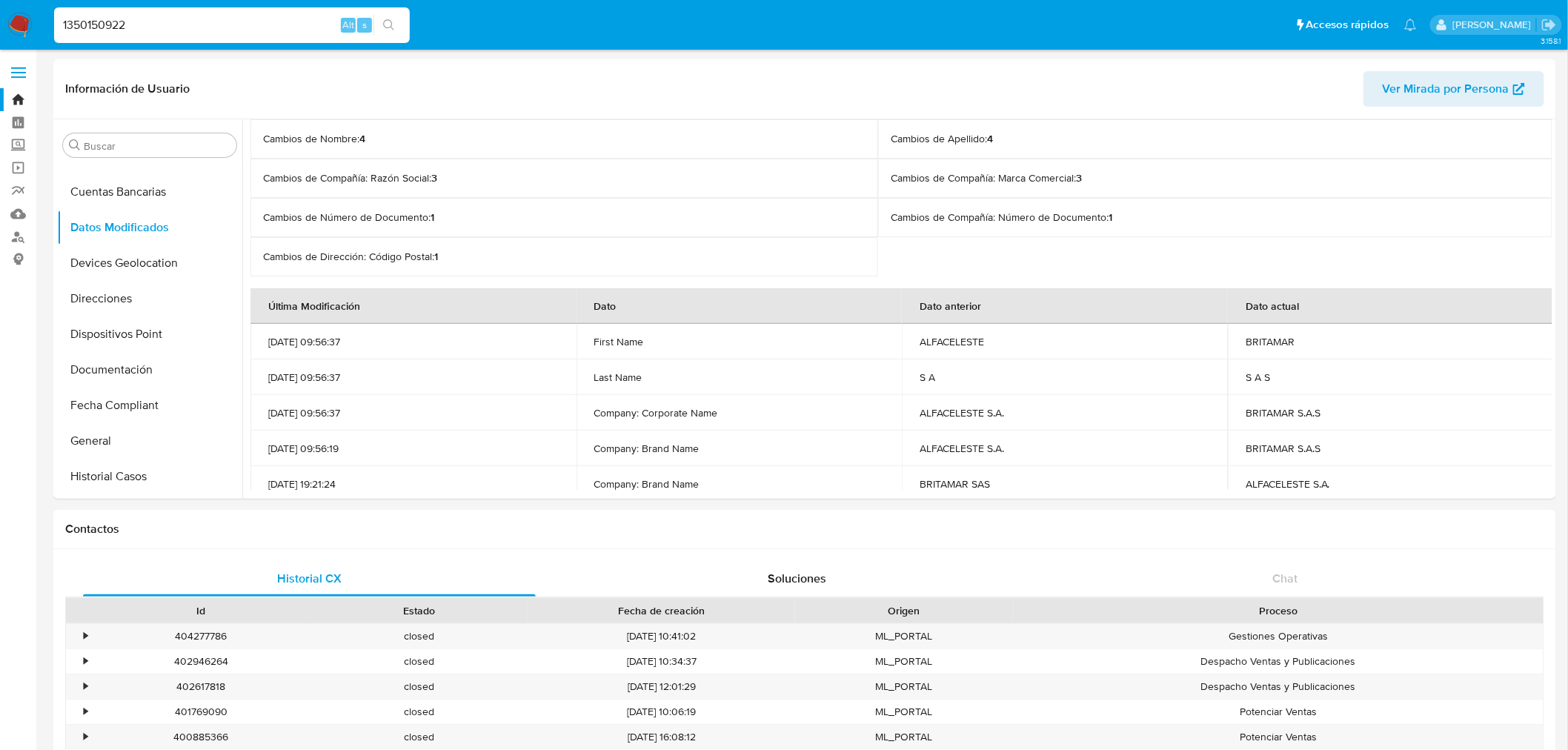
click at [108, 30] on input "1350150922" at bounding box center [232, 25] width 356 height 19
paste input "203918184"
type input "203918184"
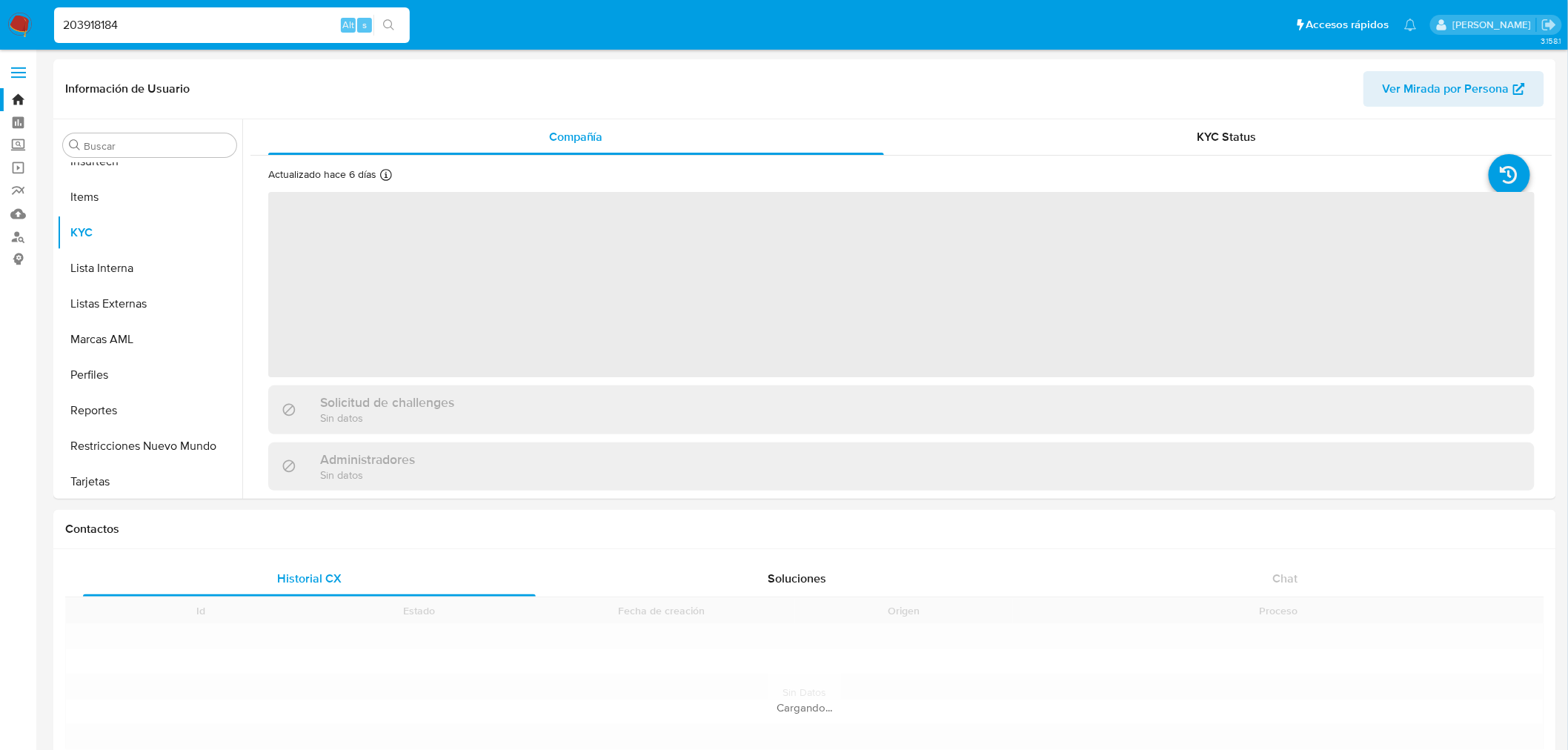
scroll to position [662, 0]
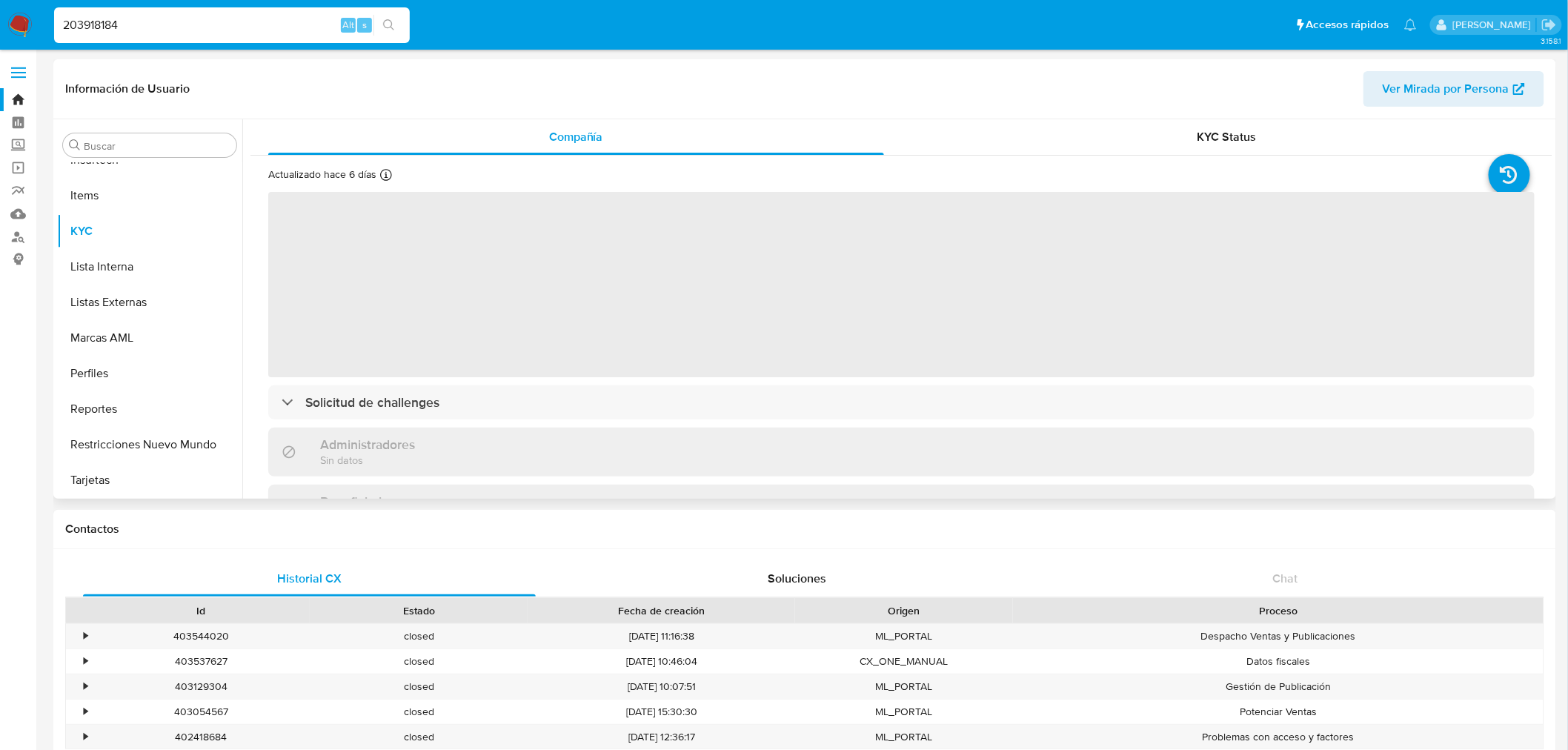
select select "10"
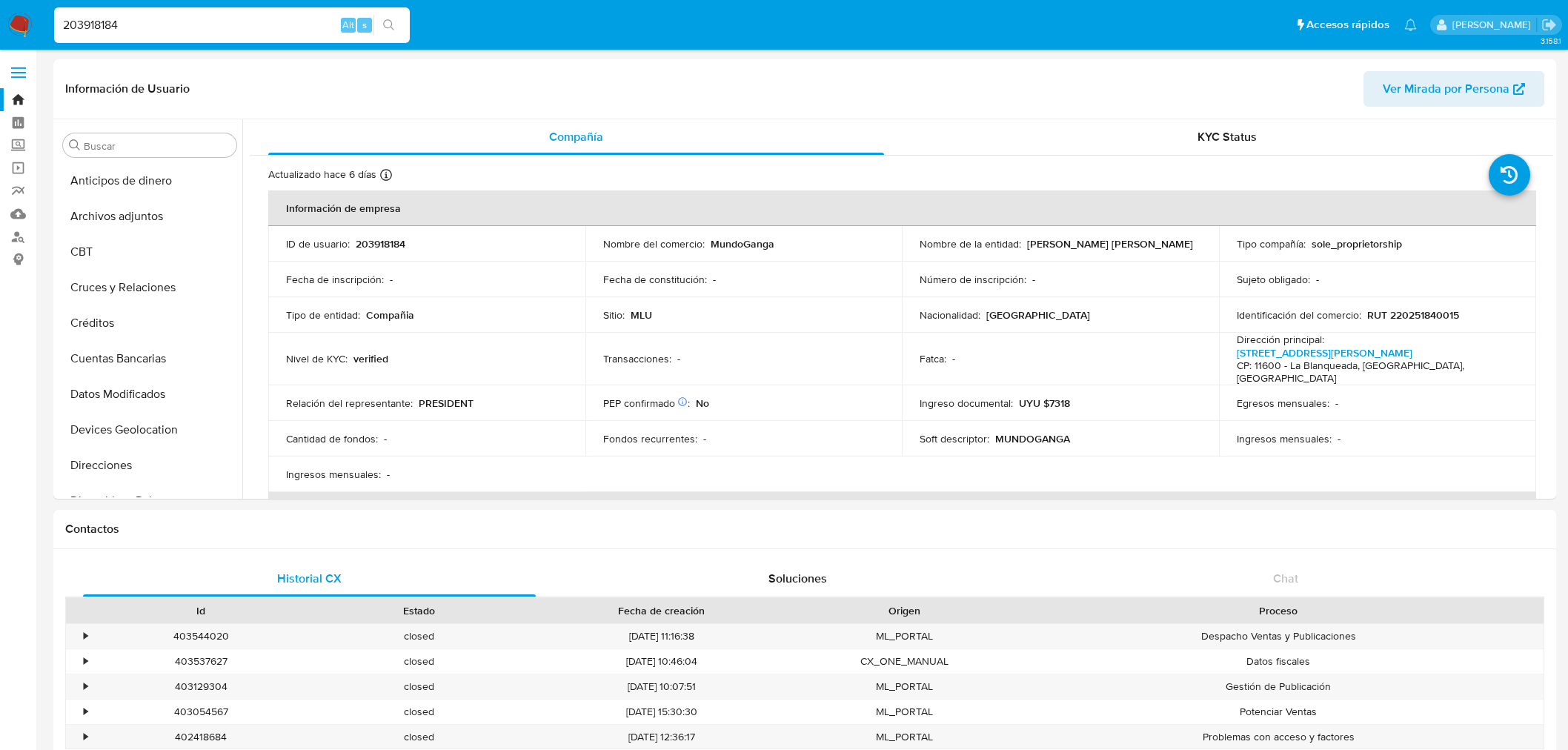
select select "10"
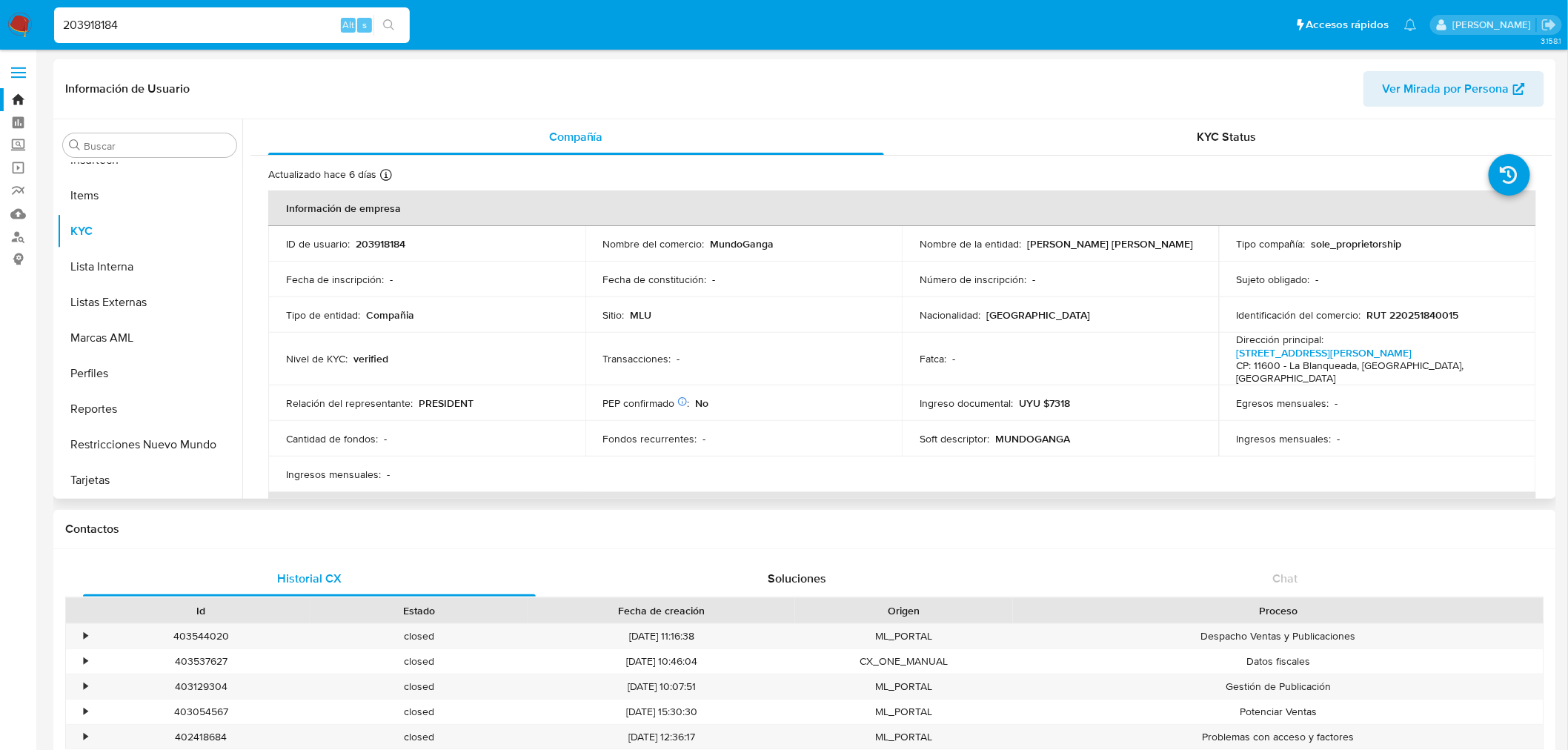
click at [744, 245] on p "MundoGanga" at bounding box center [743, 244] width 64 height 13
copy p "MundoGanga"
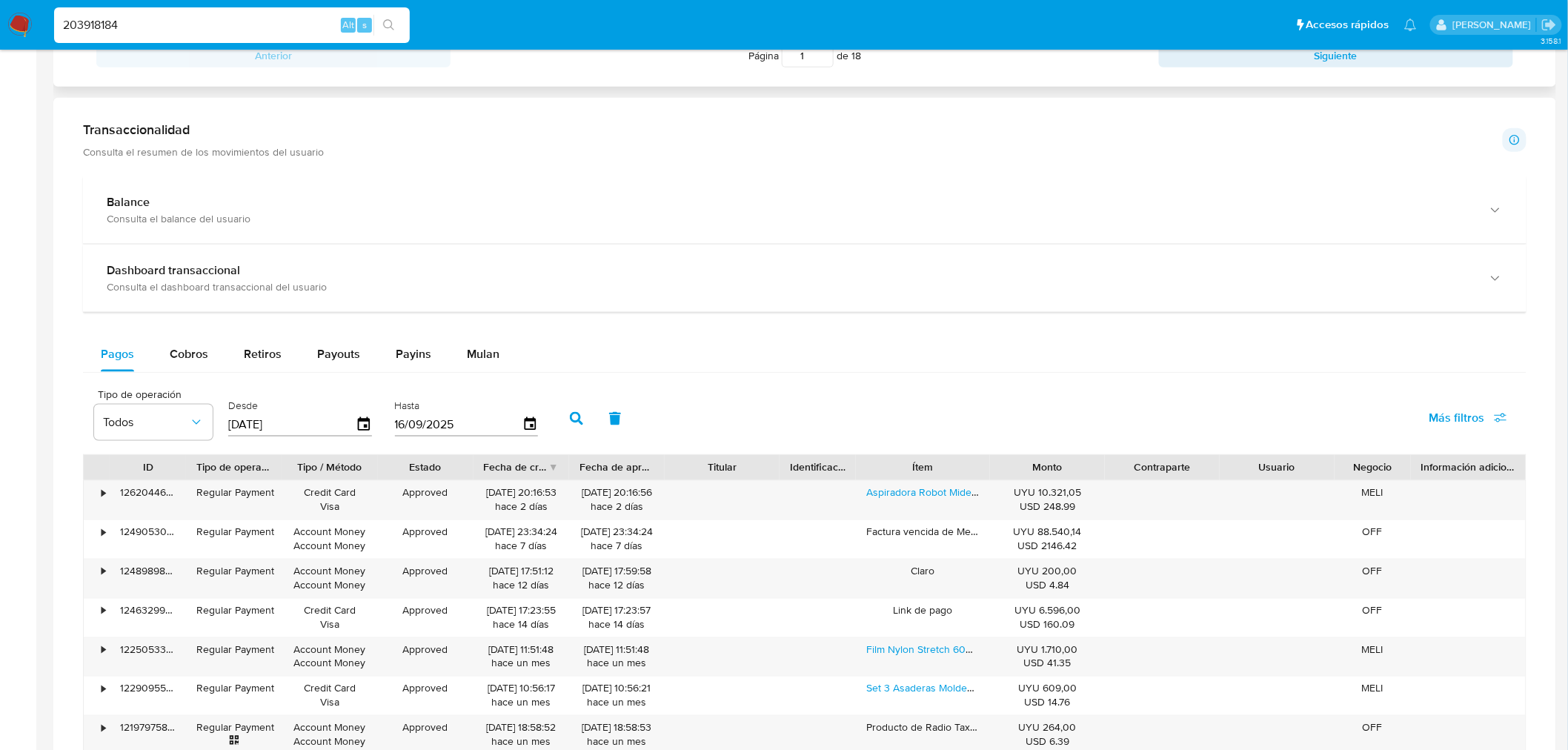
scroll to position [741, 0]
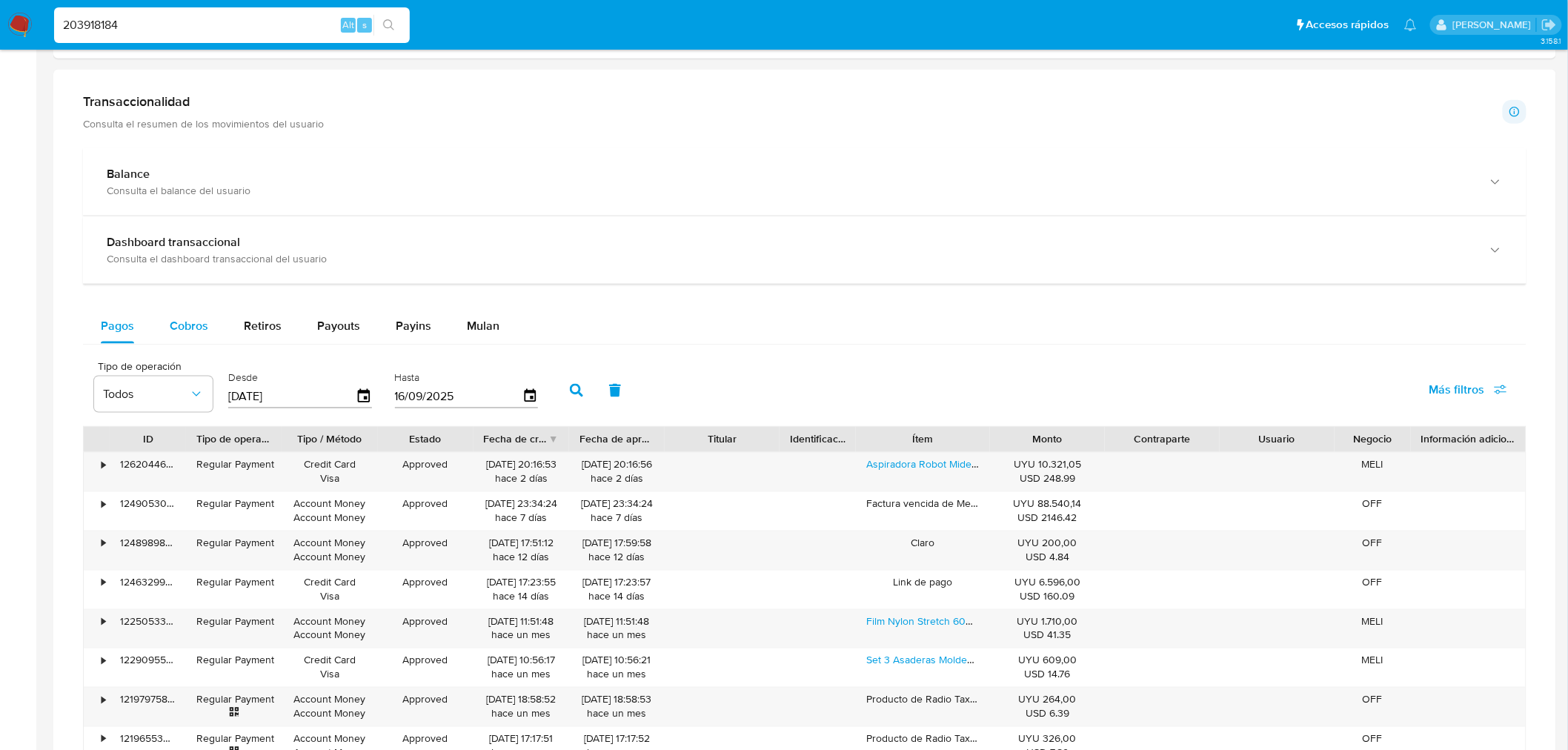
click at [191, 337] on div "Cobros" at bounding box center [189, 326] width 39 height 36
select select "10"
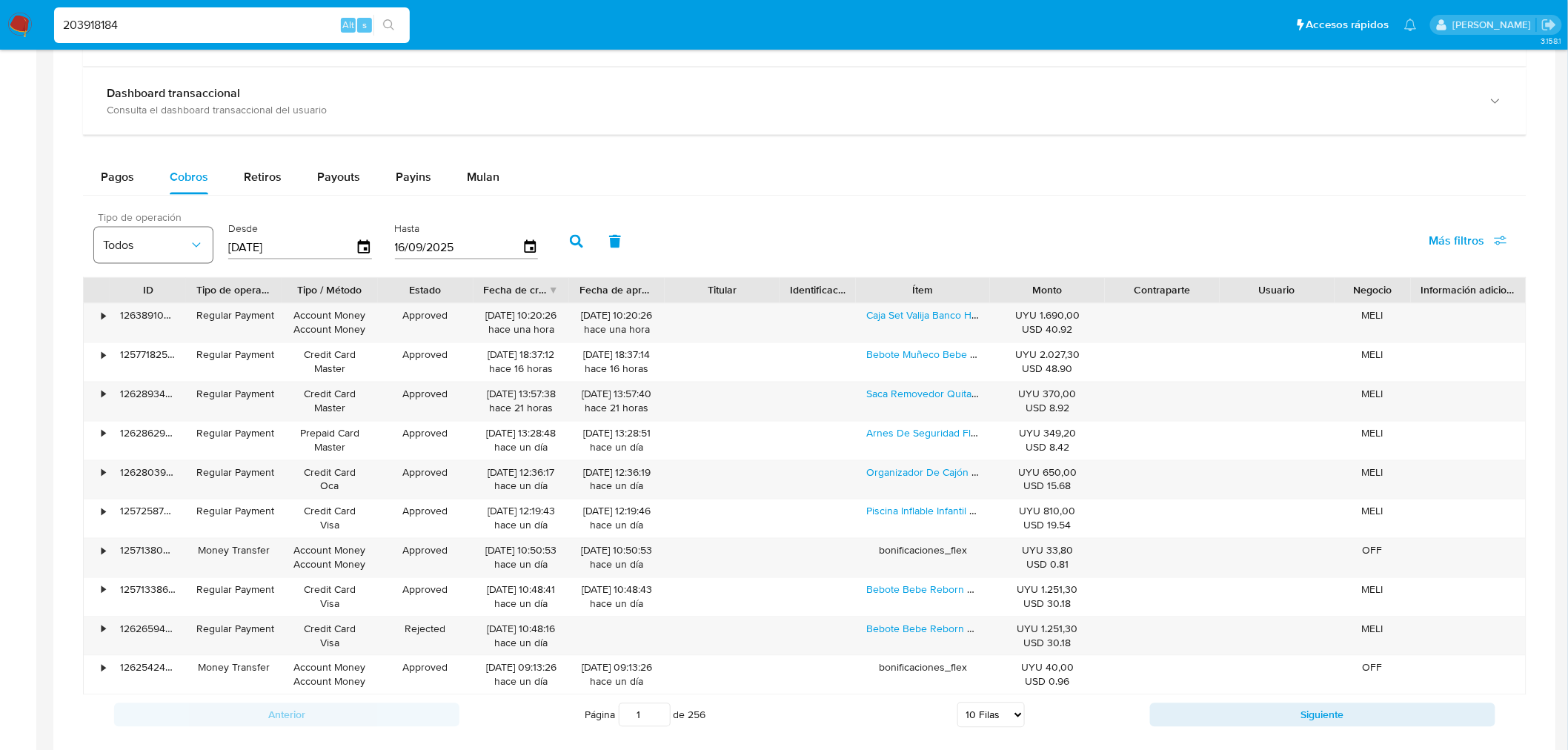
scroll to position [906, 0]
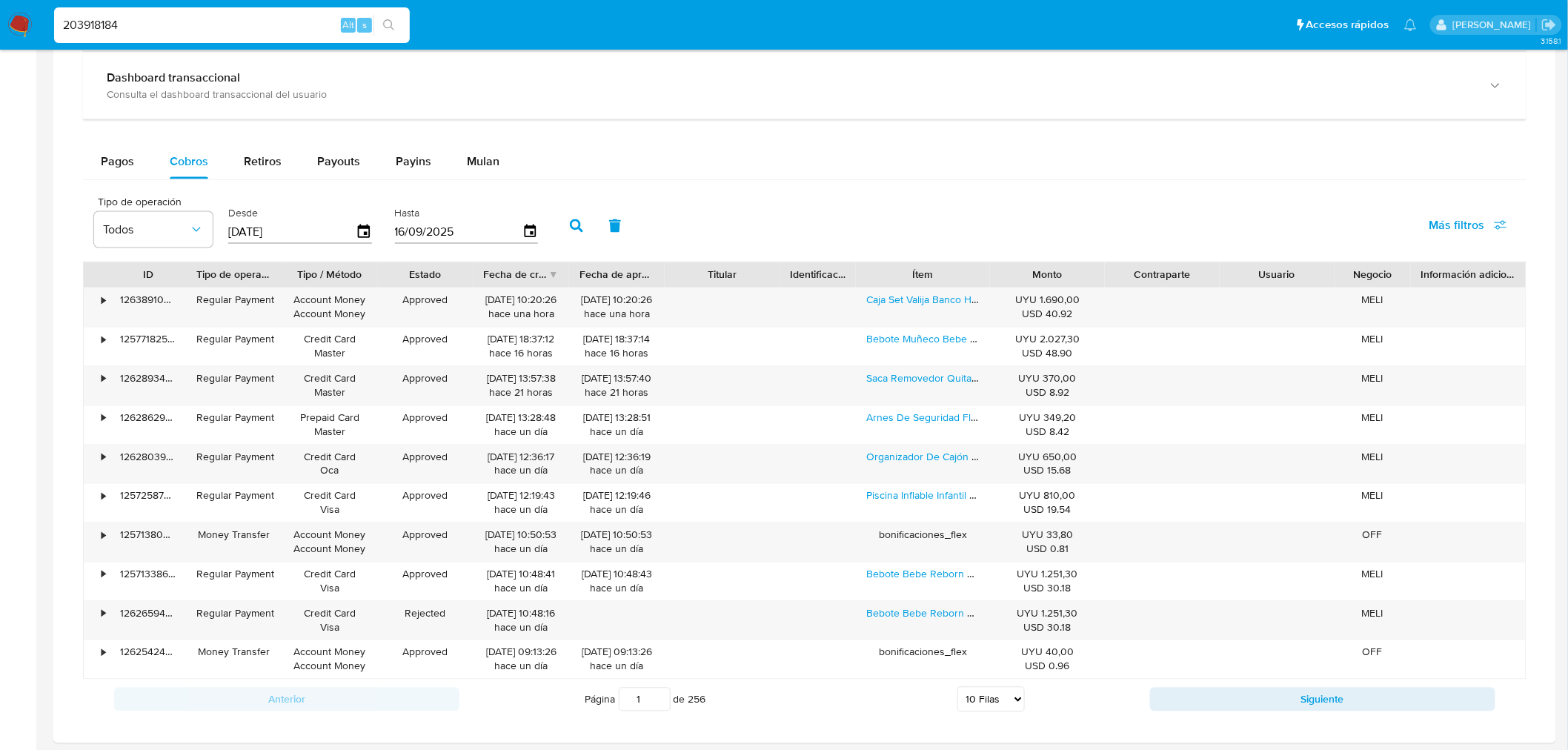
drag, startPoint x: 324, startPoint y: 230, endPoint x: 289, endPoint y: 240, distance: 36.4
click at [289, 240] on input "[DATE]" at bounding box center [292, 232] width 128 height 24
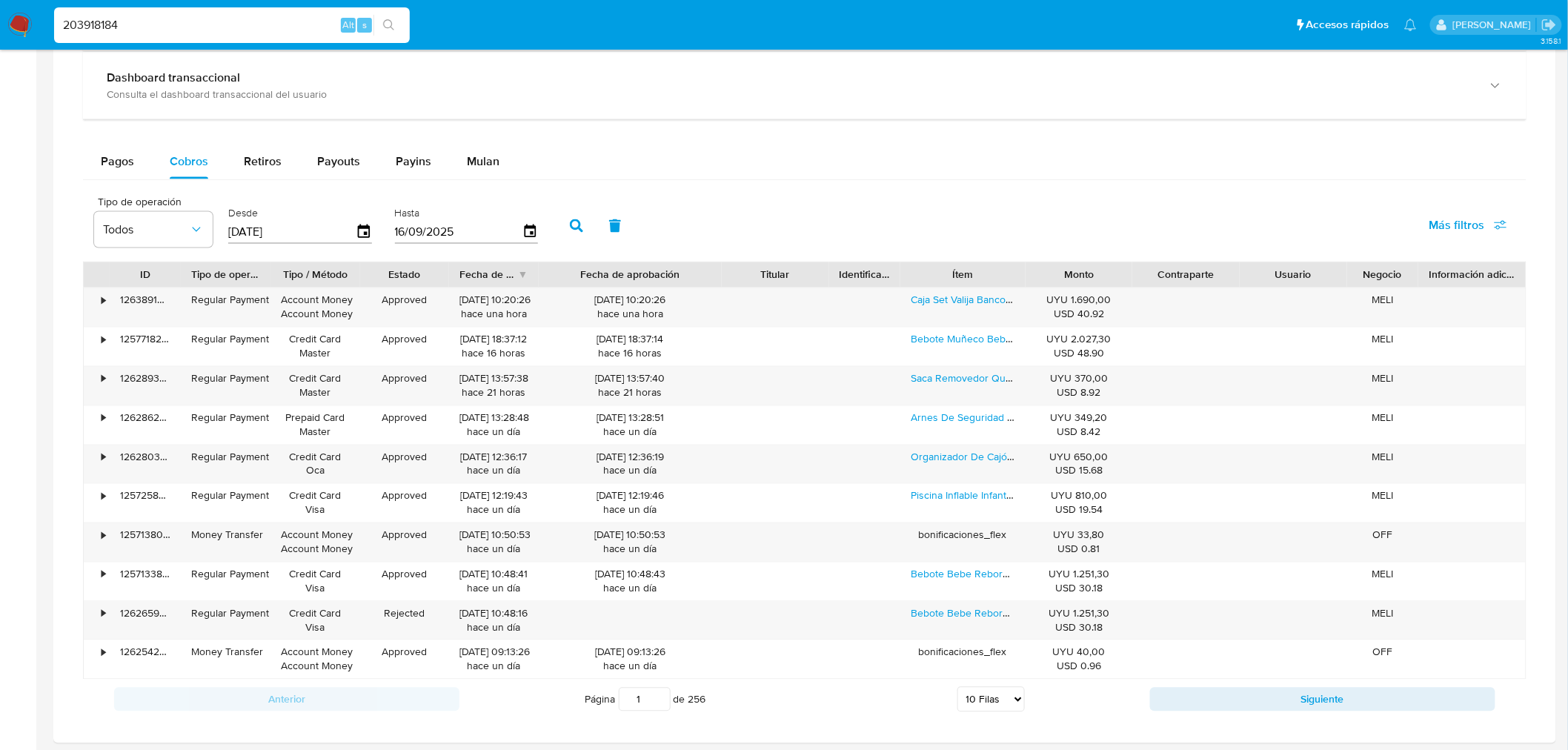
drag, startPoint x: 670, startPoint y: 280, endPoint x: 757, endPoint y: 284, distance: 87.1
click at [757, 284] on div "ID Tipo de operación Tipo / Método Estado Fecha de creación Fecha de aprobación…" at bounding box center [805, 275] width 1442 height 25
click at [561, 278] on div "Fecha de aprobación" at bounding box center [630, 275] width 162 height 15
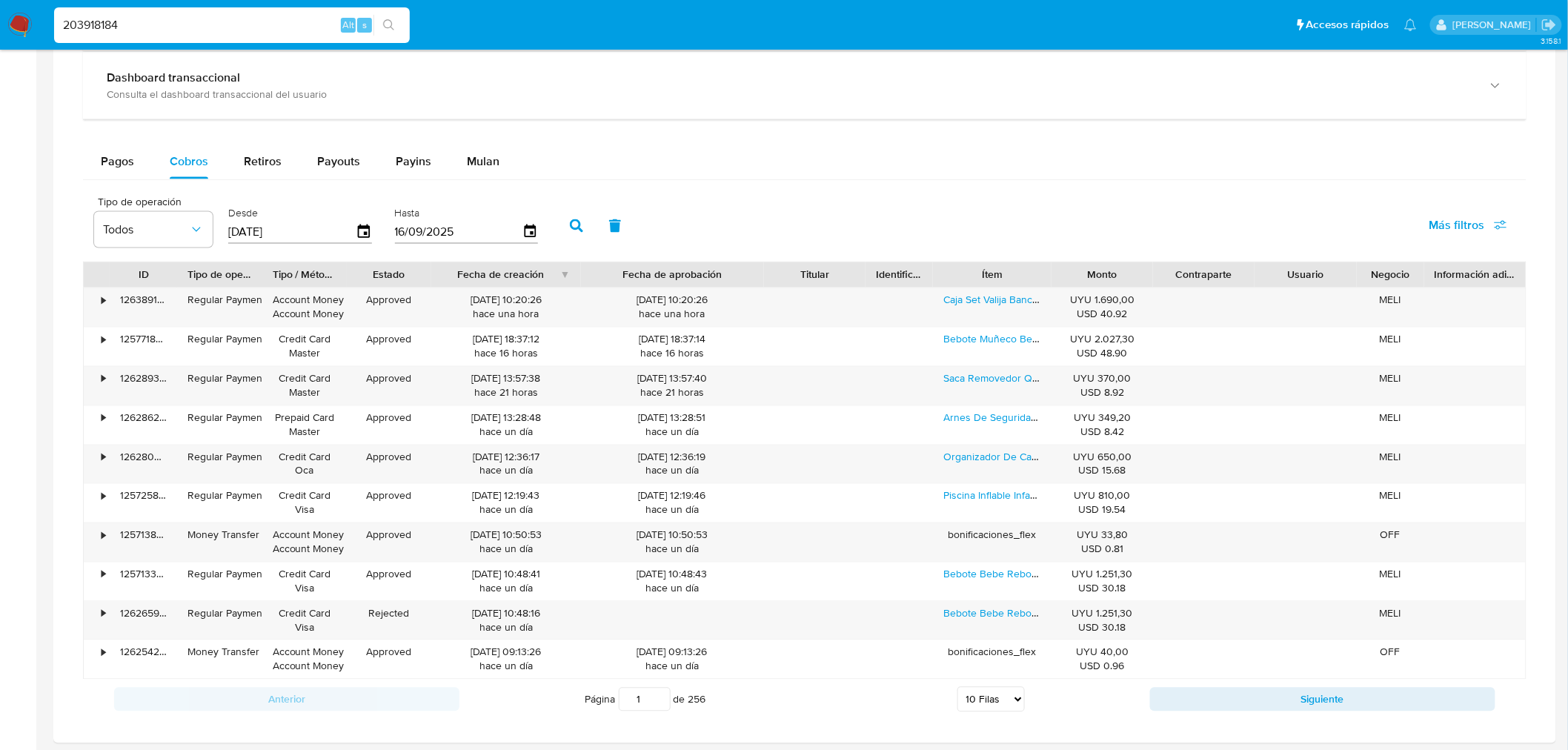
drag, startPoint x: 551, startPoint y: 278, endPoint x: 611, endPoint y: 285, distance: 60.4
click at [611, 285] on div "ID Tipo de operación Tipo / Método Estado Fecha de creación Fecha de aprobación…" at bounding box center [805, 275] width 1442 height 25
click at [142, 26] on input "203918184" at bounding box center [232, 25] width 356 height 19
paste input "1536040912"
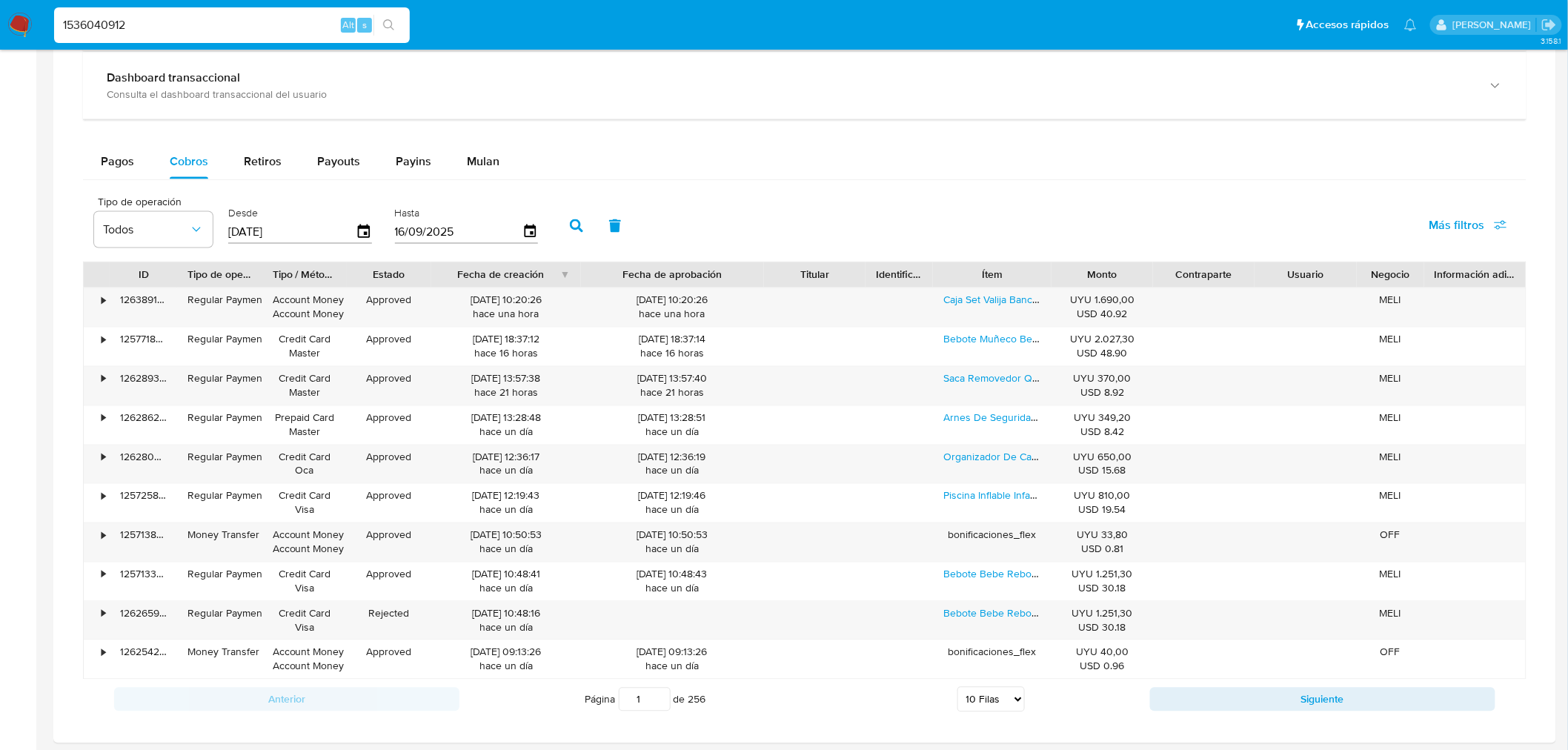
type input "1536040912"
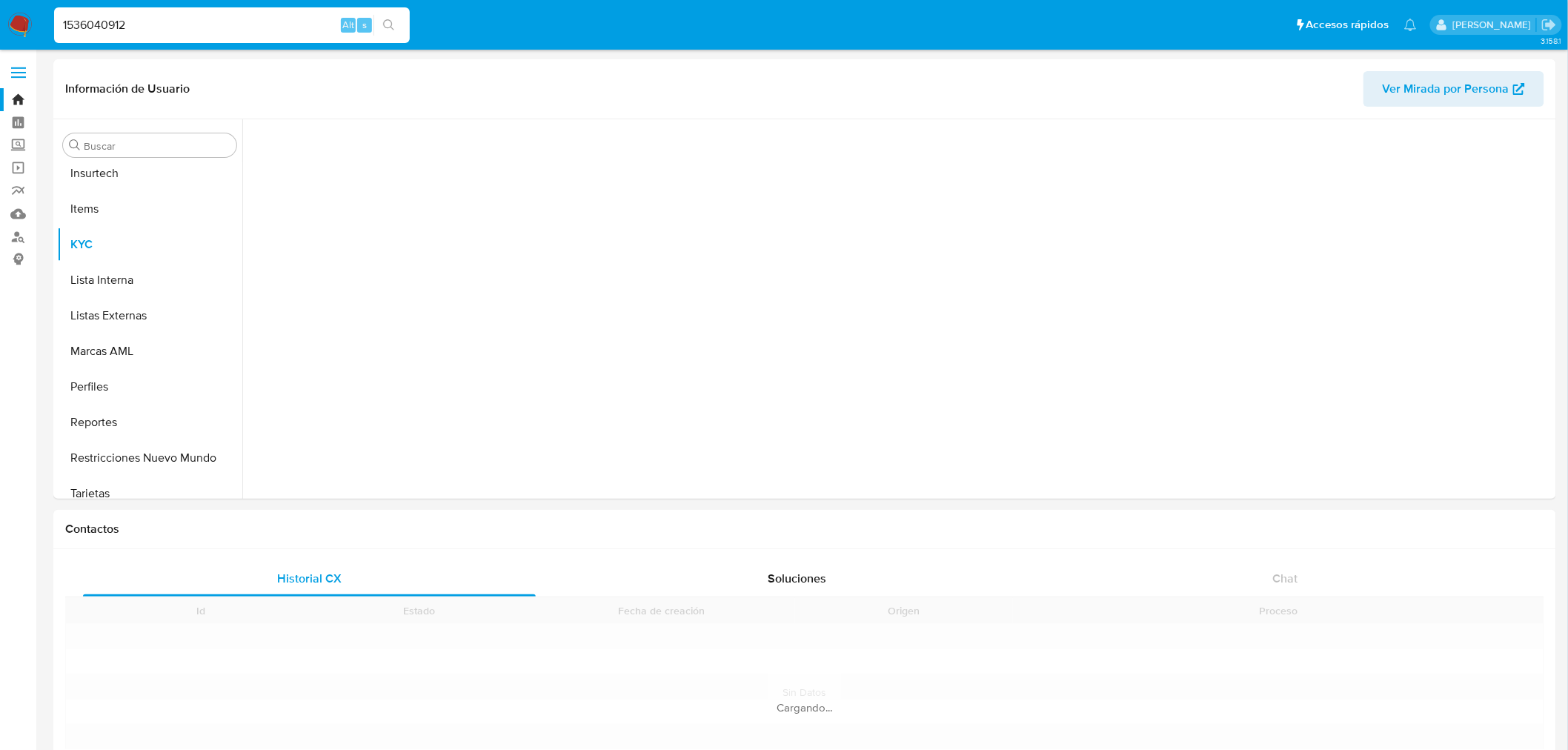
scroll to position [662, 0]
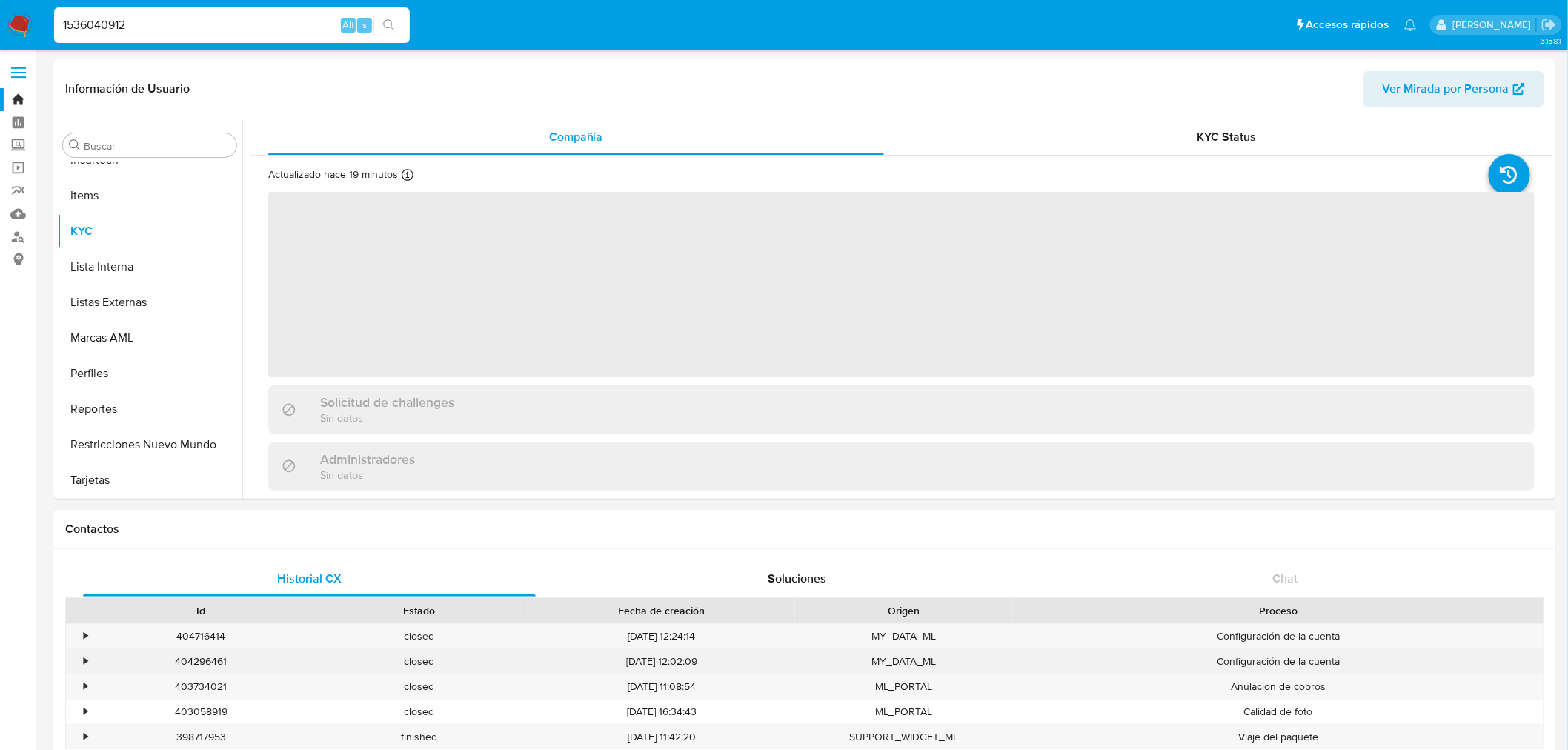
select select "10"
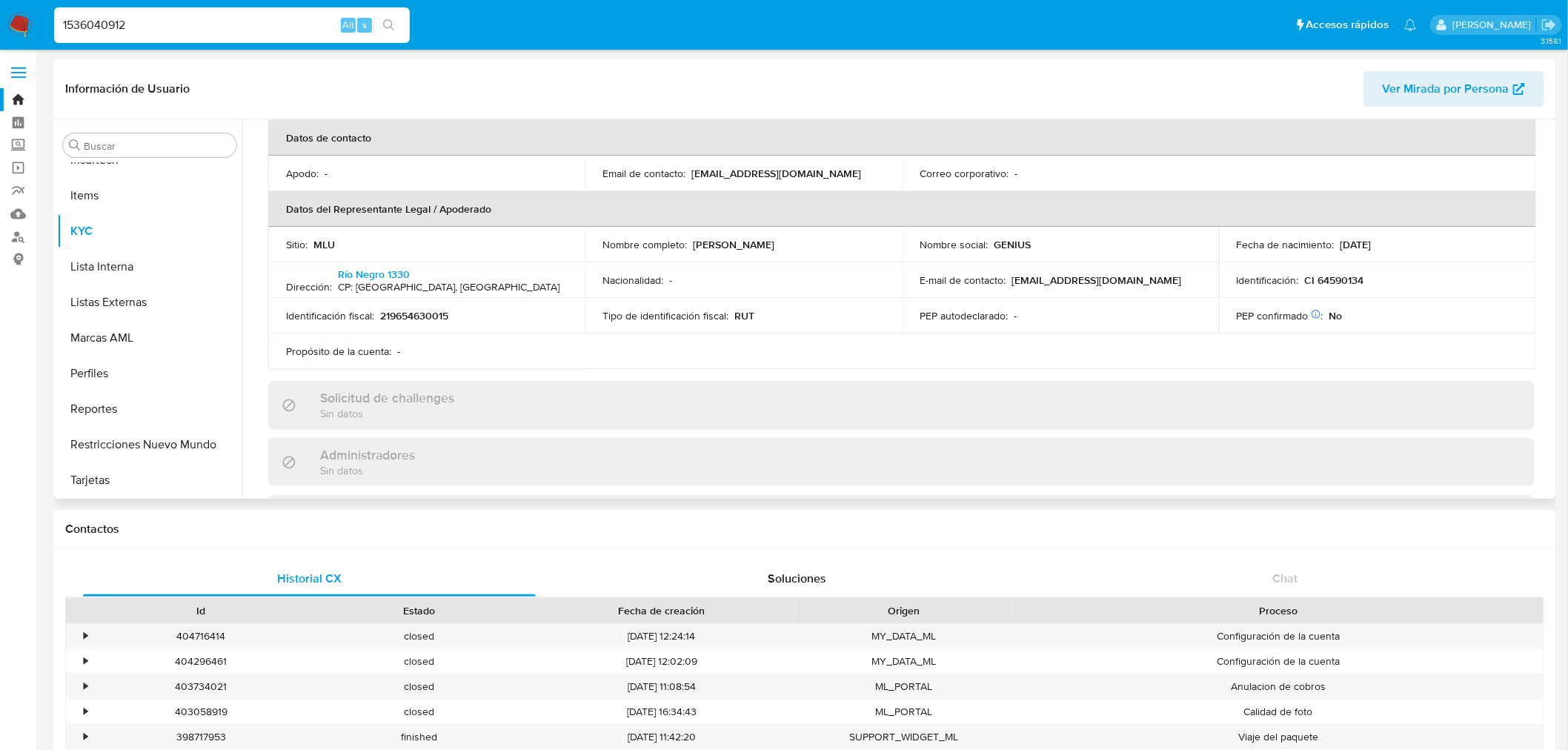
scroll to position [834, 0]
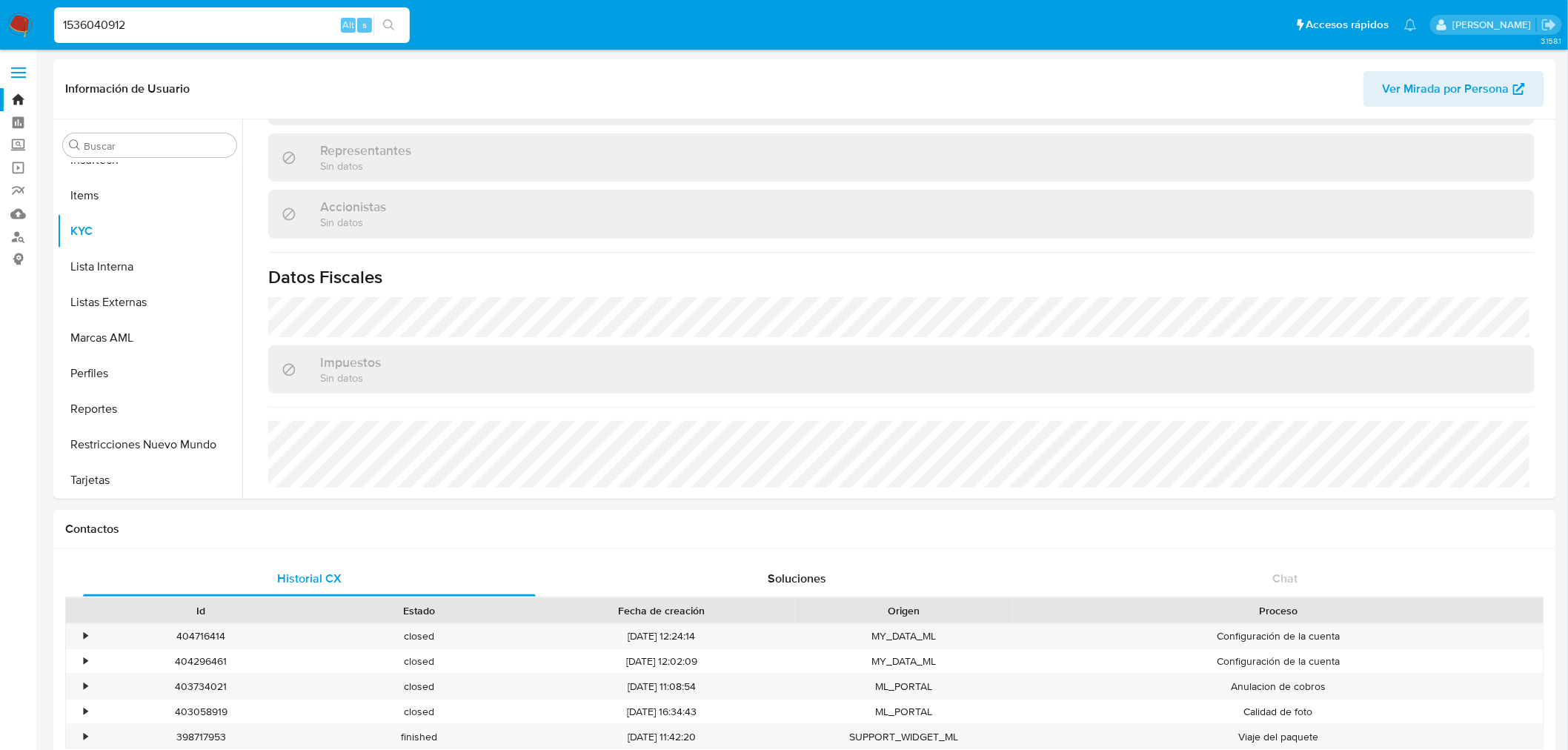
click at [126, 20] on input "1536040912" at bounding box center [232, 25] width 356 height 19
paste input "79796684"
type input "179796684"
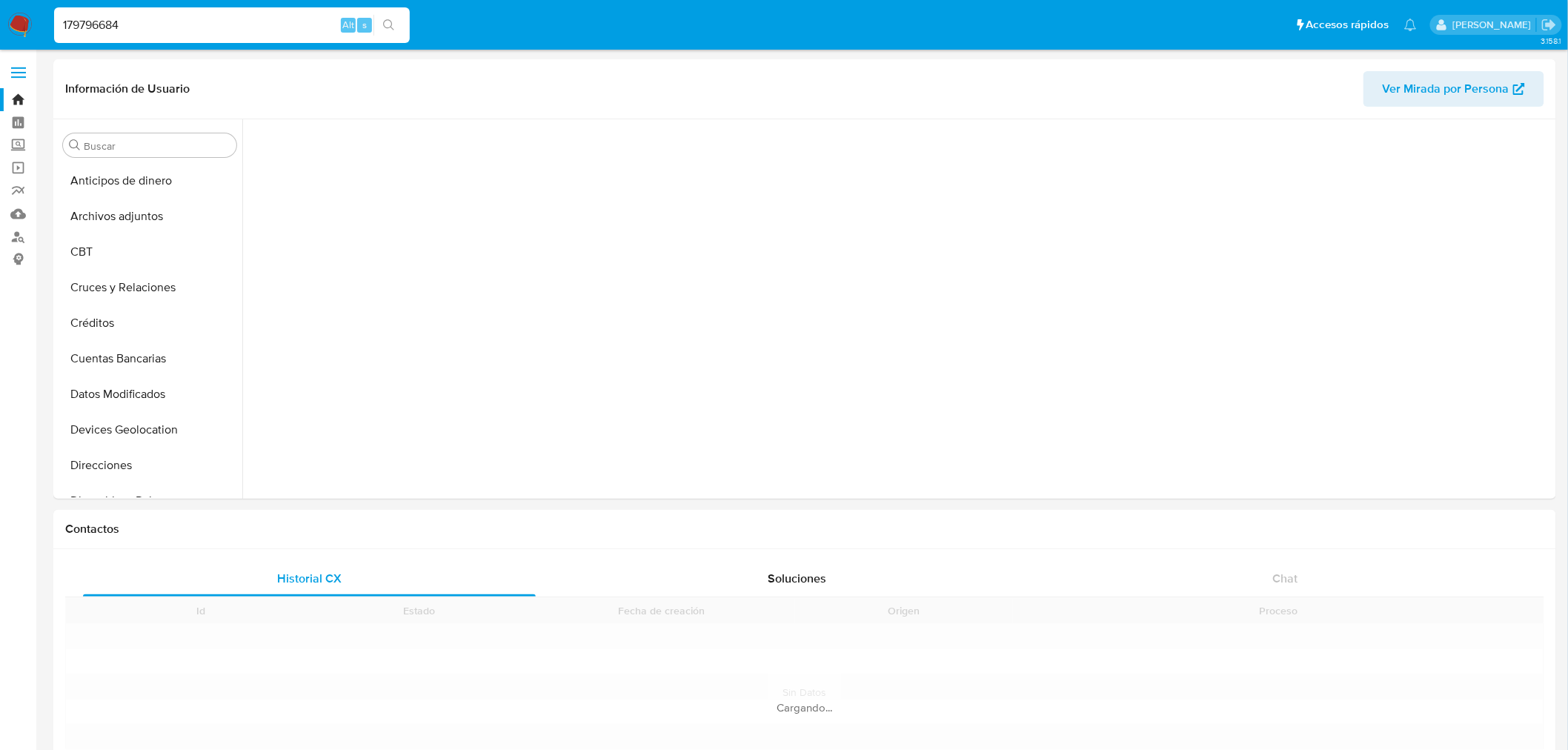
scroll to position [346, 0]
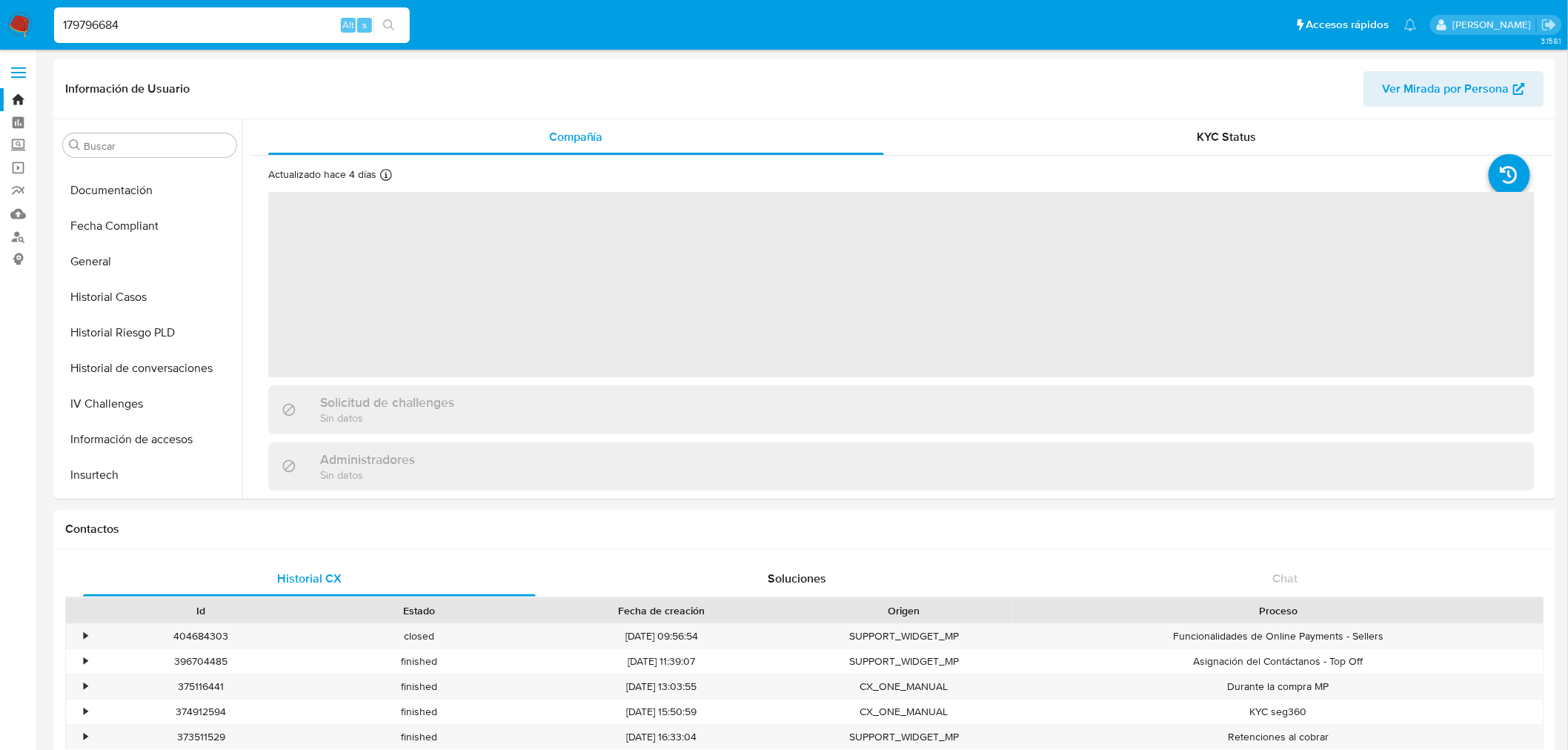
select select "10"
